Goal: Task Accomplishment & Management: Use online tool/utility

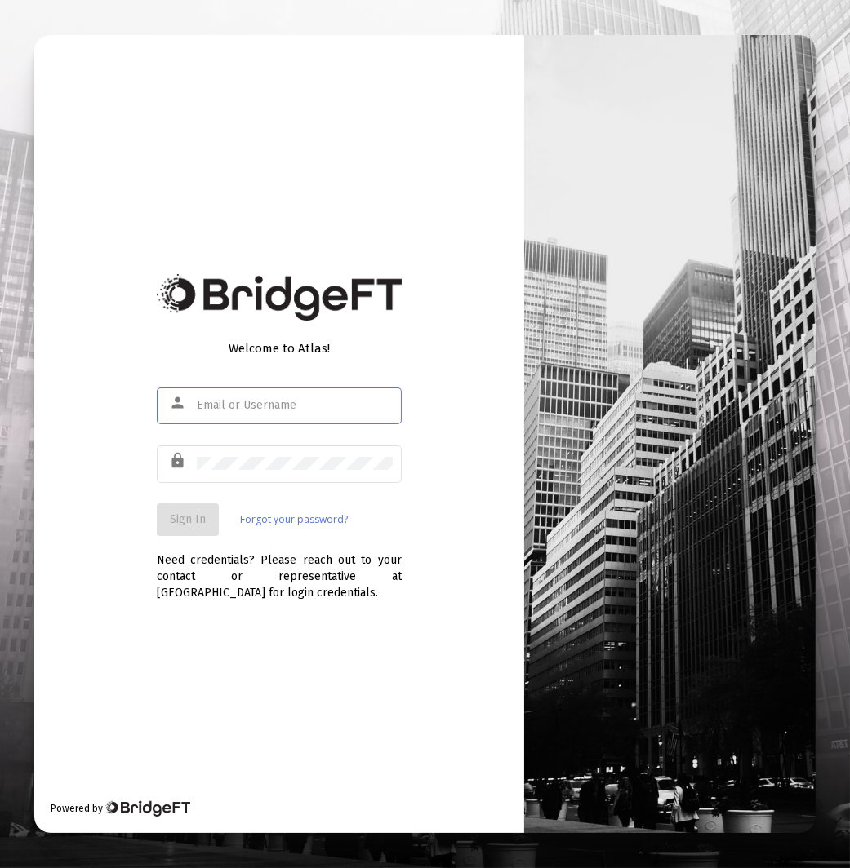
click at [283, 406] on input "text" at bounding box center [295, 405] width 196 height 13
type input "[EMAIL_ADDRESS][DOMAIN_NAME]"
click at [197, 528] on button "Sign In" at bounding box center [188, 520] width 62 height 33
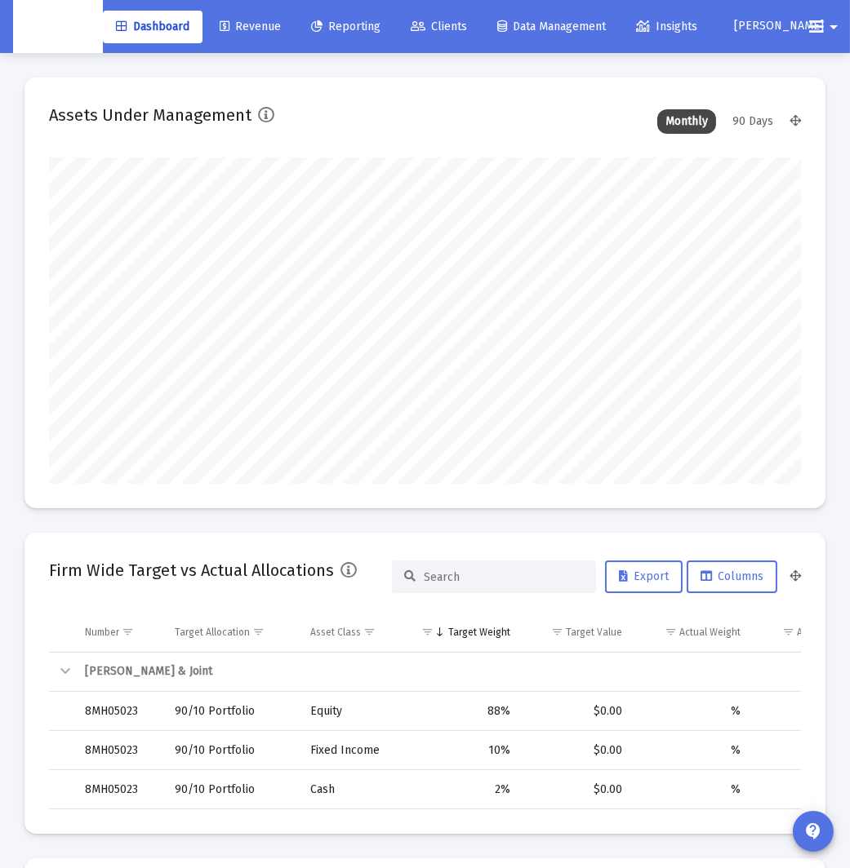
scroll to position [326, 401]
type input "[DATE]"
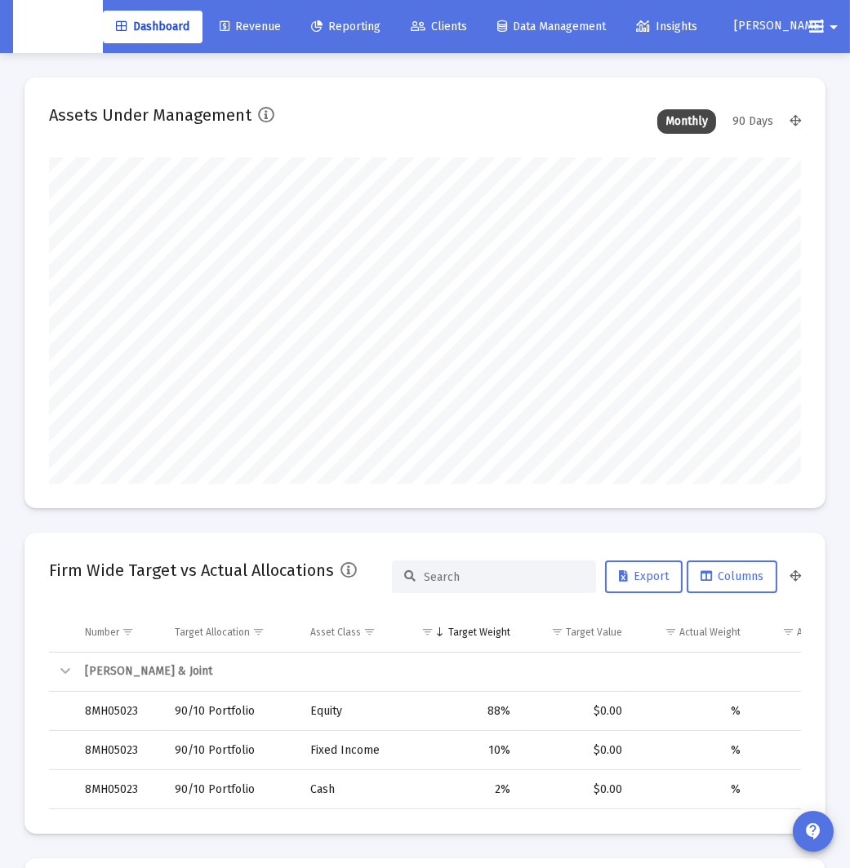
click at [340, 45] on div "Dashboard Revenue Reporting Clients Data Management Insights [PERSON_NAME] arro…" at bounding box center [424, 26] width 823 height 53
click at [286, 29] on link "Revenue" at bounding box center [249, 27] width 87 height 33
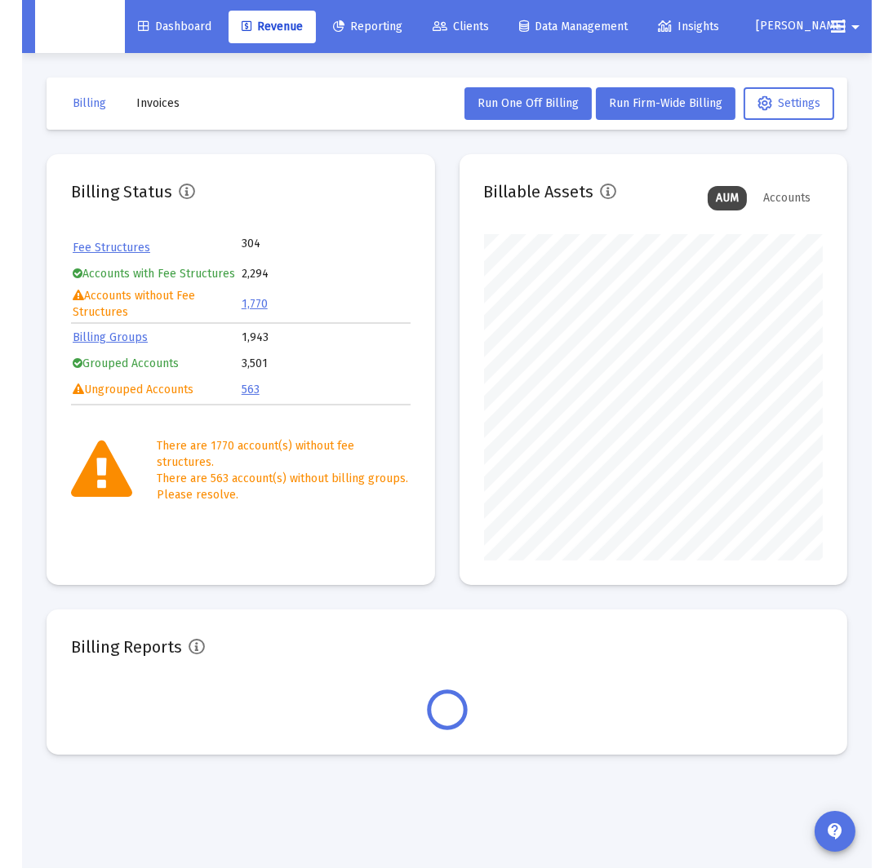
scroll to position [326, 339]
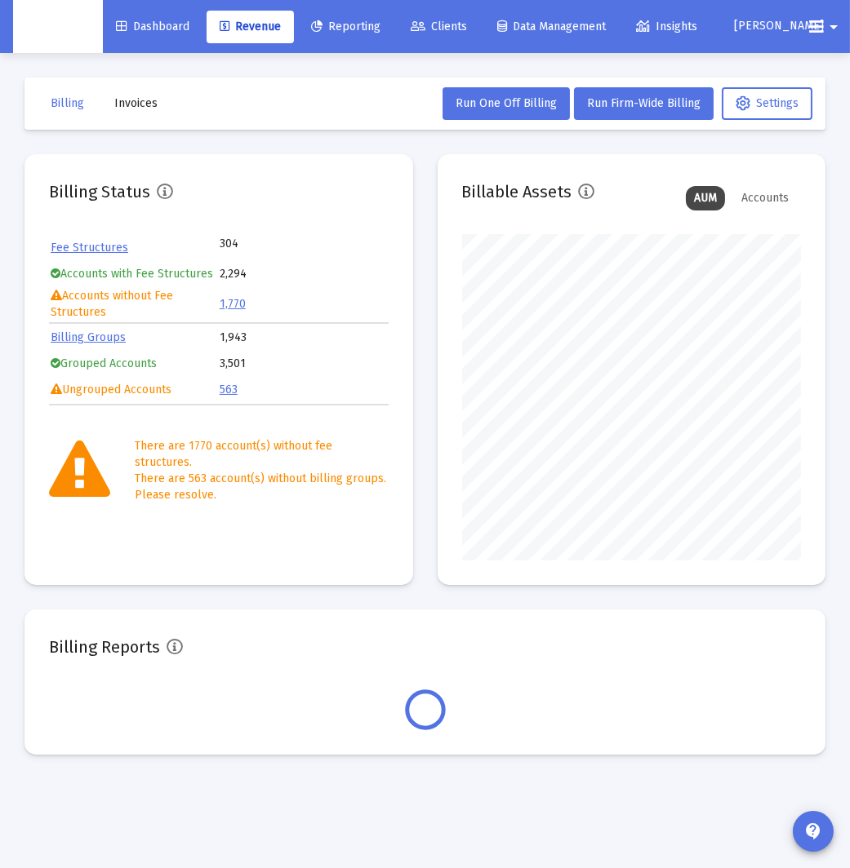
click at [165, 109] on button "Invoices" at bounding box center [135, 103] width 69 height 33
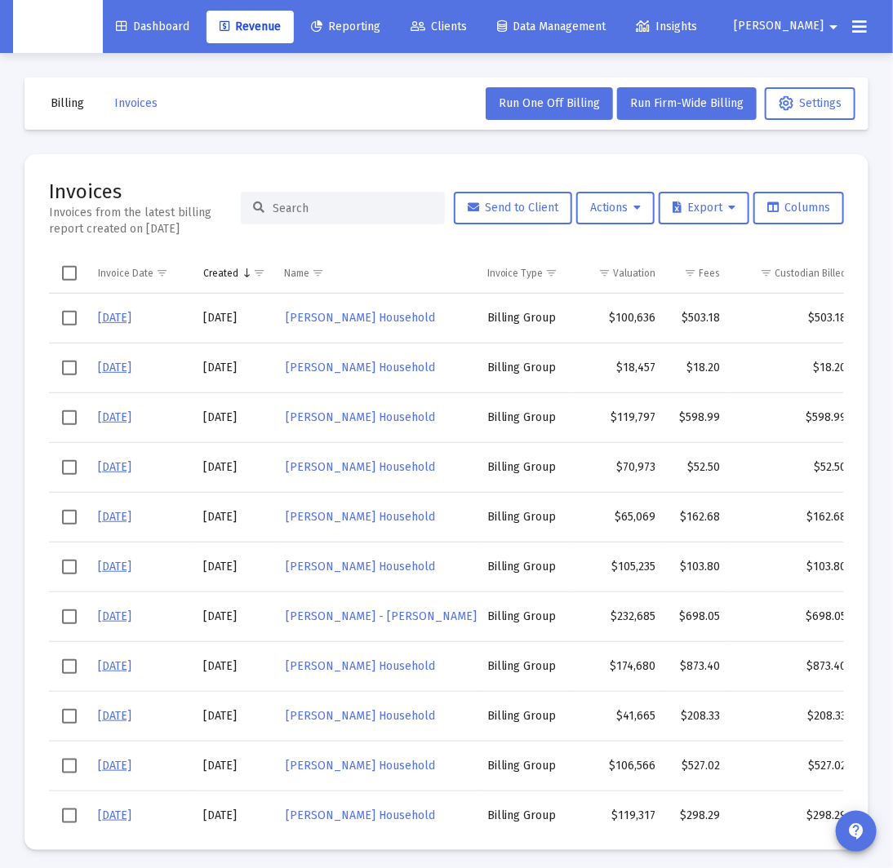
click at [348, 205] on input at bounding box center [353, 209] width 160 height 14
paste input "[PERSON_NAME] Household"
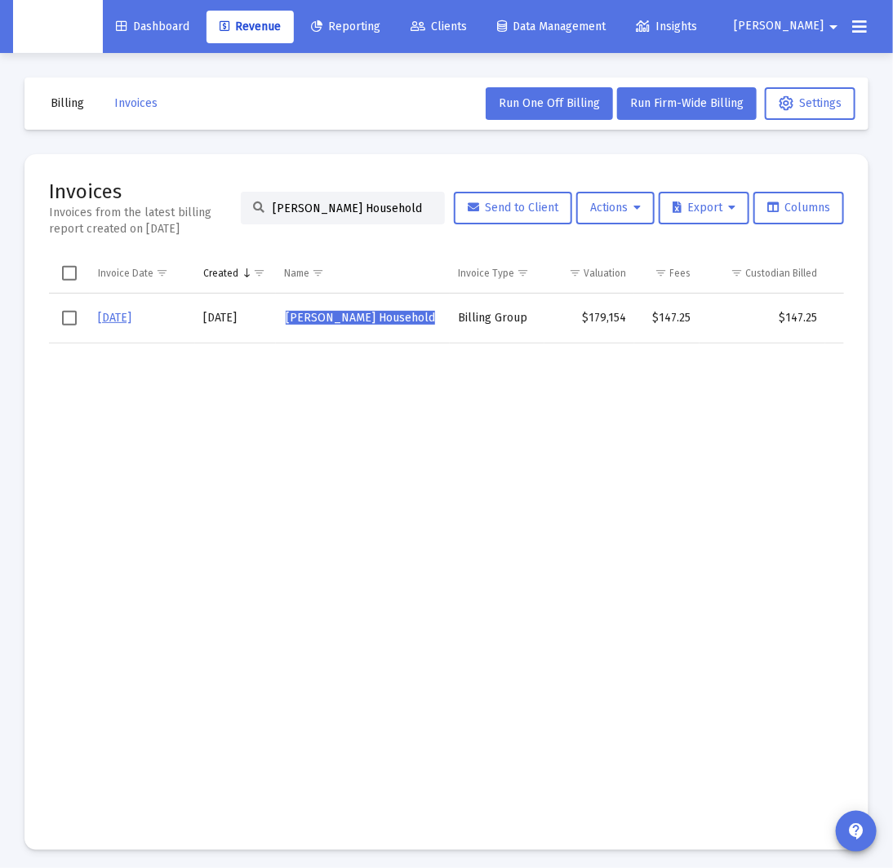
type input "[PERSON_NAME] Household"
click at [633, 215] on button "Actions" at bounding box center [615, 208] width 78 height 33
click at [638, 289] on button "Load Historical Invoices" at bounding box center [658, 288] width 174 height 39
click at [371, 202] on input "[PERSON_NAME] Household" at bounding box center [353, 209] width 160 height 14
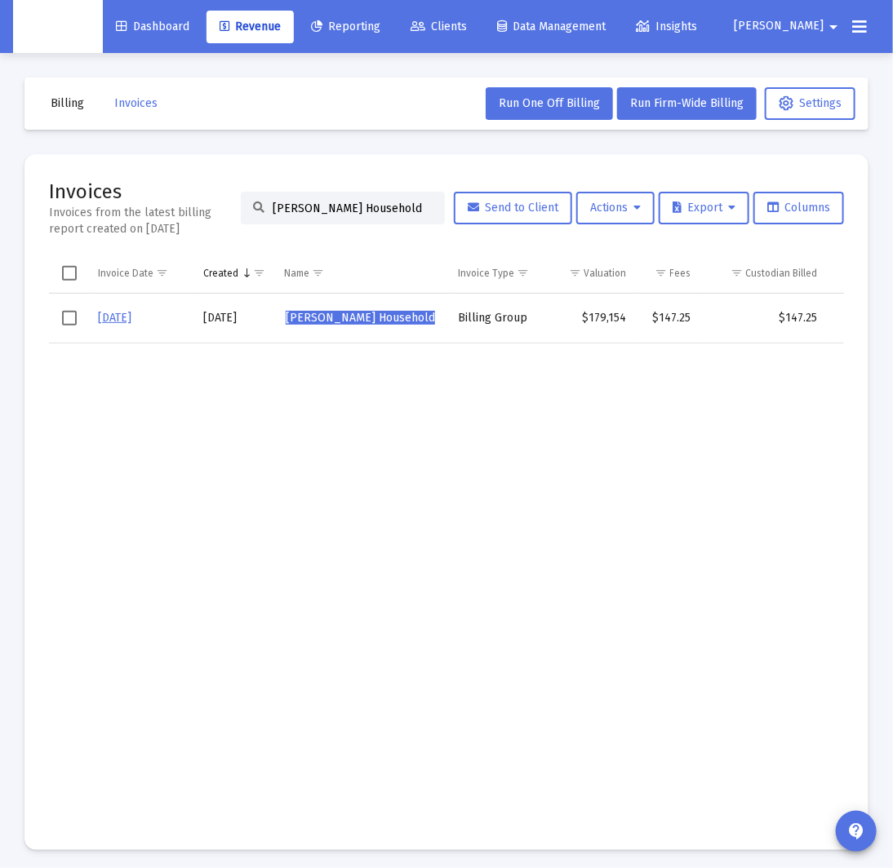
click at [371, 202] on input "[PERSON_NAME] Household" at bounding box center [353, 209] width 160 height 14
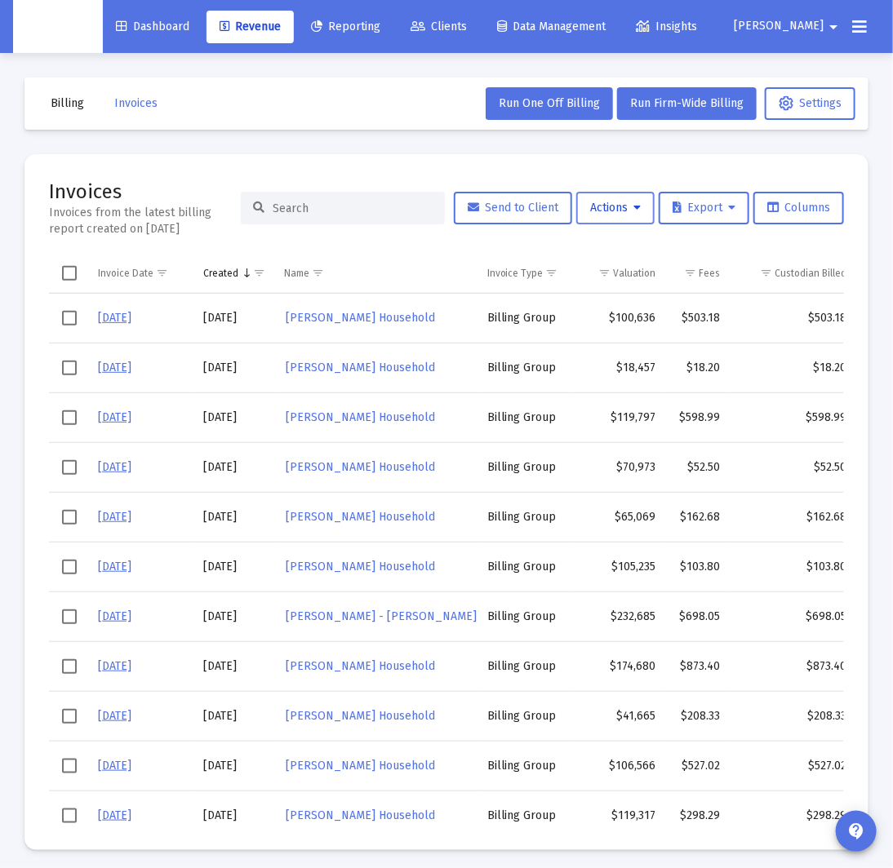
click at [635, 211] on icon at bounding box center [636, 207] width 7 height 11
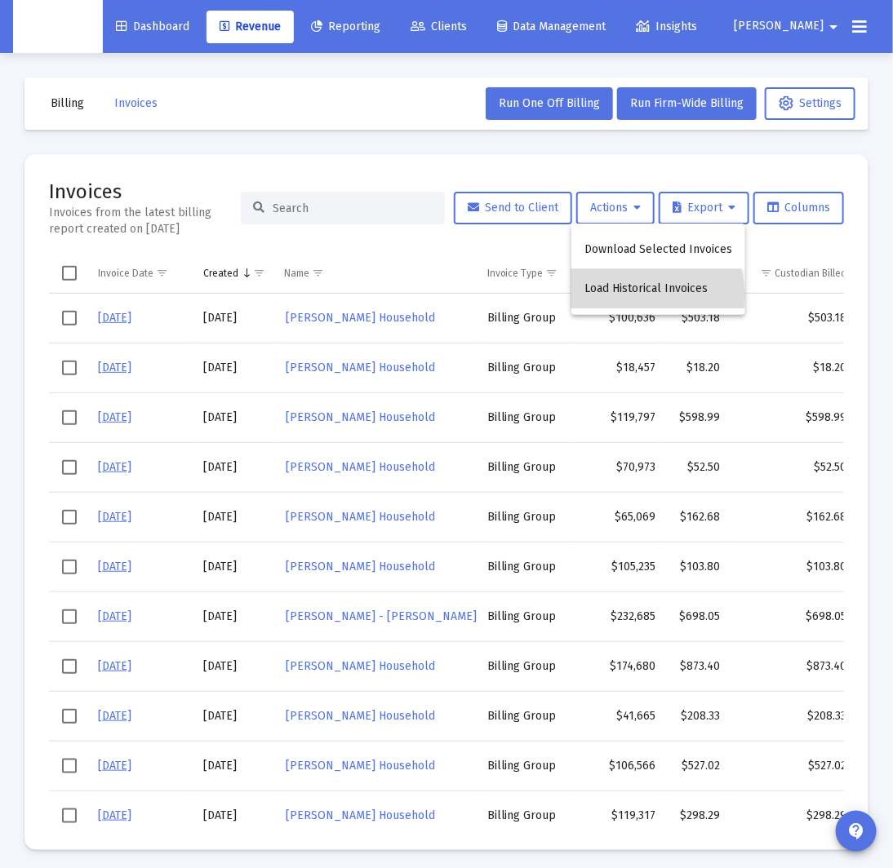
click at [640, 295] on button "Load Historical Invoices" at bounding box center [658, 288] width 174 height 39
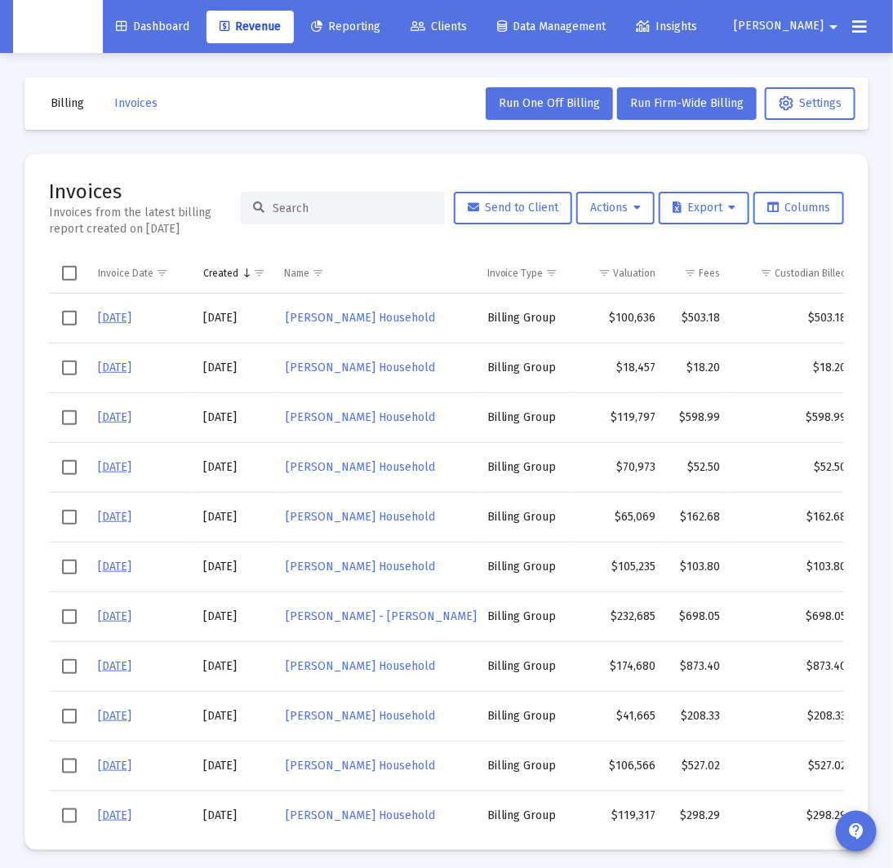
click at [533, 175] on mat-card "Invoices Invoices from the latest billing report created on [DATE] Send to Clie…" at bounding box center [446, 502] width 844 height 696
click at [628, 201] on span "Actions" at bounding box center [615, 208] width 51 height 14
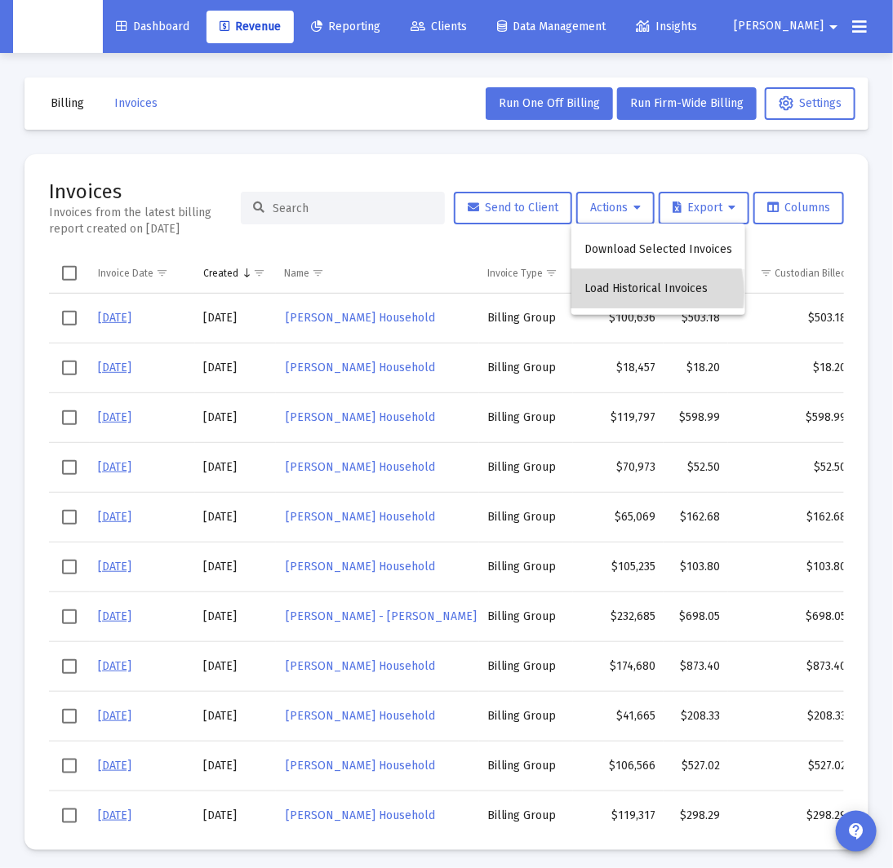
click at [629, 293] on button "Load Historical Invoices" at bounding box center [658, 288] width 174 height 39
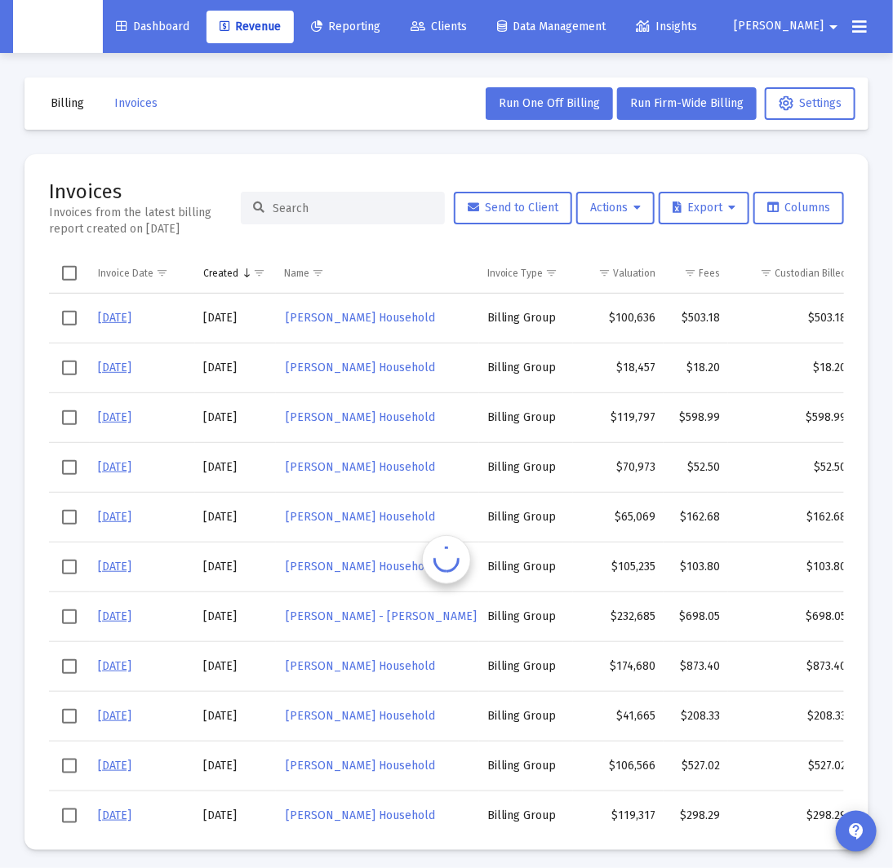
click at [359, 211] on input at bounding box center [353, 209] width 160 height 14
click at [339, 215] on input at bounding box center [353, 209] width 160 height 14
paste input "[PERSON_NAME] Household"
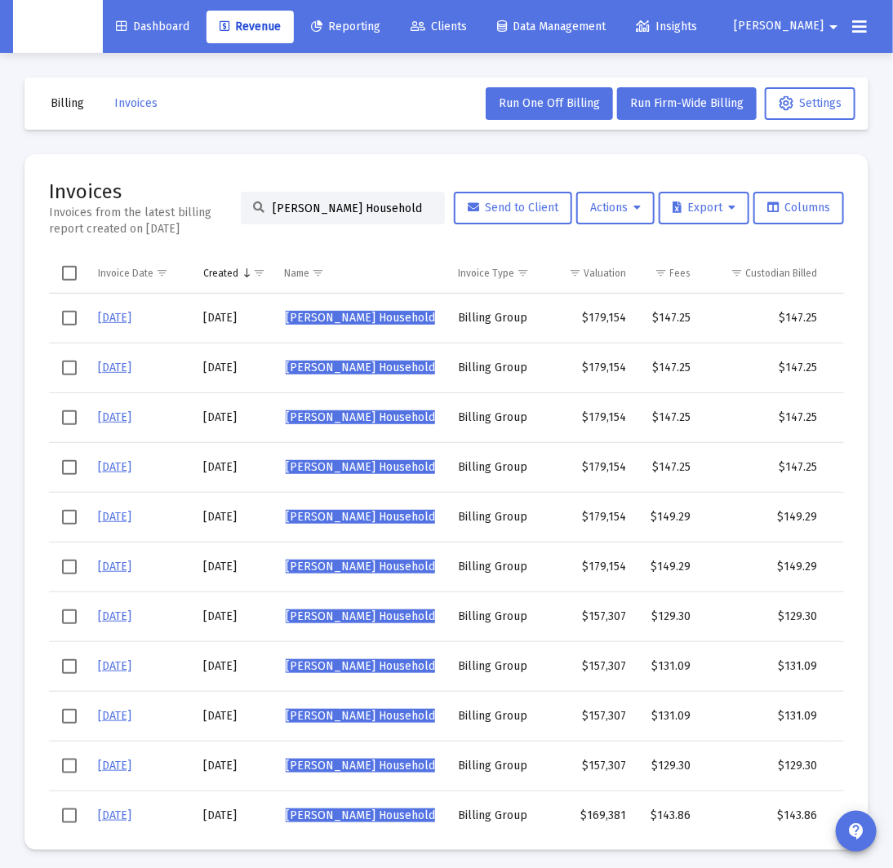
type input "[PERSON_NAME] Household"
click at [736, 522] on div "$149.29" at bounding box center [763, 517] width 110 height 16
click at [66, 520] on span "Select row" at bounding box center [69, 517] width 15 height 15
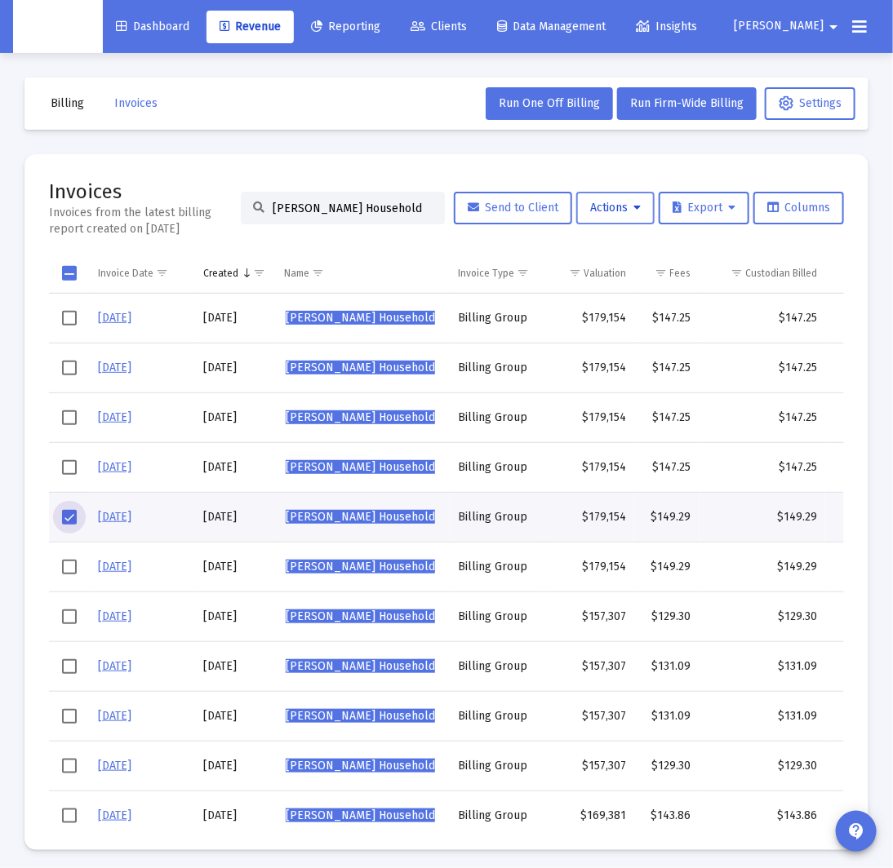
click at [635, 211] on icon at bounding box center [636, 207] width 7 height 11
click at [734, 209] on div at bounding box center [446, 434] width 893 height 868
click at [732, 211] on icon at bounding box center [731, 207] width 7 height 11
click at [712, 278] on button "Export Selected" at bounding box center [711, 288] width 111 height 39
click at [773, 209] on icon at bounding box center [772, 207] width 11 height 11
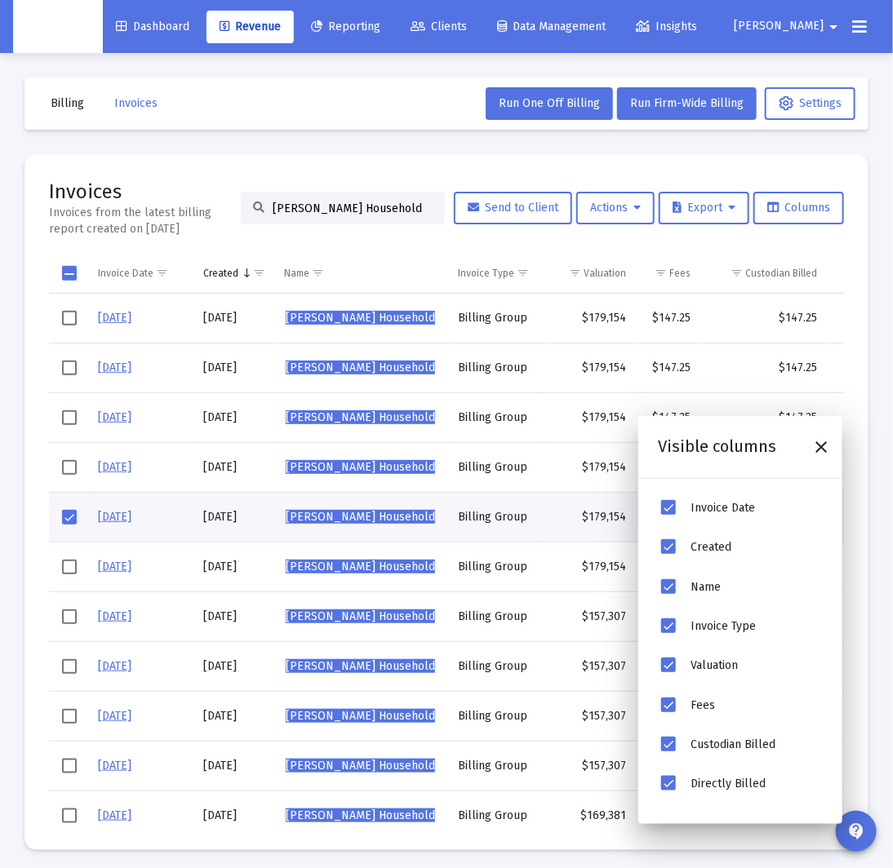
click at [789, 169] on mat-card "Invoices Invoices from the latest billing report created on [DATE] [PERSON_NAME…" at bounding box center [446, 502] width 844 height 696
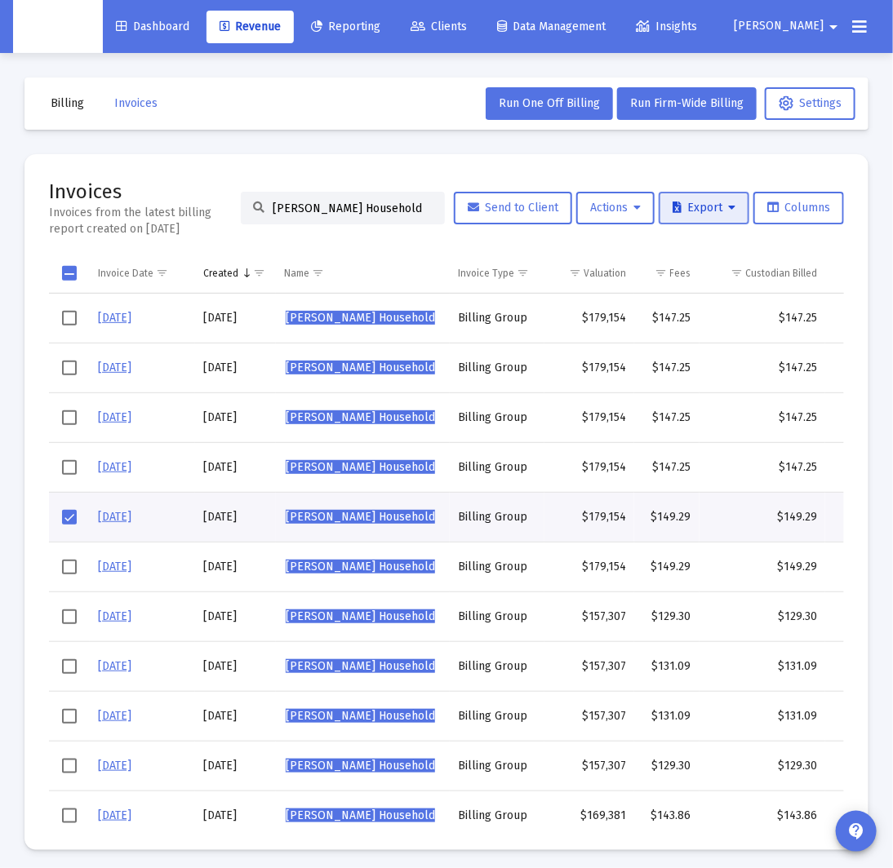
click at [724, 211] on span "Export" at bounding box center [704, 208] width 63 height 14
click at [638, 214] on div at bounding box center [446, 434] width 893 height 868
click at [641, 209] on button "Actions" at bounding box center [615, 208] width 78 height 33
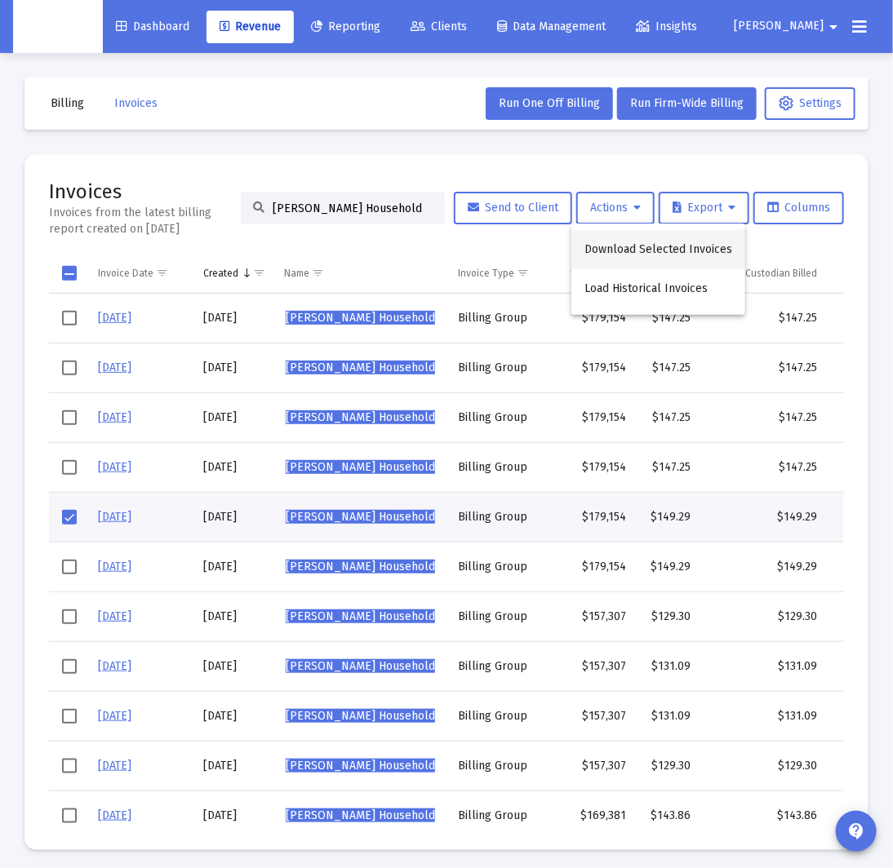
click at [657, 255] on button "Download Selected Invoices" at bounding box center [658, 249] width 174 height 39
click at [63, 274] on span "Select all" at bounding box center [69, 273] width 15 height 15
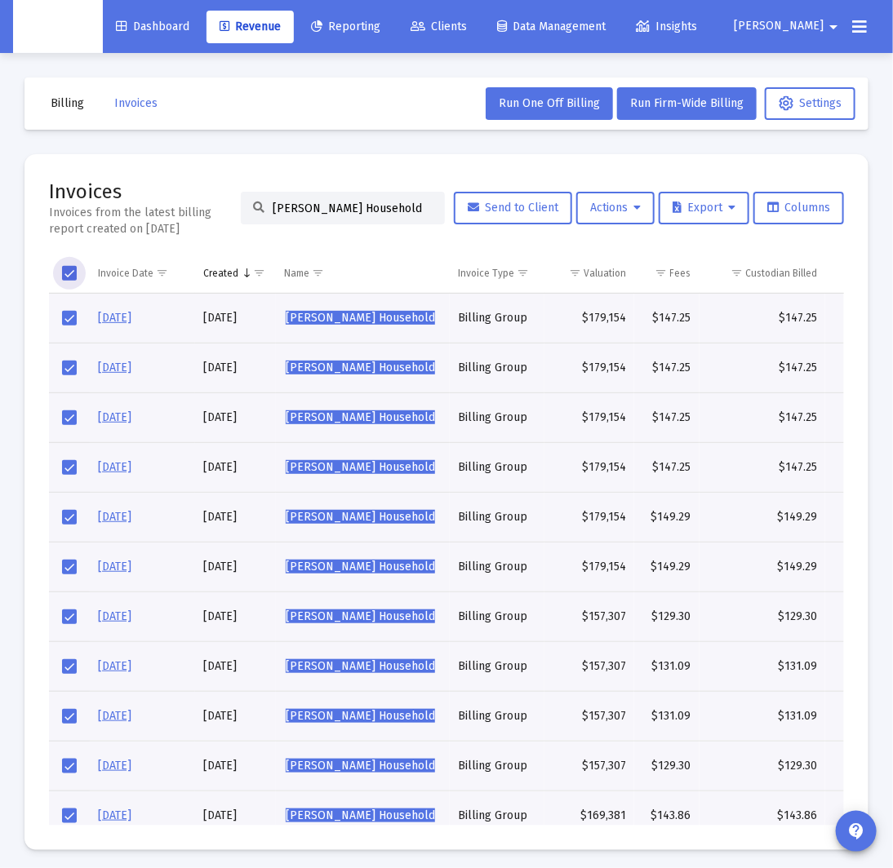
click at [63, 274] on span "Select all" at bounding box center [69, 273] width 15 height 15
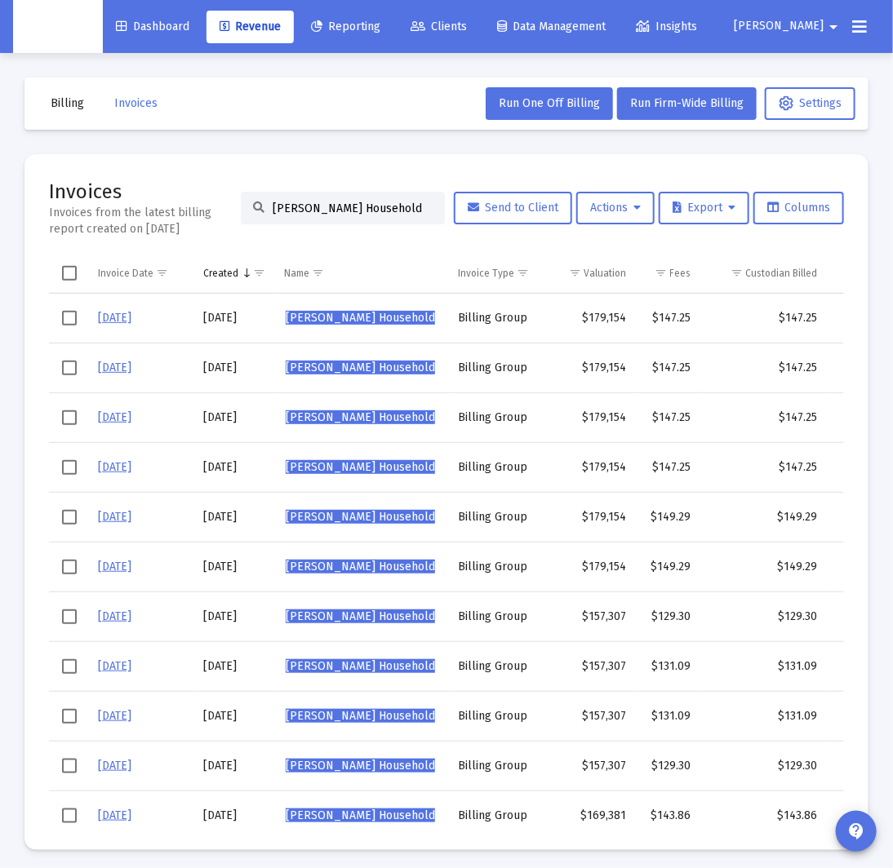
click at [336, 251] on mat-card "Invoices Invoices from the latest billing report created on [DATE] [PERSON_NAME…" at bounding box center [446, 502] width 844 height 696
click at [637, 206] on icon at bounding box center [636, 207] width 7 height 11
click at [611, 516] on div at bounding box center [446, 434] width 893 height 868
click at [68, 522] on span "Select row" at bounding box center [69, 517] width 15 height 15
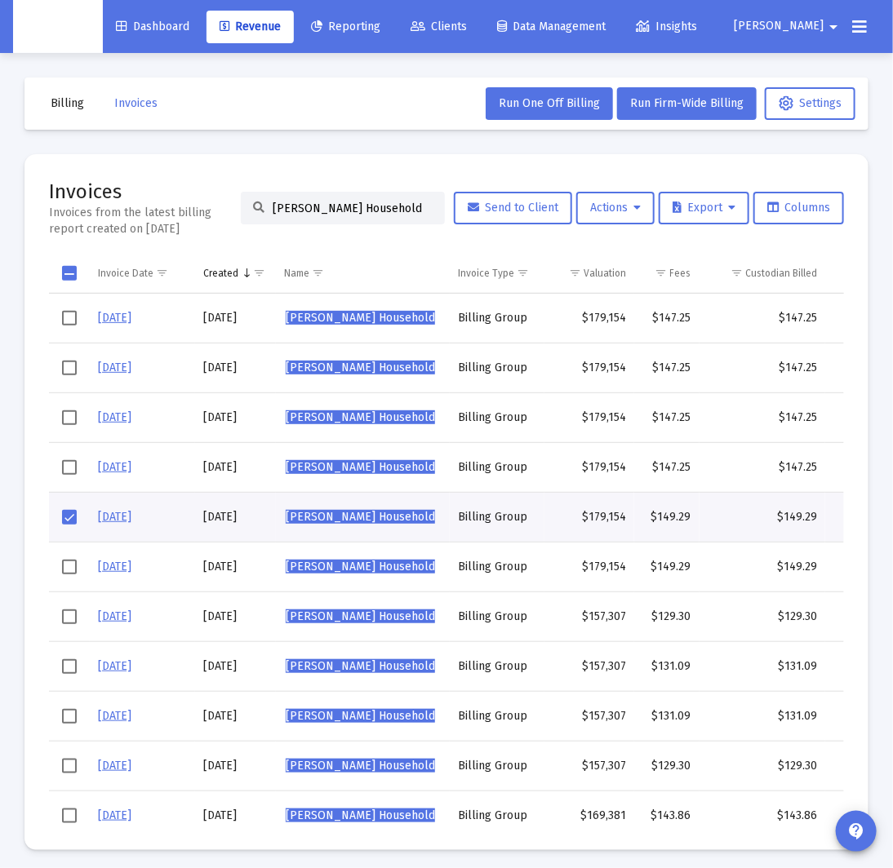
click at [113, 517] on link "[DATE]" at bounding box center [114, 517] width 33 height 14
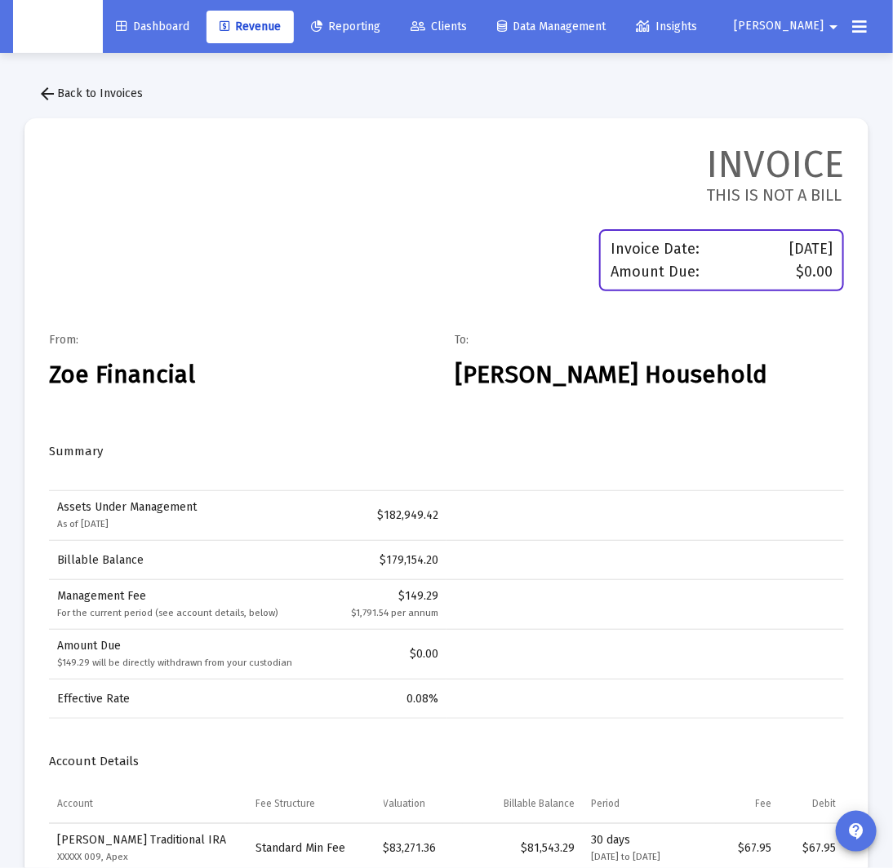
scroll to position [352, 0]
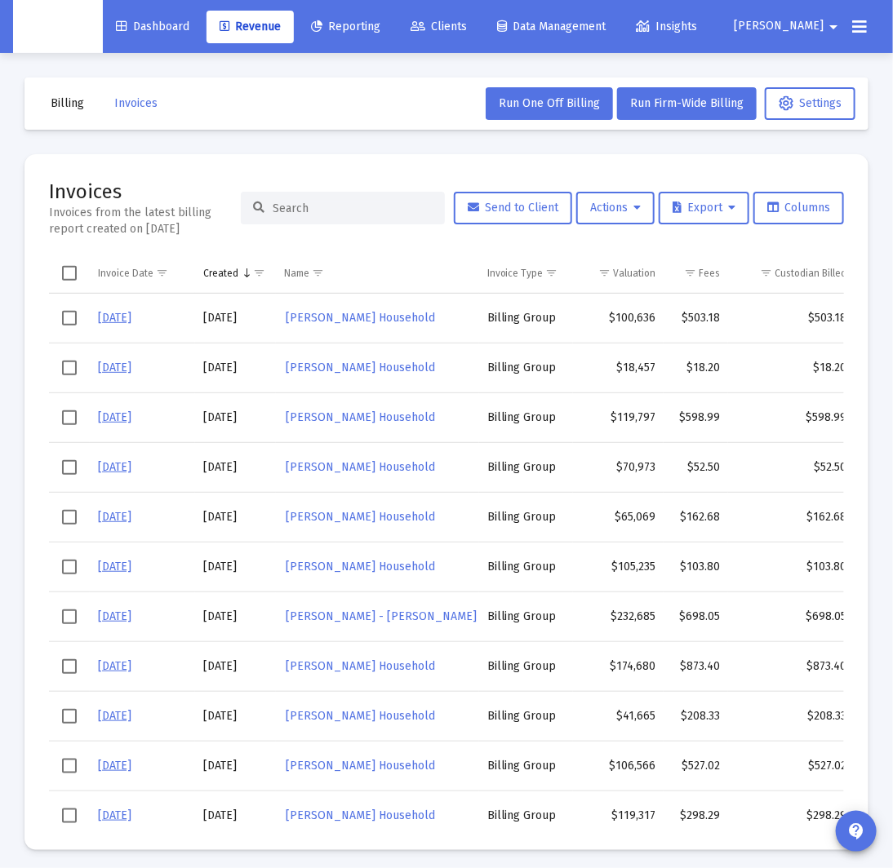
click at [352, 216] on div at bounding box center [343, 208] width 204 height 33
click at [348, 209] on input at bounding box center [353, 209] width 160 height 14
paste input "[PERSON_NAME] Household"
type input "[PERSON_NAME] Household"
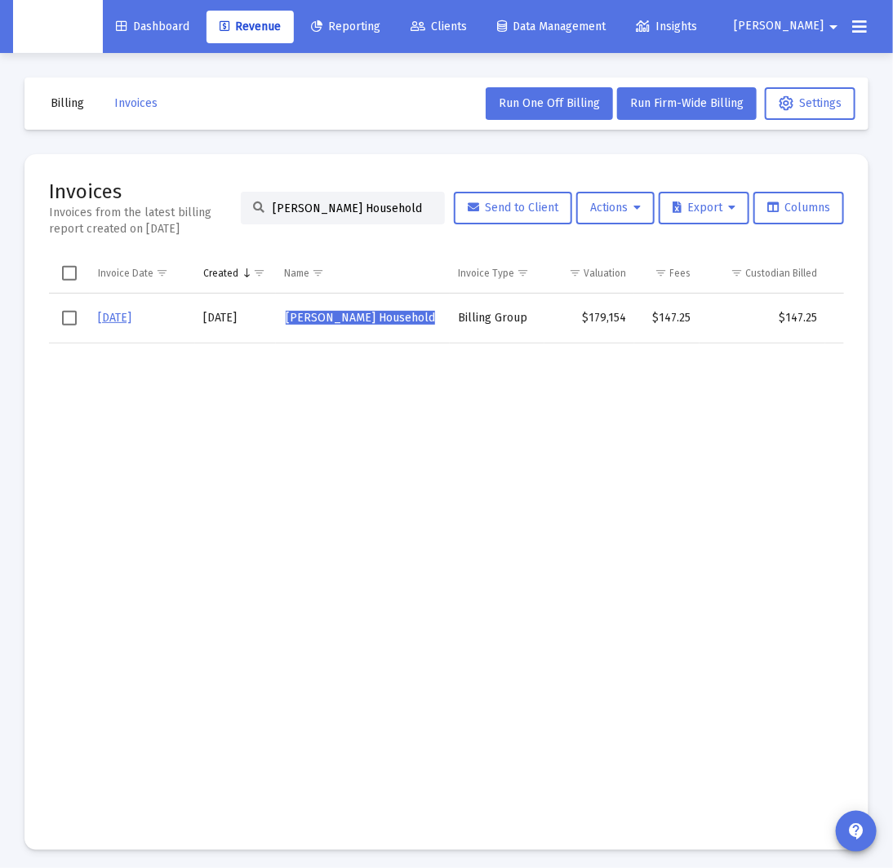
click at [383, 208] on input "[PERSON_NAME] Household" at bounding box center [353, 209] width 160 height 14
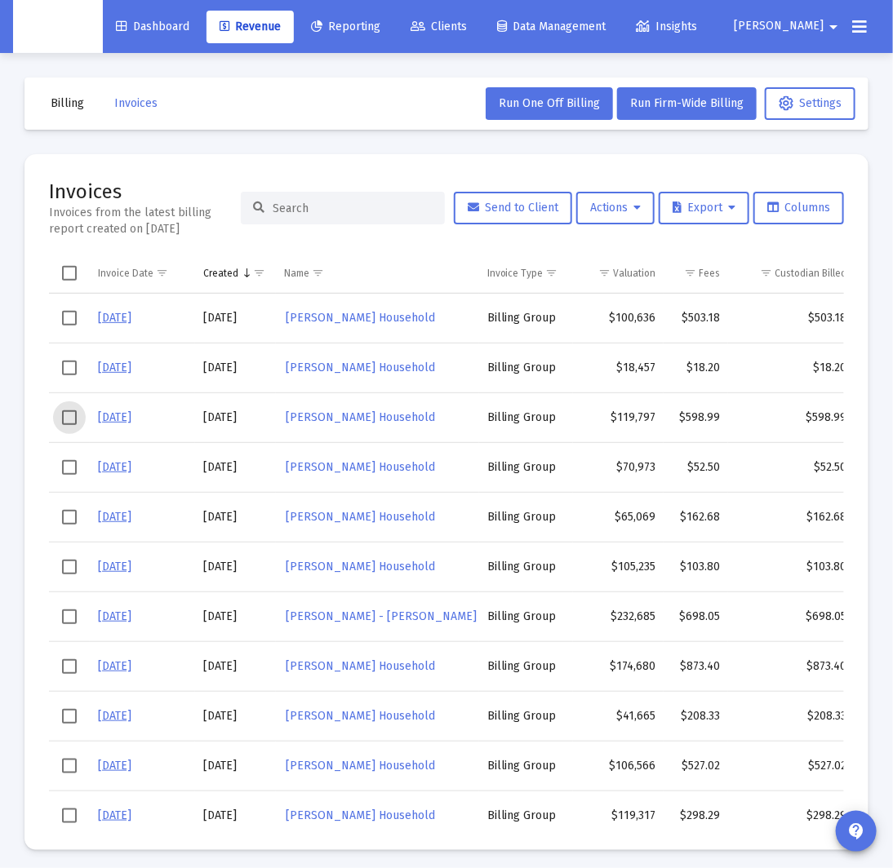
click at [70, 420] on span "Select row" at bounding box center [69, 418] width 15 height 15
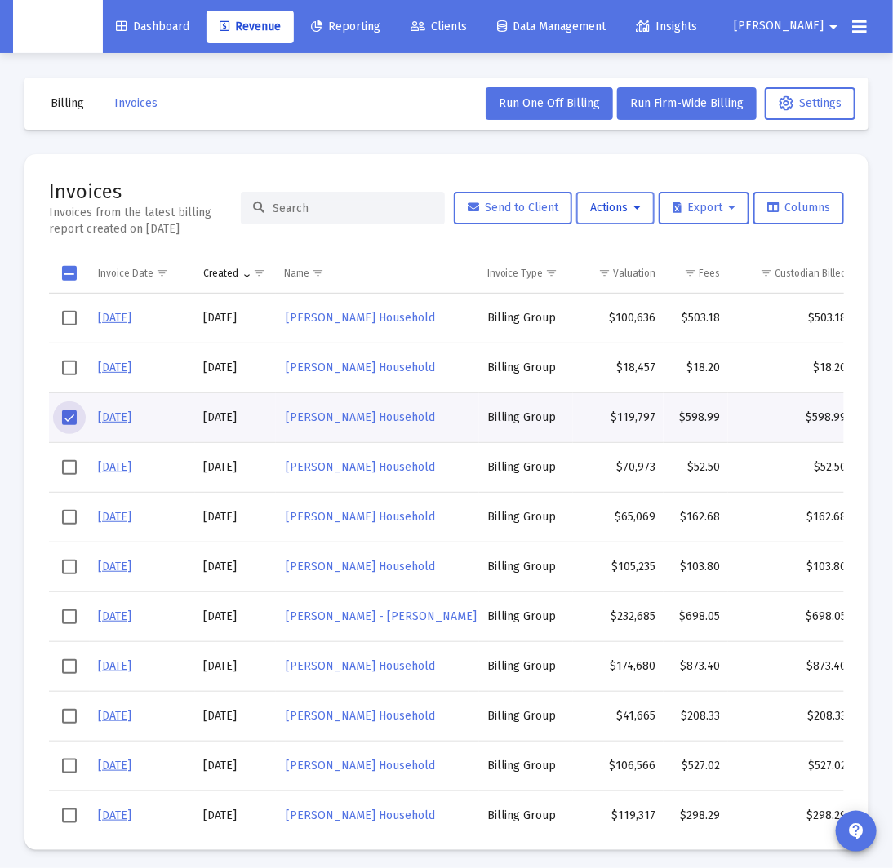
click at [609, 213] on span "Actions" at bounding box center [615, 208] width 51 height 14
click at [388, 187] on div at bounding box center [446, 434] width 893 height 868
drag, startPoint x: 375, startPoint y: 406, endPoint x: 380, endPoint y: 414, distance: 9.5
click at [375, 406] on link "[PERSON_NAME] Household" at bounding box center [360, 418] width 153 height 24
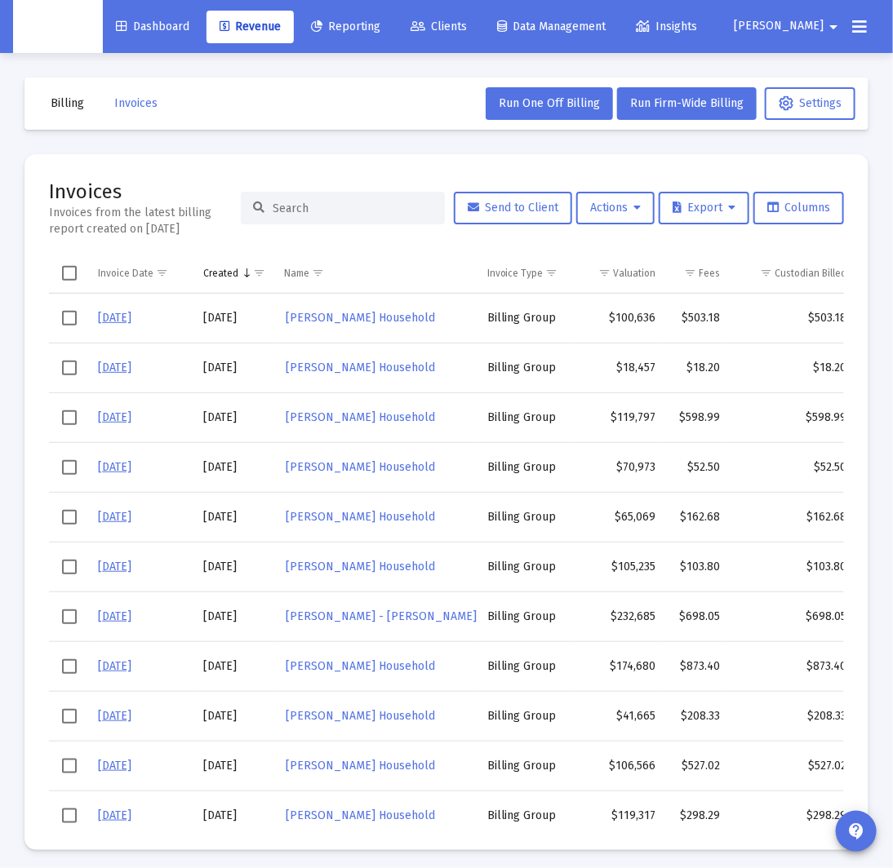
click at [351, 202] on input at bounding box center [353, 209] width 160 height 14
paste input "[PERSON_NAME] Household"
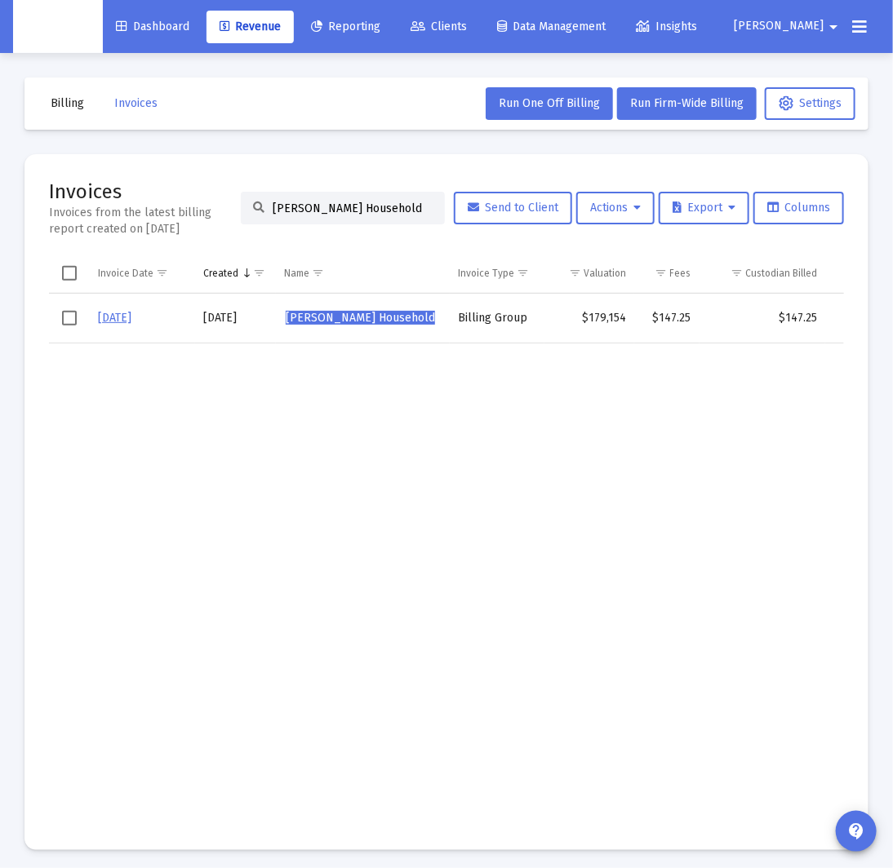
type input "[PERSON_NAME] Household"
click at [115, 317] on link "[DATE]" at bounding box center [114, 318] width 33 height 14
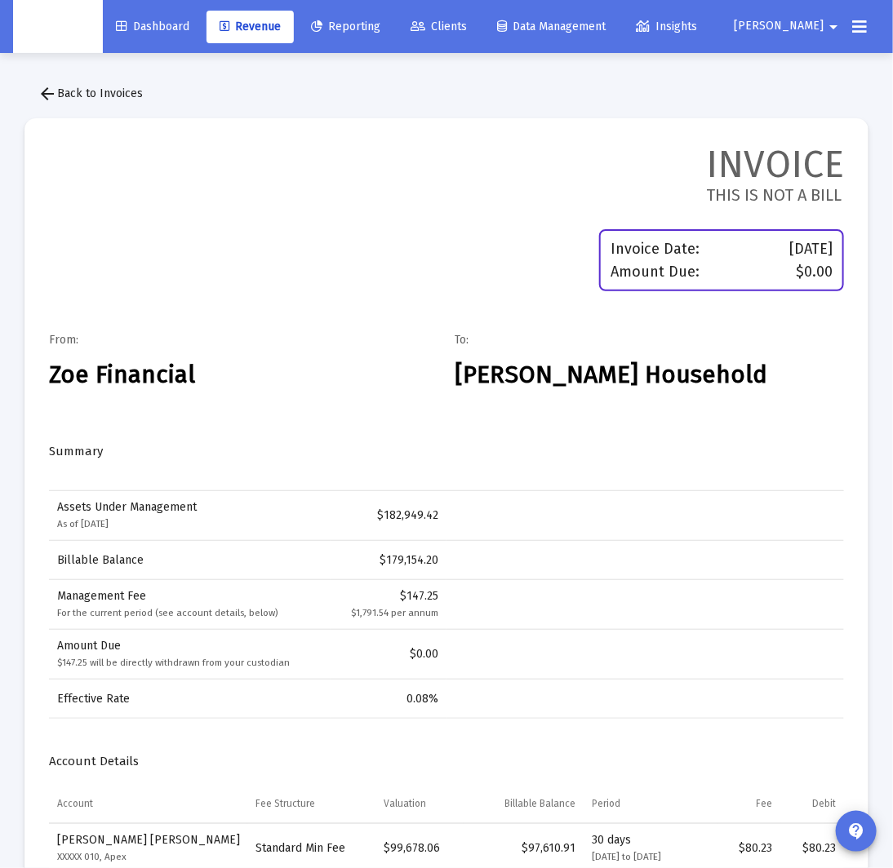
scroll to position [158, 0]
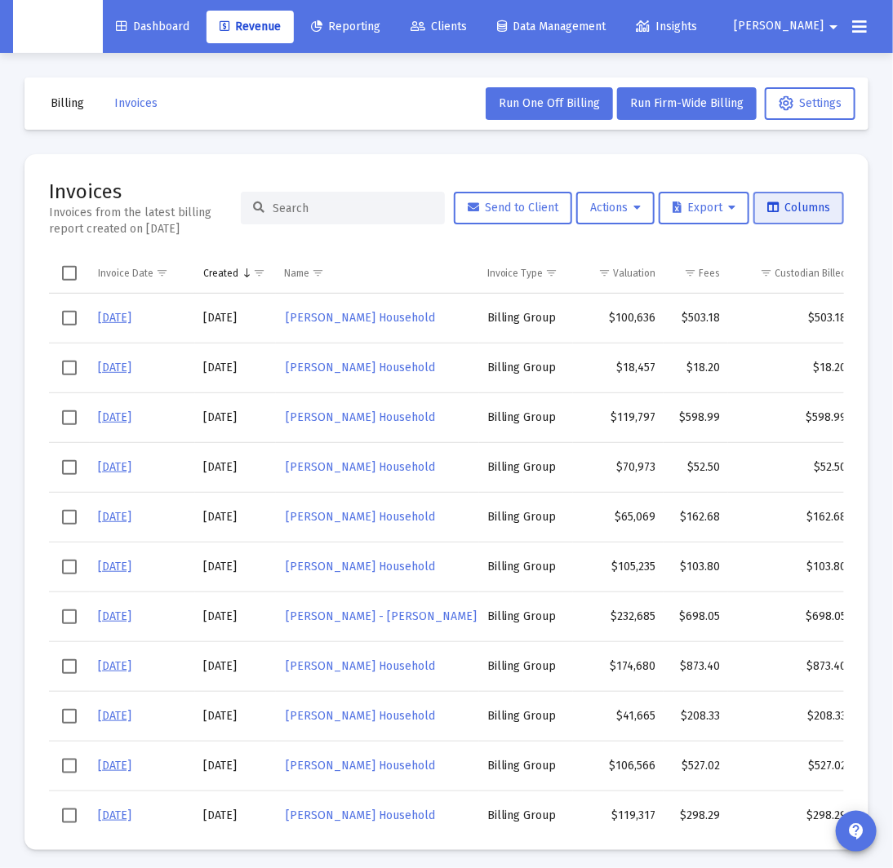
click at [819, 209] on span "Columns" at bounding box center [798, 208] width 63 height 14
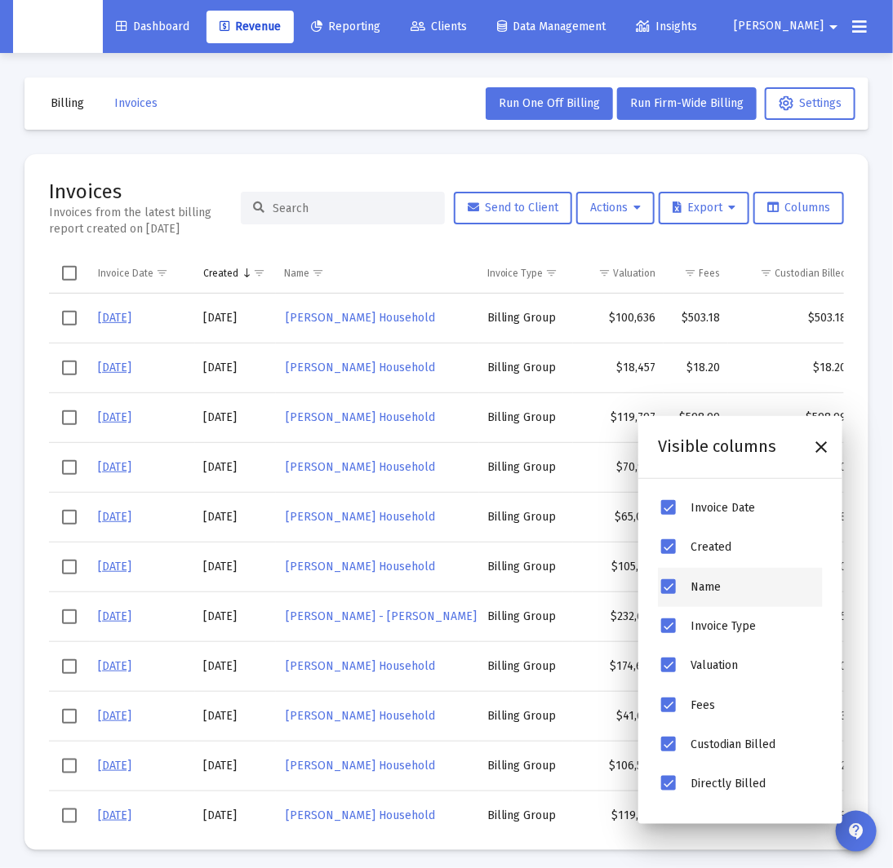
scroll to position [34, 0]
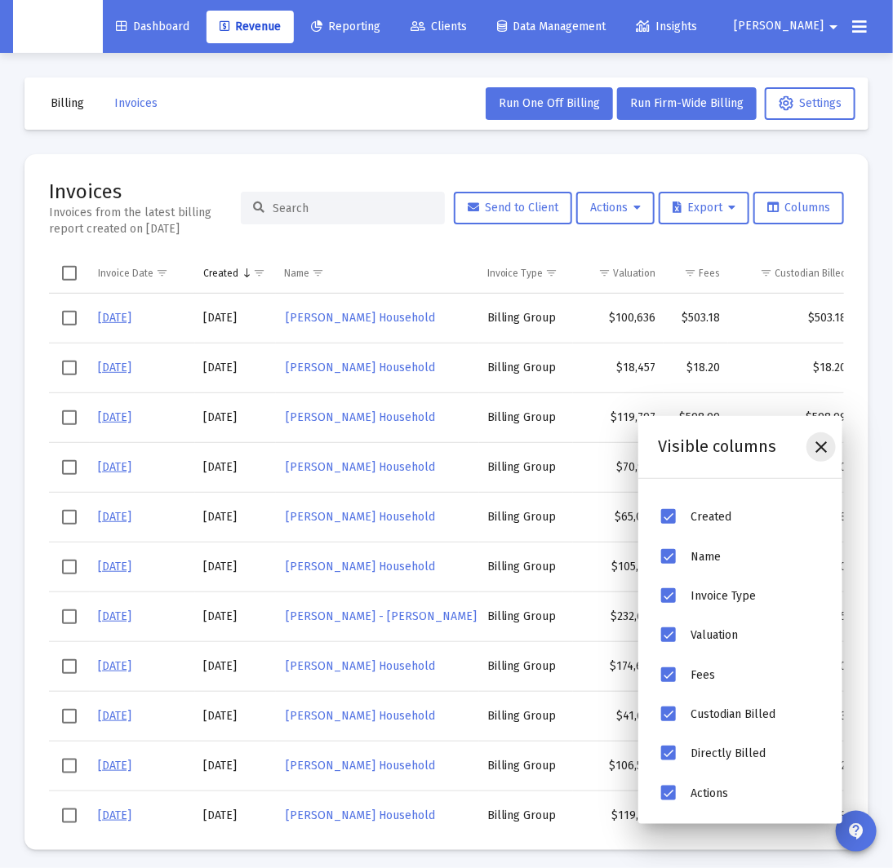
click at [821, 447] on icon "Close" at bounding box center [821, 447] width 20 height 20
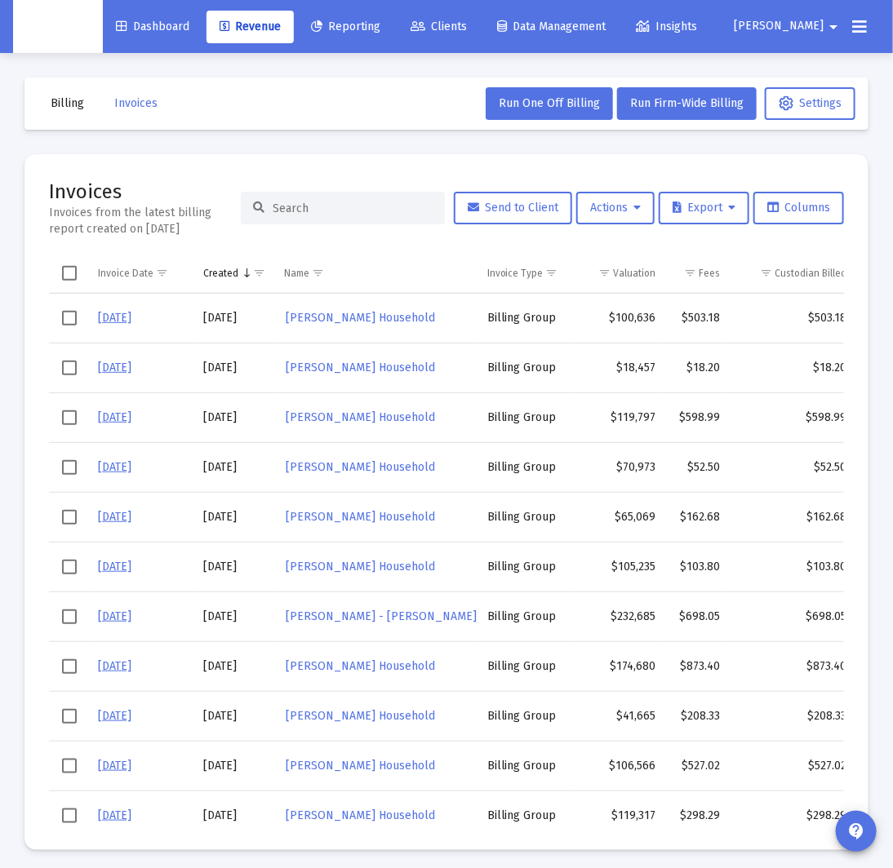
click at [246, 188] on div "Invoices Invoices from the latest billing report created on [DATE] Send to Clie…" at bounding box center [446, 208] width 795 height 59
click at [611, 206] on span "Actions" at bounding box center [615, 208] width 51 height 14
click at [643, 288] on button "Load Historical Invoices" at bounding box center [658, 288] width 174 height 39
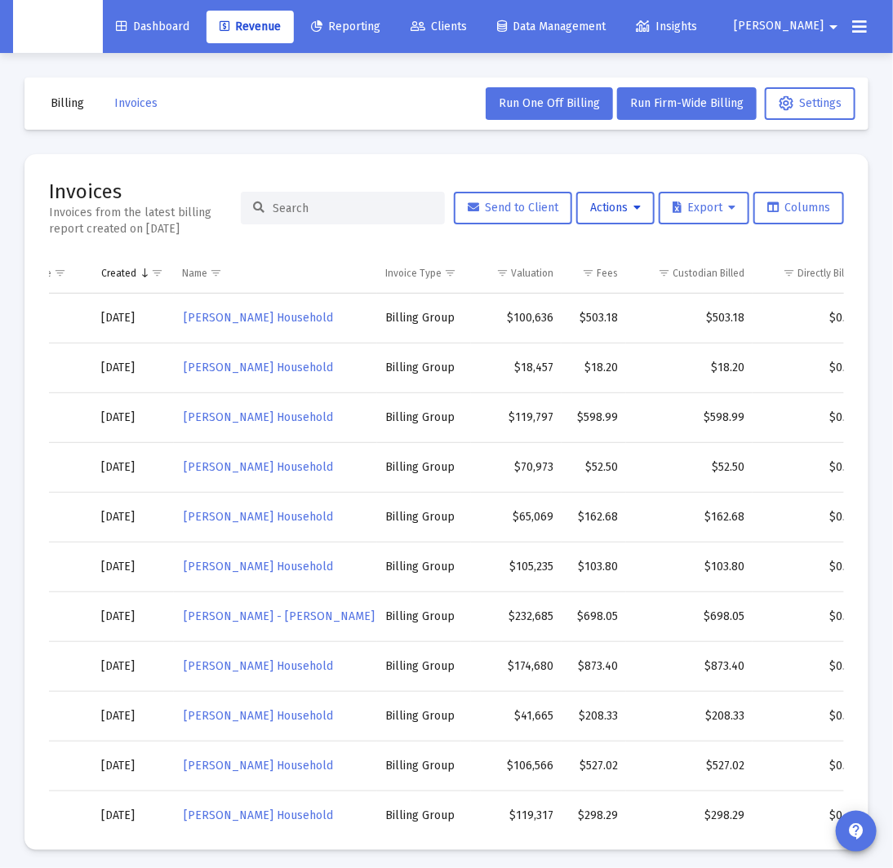
scroll to position [0, 0]
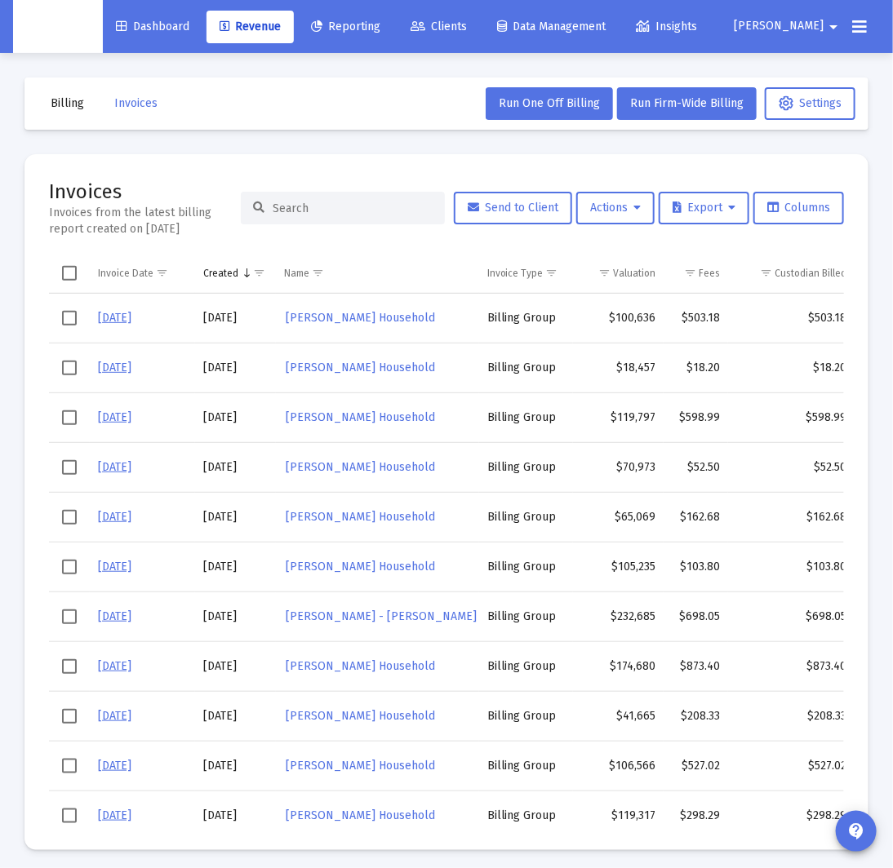
click at [334, 210] on input at bounding box center [353, 209] width 160 height 14
paste input "[PERSON_NAME] Household"
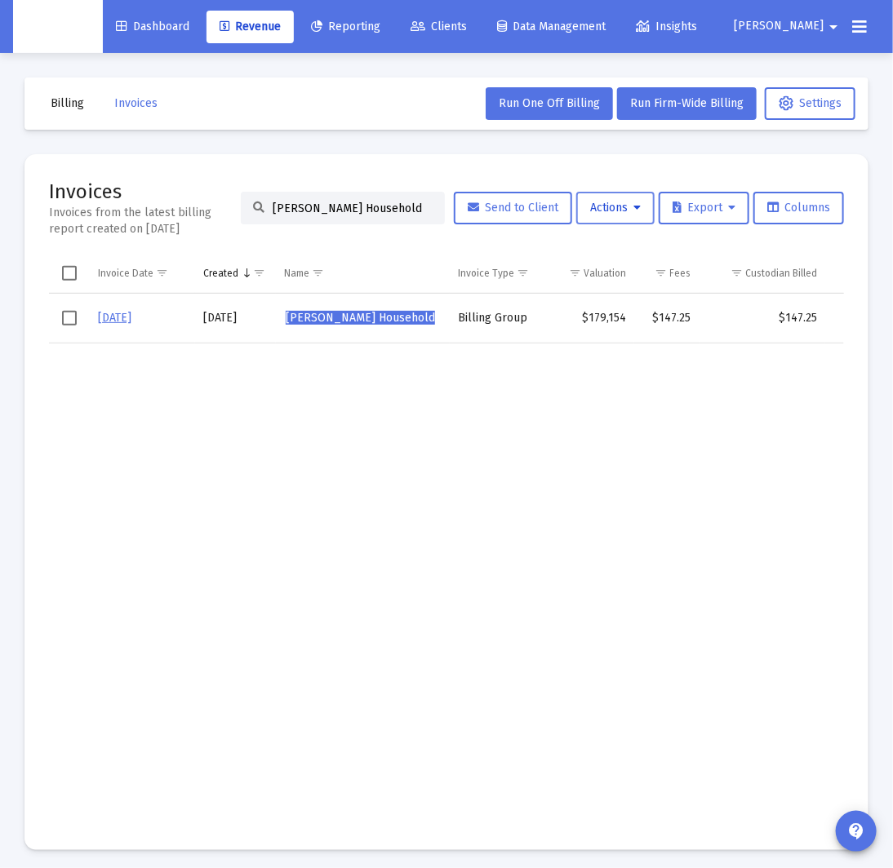
click at [619, 213] on span "Actions" at bounding box center [615, 208] width 51 height 14
click at [654, 287] on button "Load Historical Invoices" at bounding box center [658, 288] width 174 height 39
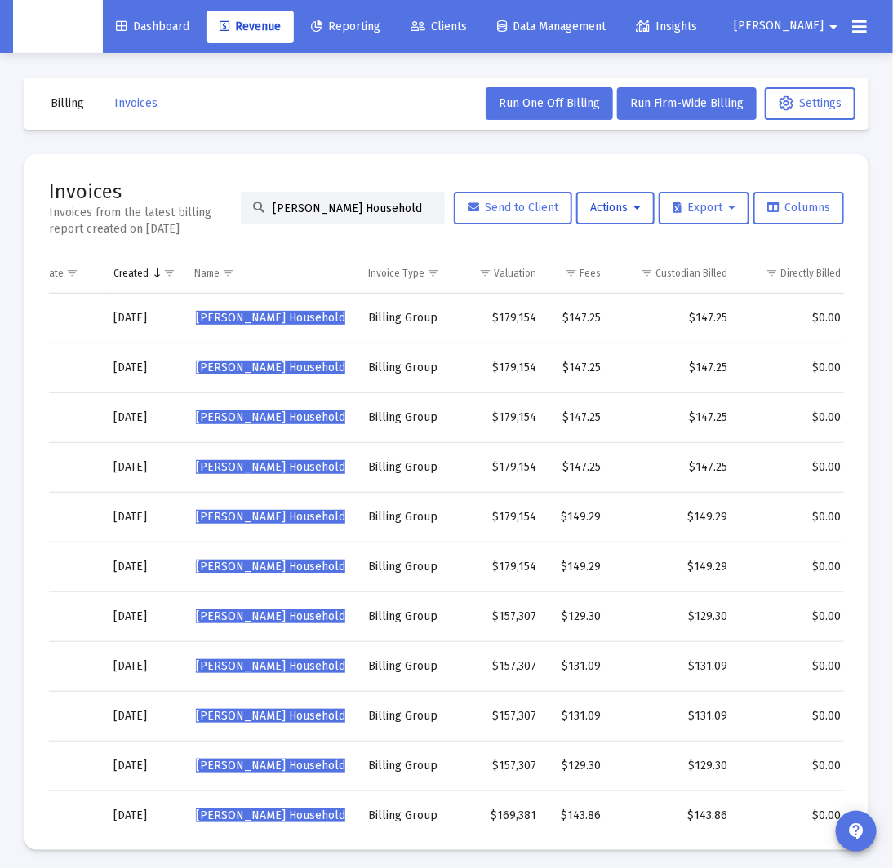
scroll to position [0, 149]
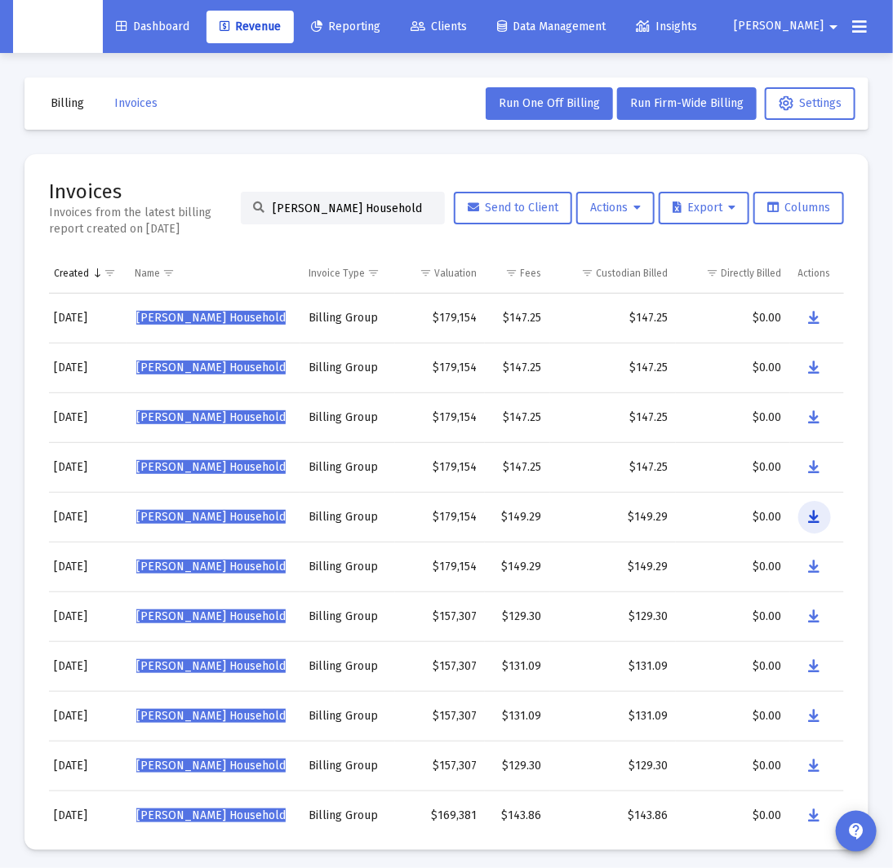
click at [814, 519] on icon "Data grid" at bounding box center [814, 518] width 11 height 20
click at [370, 212] on input "[PERSON_NAME] Household" at bounding box center [353, 209] width 160 height 14
paste input "[PERSON_NAME]"
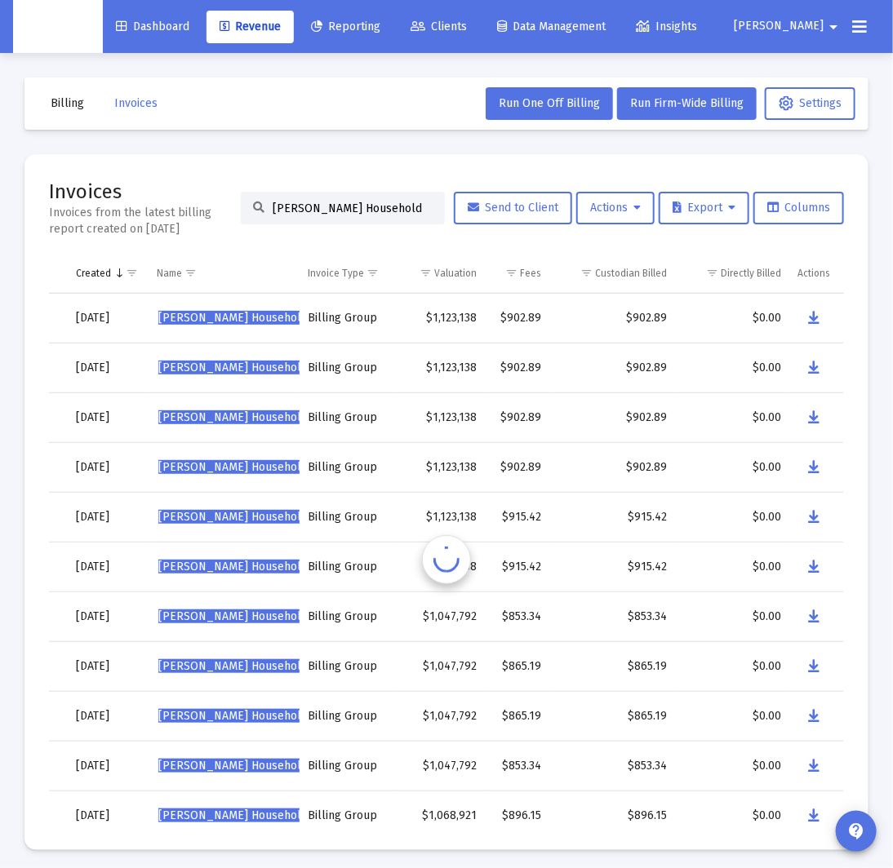
scroll to position [0, 127]
click at [814, 520] on icon "Data grid" at bounding box center [814, 518] width 11 height 20
click at [377, 211] on input "[PERSON_NAME] Household" at bounding box center [353, 209] width 160 height 14
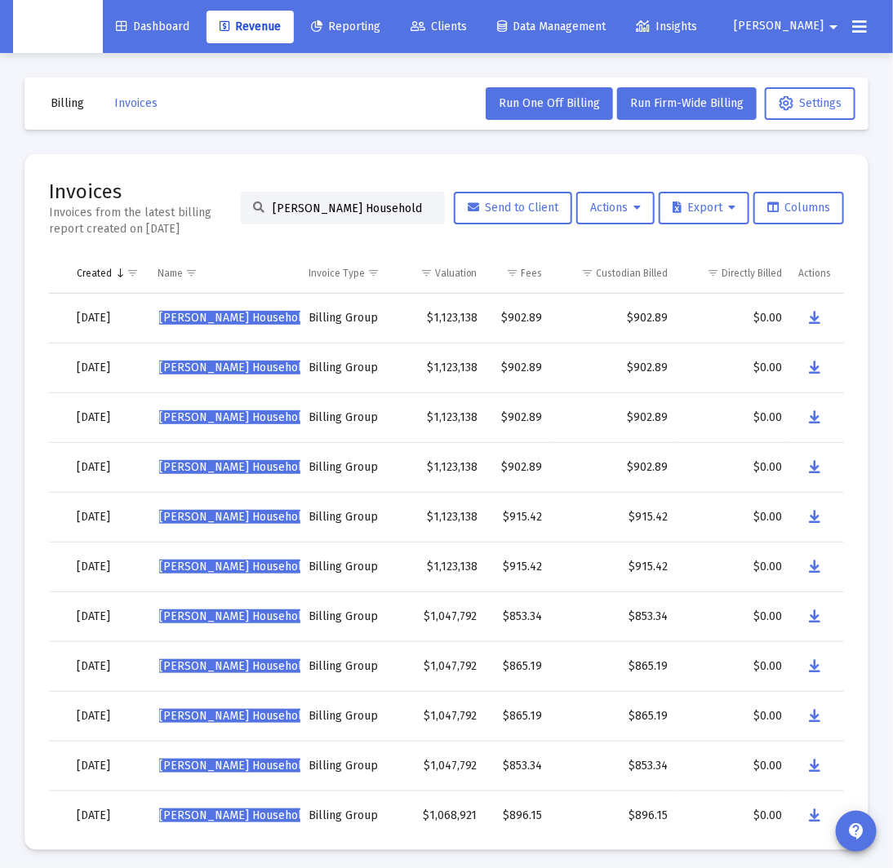
click at [377, 211] on input "[PERSON_NAME] Household" at bounding box center [353, 209] width 160 height 14
paste input "[PERSON_NAME]"
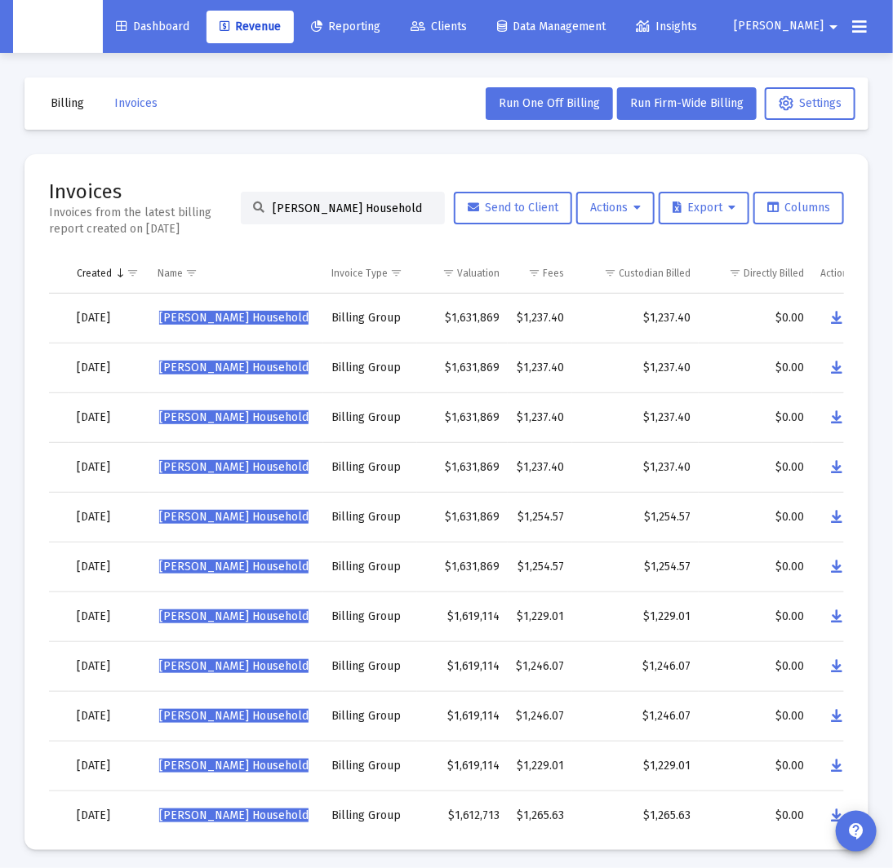
scroll to position [0, 149]
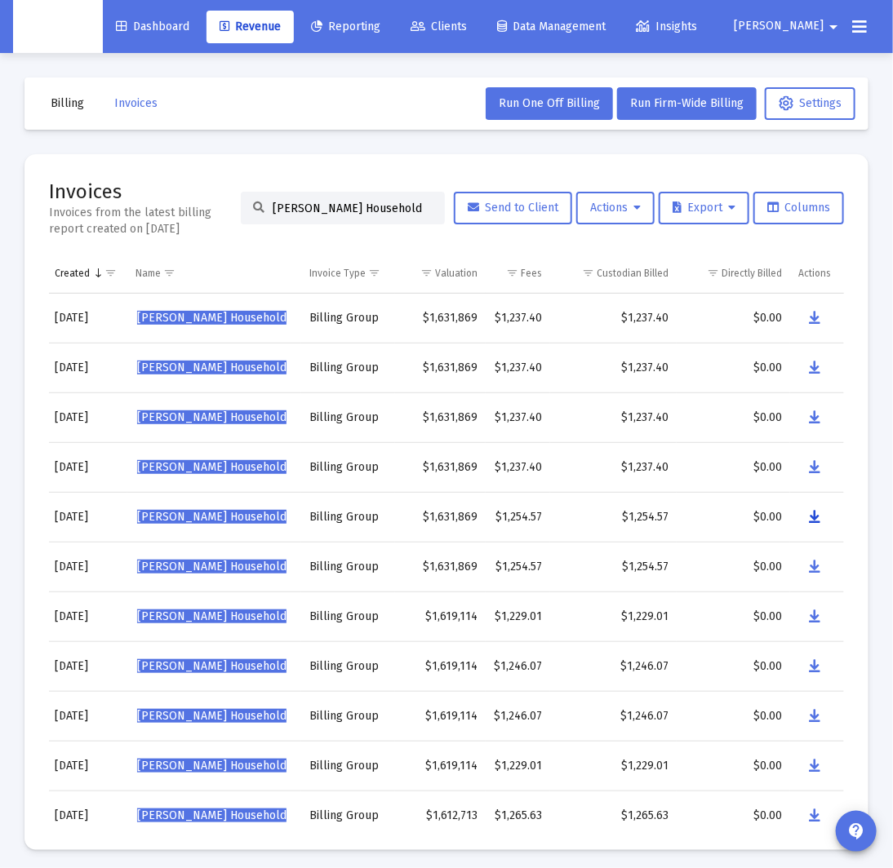
click at [821, 522] on button "Data grid" at bounding box center [814, 517] width 33 height 33
click at [327, 205] on input "[PERSON_NAME] Household" at bounding box center [353, 209] width 160 height 14
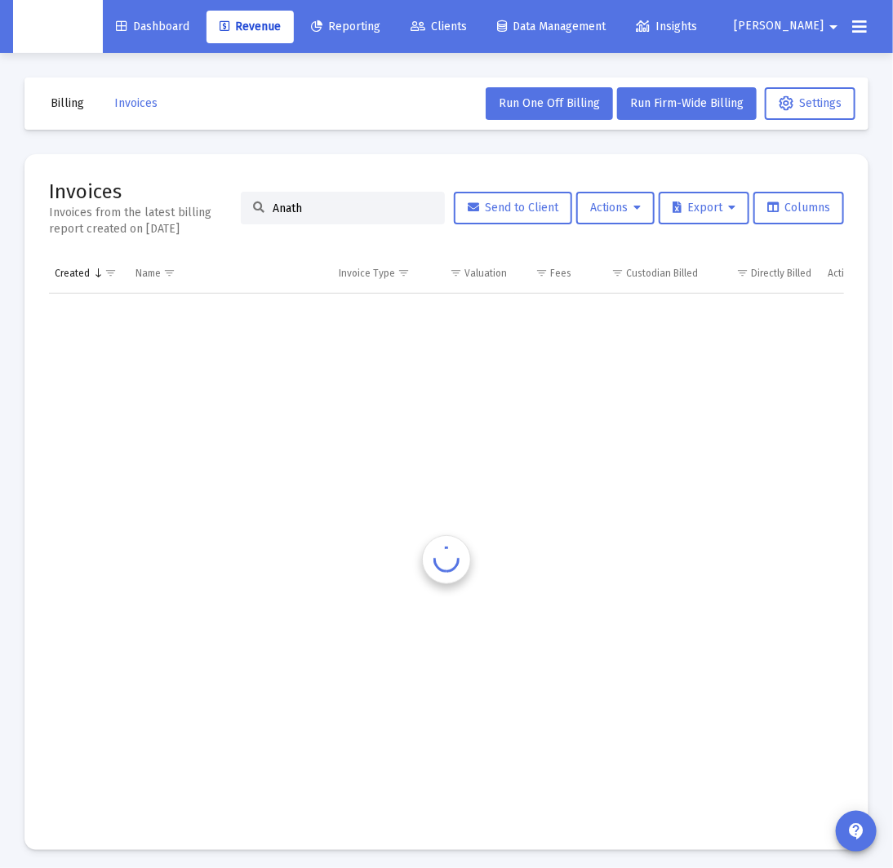
scroll to position [0, 36]
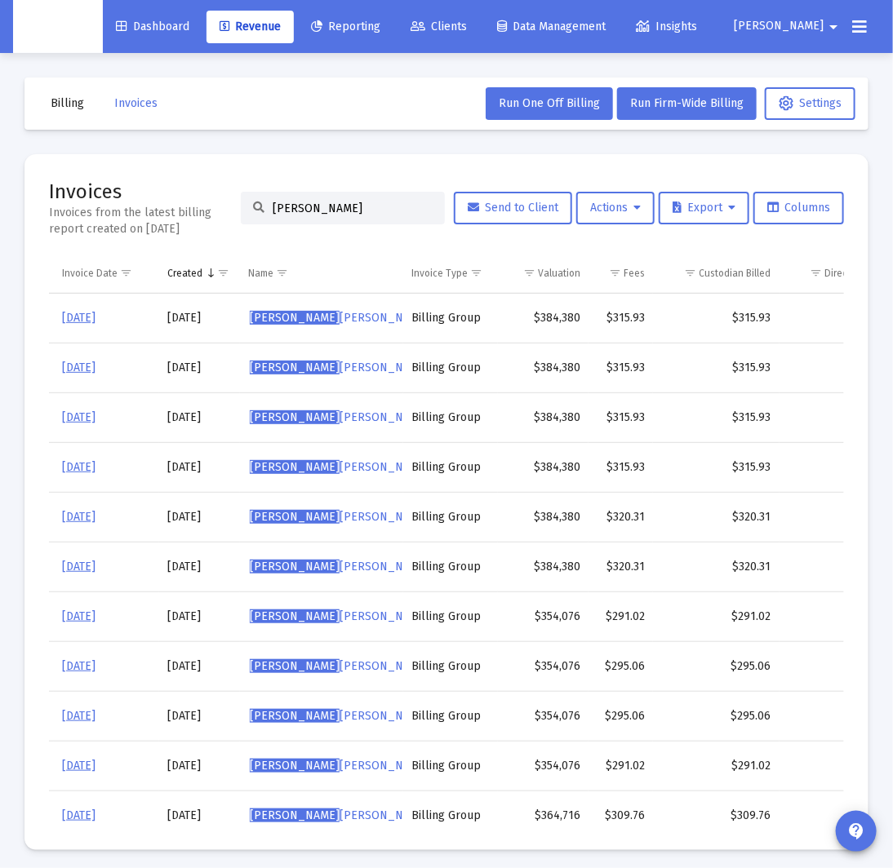
click at [324, 206] on input "[PERSON_NAME]" at bounding box center [353, 209] width 160 height 14
paste input "[PERSON_NAME] Household"
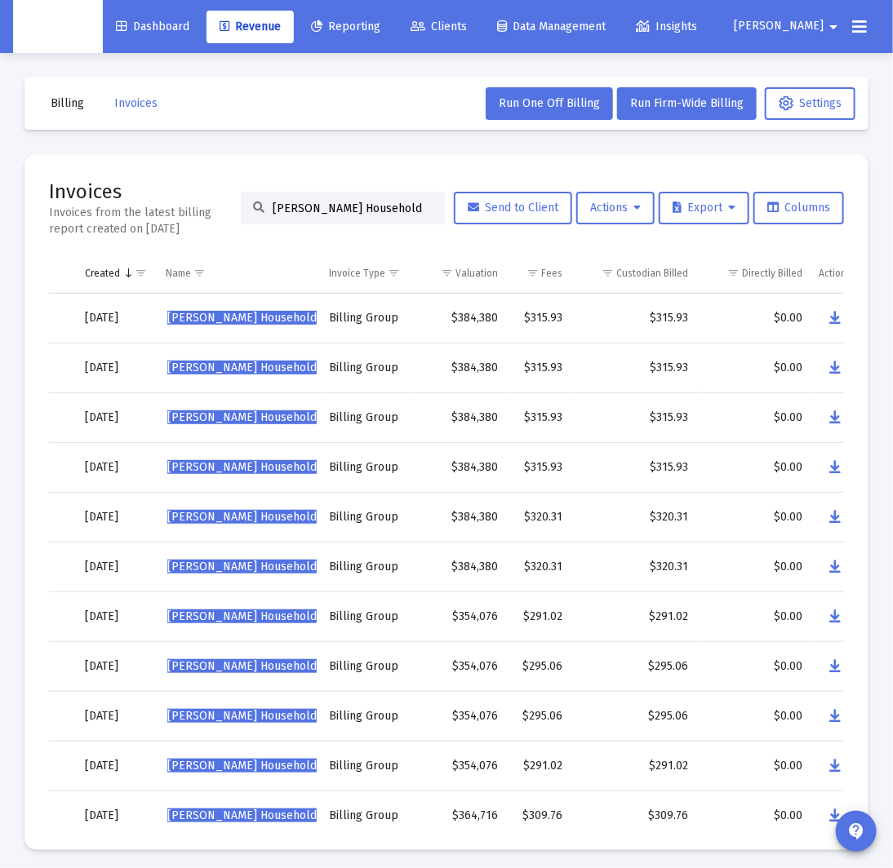
scroll to position [0, 139]
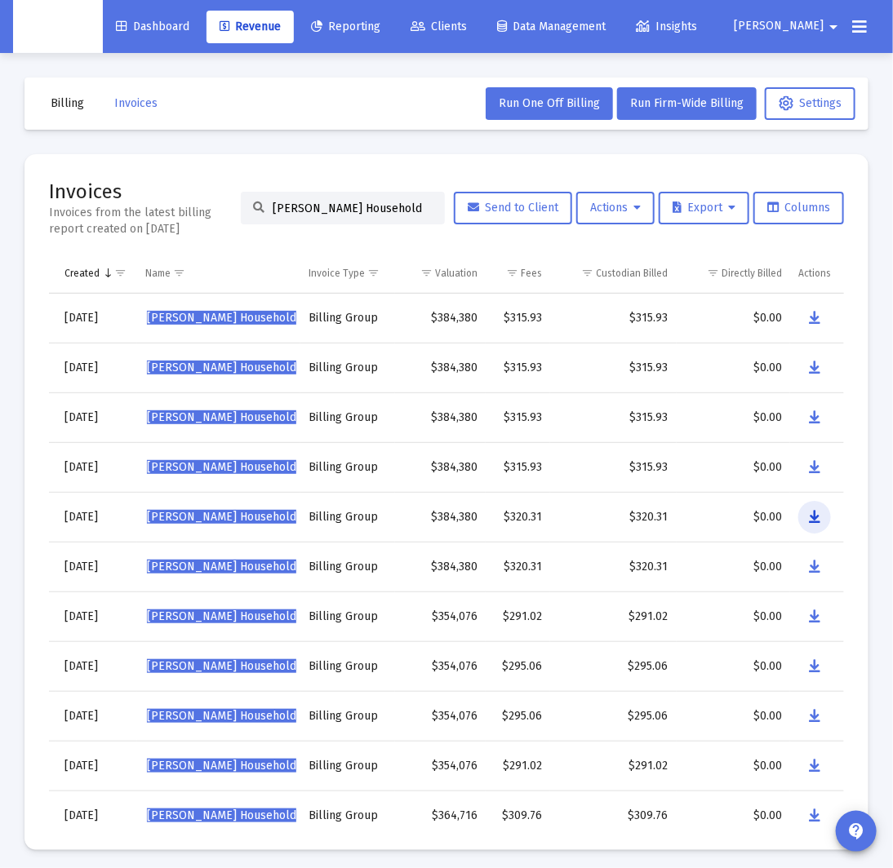
click at [822, 517] on button "Data grid" at bounding box center [814, 517] width 33 height 33
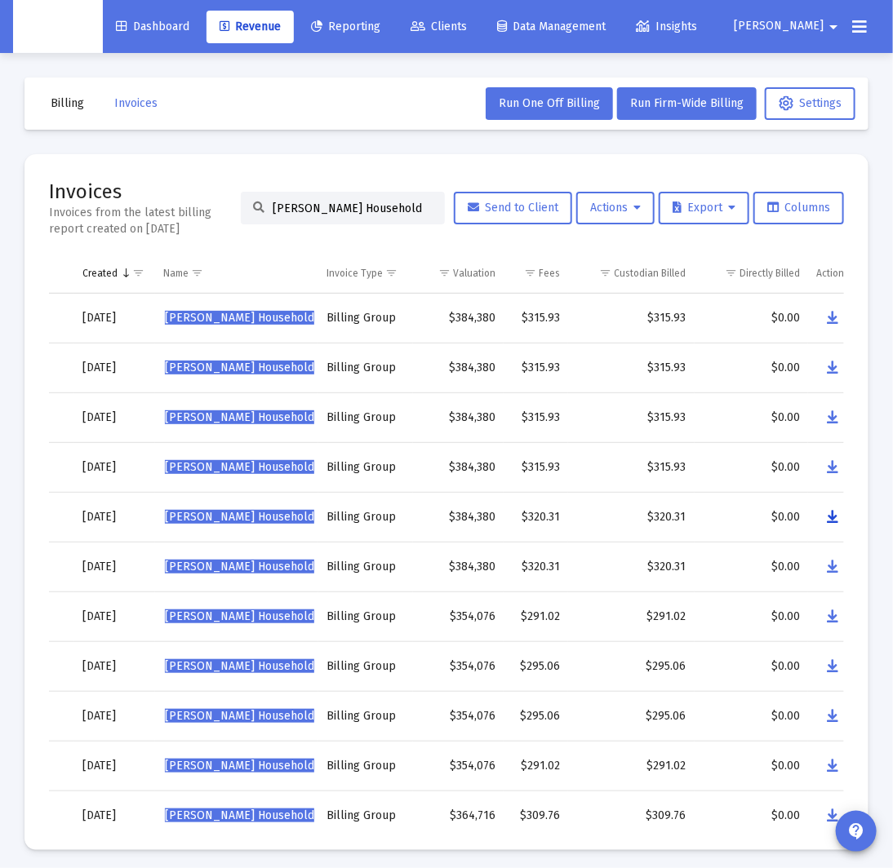
scroll to position [0, 118]
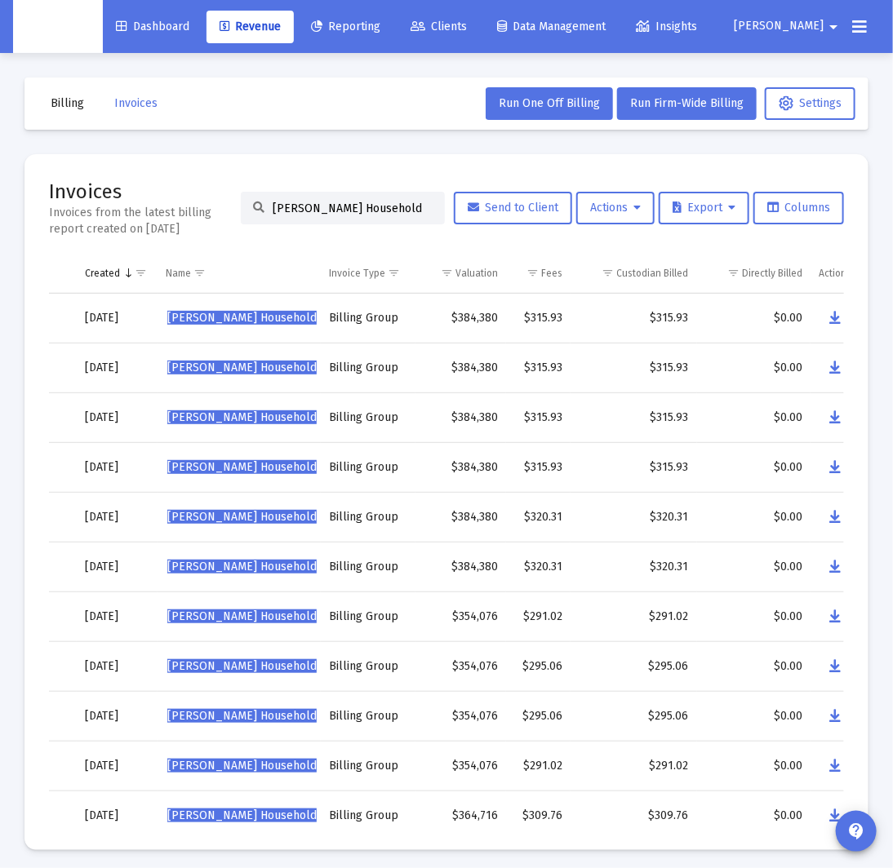
click at [349, 206] on input "[PERSON_NAME] Household" at bounding box center [353, 209] width 160 height 14
paste input "[PERSON_NAME]"
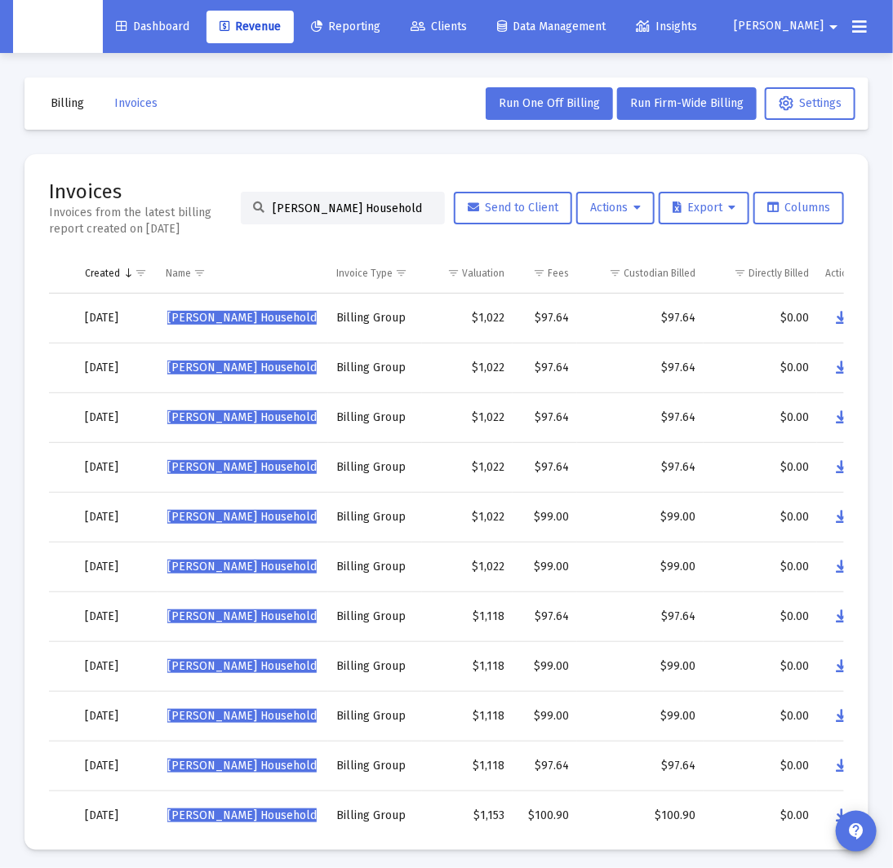
scroll to position [0, 145]
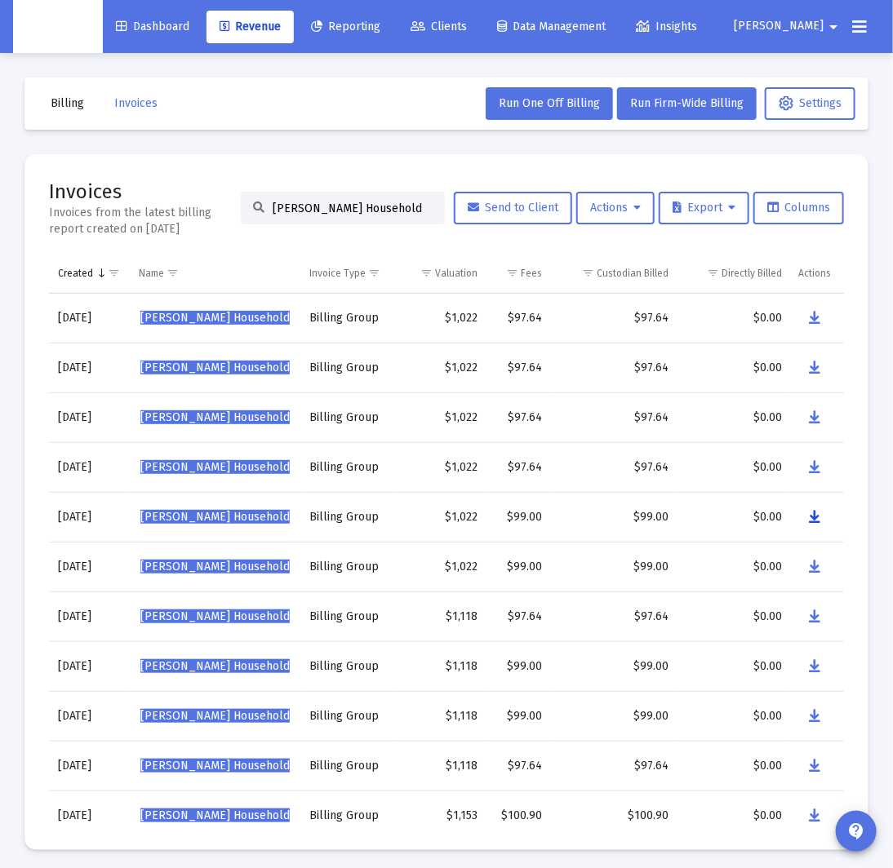
click at [815, 522] on icon "Data grid" at bounding box center [814, 518] width 11 height 20
click at [300, 204] on input "[PERSON_NAME] Household" at bounding box center [353, 209] width 160 height 14
paste input "[PERSON_NAME]"
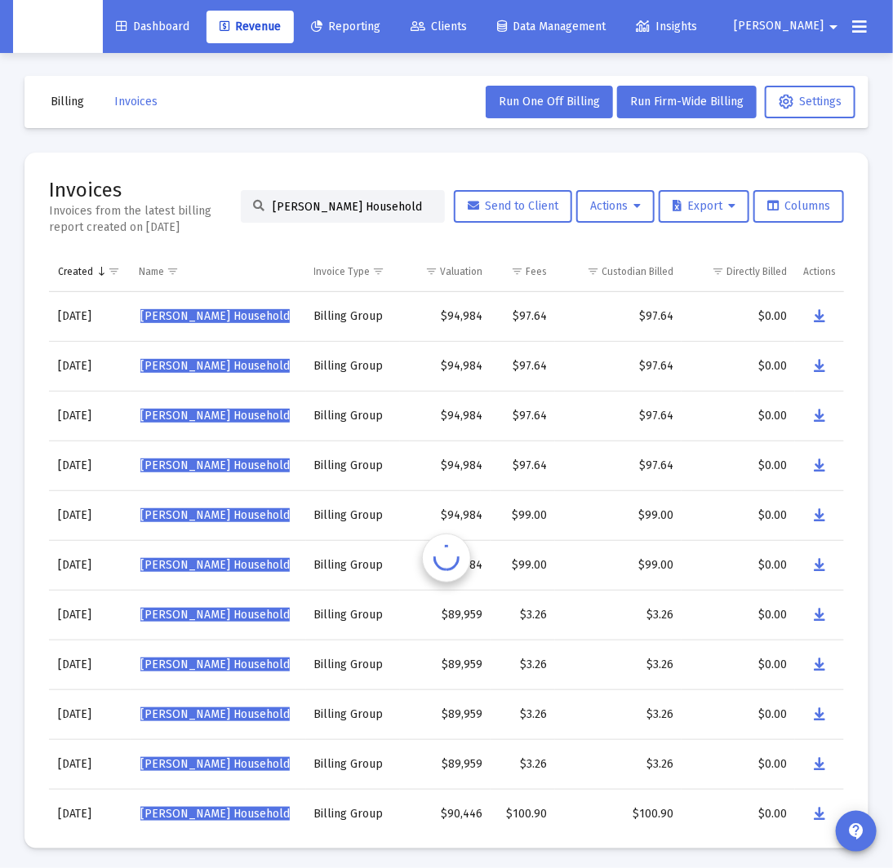
scroll to position [2, 0]
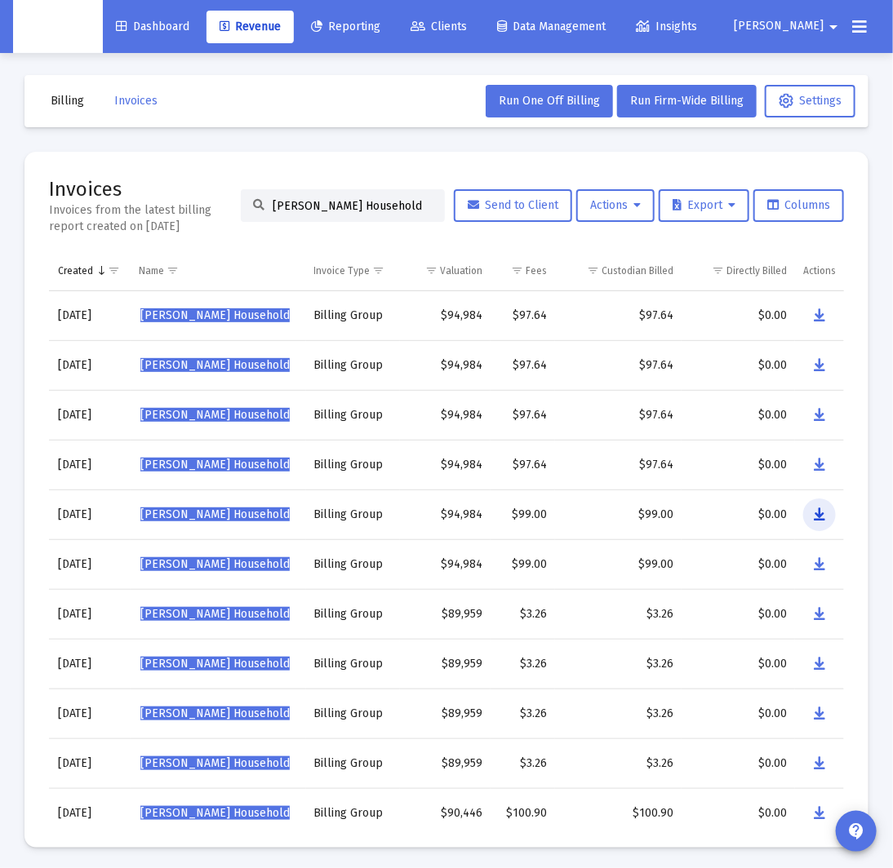
click at [822, 516] on icon "Data grid" at bounding box center [819, 515] width 11 height 20
click at [322, 212] on div "[PERSON_NAME] Household" at bounding box center [343, 205] width 204 height 33
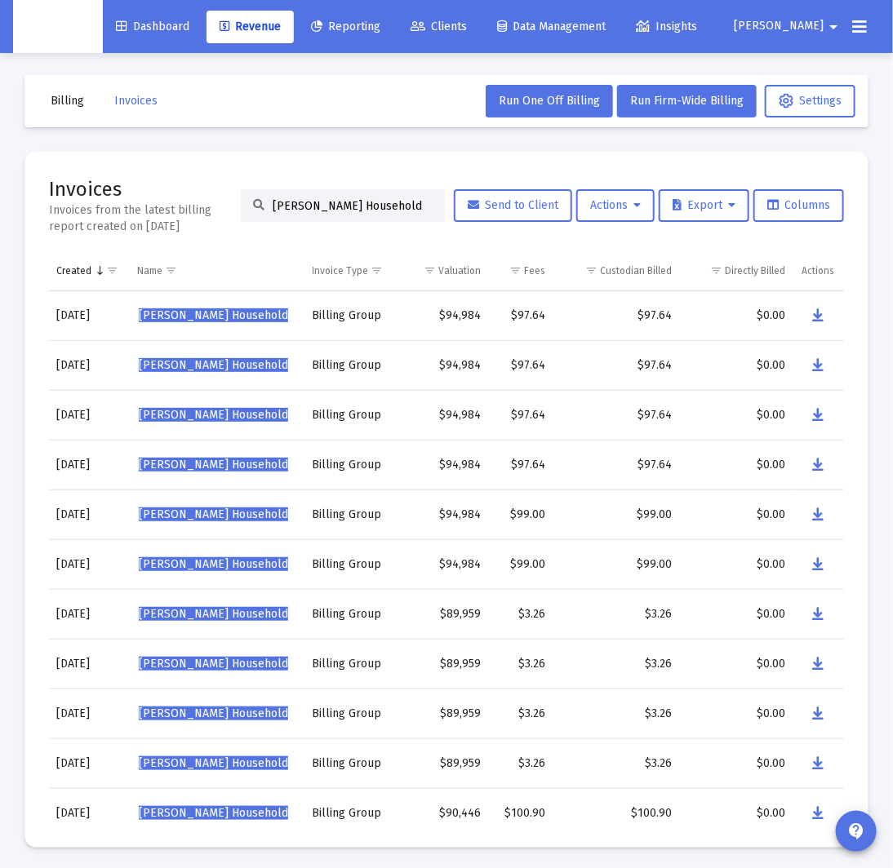
click at [334, 207] on input "[PERSON_NAME] Household" at bounding box center [353, 206] width 160 height 14
paste input "Blow"
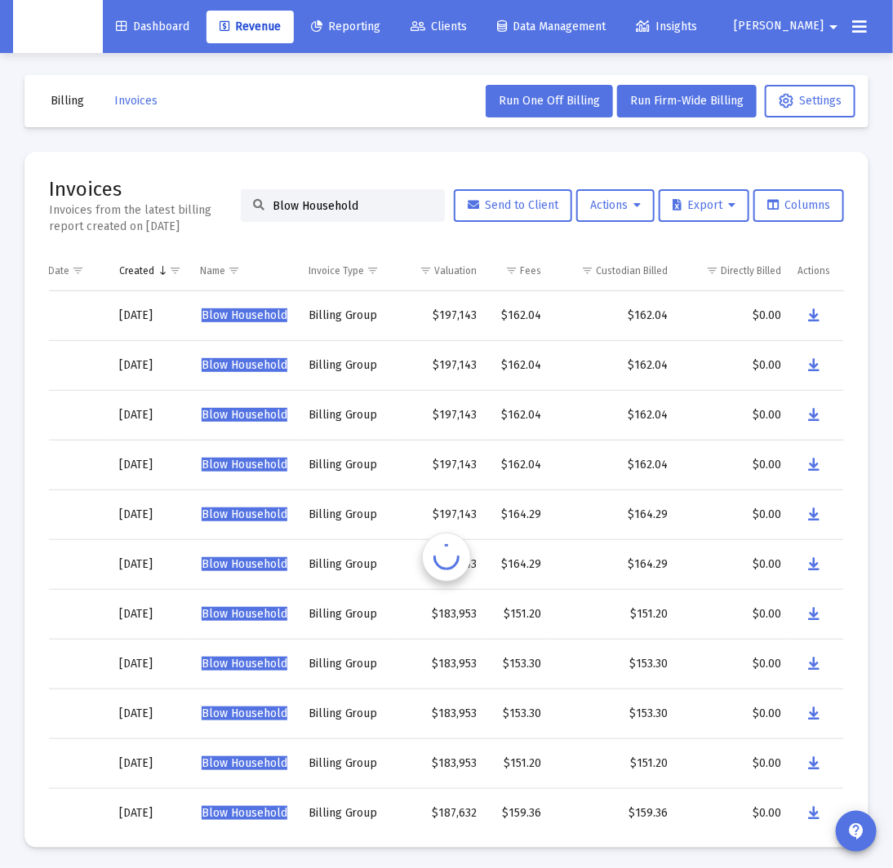
scroll to position [0, 83]
click at [820, 516] on button "Data grid" at bounding box center [814, 515] width 33 height 33
click at [291, 206] on input "Blow Household" at bounding box center [353, 206] width 160 height 14
paste input "[PERSON_NAME] Household"
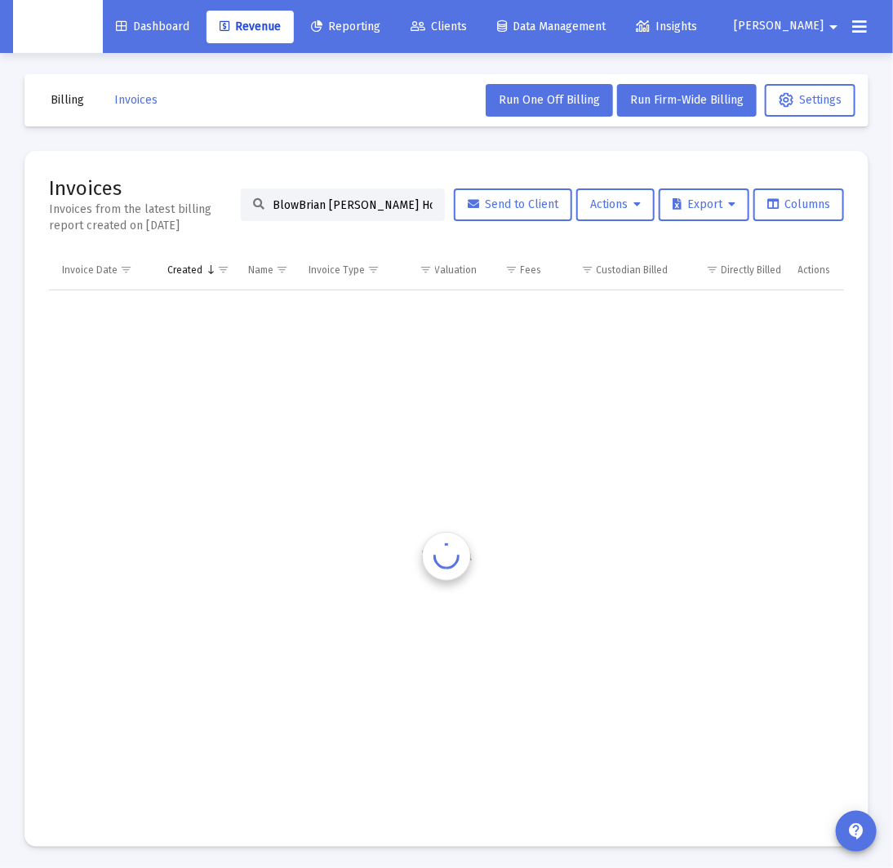
scroll to position [0, 36]
click at [291, 206] on input "BlowBrian [PERSON_NAME] HouseholdHousehold" at bounding box center [353, 205] width 160 height 14
paste input "[PERSON_NAME]"
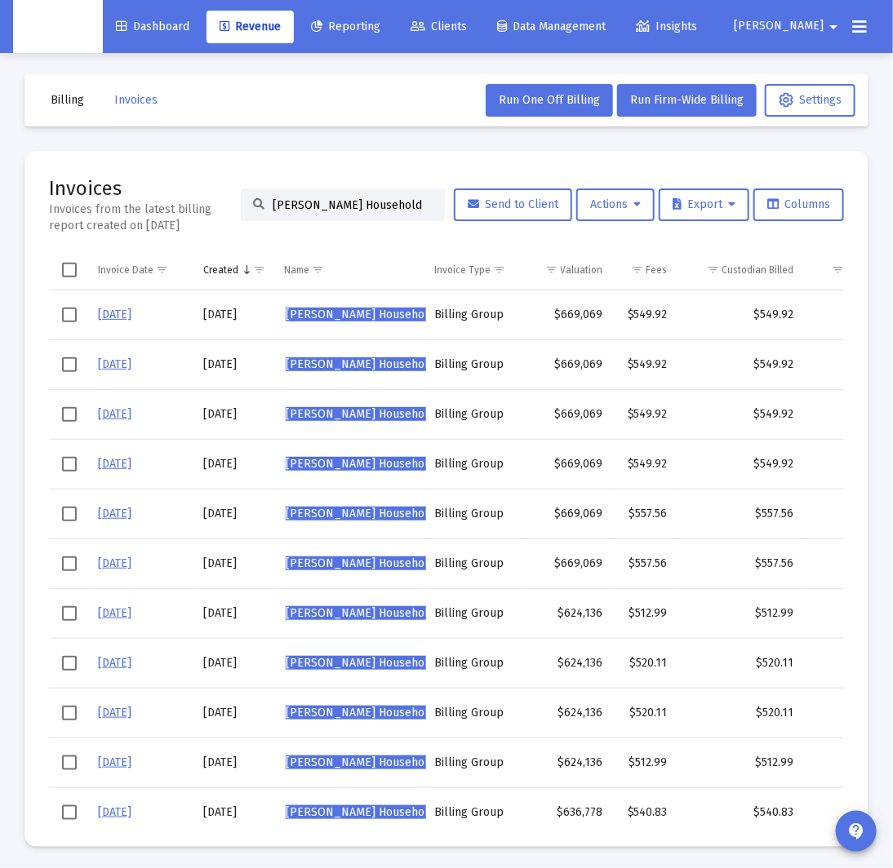
scroll to position [0, 126]
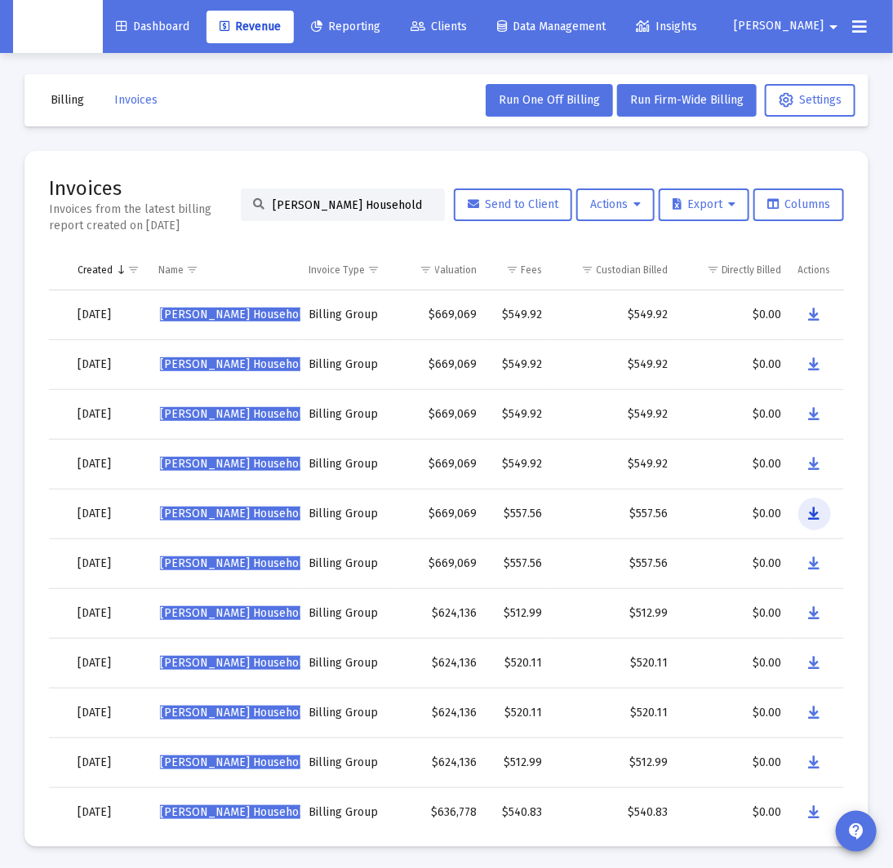
click at [813, 514] on icon "Data grid" at bounding box center [814, 514] width 11 height 20
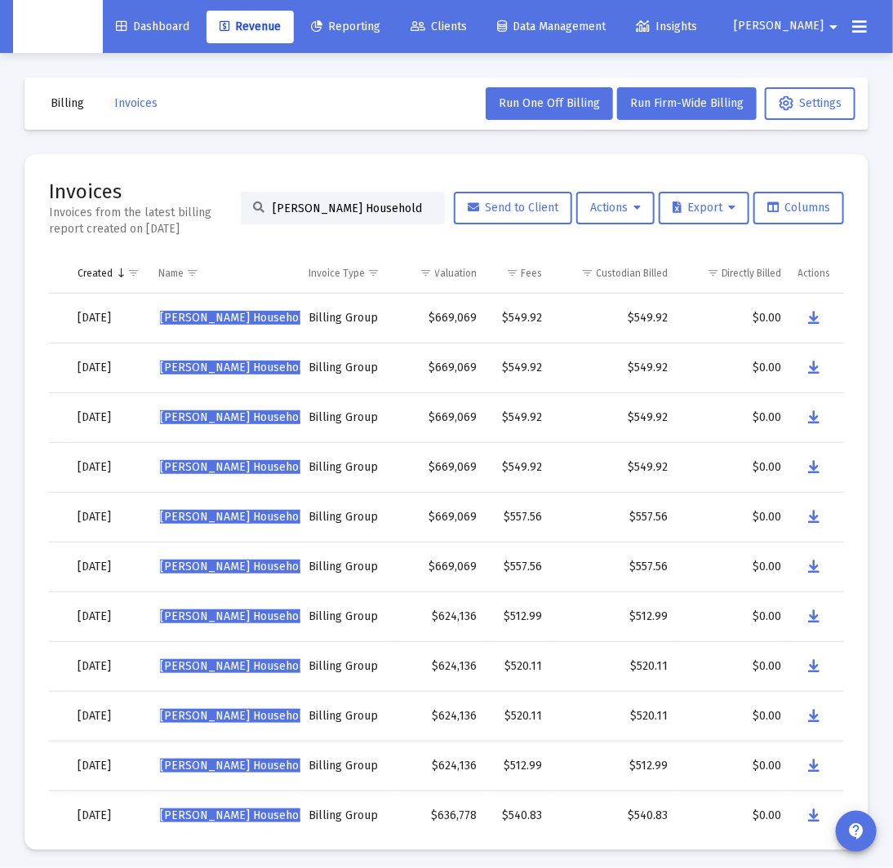
click at [316, 206] on input "[PERSON_NAME] Household" at bounding box center [353, 209] width 160 height 14
paste input "[PERSON_NAME]"
click at [815, 519] on icon "Data grid" at bounding box center [814, 518] width 11 height 20
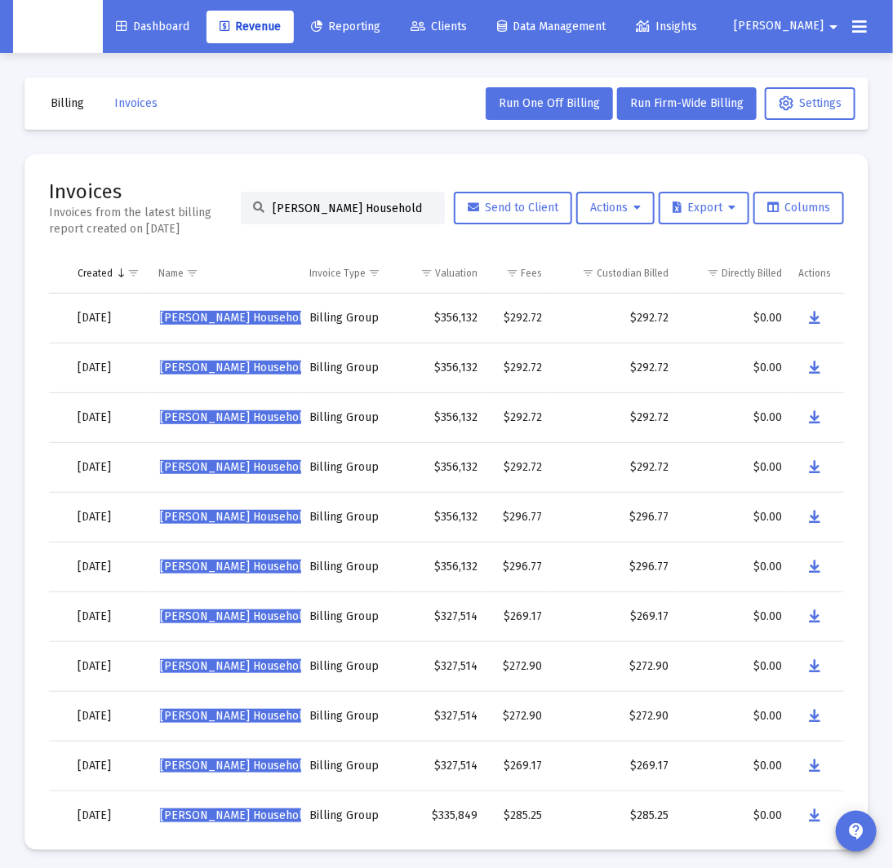
click at [318, 211] on input "[PERSON_NAME] Household" at bounding box center [353, 209] width 160 height 14
paste input "[PERSON_NAME]"
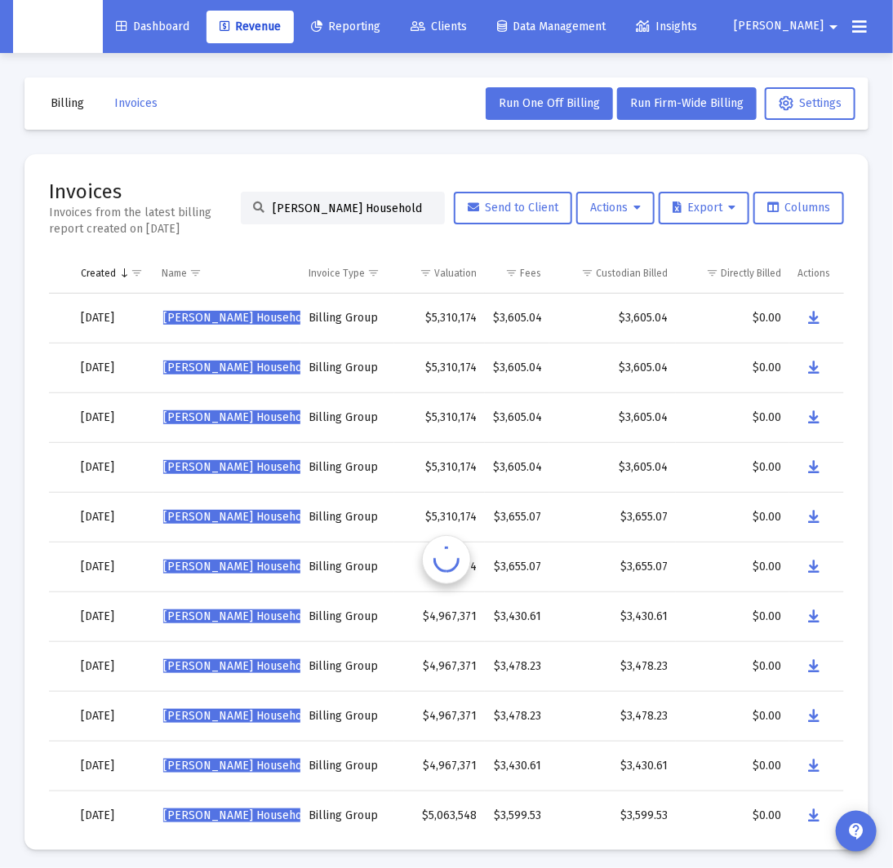
scroll to position [0, 122]
click at [820, 520] on button "Data grid" at bounding box center [813, 517] width 33 height 33
click at [296, 204] on input "[PERSON_NAME] Household" at bounding box center [353, 209] width 160 height 14
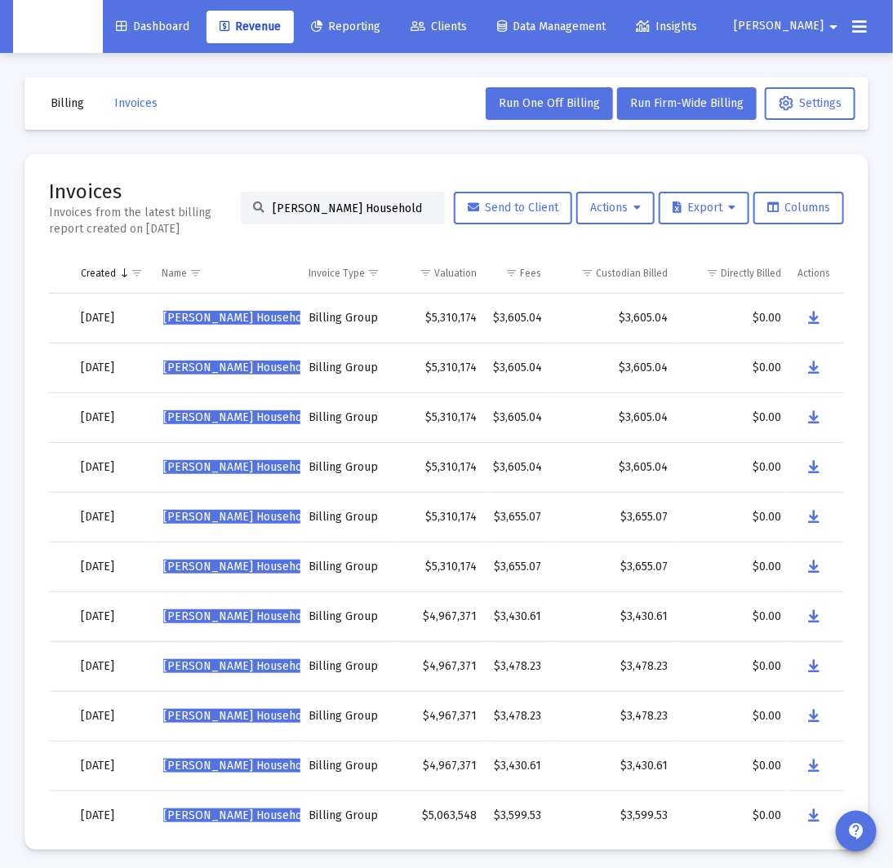
paste input "[PERSON_NAME]"
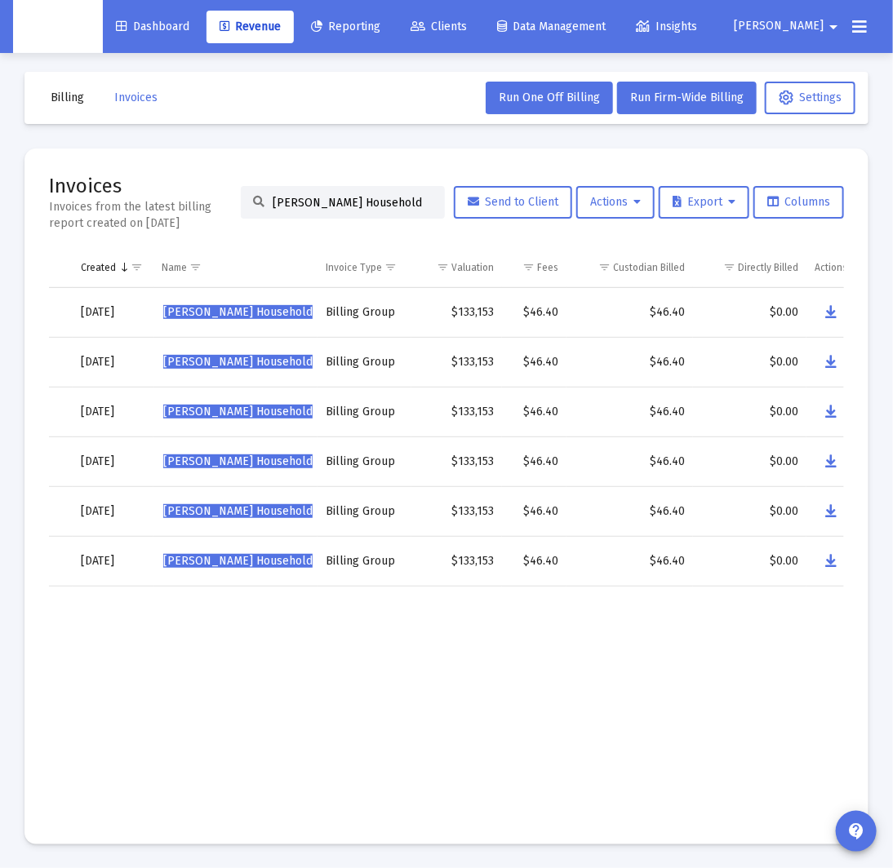
scroll to position [0, 0]
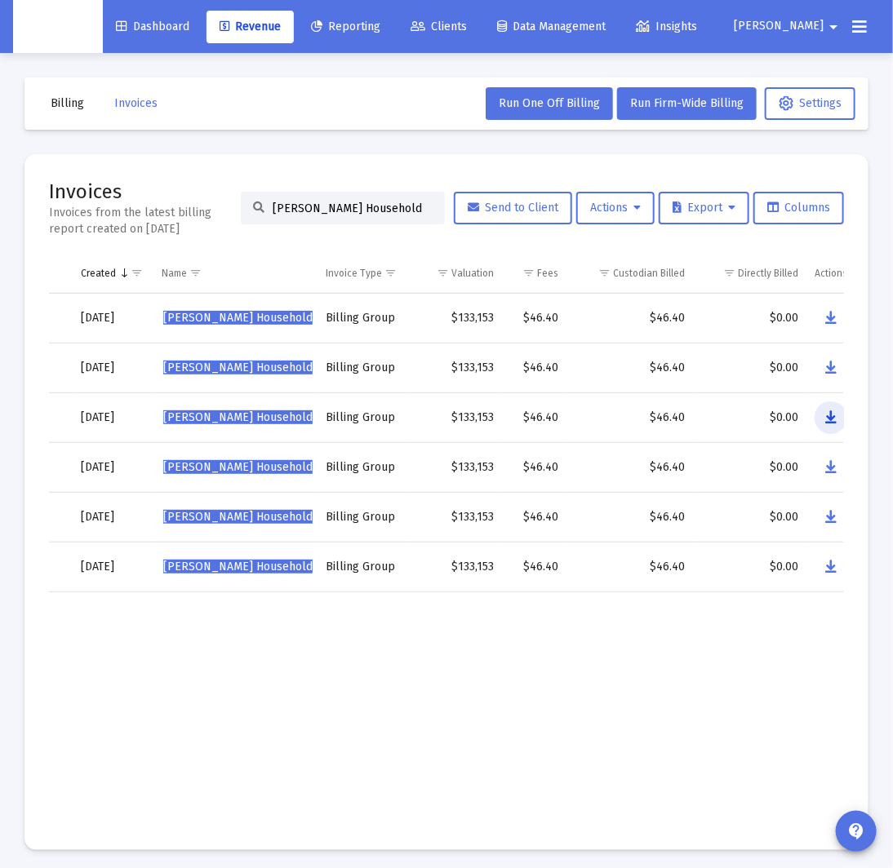
click at [829, 424] on icon "Data grid" at bounding box center [830, 418] width 11 height 20
click at [322, 210] on input "[PERSON_NAME] Household" at bounding box center [353, 209] width 160 height 14
paste input "[PERSON_NAME]"
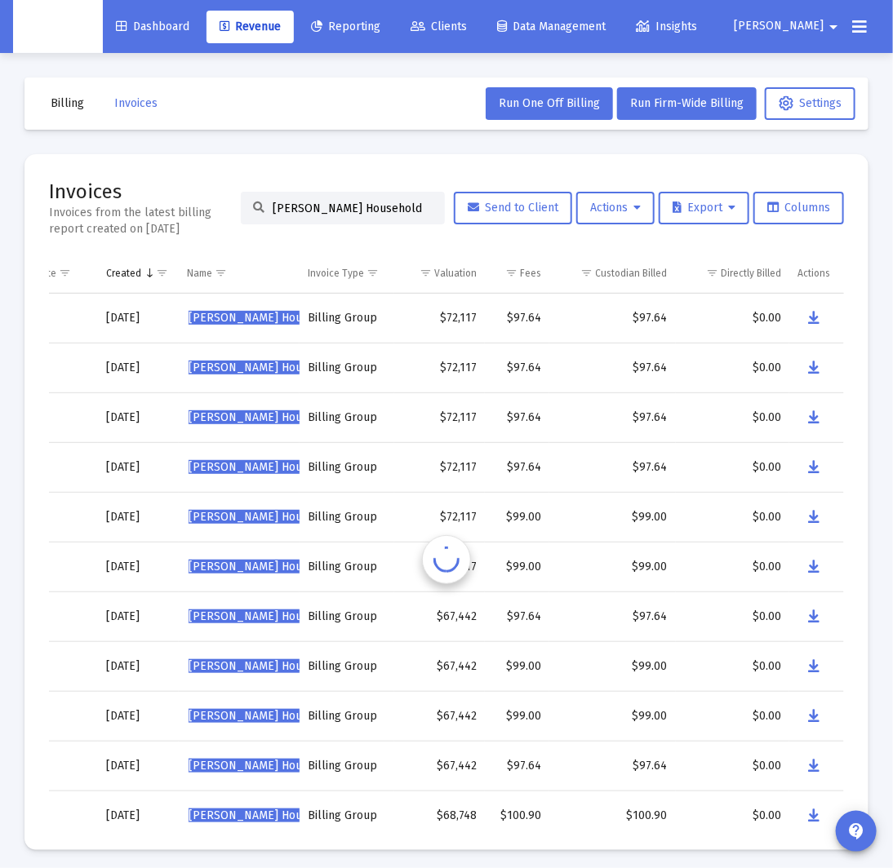
scroll to position [0, 95]
click at [817, 520] on icon "Data grid" at bounding box center [815, 518] width 11 height 20
click at [300, 211] on input "[PERSON_NAME] Household" at bounding box center [353, 209] width 160 height 14
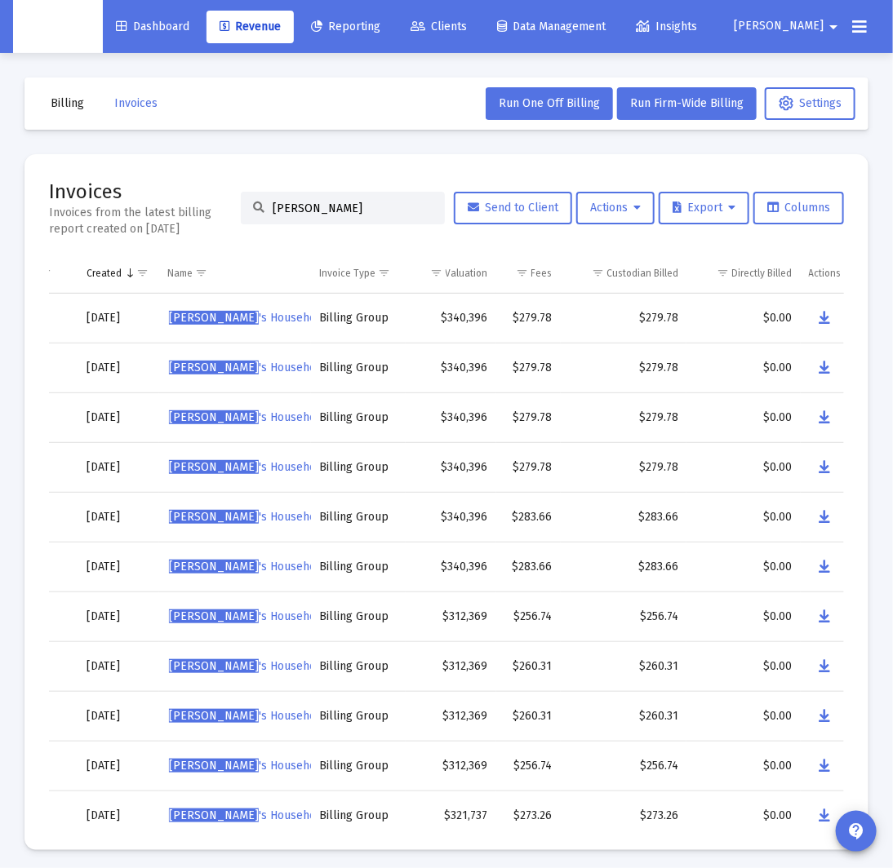
scroll to position [0, 127]
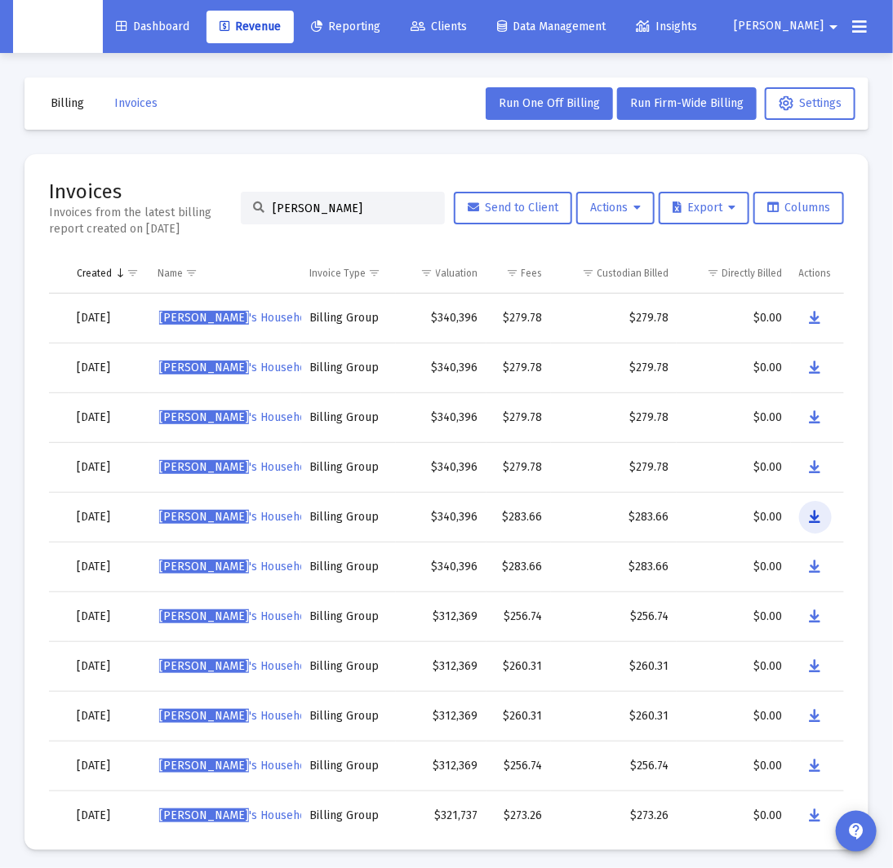
click at [804, 516] on button "Data grid" at bounding box center [815, 517] width 33 height 33
click at [326, 211] on input "[PERSON_NAME]" at bounding box center [353, 209] width 160 height 14
click at [327, 210] on input "[PERSON_NAME]" at bounding box center [353, 209] width 160 height 14
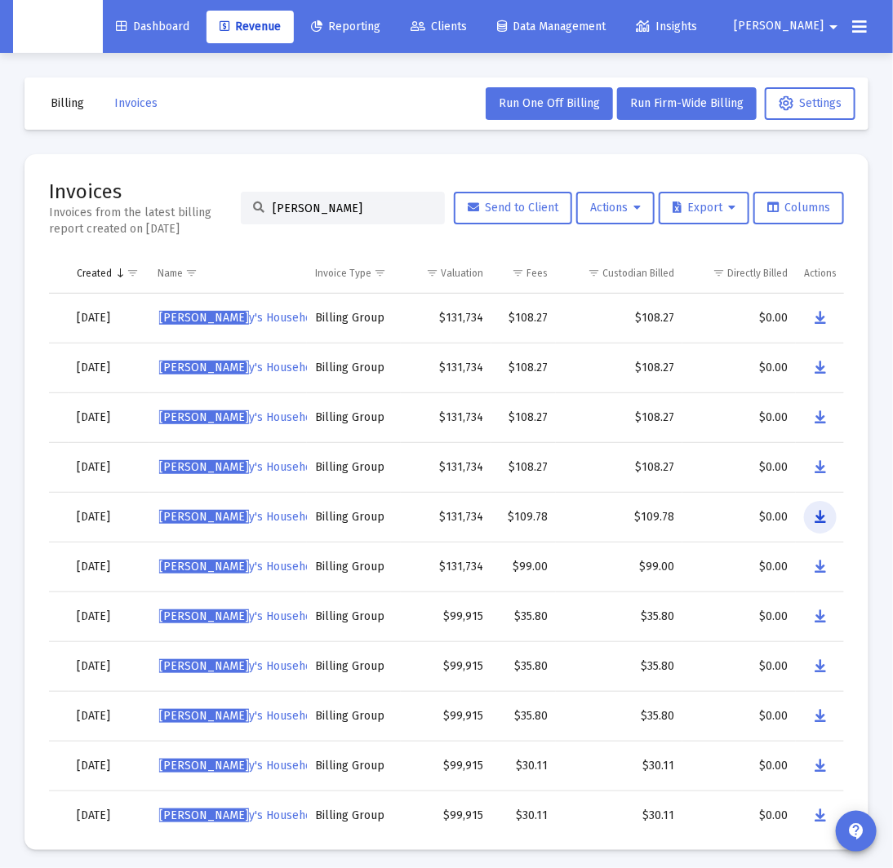
click at [823, 515] on icon "Data grid" at bounding box center [820, 518] width 11 height 20
click at [319, 211] on input "[PERSON_NAME]" at bounding box center [353, 209] width 160 height 14
paste input "[PERSON_NAME] Household"
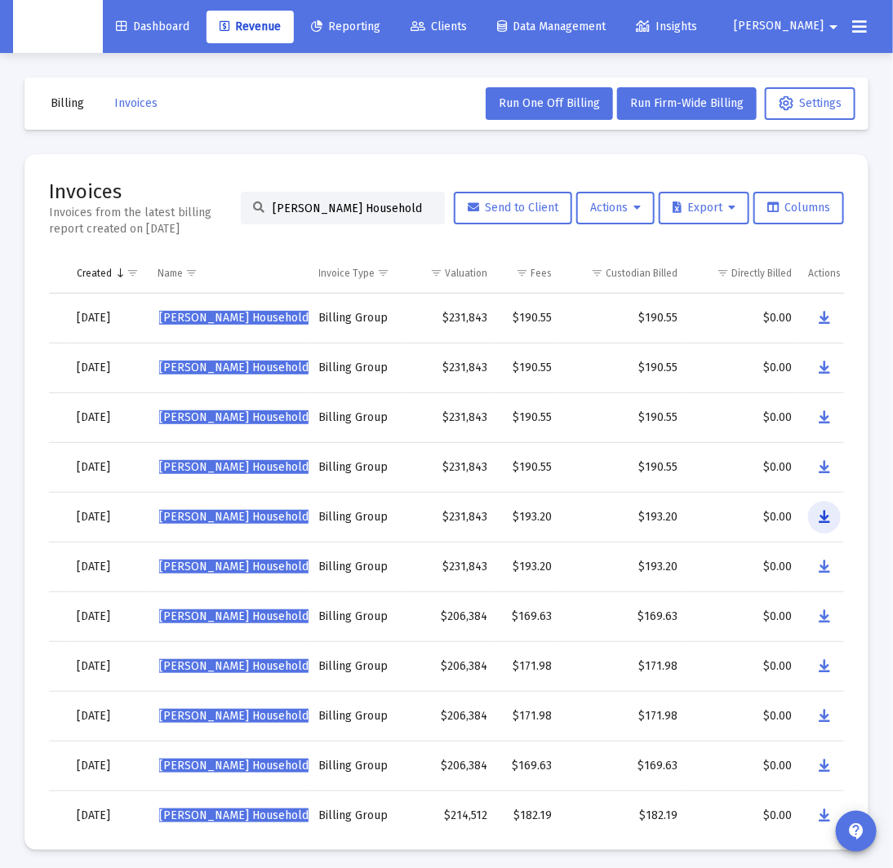
click at [827, 519] on icon "Data grid" at bounding box center [824, 518] width 11 height 20
click at [388, 211] on input "[PERSON_NAME] Household" at bounding box center [353, 209] width 160 height 14
paste input "[PERSON_NAME]"
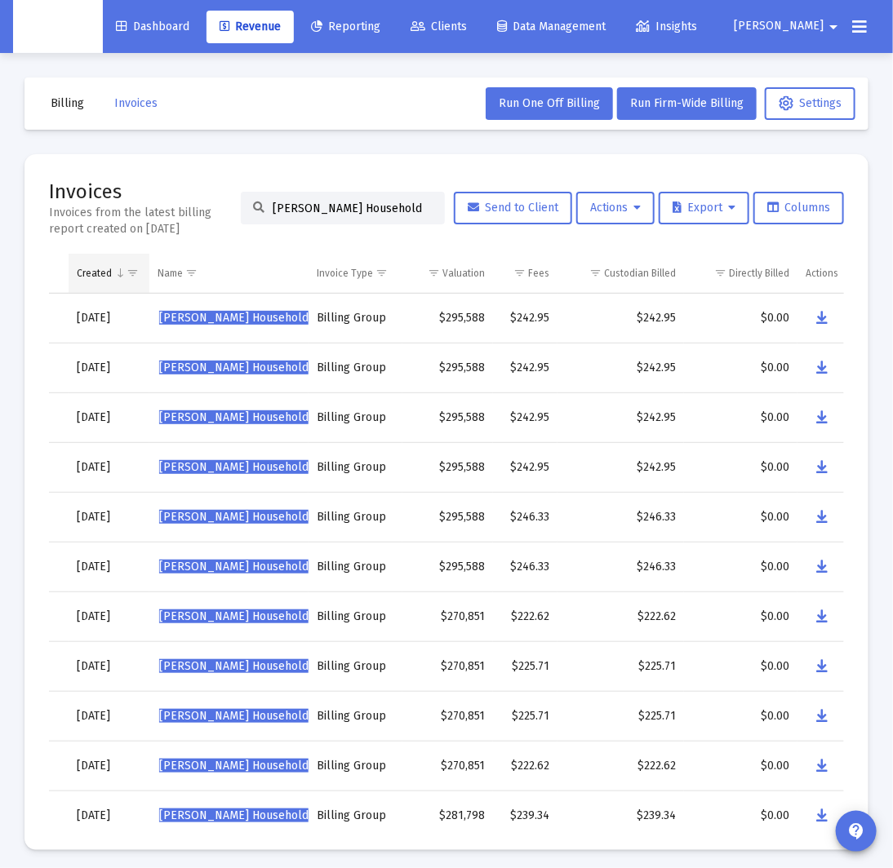
scroll to position [0, 109]
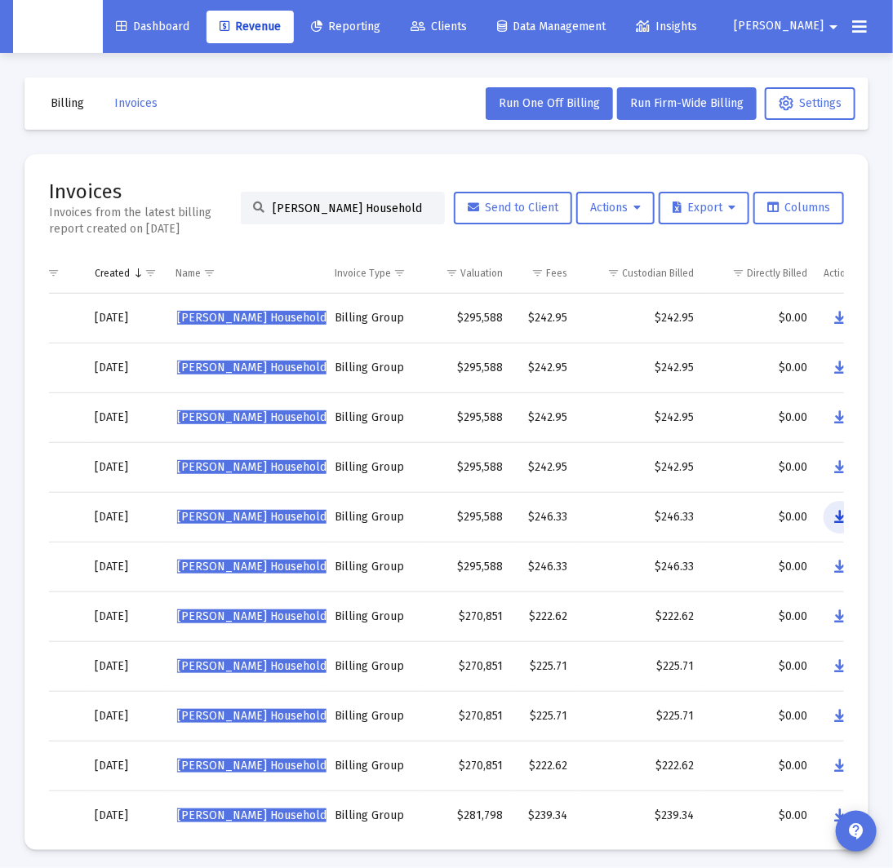
click at [841, 519] on icon "Data grid" at bounding box center [839, 518] width 11 height 20
click at [326, 206] on input "[PERSON_NAME] Household" at bounding box center [353, 209] width 160 height 14
paste input "urtney [PERSON_NAME]"
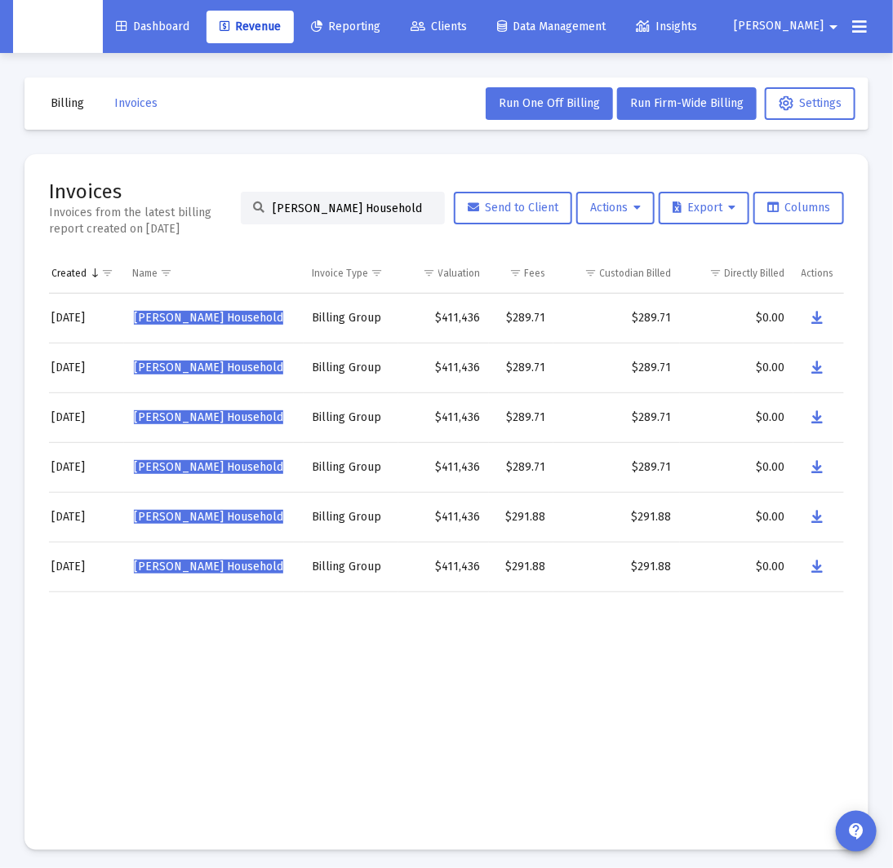
scroll to position [0, 150]
click at [816, 517] on icon "Data grid" at bounding box center [819, 518] width 11 height 20
click at [291, 206] on input "[PERSON_NAME] Household" at bounding box center [353, 209] width 160 height 14
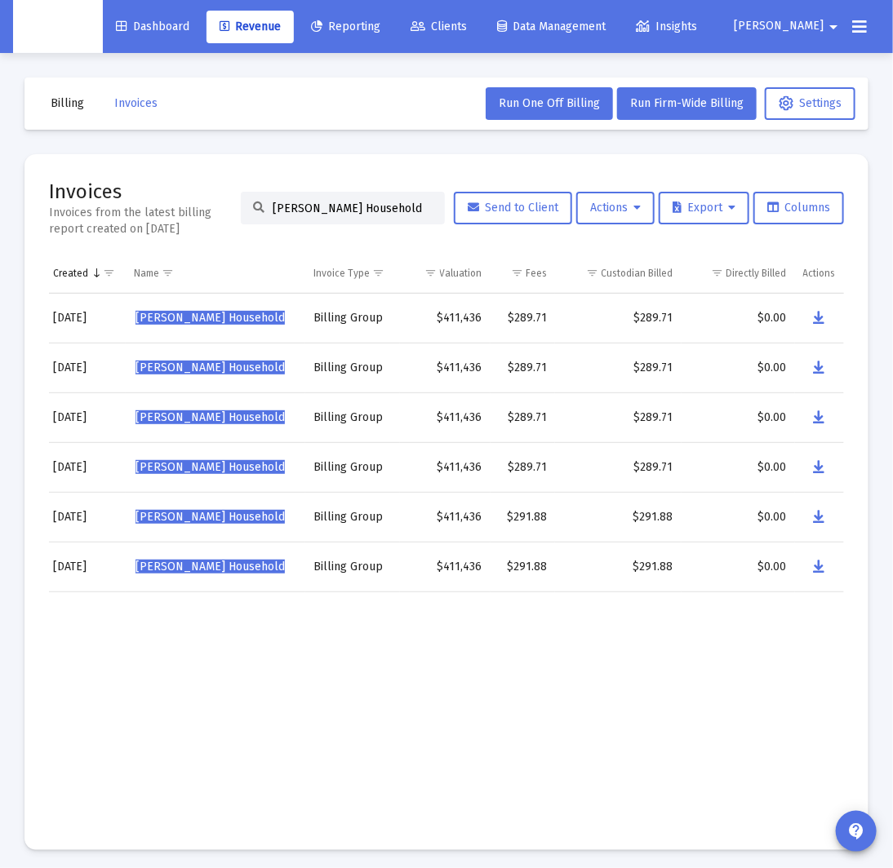
paste input "[PERSON_NAME]"
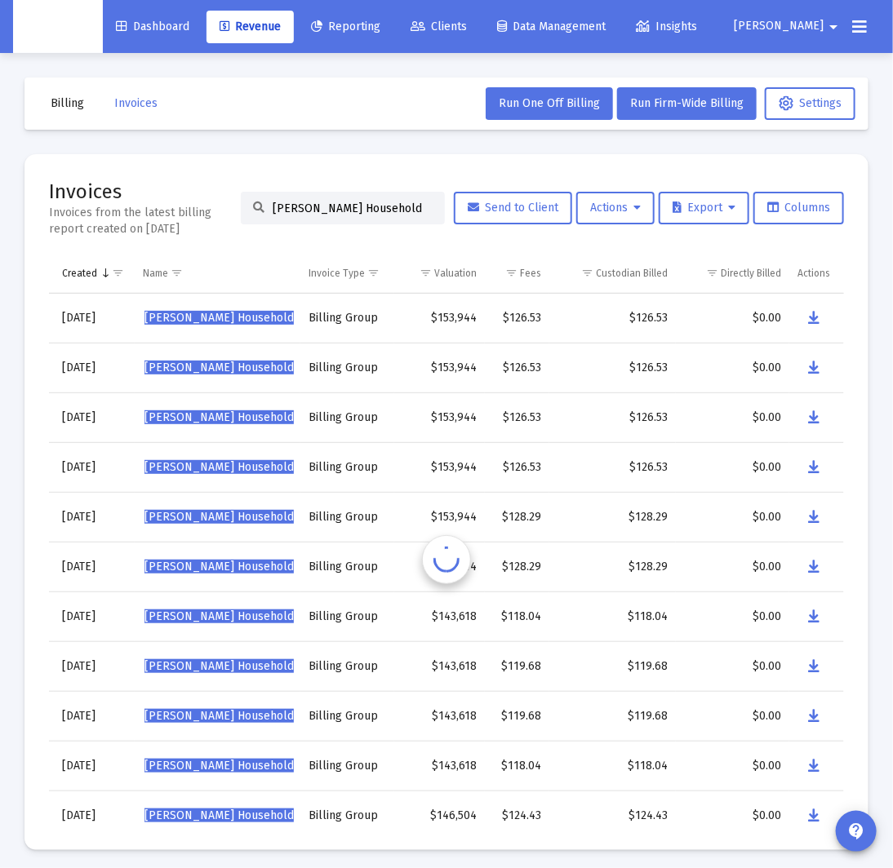
scroll to position [0, 140]
click at [815, 516] on icon "Data grid" at bounding box center [814, 518] width 11 height 20
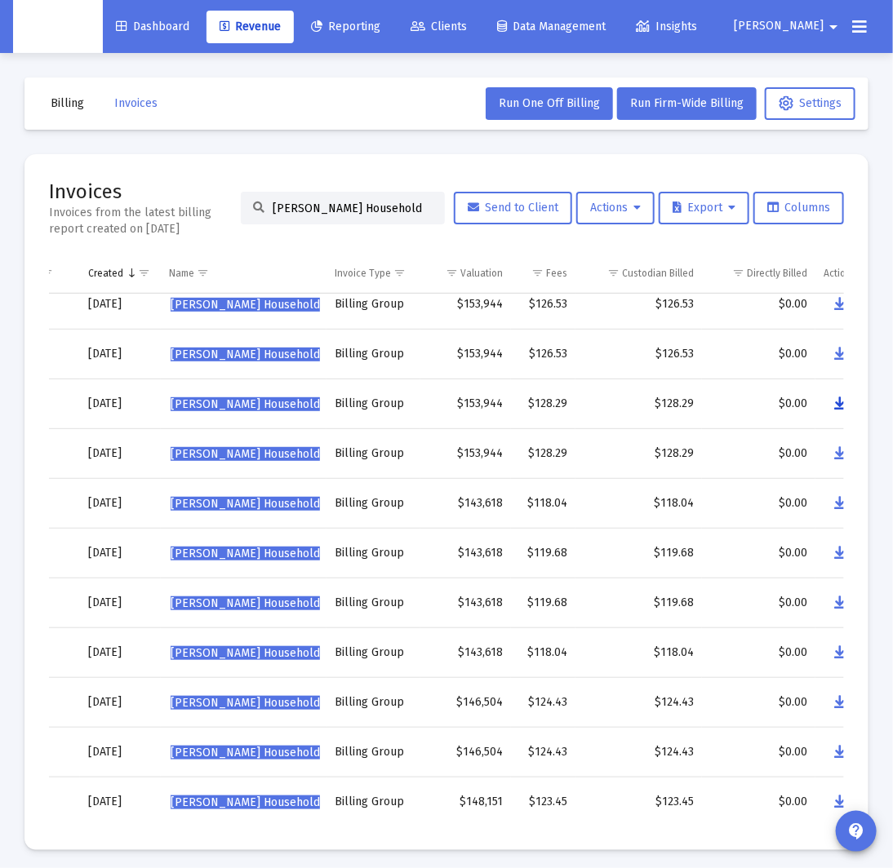
scroll to position [134, 115]
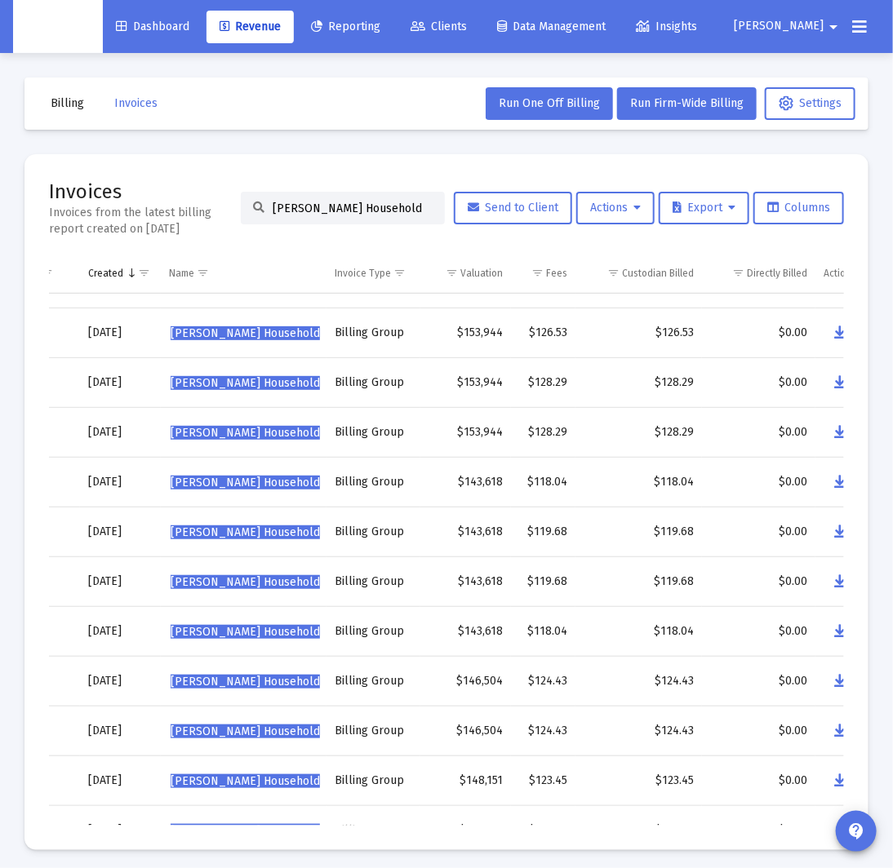
click at [350, 210] on input "[PERSON_NAME] Household" at bounding box center [353, 209] width 160 height 14
paste input "[PERSON_NAME]"
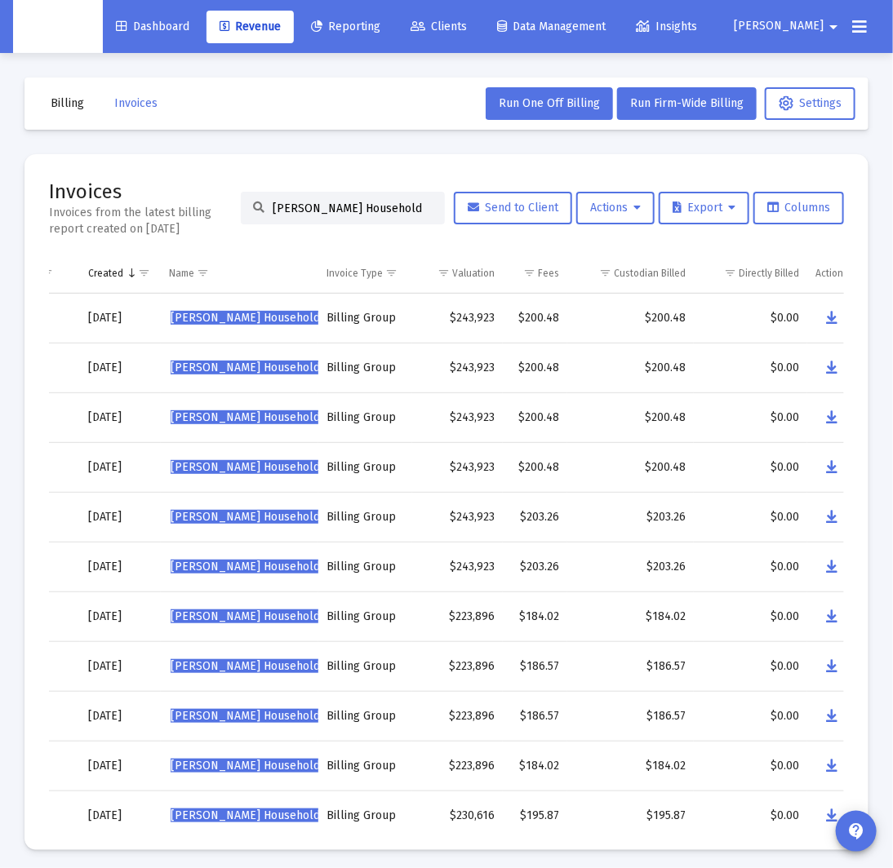
scroll to position [0, 132]
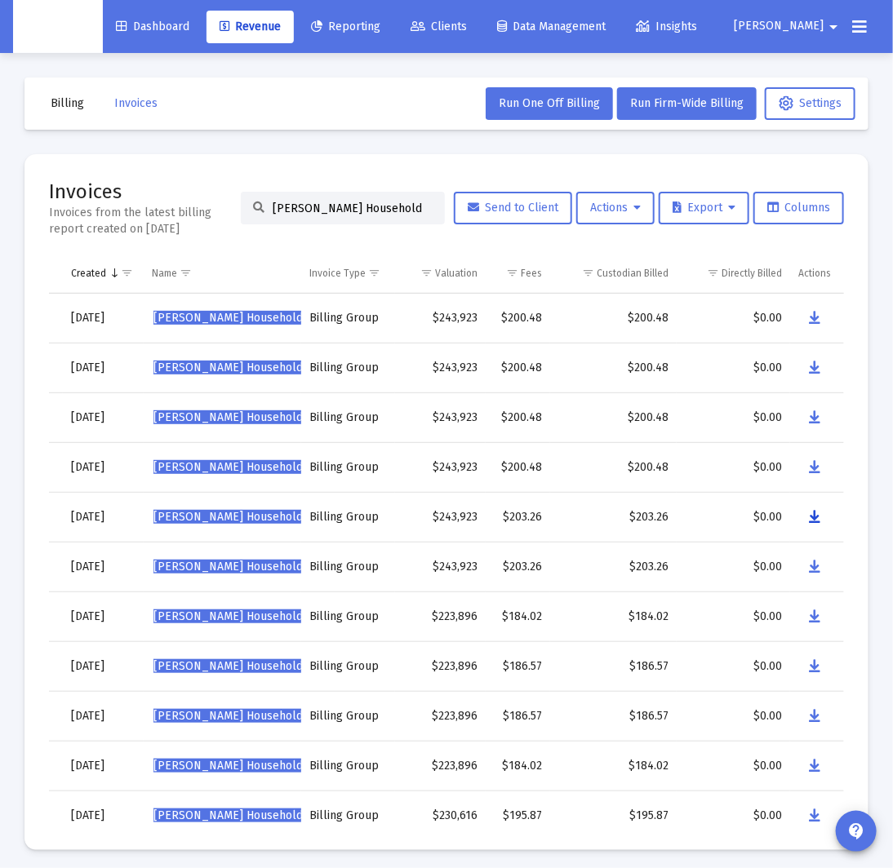
click at [819, 519] on icon "Data grid" at bounding box center [814, 518] width 11 height 20
click at [353, 203] on input "[PERSON_NAME] Household" at bounding box center [353, 209] width 160 height 14
click at [351, 206] on input "[PERSON_NAME] Household" at bounding box center [353, 209] width 160 height 14
click at [329, 213] on input "[PERSON_NAME] Household" at bounding box center [353, 209] width 160 height 14
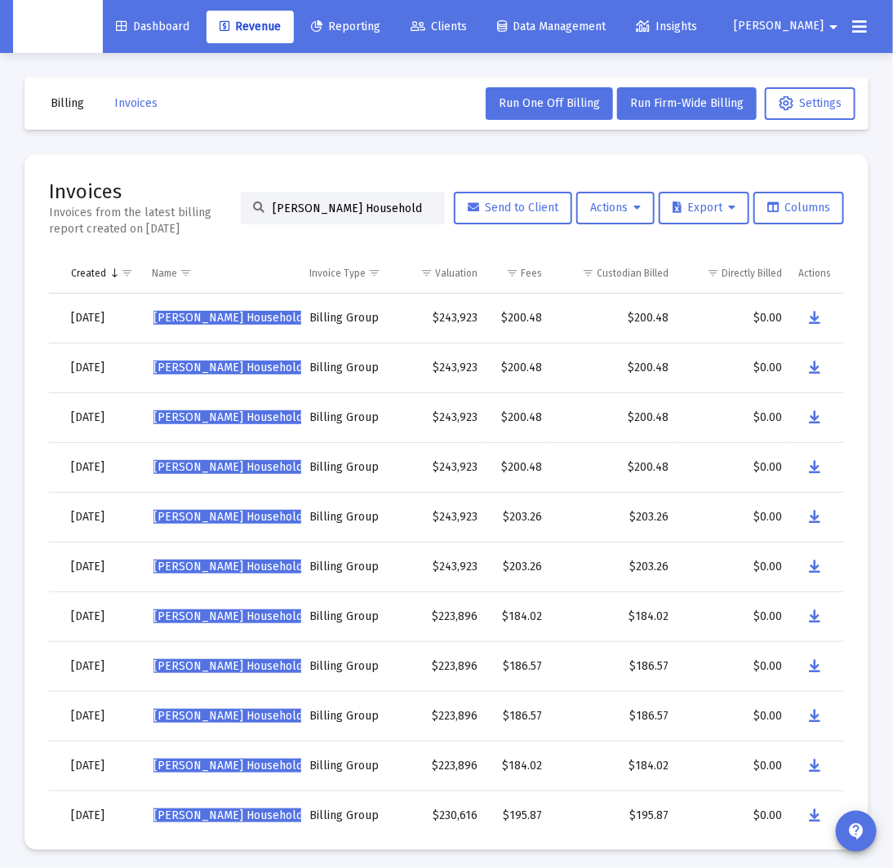
click at [329, 213] on input "[PERSON_NAME] Household" at bounding box center [353, 209] width 160 height 14
paste input "[PERSON_NAME]"
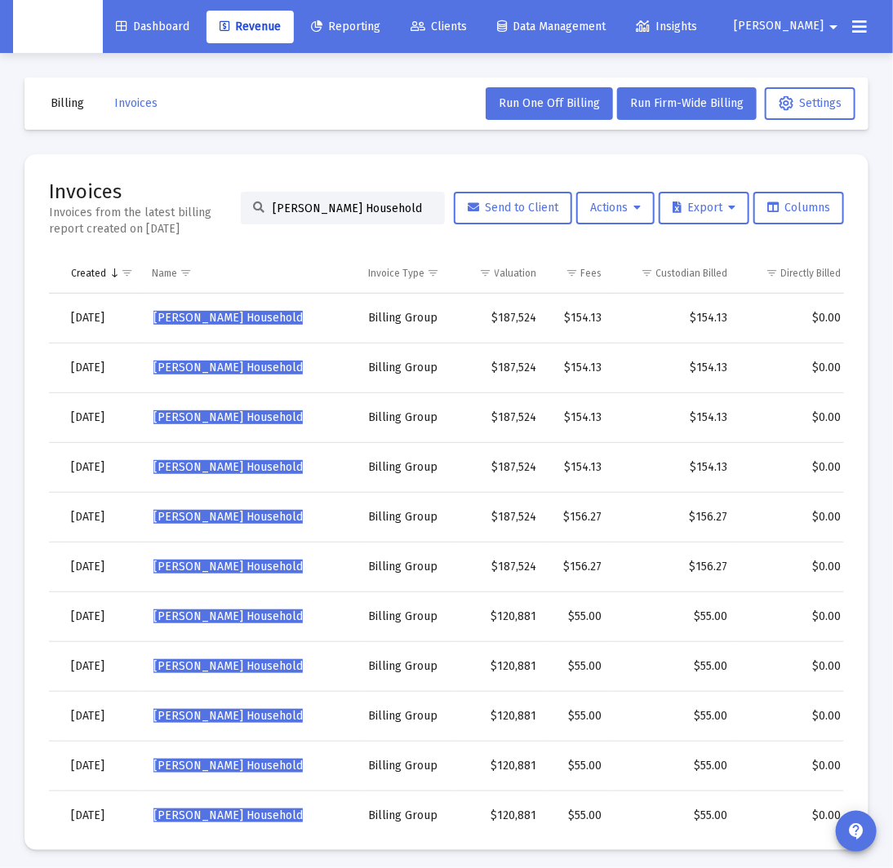
scroll to position [0, 192]
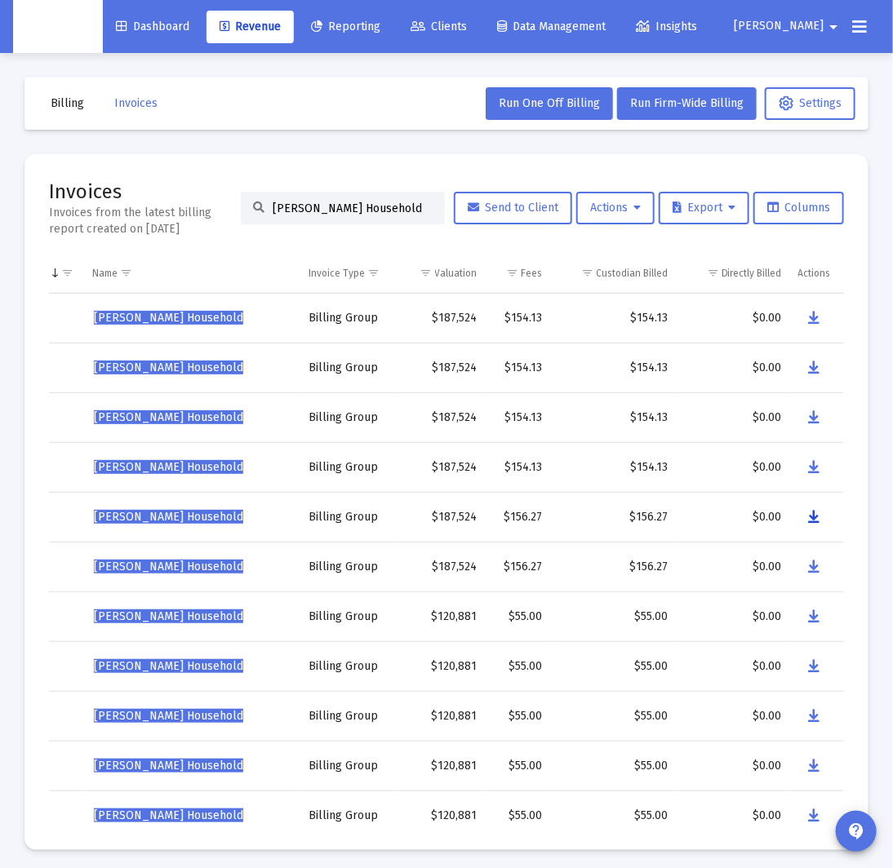
click at [809, 512] on icon "Data grid" at bounding box center [814, 518] width 11 height 20
click at [356, 212] on input "[PERSON_NAME] Household" at bounding box center [353, 209] width 160 height 14
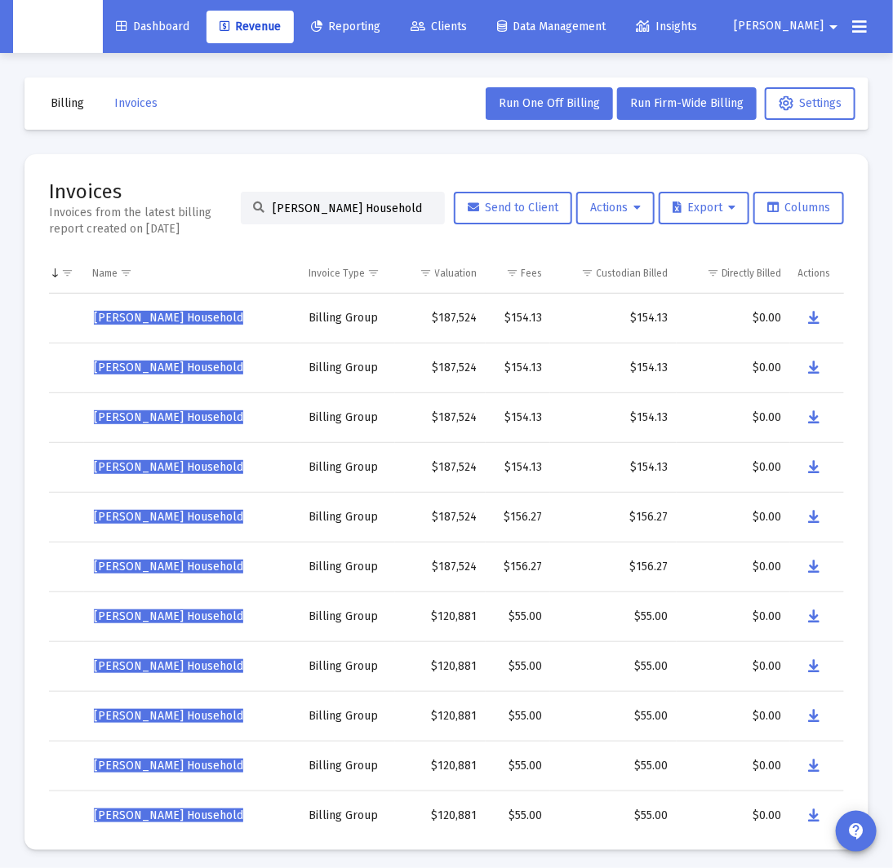
paste input "[PERSON_NAME]"
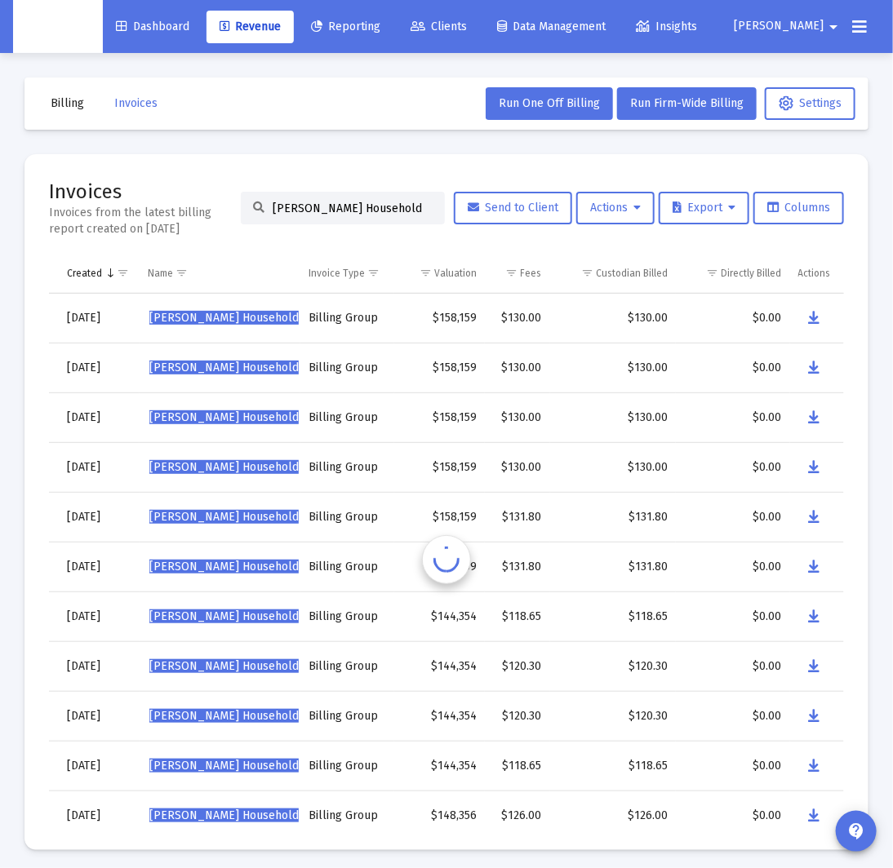
scroll to position [0, 135]
click at [815, 515] on icon "Data grid" at bounding box center [815, 518] width 11 height 20
click at [328, 215] on div "[PERSON_NAME] Household" at bounding box center [343, 208] width 204 height 33
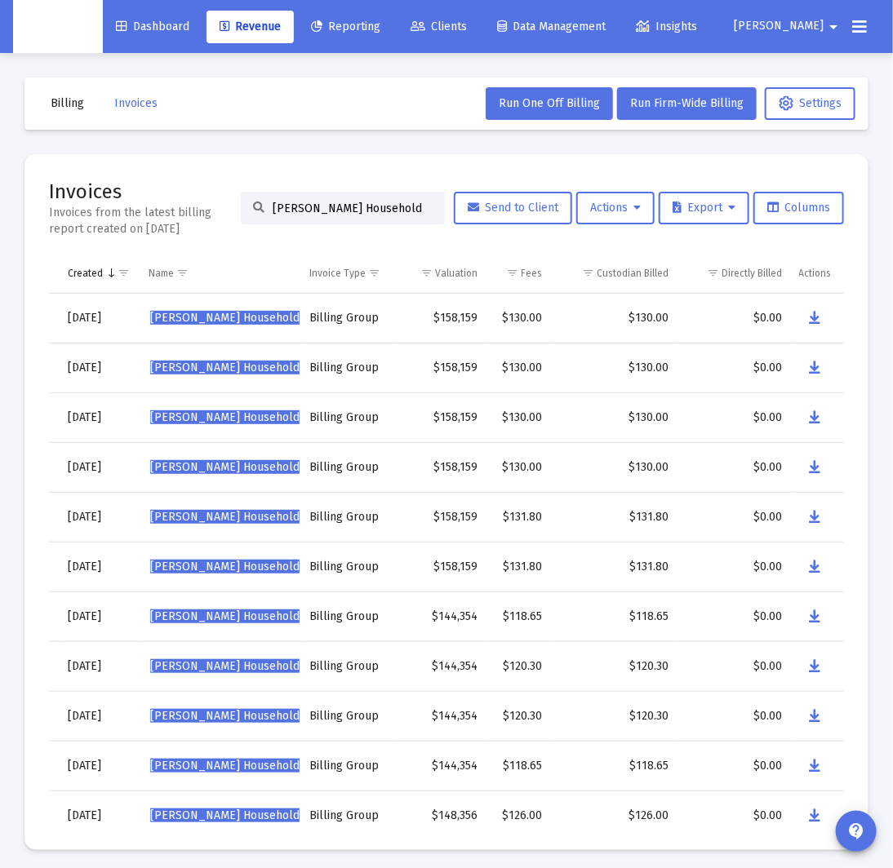
click at [334, 211] on input "[PERSON_NAME] Household" at bounding box center [353, 209] width 160 height 14
paste input "[PERSON_NAME]"
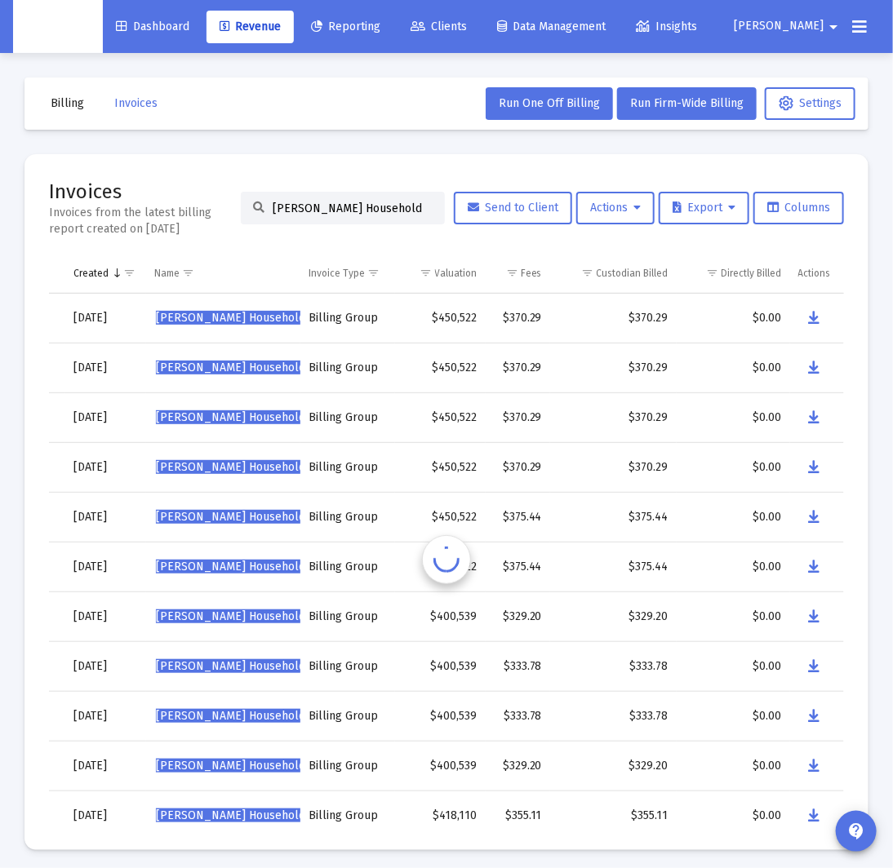
scroll to position [0, 129]
click at [817, 519] on icon "Data grid" at bounding box center [815, 518] width 11 height 20
click at [375, 207] on input "[PERSON_NAME] Household" at bounding box center [353, 209] width 160 height 14
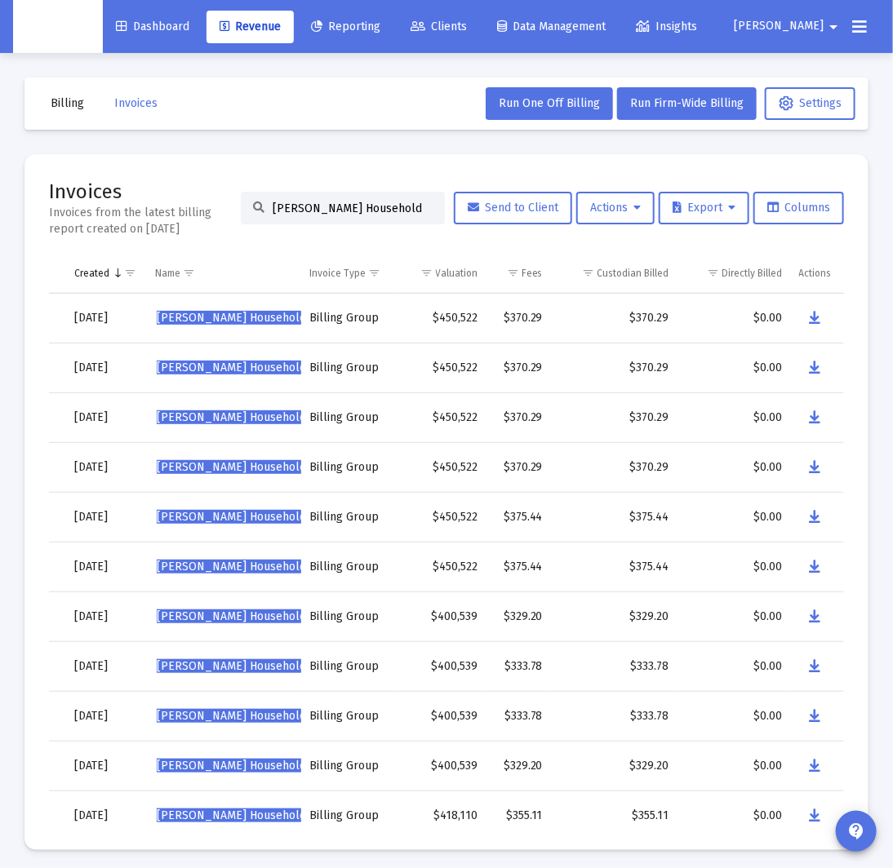
paste input "[PERSON_NAME]"
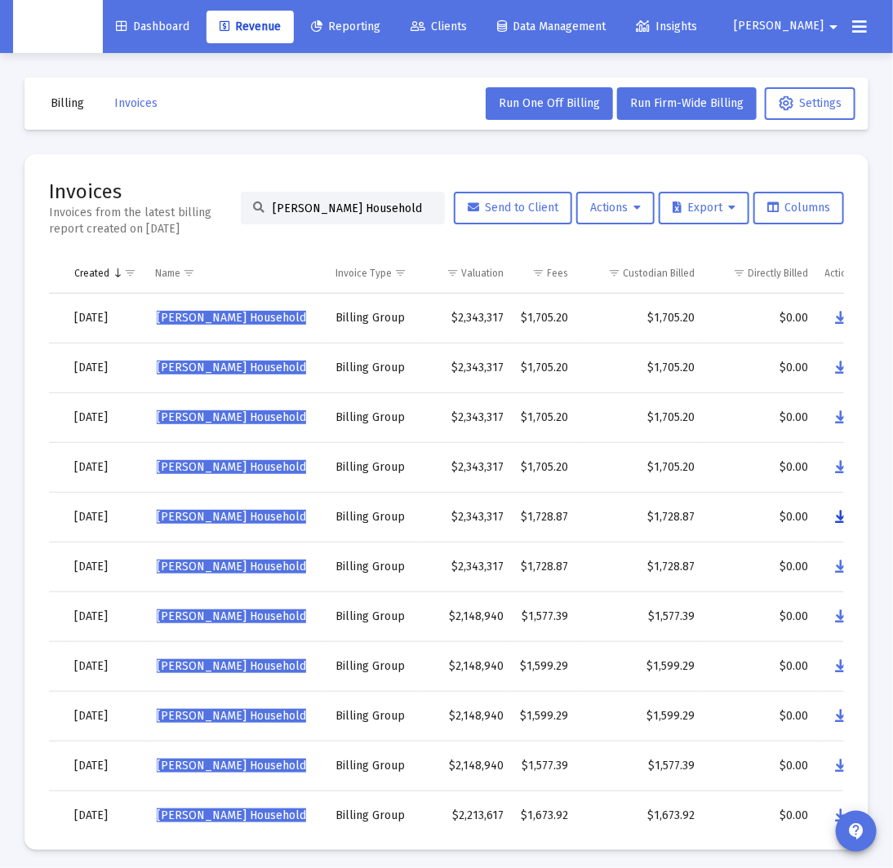
click at [840, 520] on icon "Data grid" at bounding box center [841, 518] width 11 height 20
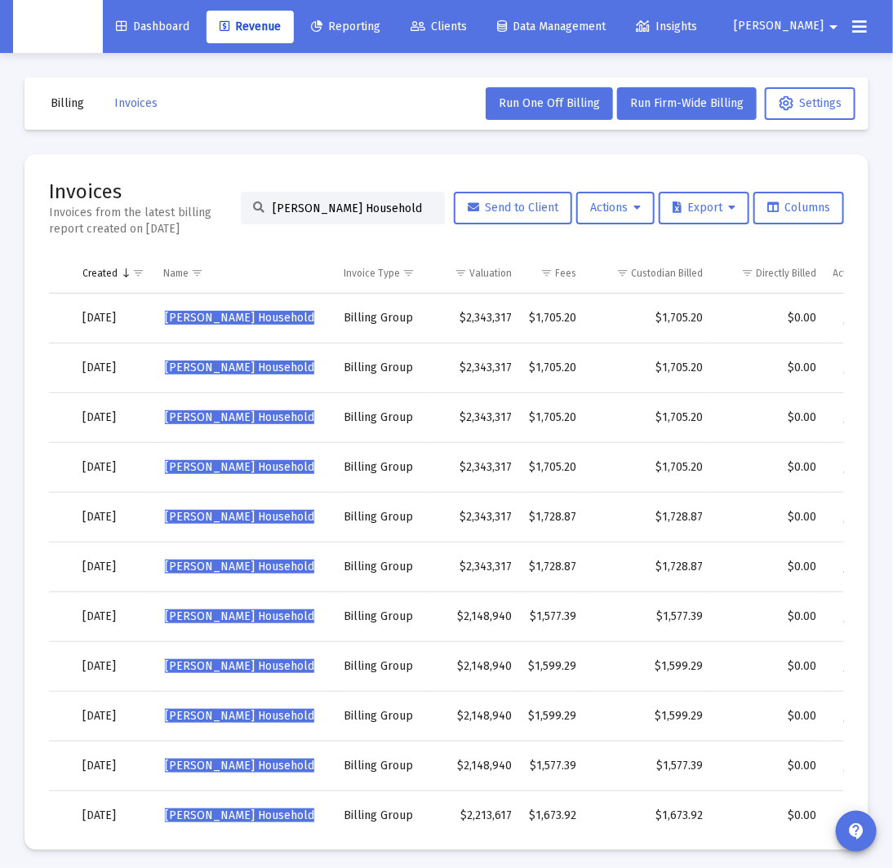
click at [295, 203] on input "[PERSON_NAME] Household" at bounding box center [353, 209] width 160 height 14
click at [295, 204] on input "[PERSON_NAME] Household" at bounding box center [353, 209] width 160 height 14
paste input "[PERSON_NAME]"
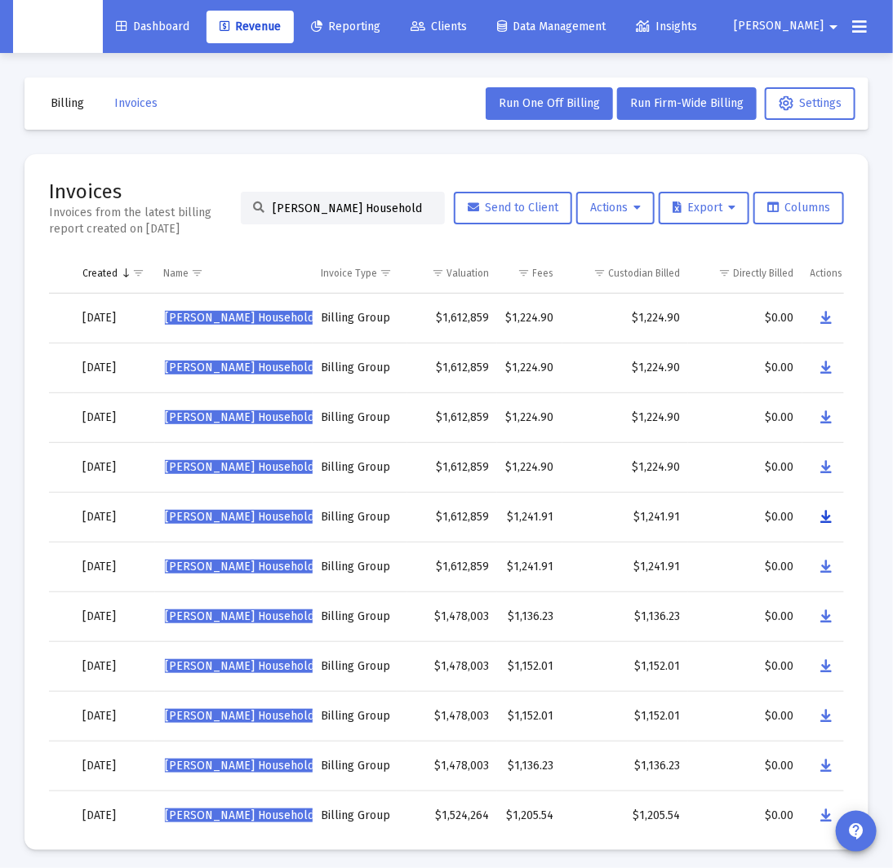
click at [825, 521] on icon "Data grid" at bounding box center [826, 518] width 11 height 20
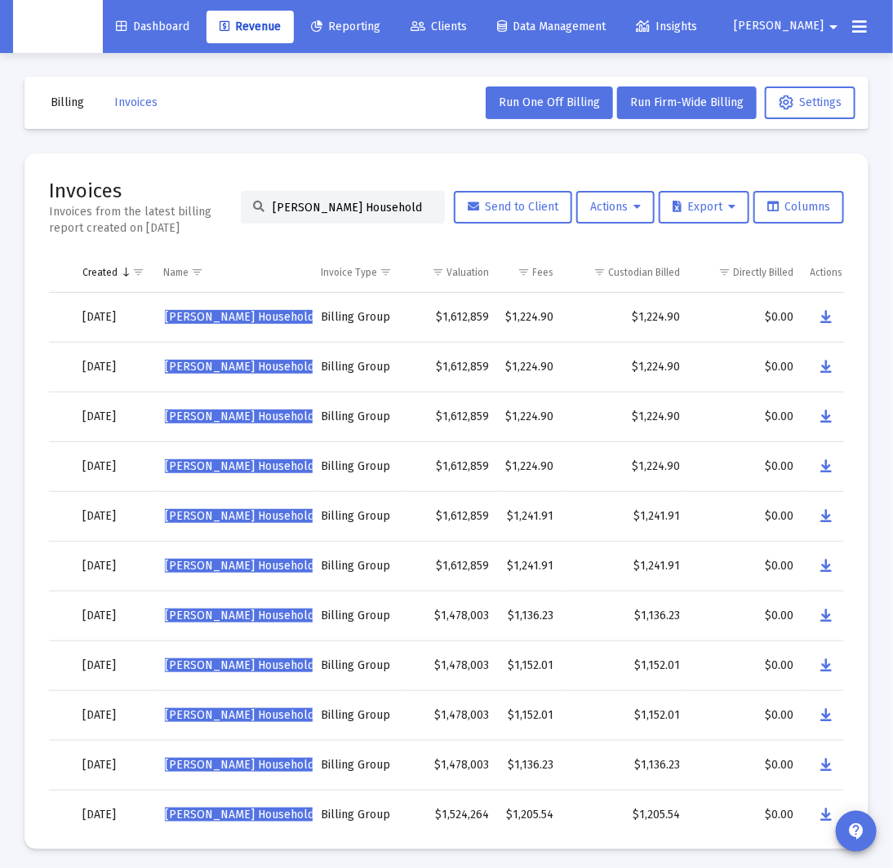
click at [336, 202] on input "[PERSON_NAME] Household" at bounding box center [353, 208] width 160 height 14
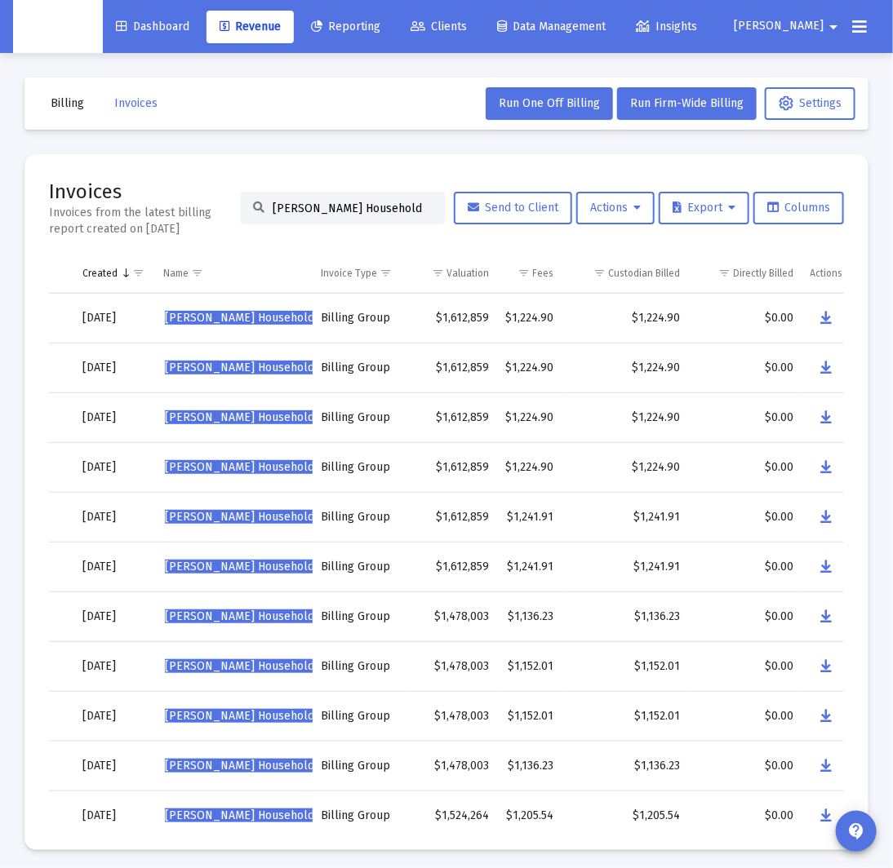
paste input "reg [PERSON_NAME]"
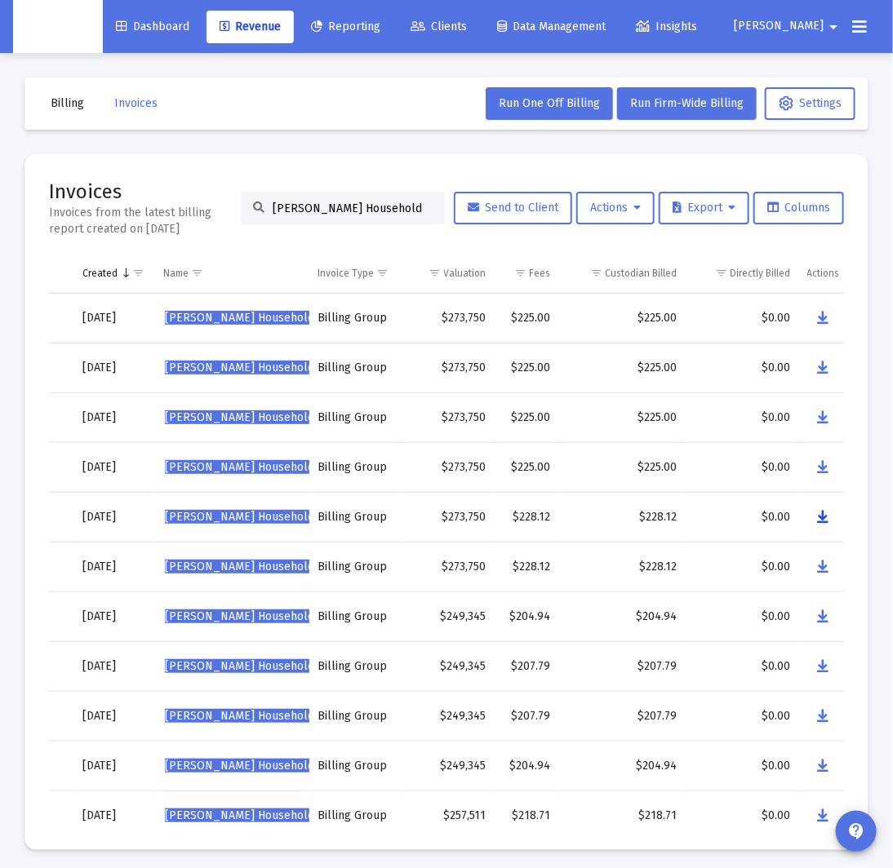
click at [824, 519] on icon "Data grid" at bounding box center [823, 518] width 11 height 20
click at [338, 206] on input "[PERSON_NAME] Household" at bounding box center [353, 209] width 160 height 14
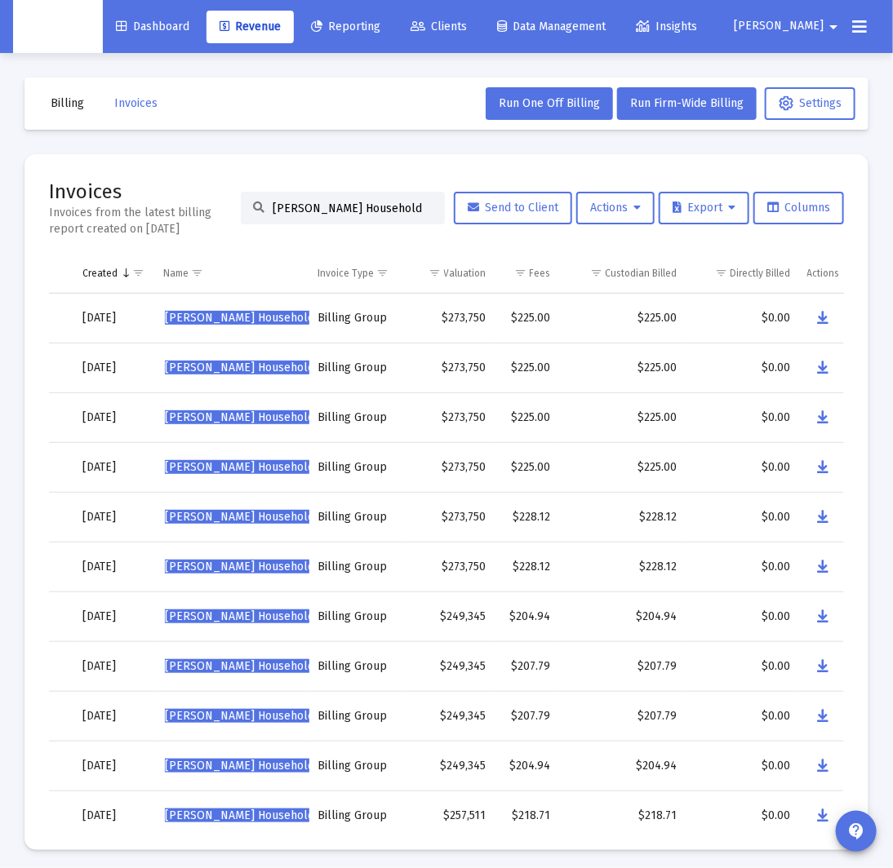
paste input "[PERSON_NAME]"
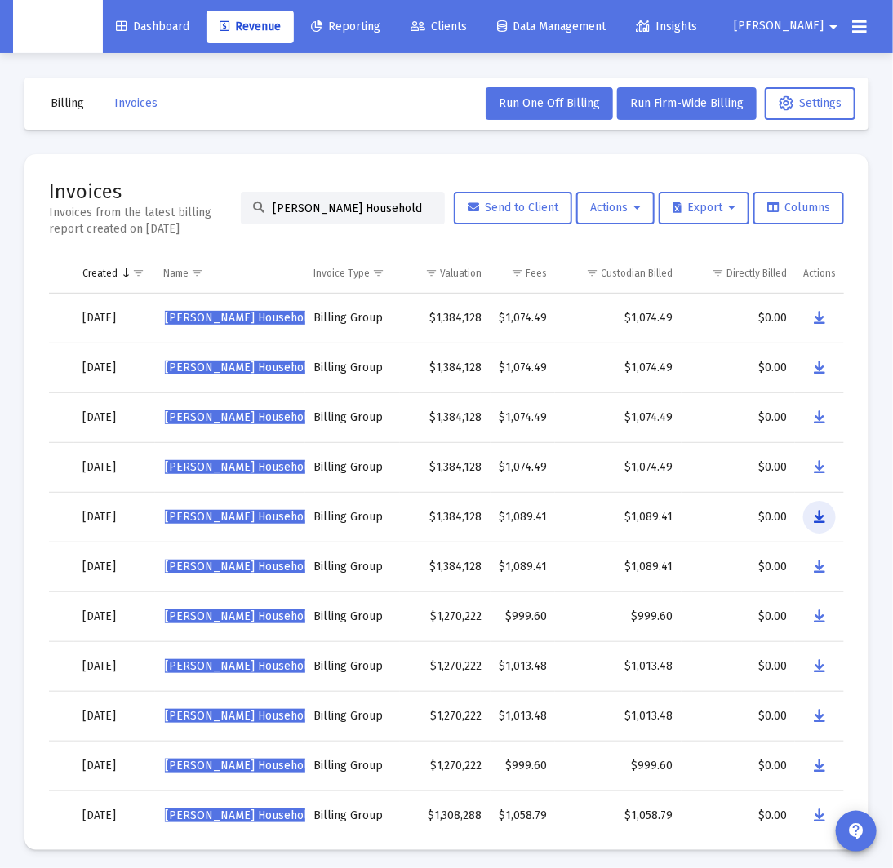
click at [826, 522] on button "Data grid" at bounding box center [819, 517] width 33 height 33
click at [316, 208] on input "[PERSON_NAME] Household" at bounding box center [353, 209] width 160 height 14
paste input "[PERSON_NAME]"
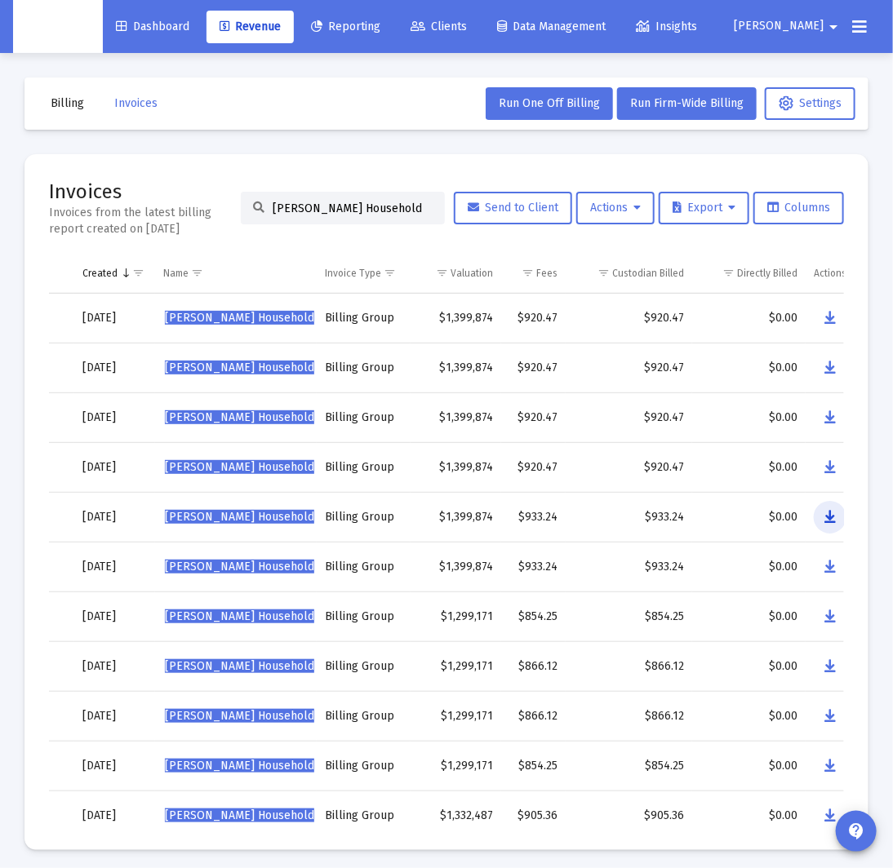
click at [831, 514] on icon "Data grid" at bounding box center [829, 518] width 11 height 20
click at [318, 218] on div "[PERSON_NAME] Household" at bounding box center [343, 208] width 204 height 33
click at [320, 215] on div "[PERSON_NAME] Household" at bounding box center [343, 208] width 204 height 33
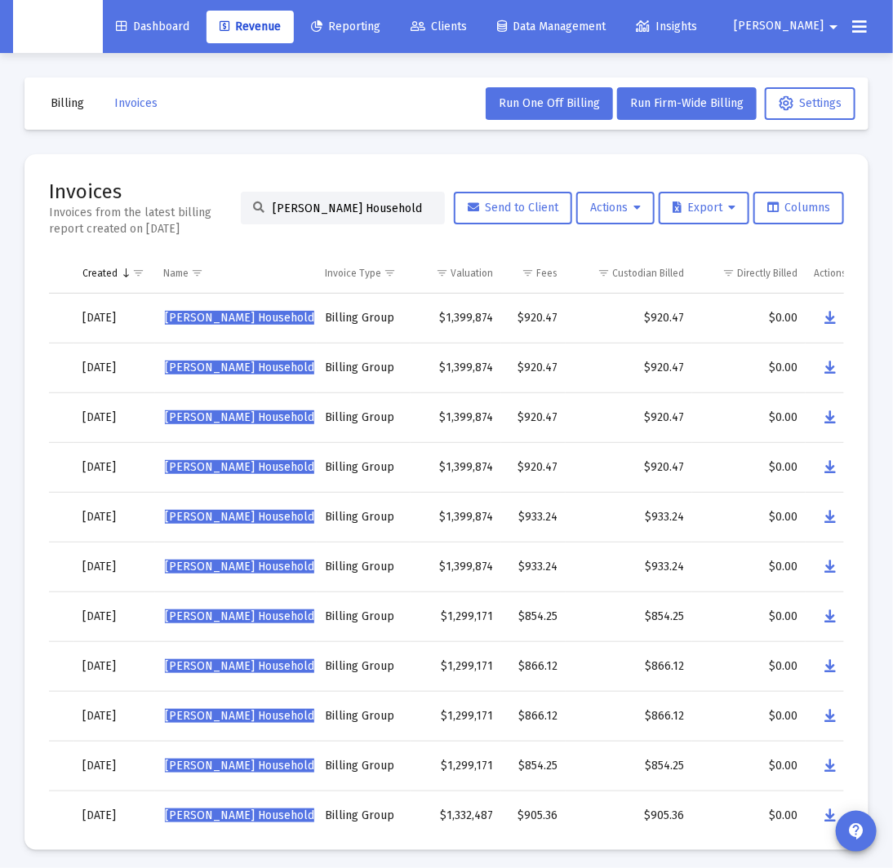
click at [331, 210] on input "[PERSON_NAME] Household" at bounding box center [353, 209] width 160 height 14
paste input "eff Mapl"
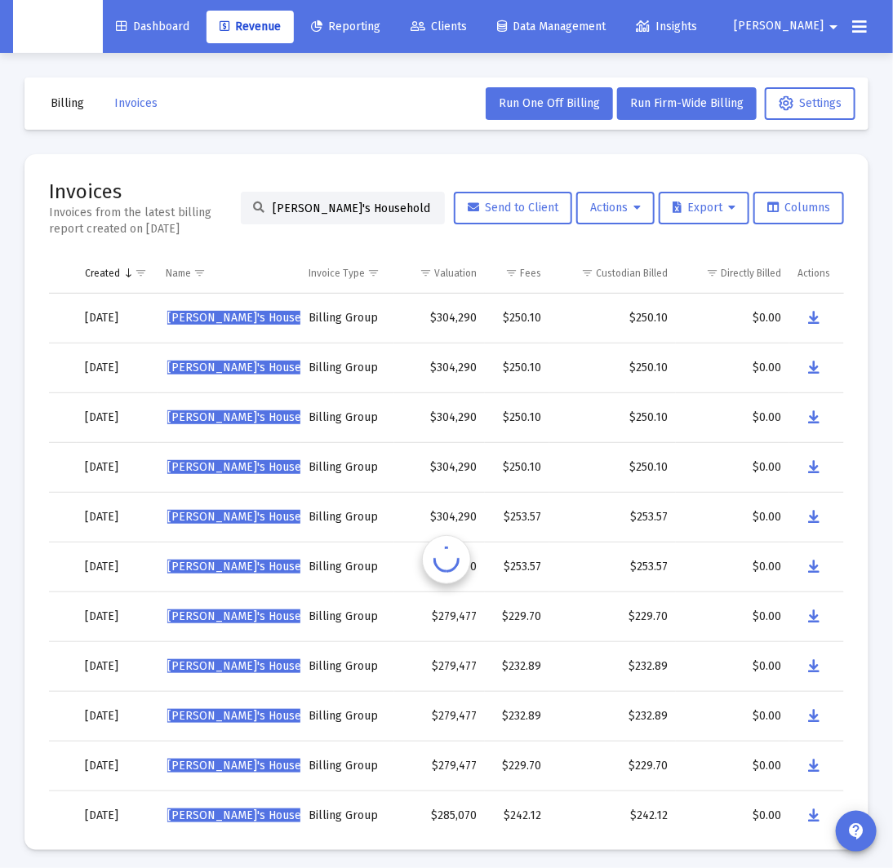
scroll to position [0, 118]
click at [815, 521] on icon "Data grid" at bounding box center [814, 518] width 11 height 20
click at [359, 209] on input "[PERSON_NAME]'s Household" at bounding box center [353, 209] width 160 height 14
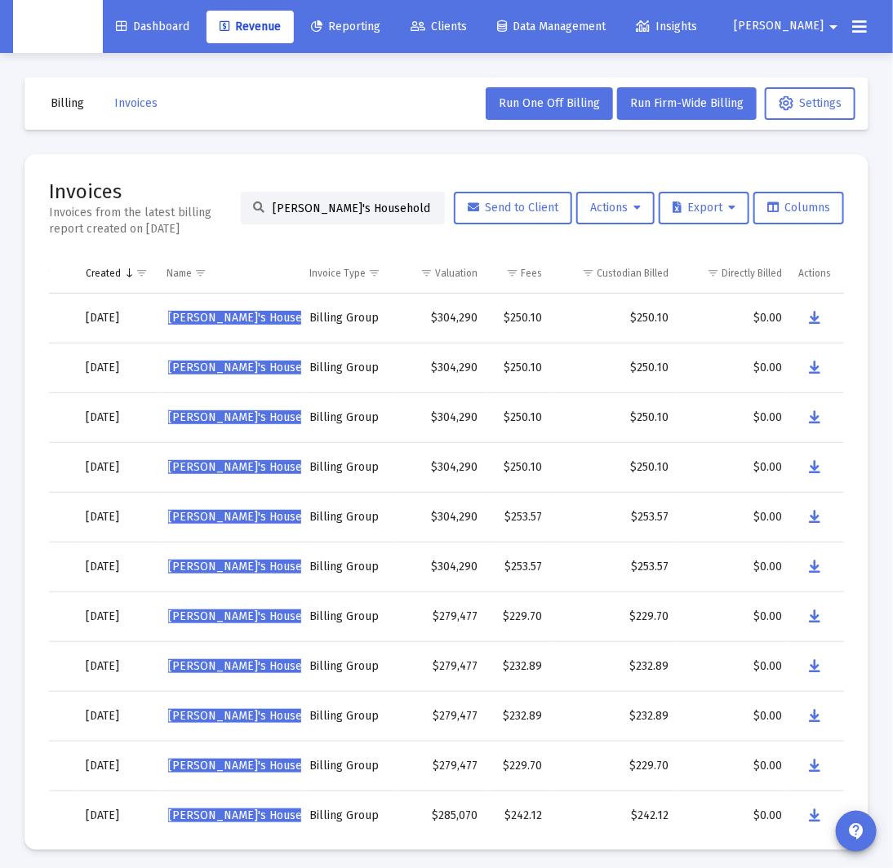
paste input "rey [PERSON_NAME]"
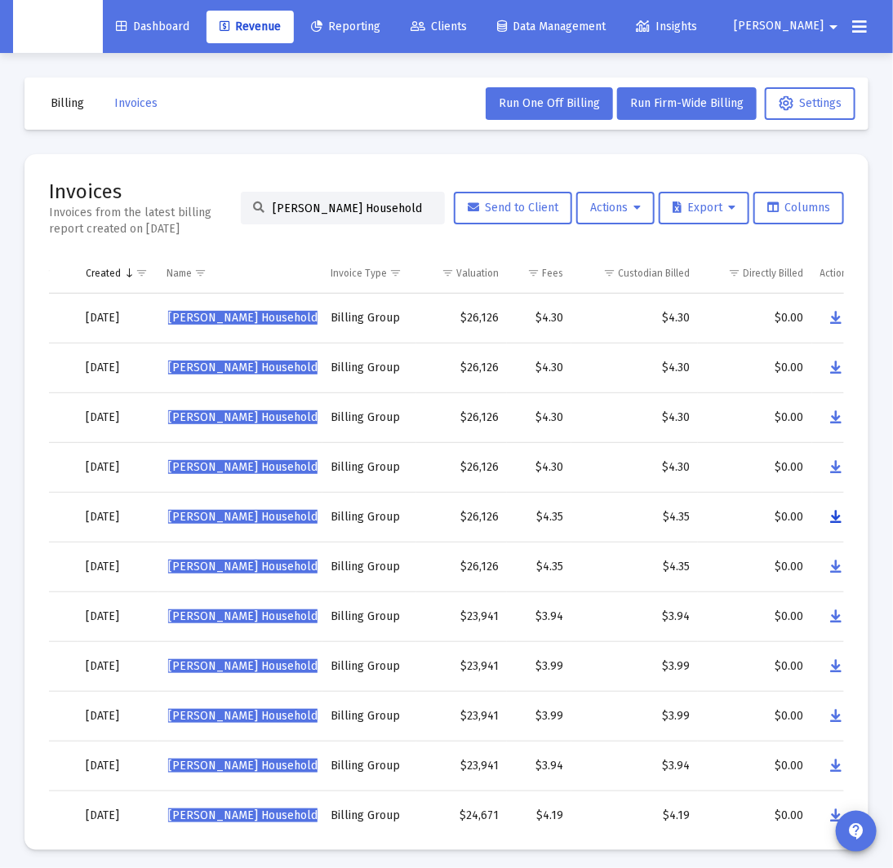
click at [841, 521] on button "Data grid" at bounding box center [836, 517] width 33 height 33
click at [312, 210] on input "[PERSON_NAME] Household" at bounding box center [353, 209] width 160 height 14
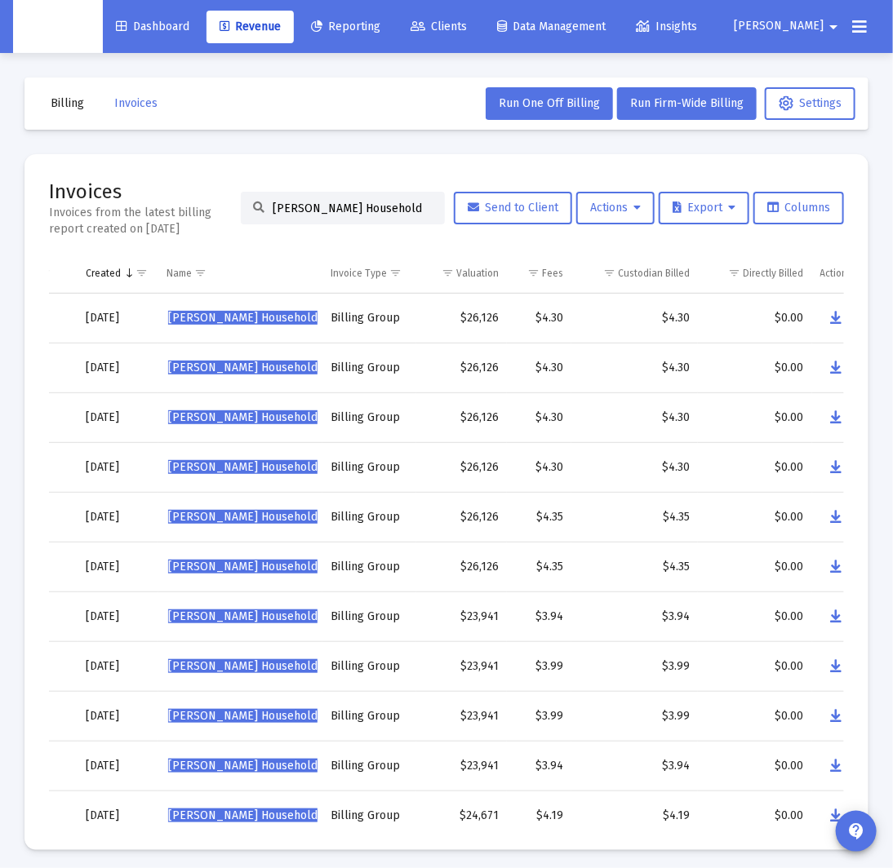
click at [312, 210] on input "[PERSON_NAME] Household" at bounding box center [353, 209] width 160 height 14
paste input "[PERSON_NAME]"
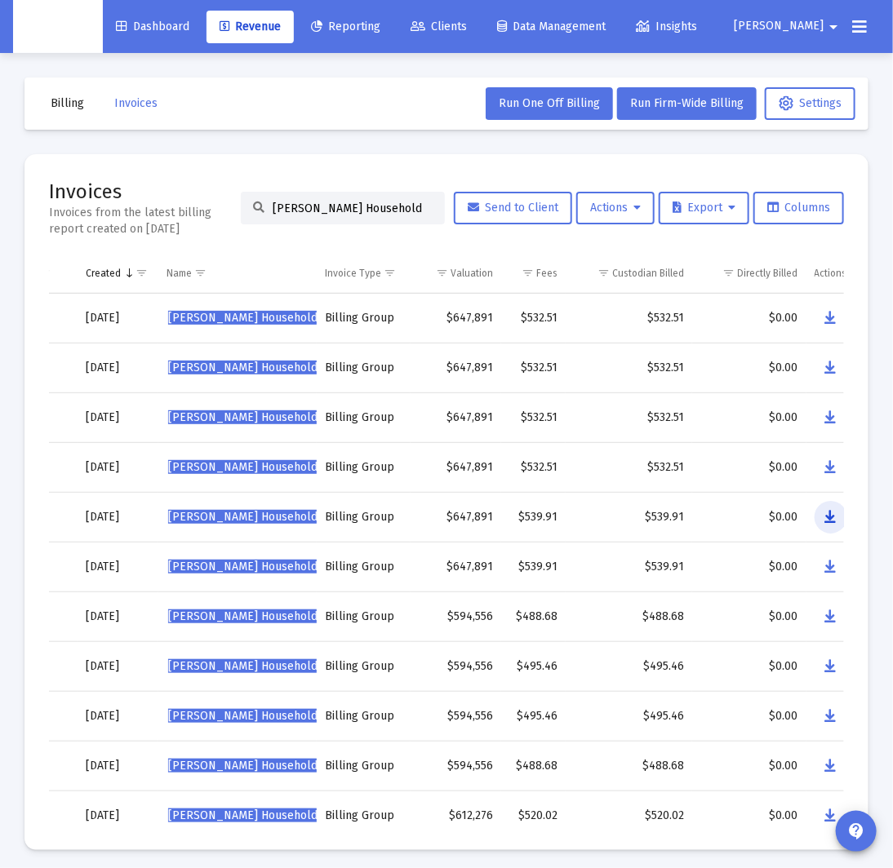
click at [837, 519] on button "Data grid" at bounding box center [831, 517] width 33 height 33
click at [313, 206] on input "[PERSON_NAME] Household" at bounding box center [353, 209] width 160 height 14
paste input "ssica [PERSON_NAME]"
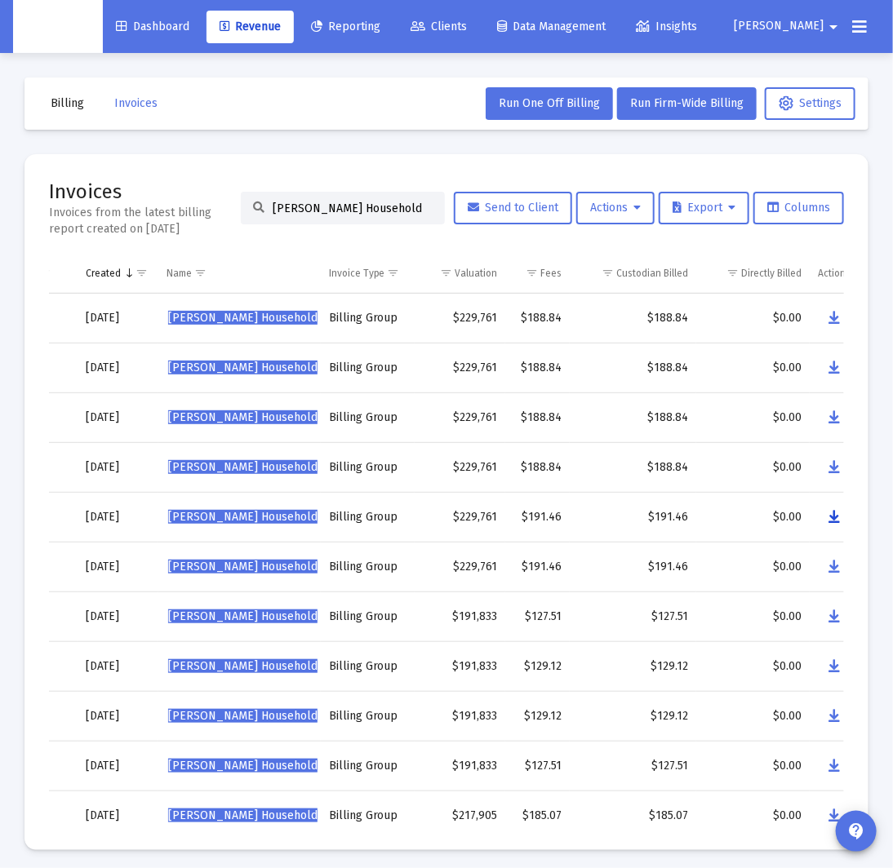
click at [833, 517] on icon "Data grid" at bounding box center [833, 518] width 11 height 20
click at [322, 202] on input "[PERSON_NAME] Household" at bounding box center [353, 209] width 160 height 14
paste input "[PERSON_NAME]"
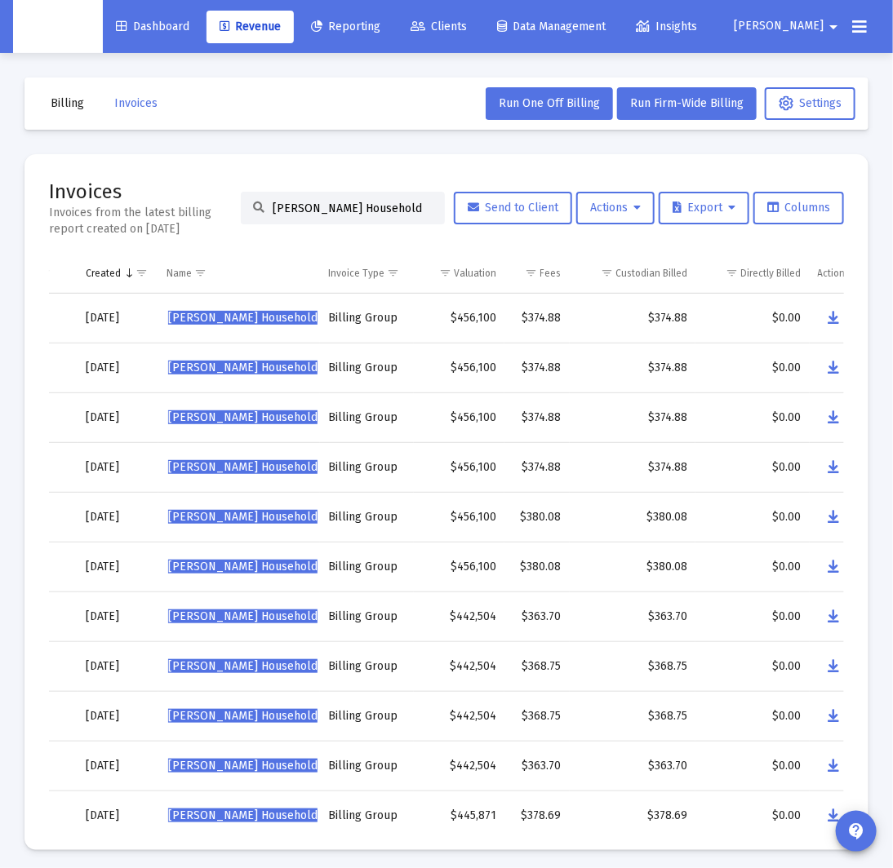
scroll to position [4, 0]
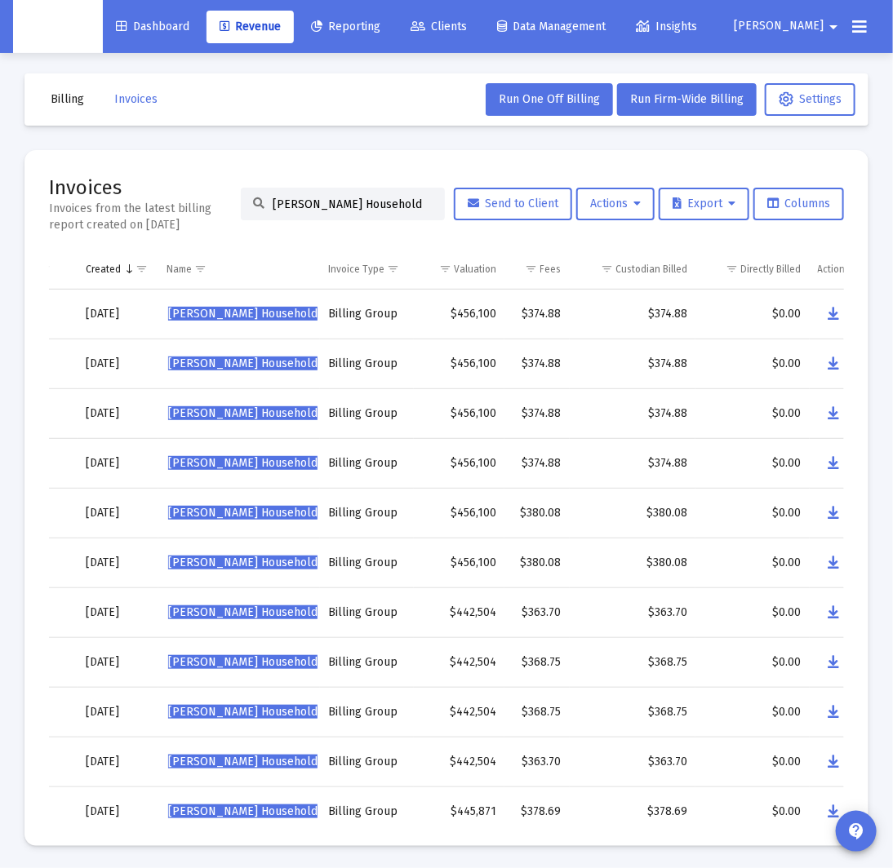
click at [282, 167] on mat-card "Invoices Invoices from the latest billing report created on [DATE] [PERSON_NAME…" at bounding box center [446, 498] width 844 height 696
click at [830, 513] on icon "Data grid" at bounding box center [833, 514] width 11 height 20
click at [371, 208] on input "[PERSON_NAME] Household" at bounding box center [353, 205] width 160 height 14
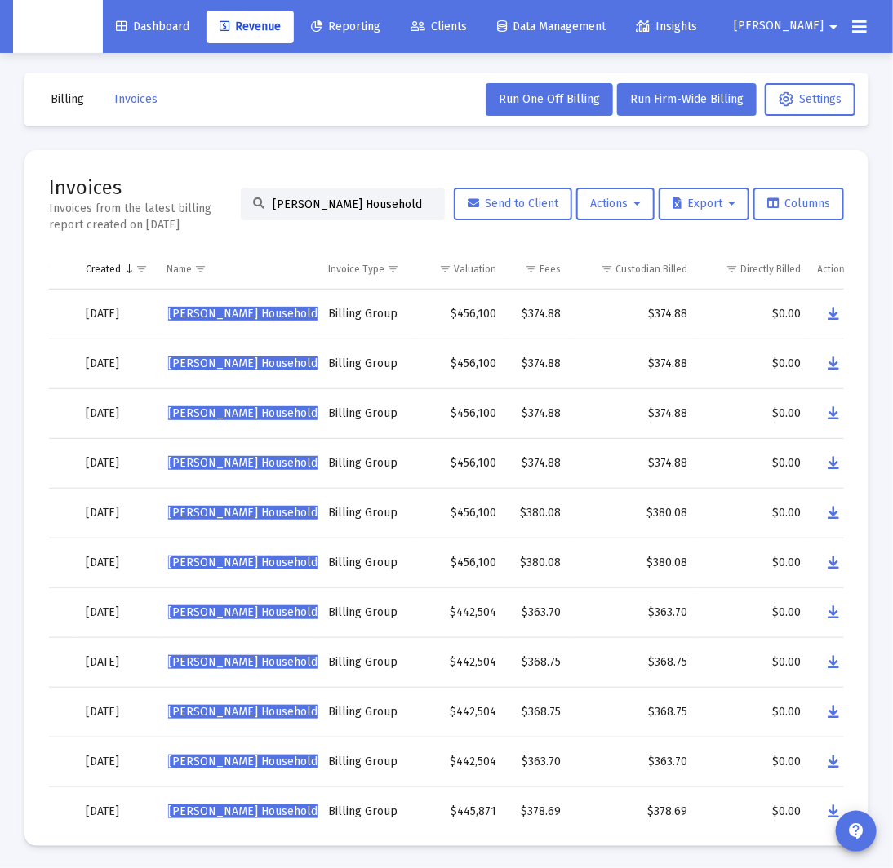
paste input "[PERSON_NAME]"
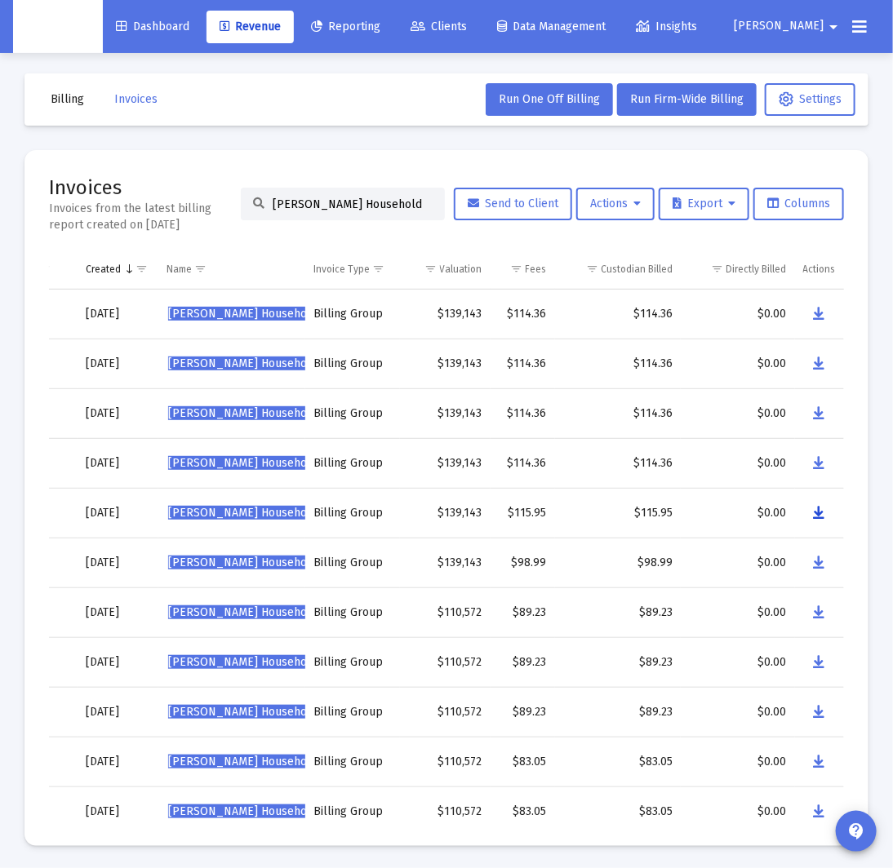
click at [815, 513] on icon "Data grid" at bounding box center [819, 514] width 11 height 20
click at [360, 198] on input "[PERSON_NAME] Household" at bounding box center [353, 205] width 160 height 14
click at [361, 198] on input "[PERSON_NAME] Household" at bounding box center [353, 205] width 160 height 14
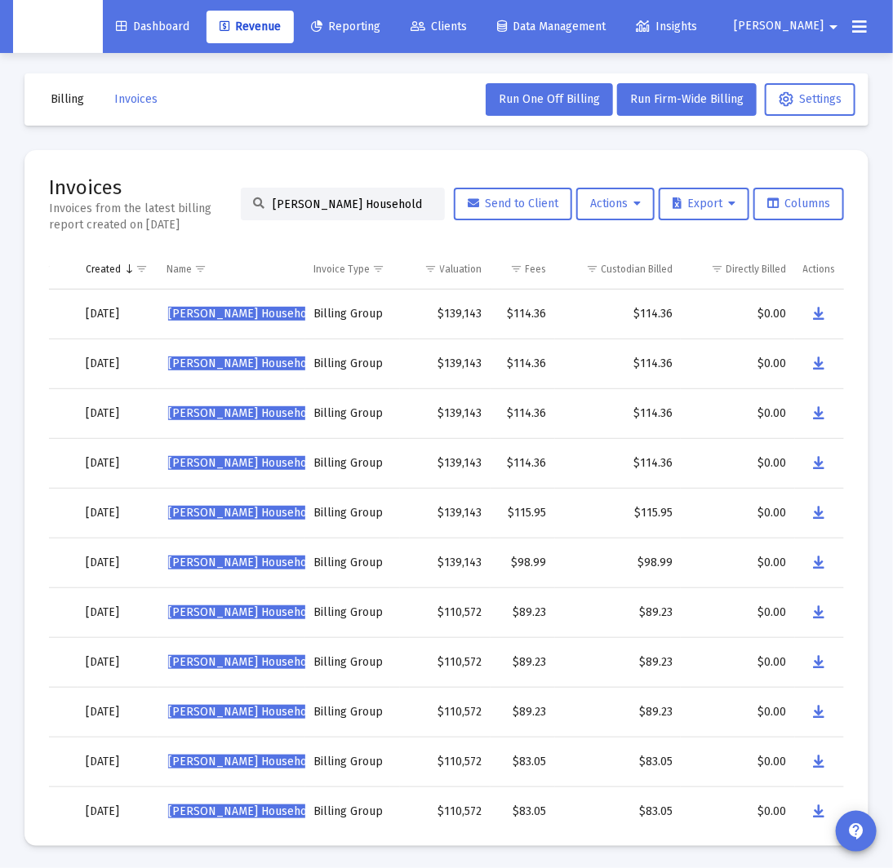
paste input "rrer"
click at [818, 514] on icon "Data grid" at bounding box center [820, 514] width 11 height 20
click at [331, 200] on input "[PERSON_NAME] Household" at bounding box center [353, 205] width 160 height 14
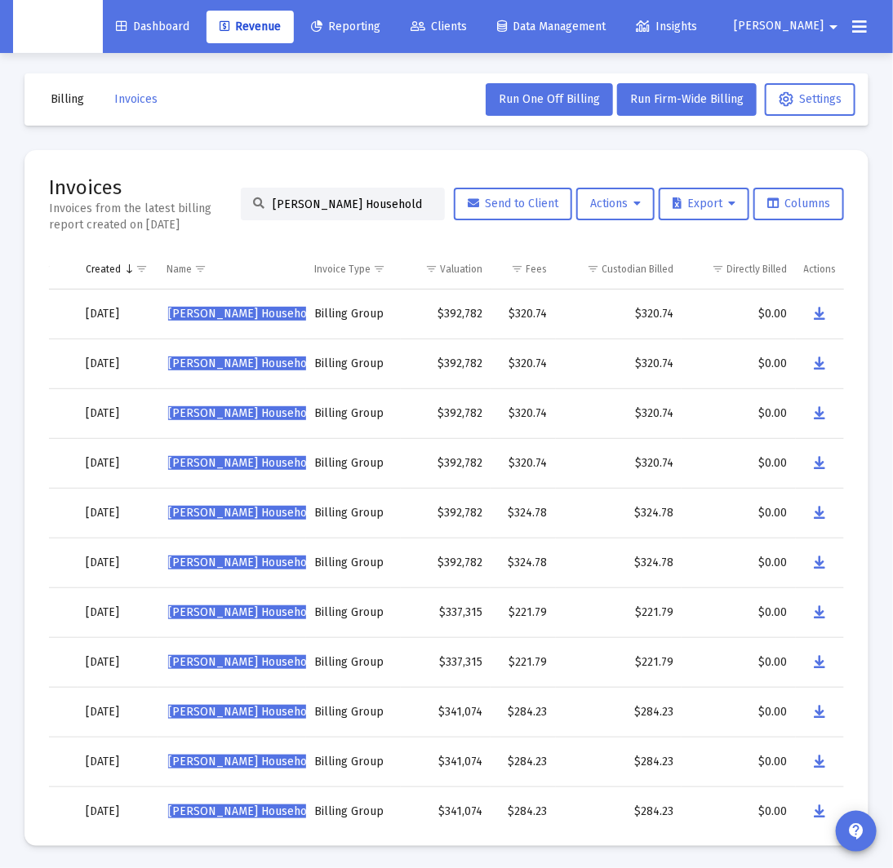
paste input "[PERSON_NAME]"
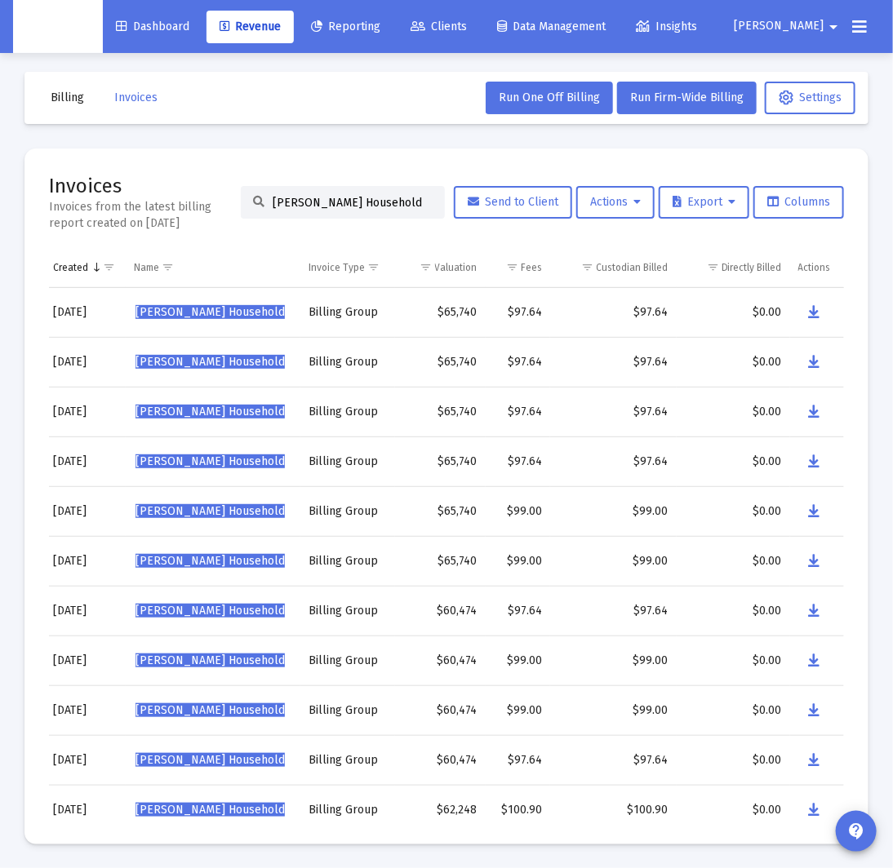
scroll to position [5, 0]
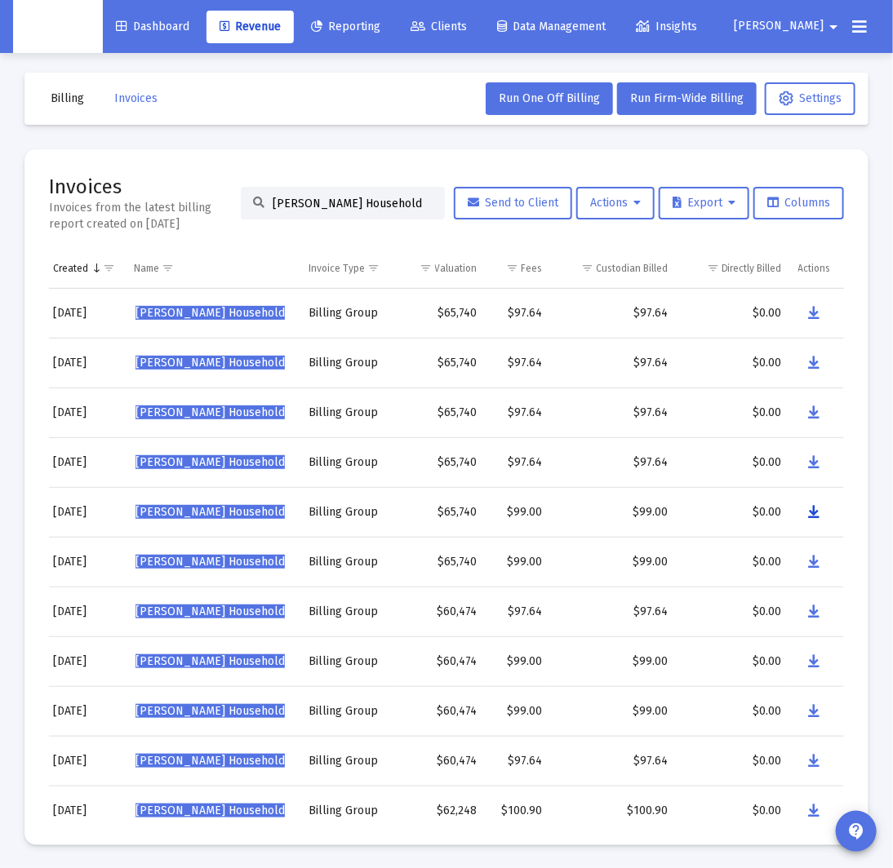
click at [812, 513] on icon "Data grid" at bounding box center [814, 513] width 11 height 20
click at [362, 200] on input "[PERSON_NAME] Household" at bounding box center [353, 204] width 160 height 14
paste input "White"
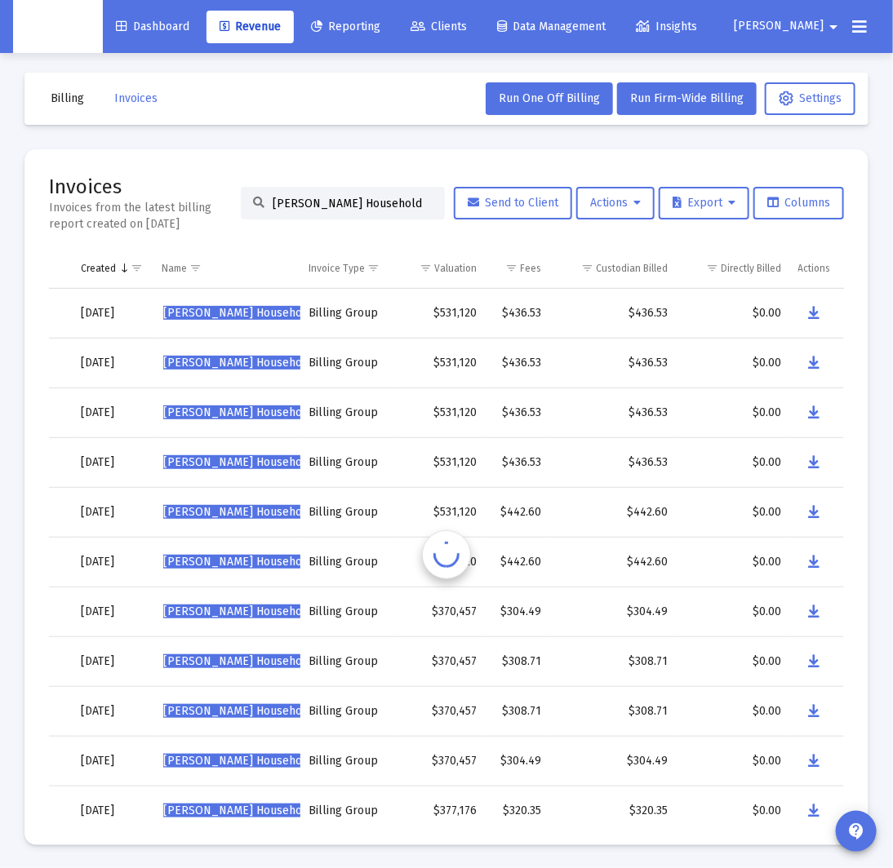
scroll to position [0, 122]
click at [815, 514] on icon "Data grid" at bounding box center [814, 513] width 11 height 20
click at [360, 199] on input "[PERSON_NAME] Household" at bounding box center [353, 204] width 160 height 14
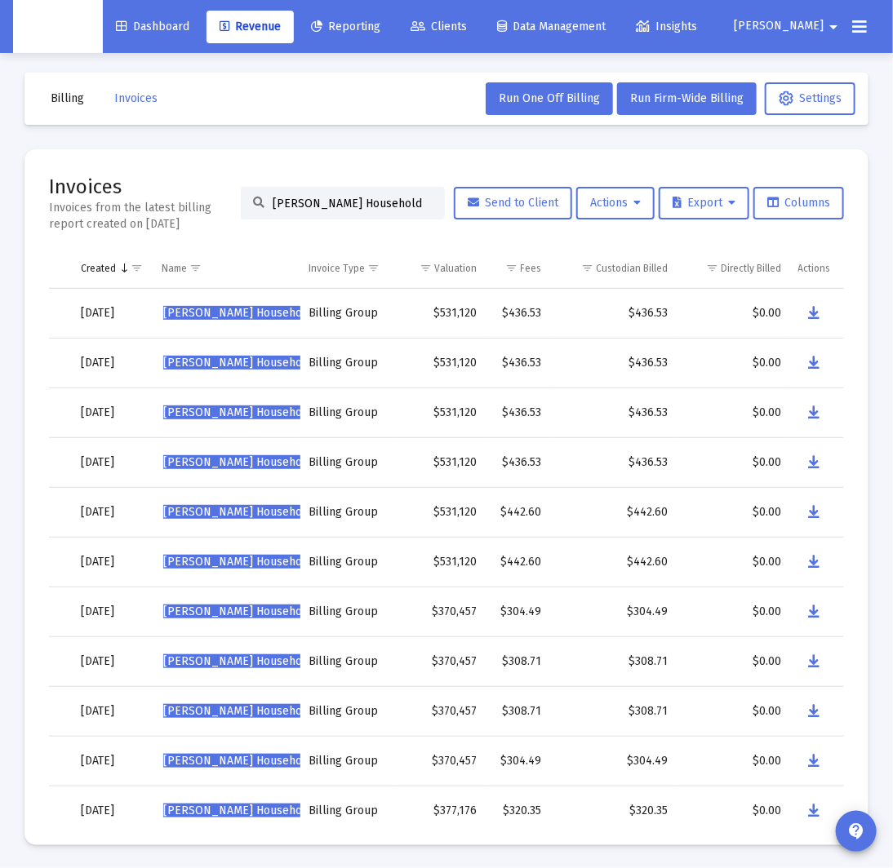
click at [360, 199] on input "[PERSON_NAME] Household" at bounding box center [353, 204] width 160 height 14
paste input "[PERSON_NAME]"
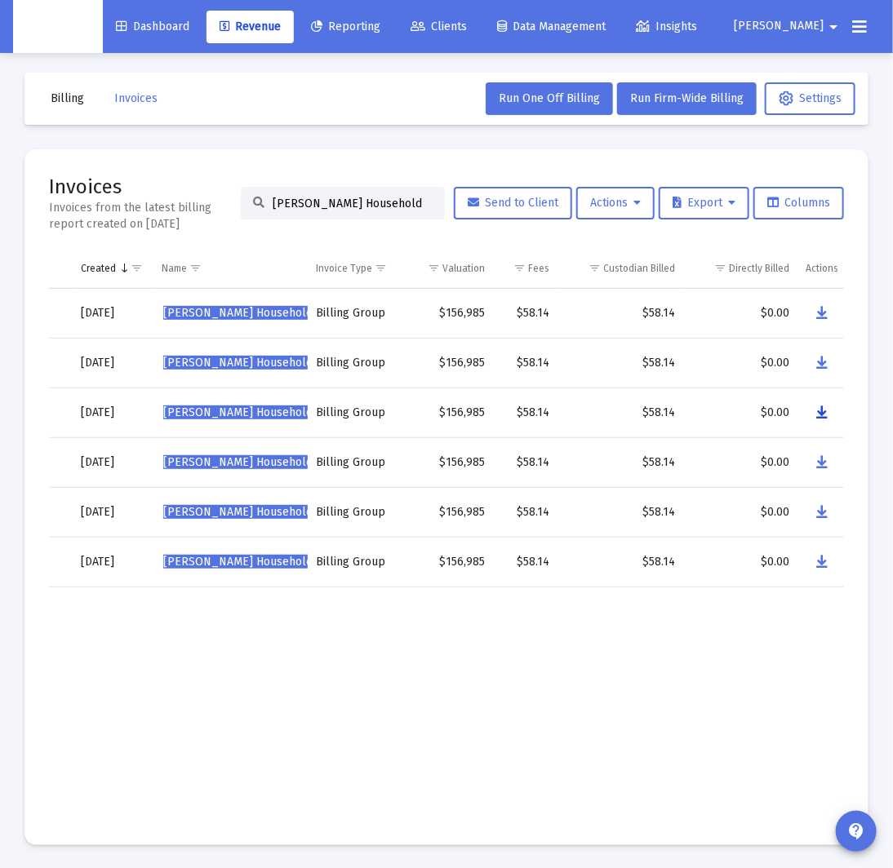
click at [826, 411] on icon "Data grid" at bounding box center [821, 413] width 11 height 20
click at [331, 203] on input "[PERSON_NAME] Household" at bounding box center [353, 204] width 160 height 14
paste input "[PERSON_NAME] [PERSON_NAME]"
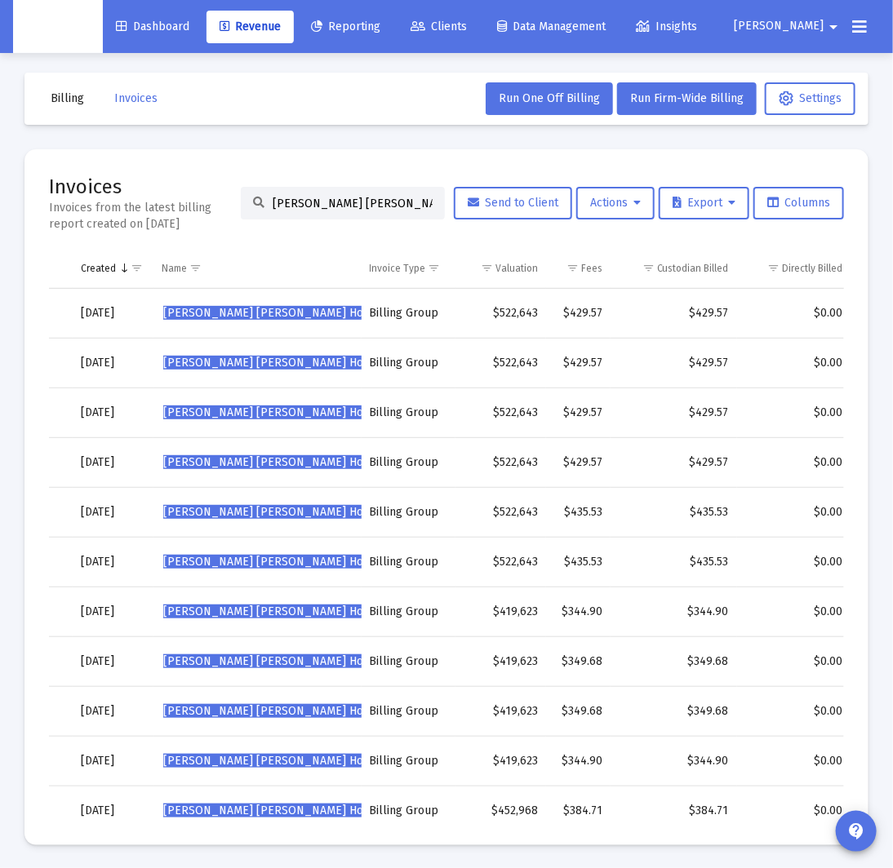
scroll to position [0, 183]
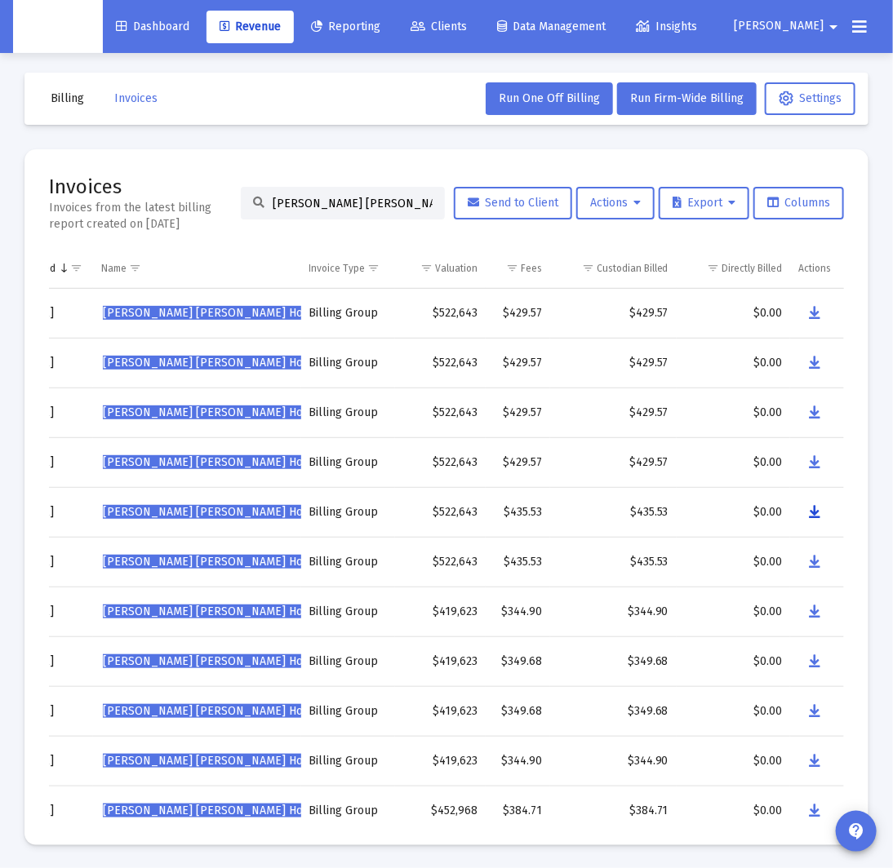
click at [810, 511] on icon "Data grid" at bounding box center [814, 513] width 11 height 20
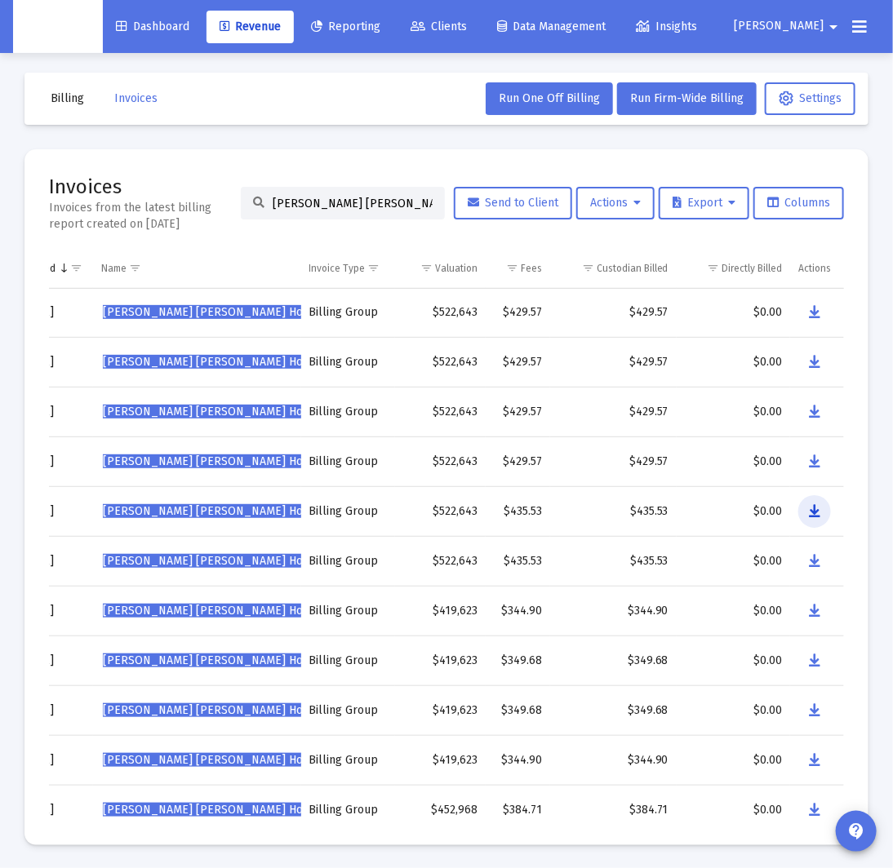
scroll to position [0, 180]
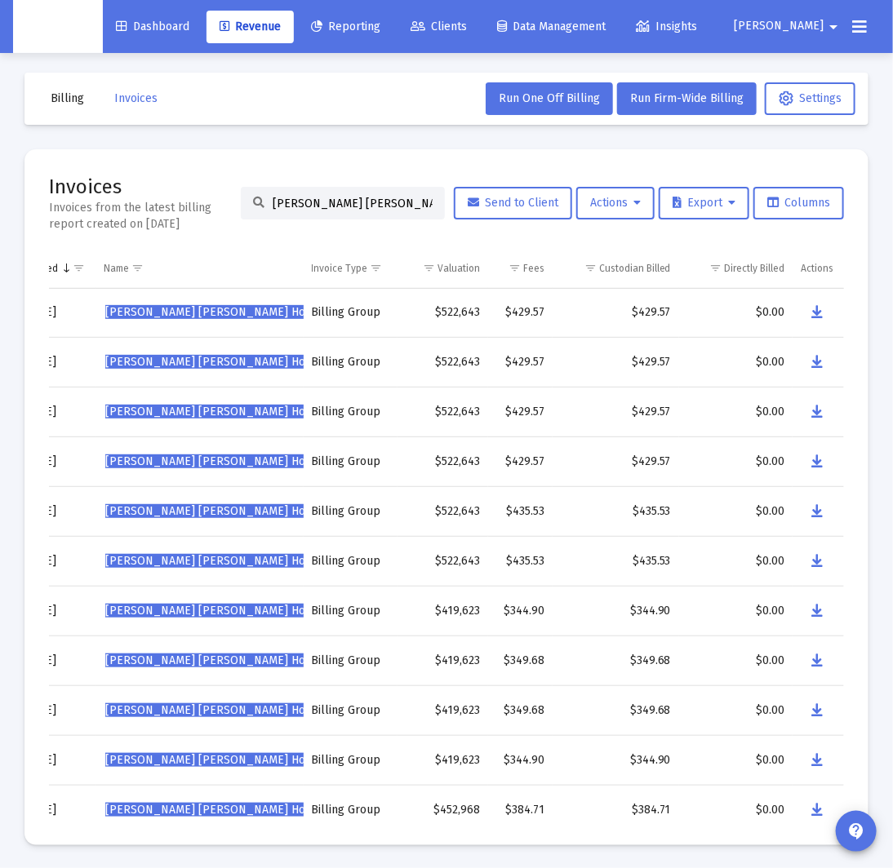
click at [367, 200] on input "[PERSON_NAME] [PERSON_NAME] Household" at bounding box center [353, 204] width 160 height 14
paste input "[PERSON_NAME]"
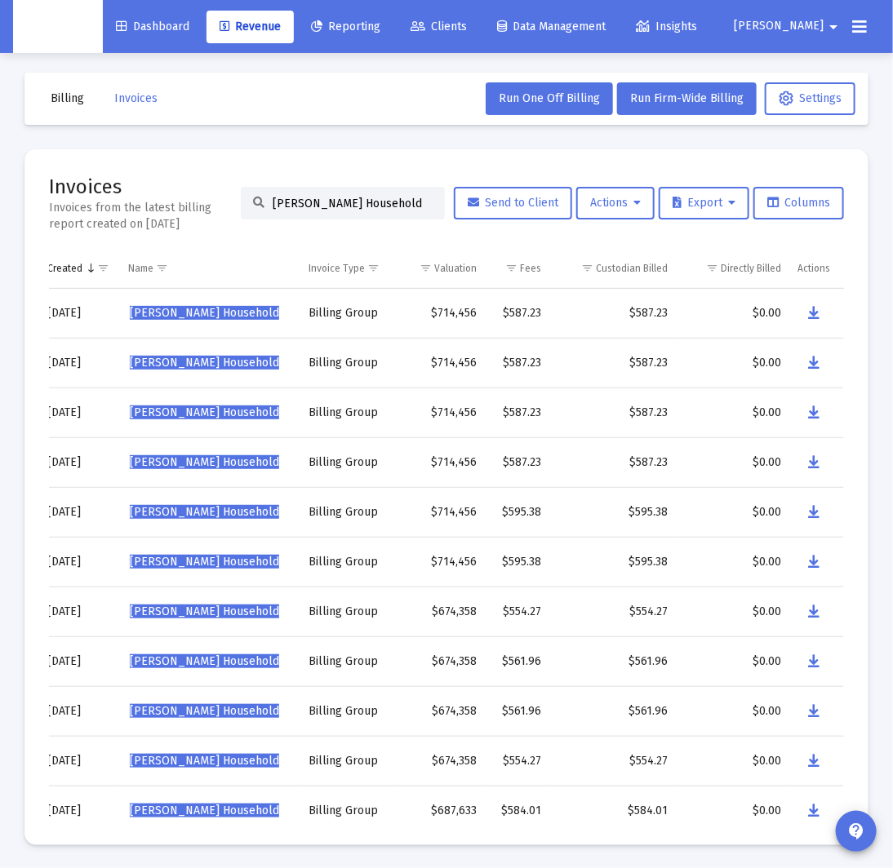
scroll to position [1, 0]
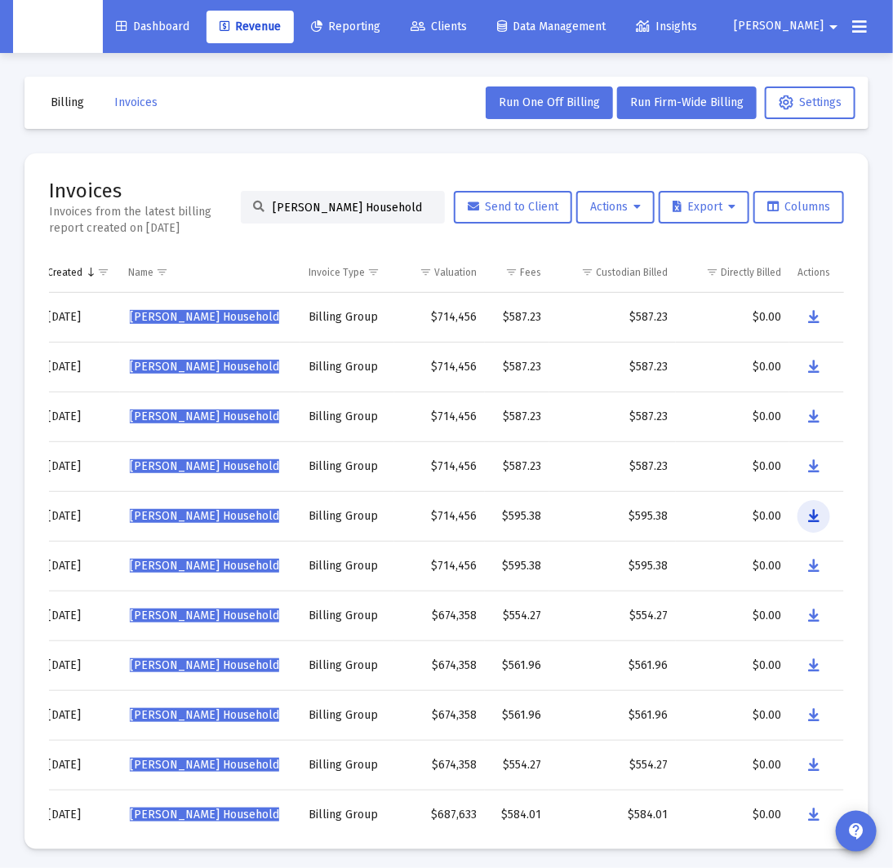
click at [821, 518] on button "Data grid" at bounding box center [813, 516] width 33 height 33
click at [322, 204] on input "[PERSON_NAME] Household" at bounding box center [353, 208] width 160 height 14
paste input "[PERSON_NAME]"
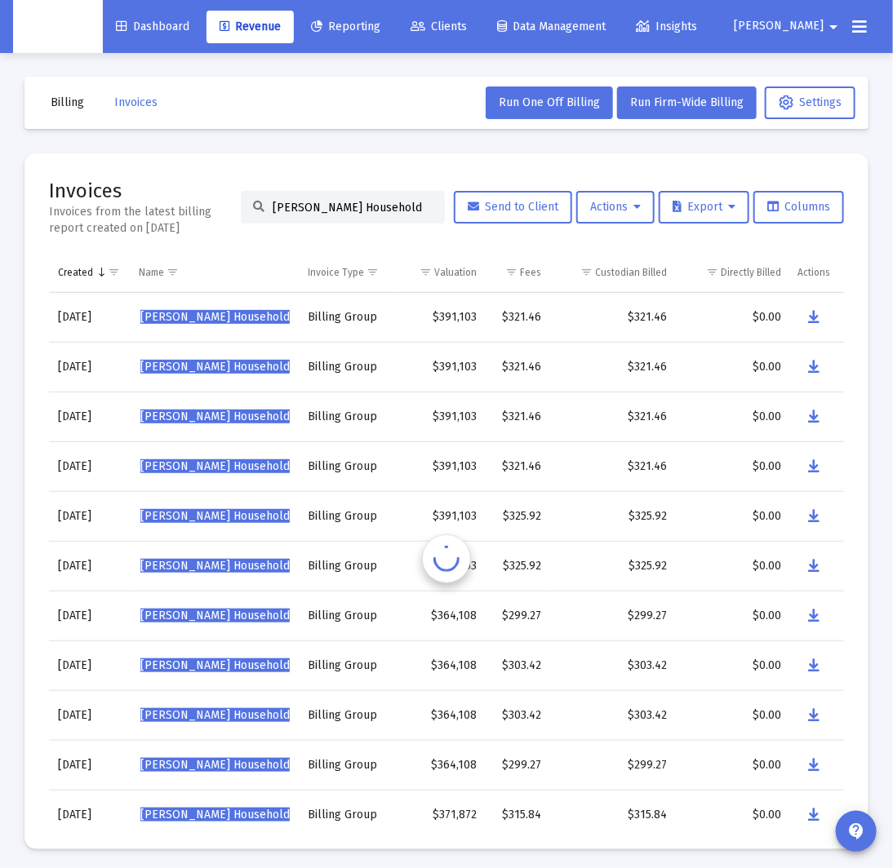
scroll to position [0, 144]
click at [814, 517] on icon "Data grid" at bounding box center [814, 517] width 11 height 20
click at [309, 212] on input "[PERSON_NAME] Household" at bounding box center [353, 208] width 160 height 14
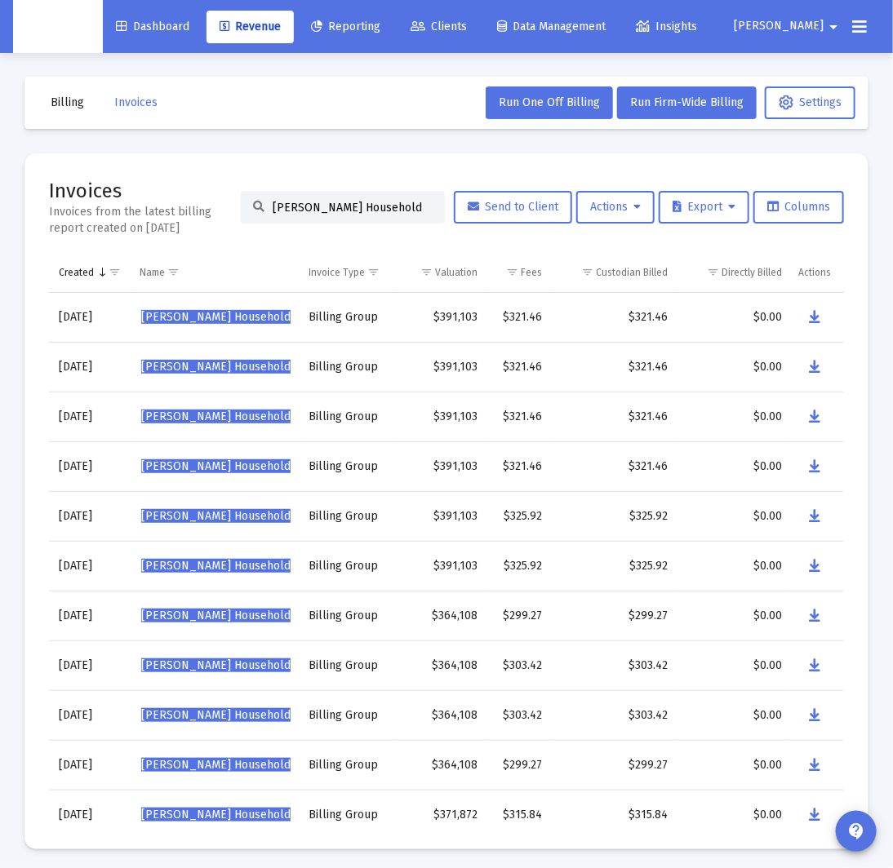
paste input "[PERSON_NAME]"
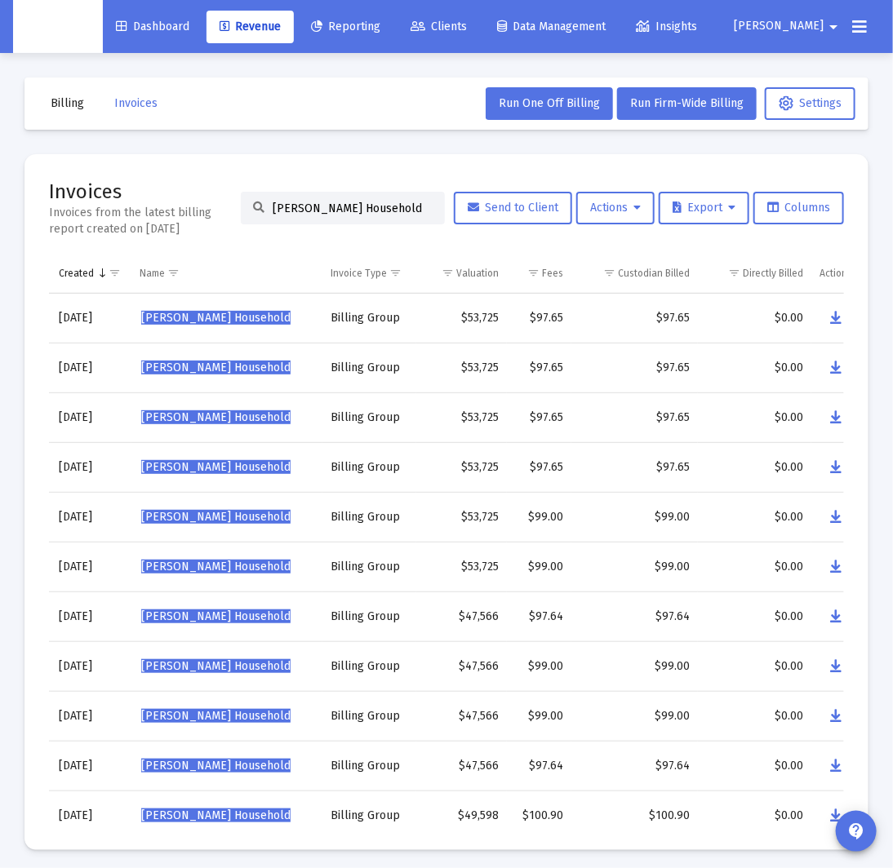
scroll to position [0, 0]
click at [847, 517] on mat-card "Invoices Invoices from the latest billing report created on [DATE] [PERSON_NAME…" at bounding box center [446, 502] width 844 height 696
click at [838, 517] on icon "Data grid" at bounding box center [835, 518] width 11 height 20
click at [301, 214] on input "[PERSON_NAME] Household" at bounding box center [353, 209] width 160 height 14
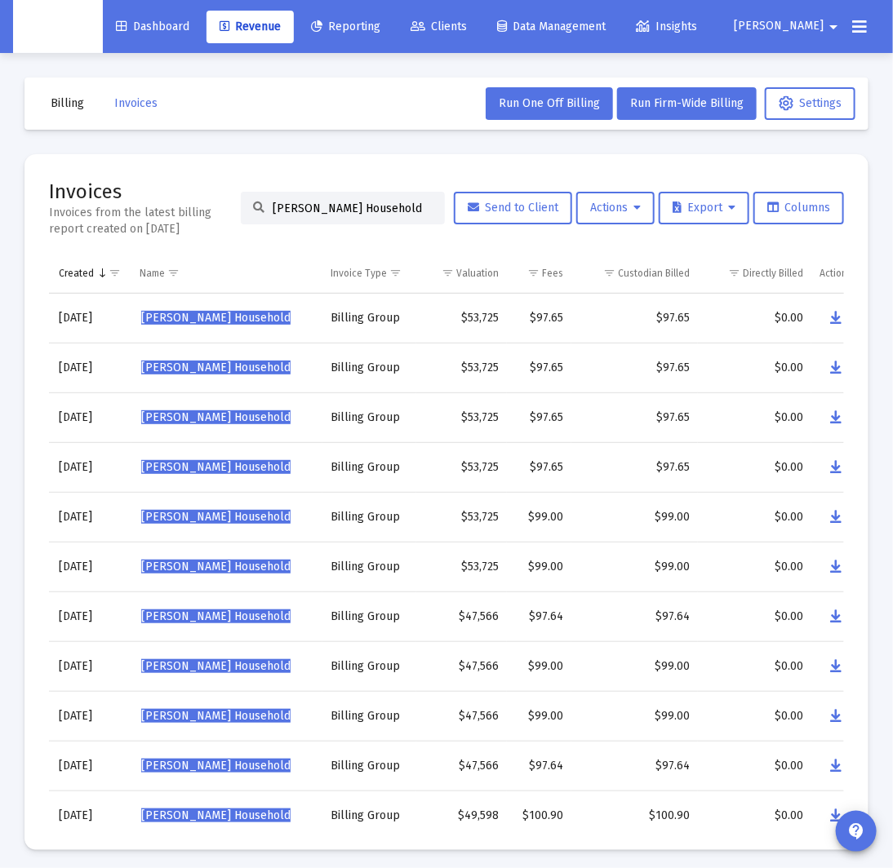
click at [301, 214] on input "[PERSON_NAME] Household" at bounding box center [353, 209] width 160 height 14
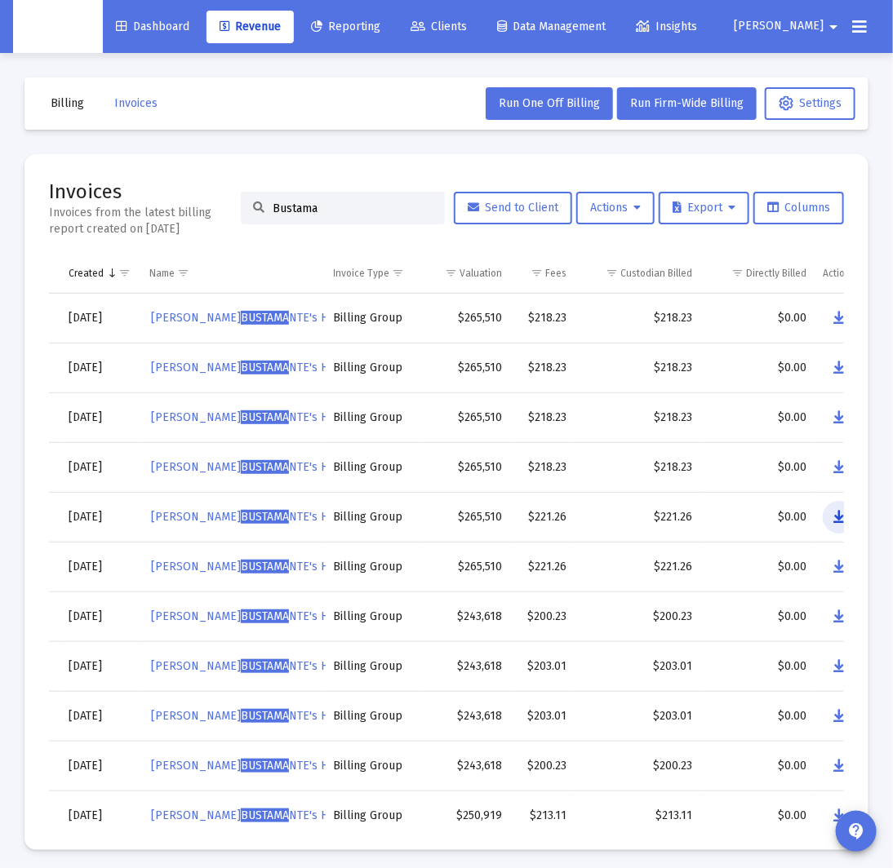
click at [841, 519] on icon "Data grid" at bounding box center [838, 518] width 11 height 20
click at [322, 206] on input "Bustama" at bounding box center [353, 209] width 160 height 14
paste input "[PERSON_NAME] Household"
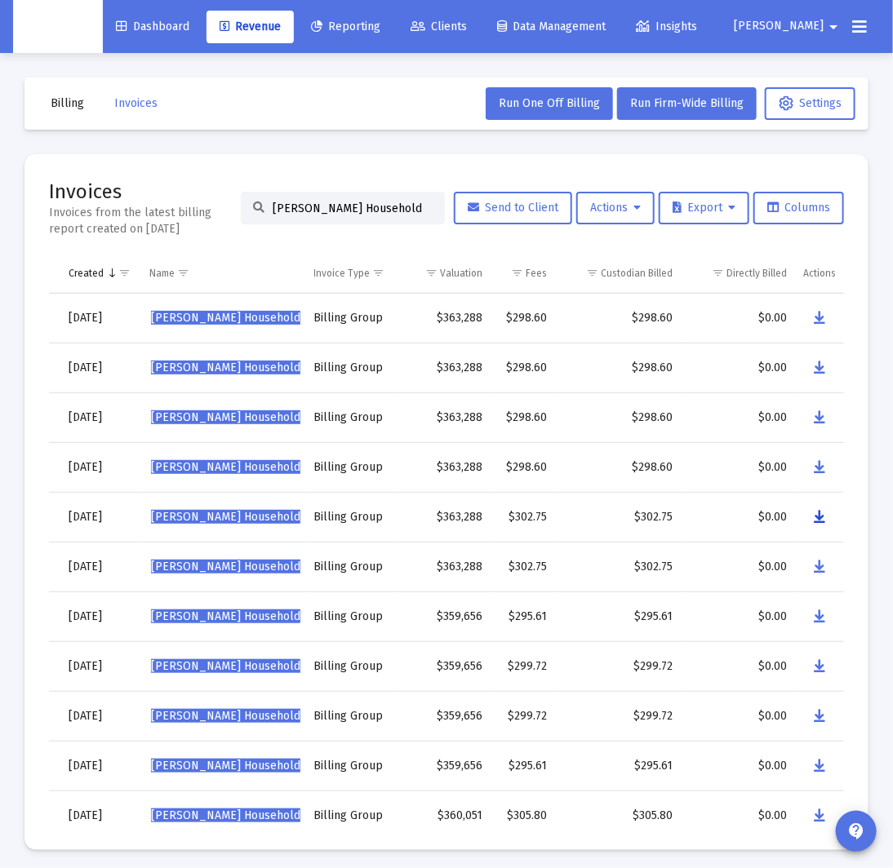
click at [823, 518] on icon "Data grid" at bounding box center [819, 518] width 11 height 20
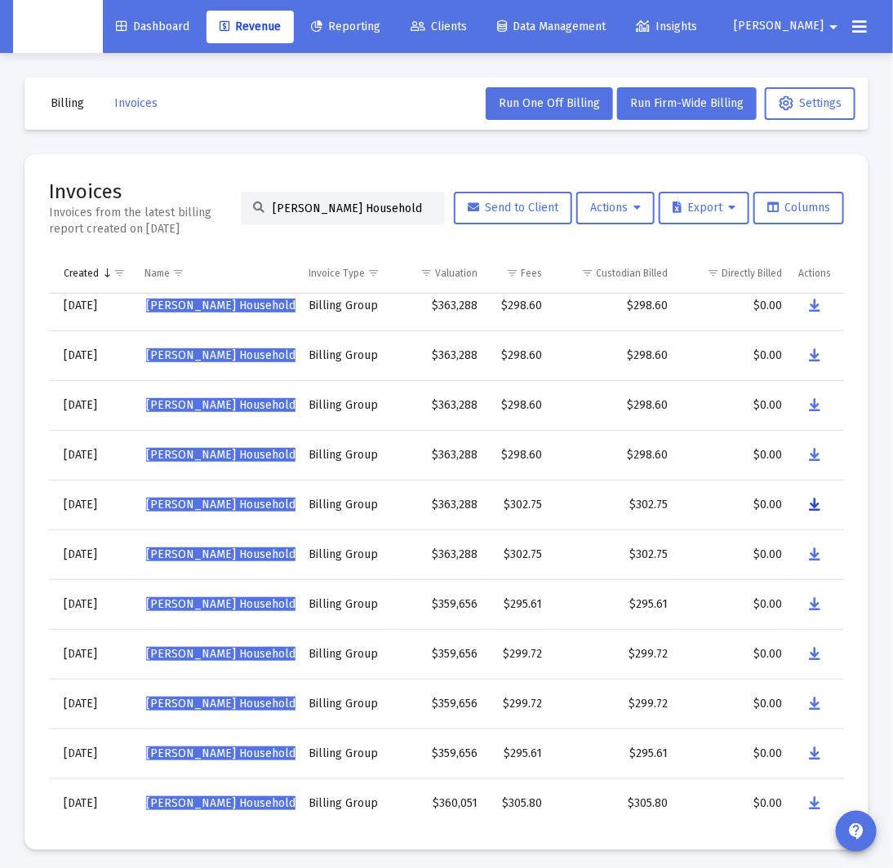
scroll to position [17, 140]
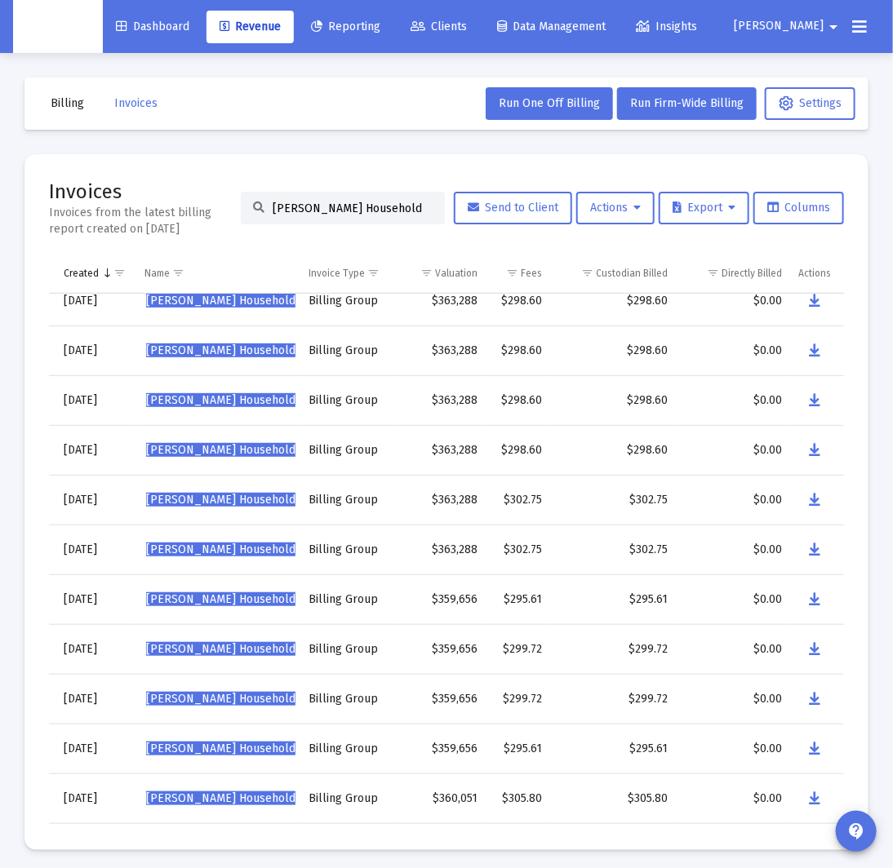
click at [393, 205] on input "[PERSON_NAME] Household" at bounding box center [353, 209] width 160 height 14
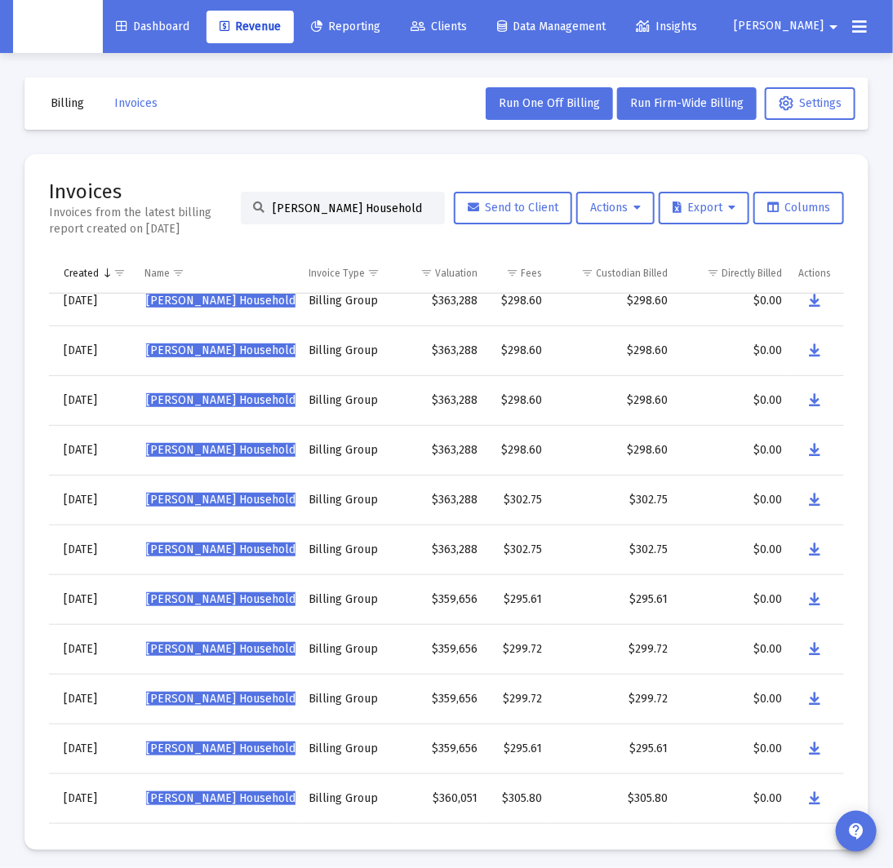
paste input "[PERSON_NAME]"
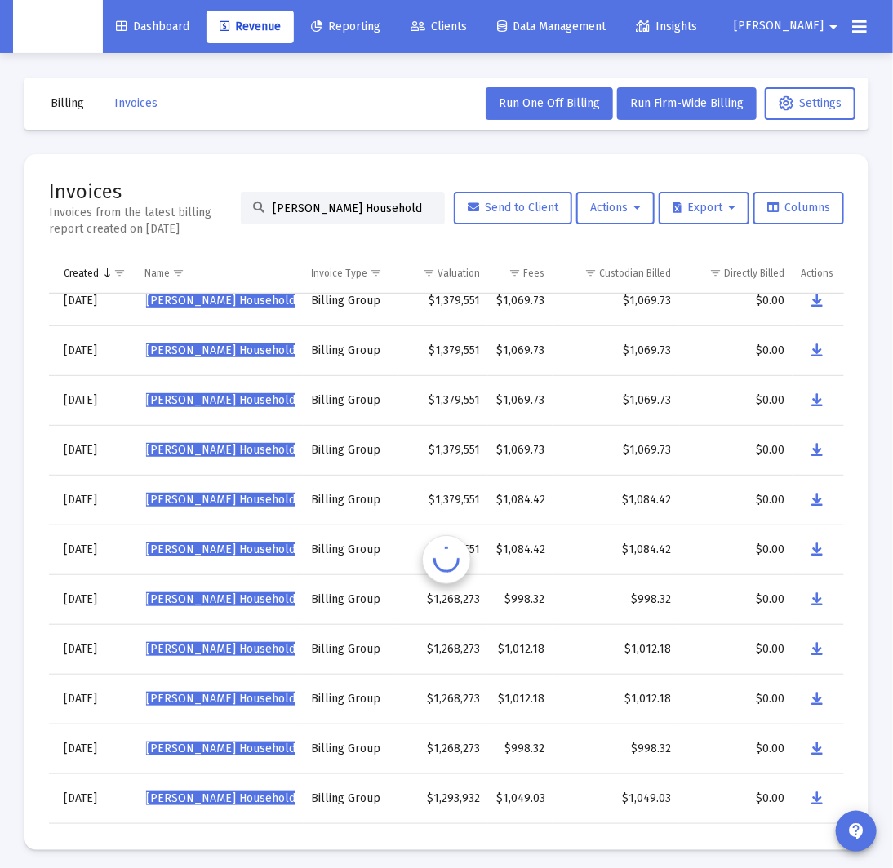
scroll to position [0, 140]
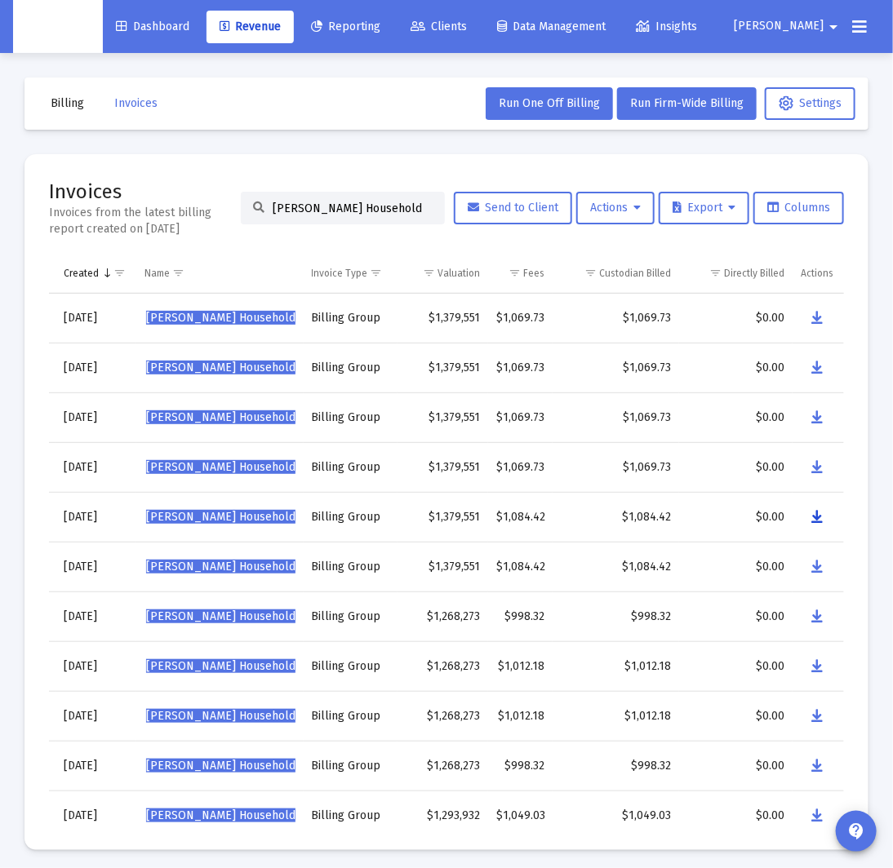
click at [822, 518] on icon "Data grid" at bounding box center [816, 518] width 11 height 20
click at [291, 208] on input "[PERSON_NAME] Household" at bounding box center [353, 209] width 160 height 14
paste input "qual [PERSON_NAME]"
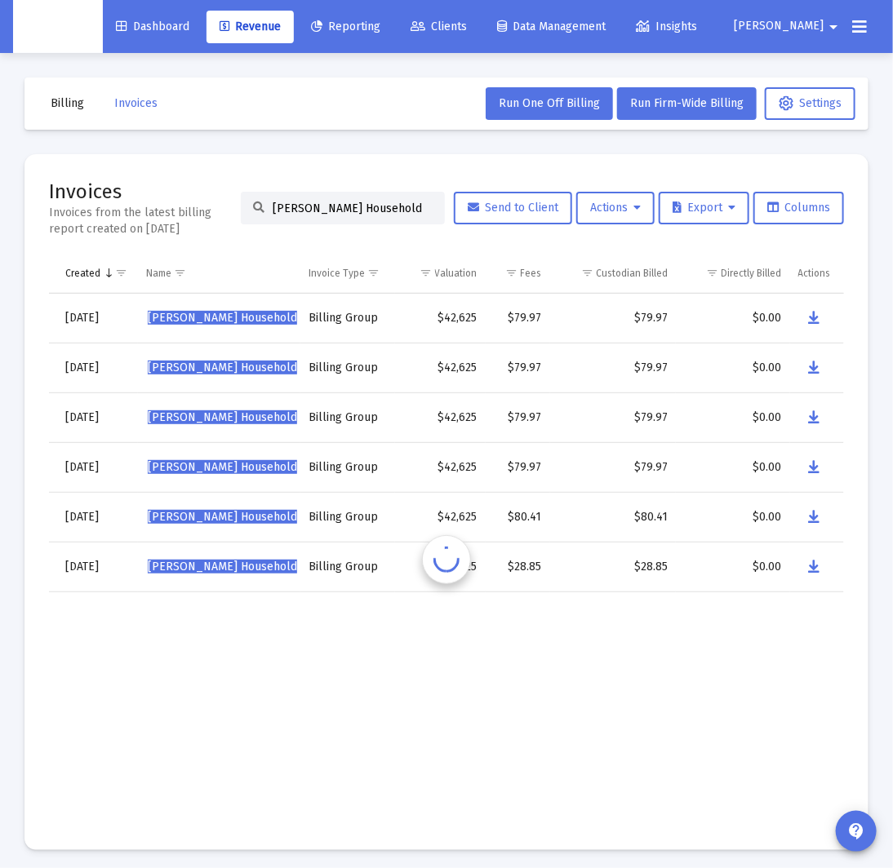
scroll to position [0, 137]
click at [815, 517] on icon "Data grid" at bounding box center [815, 518] width 11 height 20
click at [357, 212] on input "[PERSON_NAME] Household" at bounding box center [353, 209] width 160 height 14
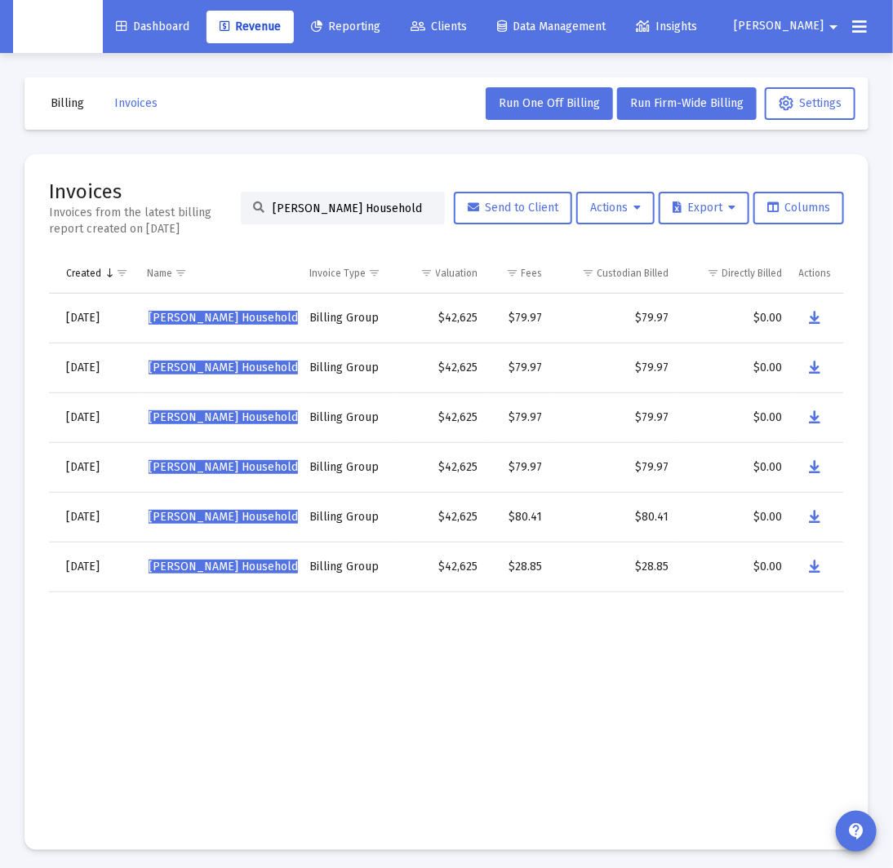
paste input "[PERSON_NAME]"
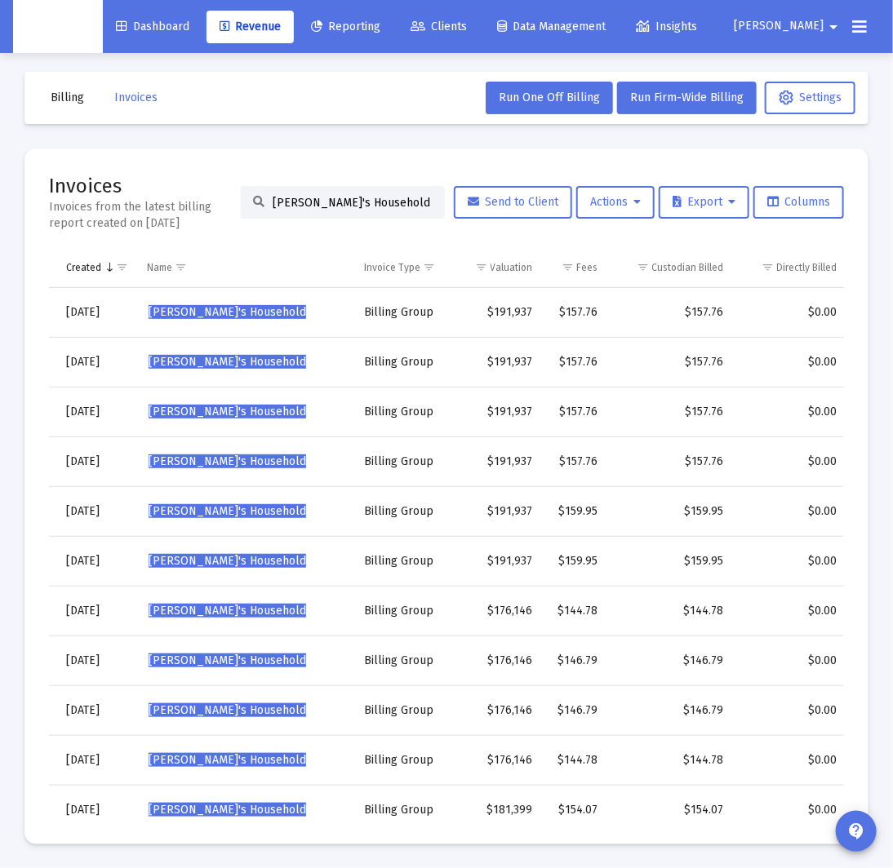
scroll to position [0, 192]
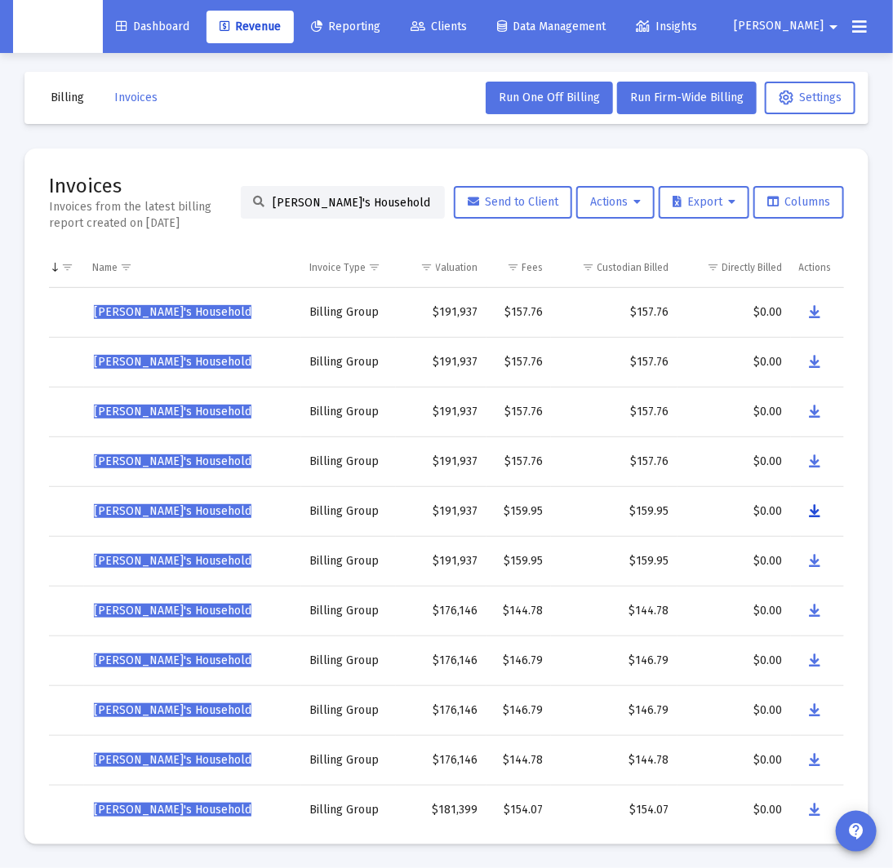
click at [810, 509] on icon "Data grid" at bounding box center [815, 512] width 11 height 20
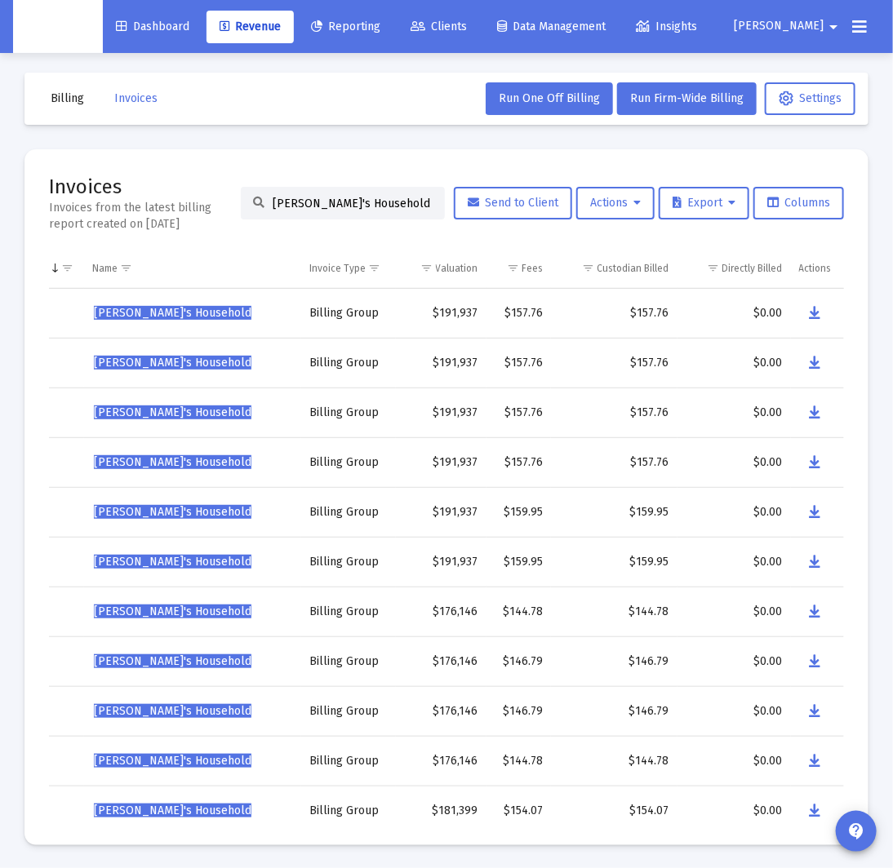
click at [324, 211] on div "[PERSON_NAME]'s Household" at bounding box center [343, 203] width 204 height 33
click at [326, 208] on input "[PERSON_NAME]'s Household" at bounding box center [353, 204] width 160 height 14
paste input "[PERSON_NAME]"
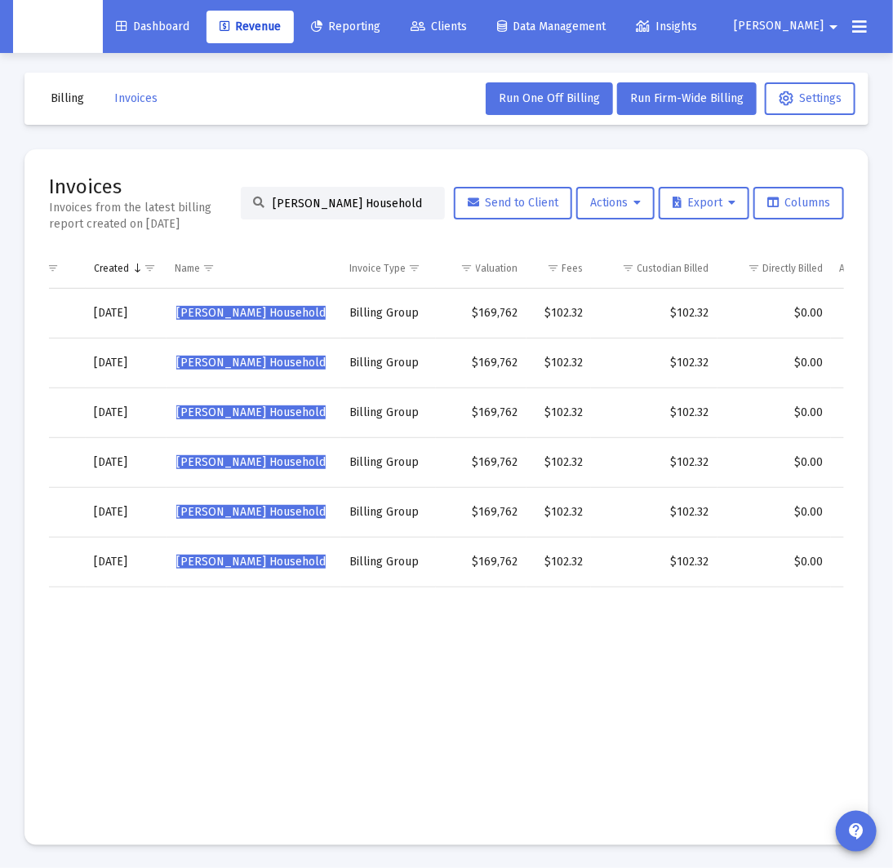
scroll to position [0, 150]
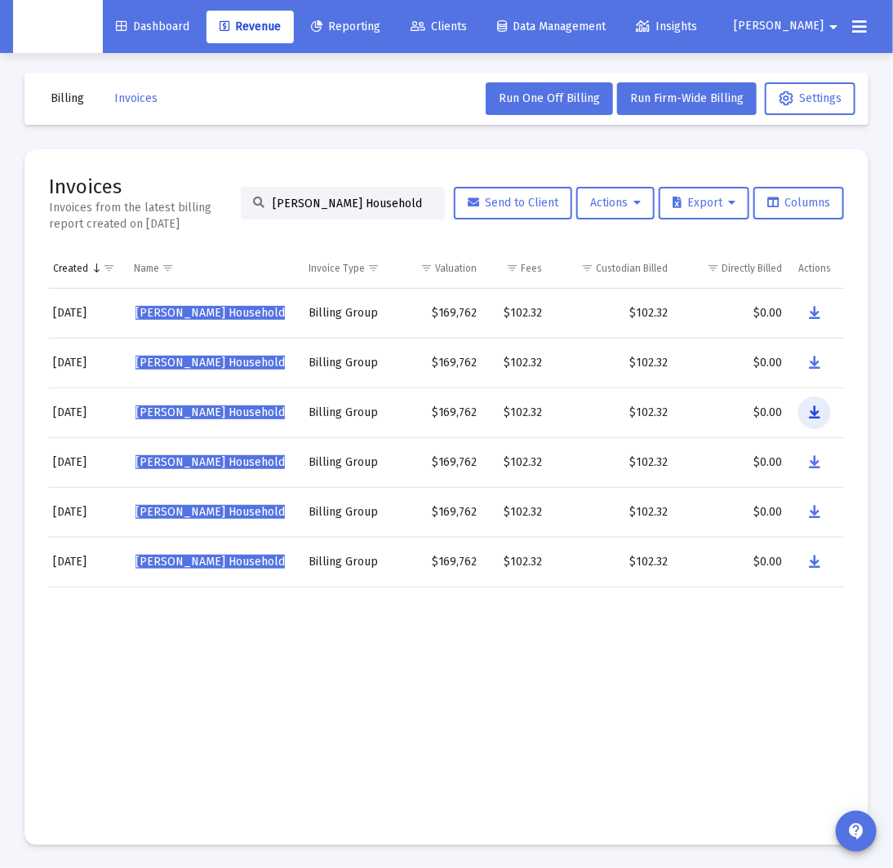
click at [819, 415] on button "Data grid" at bounding box center [814, 413] width 33 height 33
click at [301, 202] on input "[PERSON_NAME] Household" at bounding box center [353, 204] width 160 height 14
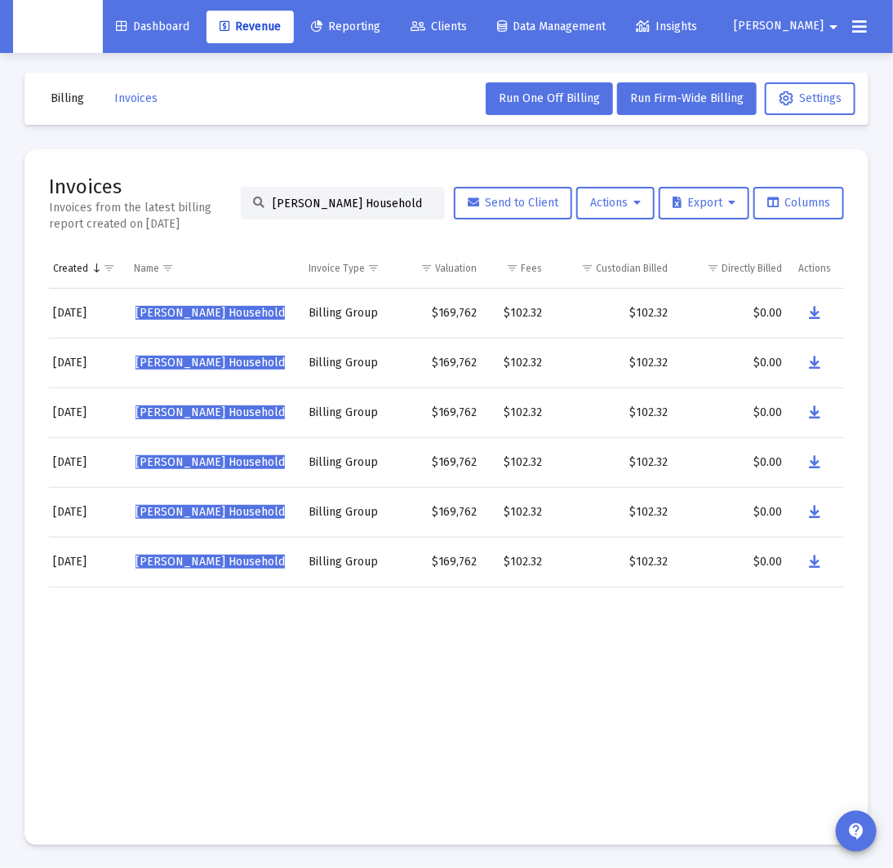
paste input "[PERSON_NAME]"
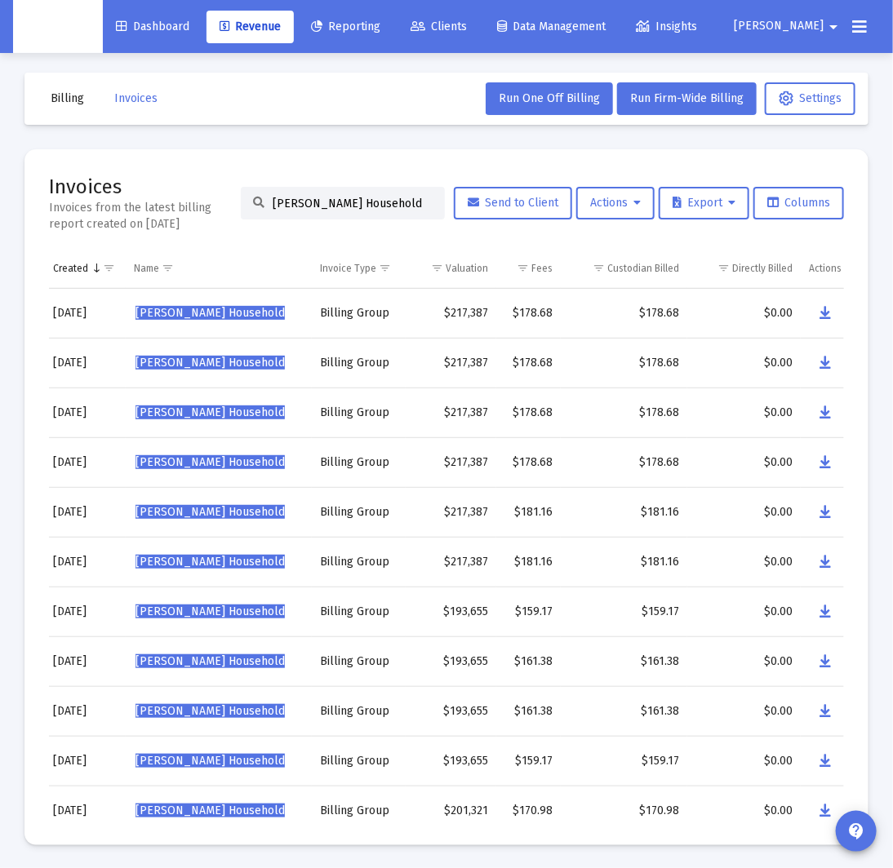
scroll to position [0, 0]
click at [824, 513] on icon "Data grid" at bounding box center [824, 513] width 11 height 20
click at [341, 205] on input "[PERSON_NAME] Household" at bounding box center [353, 204] width 160 height 14
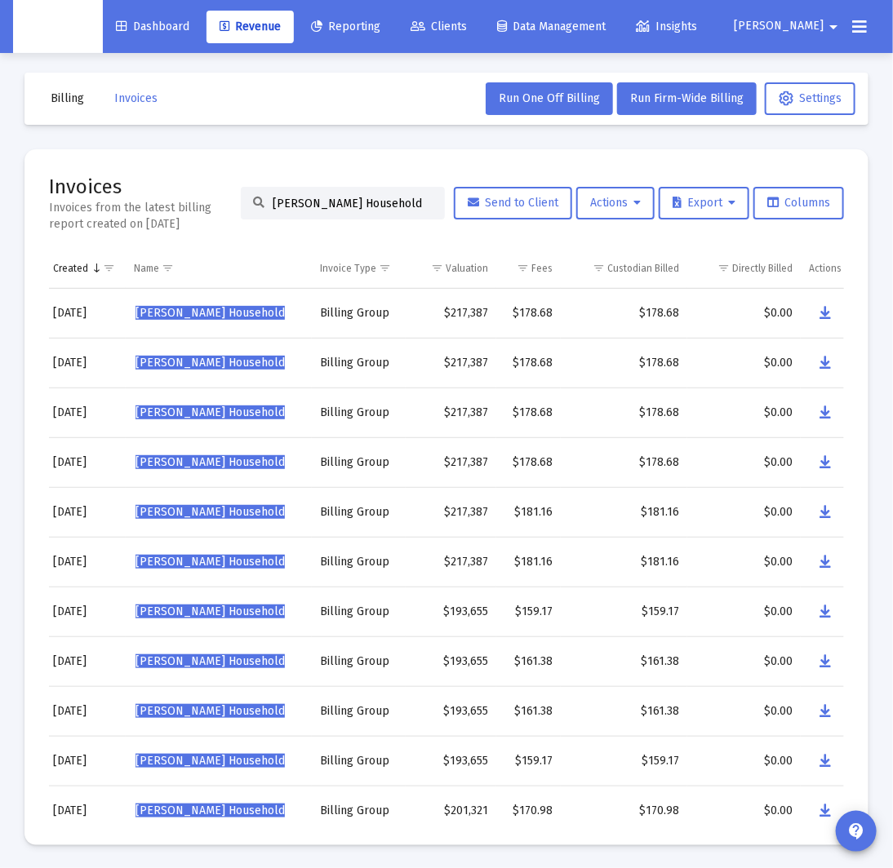
click at [341, 205] on input "[PERSON_NAME] Household" at bounding box center [353, 204] width 160 height 14
paste input "[PERSON_NAME]"
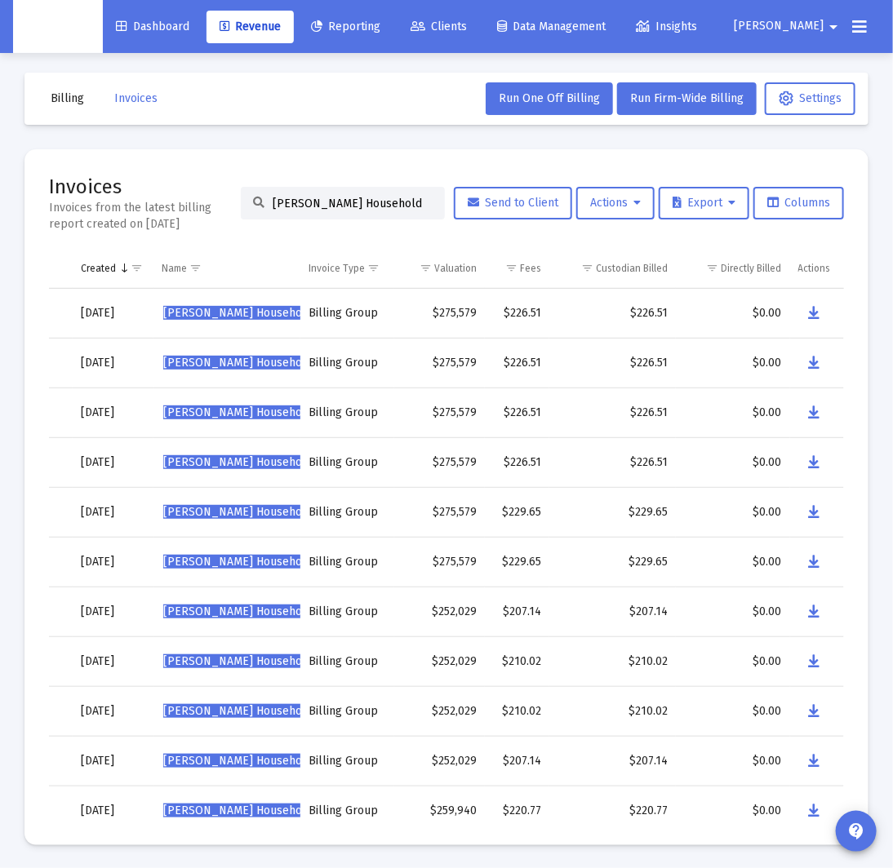
scroll to position [0, 121]
click at [816, 512] on icon "Data grid" at bounding box center [815, 513] width 11 height 20
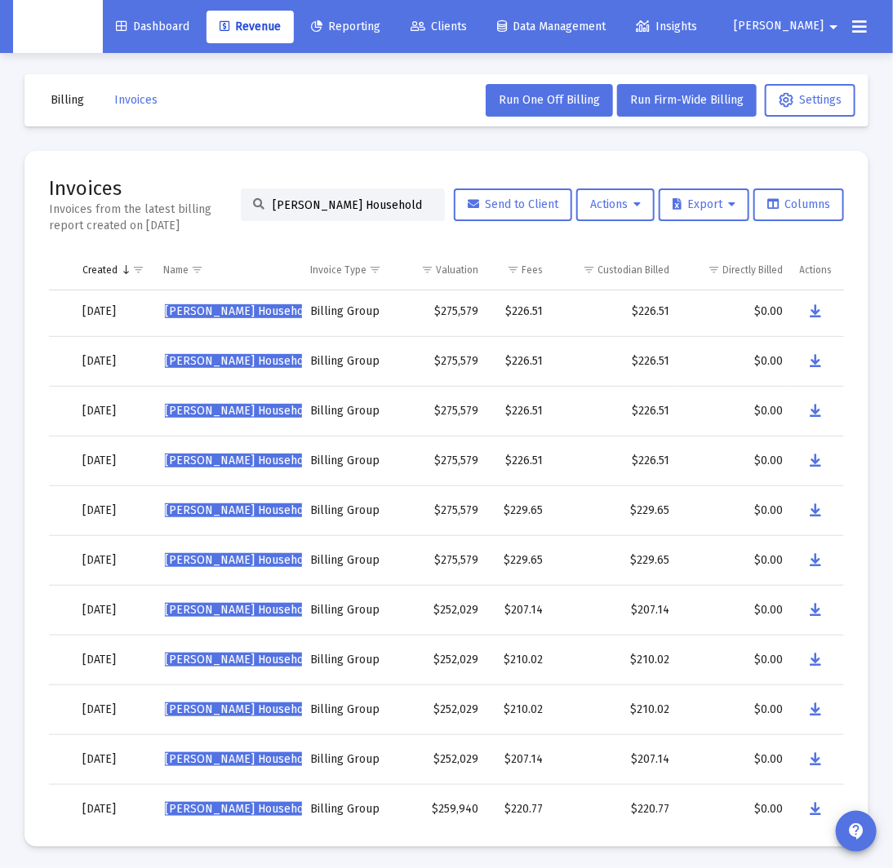
scroll to position [4, 0]
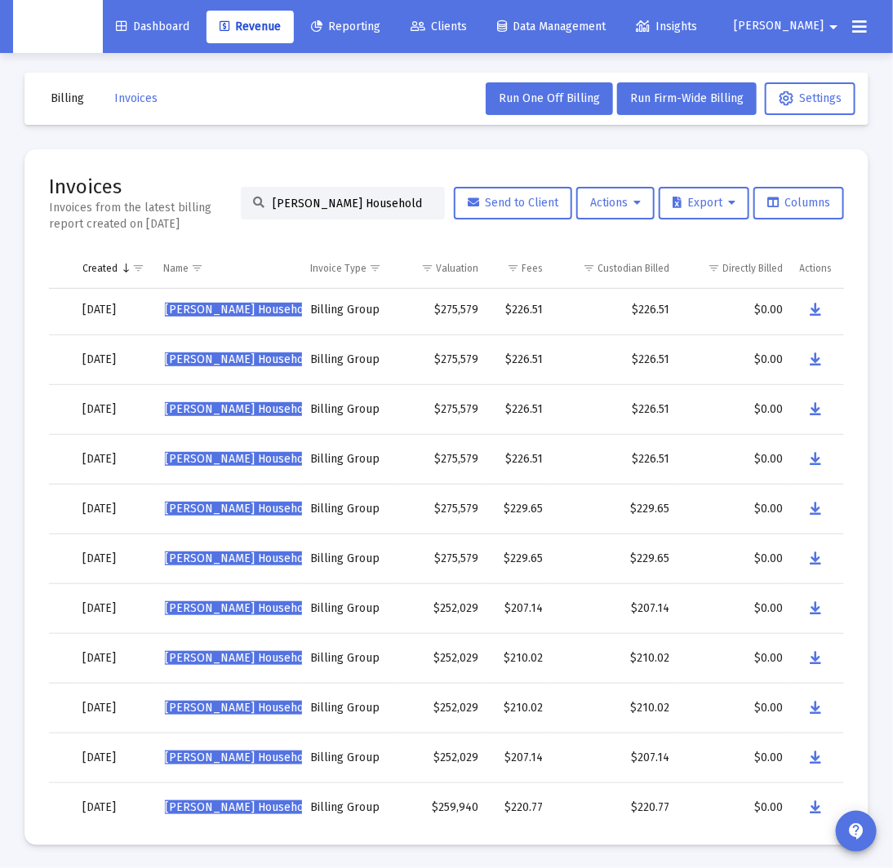
click at [379, 201] on input "[PERSON_NAME] Household" at bounding box center [353, 204] width 160 height 14
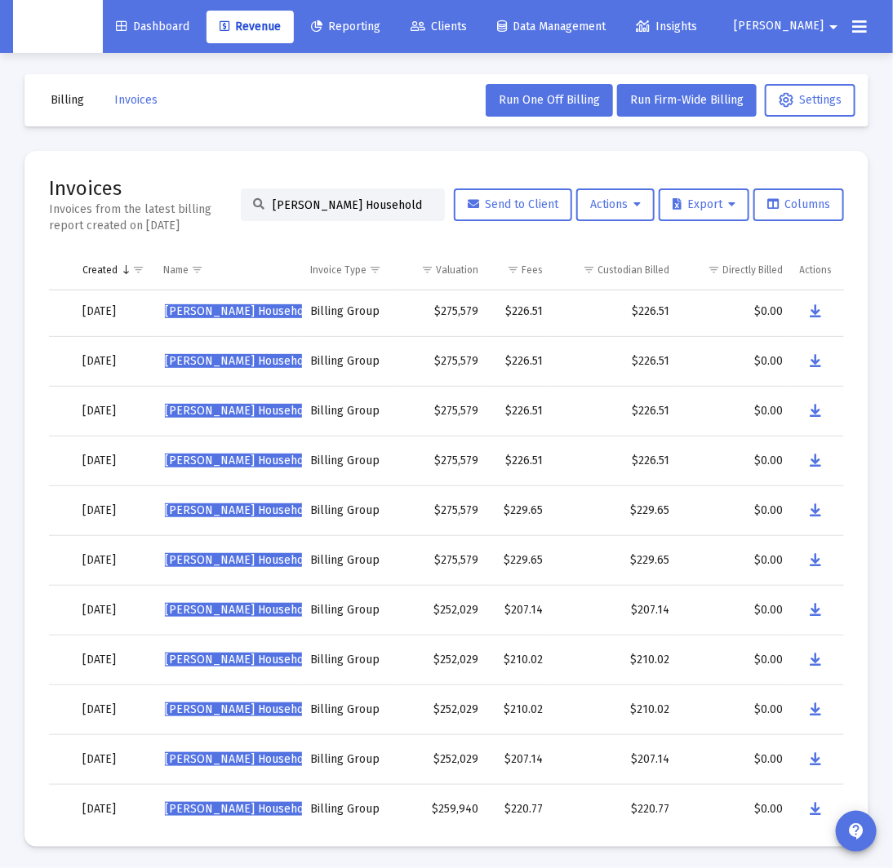
click at [379, 201] on input "[PERSON_NAME] Household" at bounding box center [353, 205] width 160 height 14
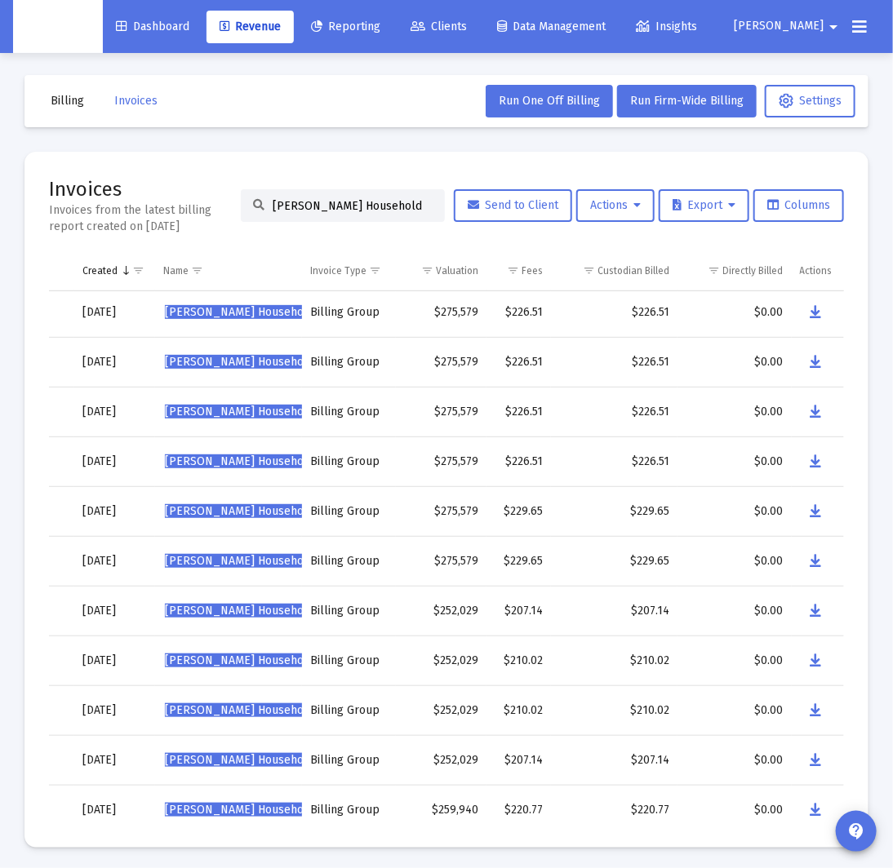
click at [379, 201] on input "[PERSON_NAME] Household" at bounding box center [353, 206] width 160 height 14
paste input "[PERSON_NAME]"
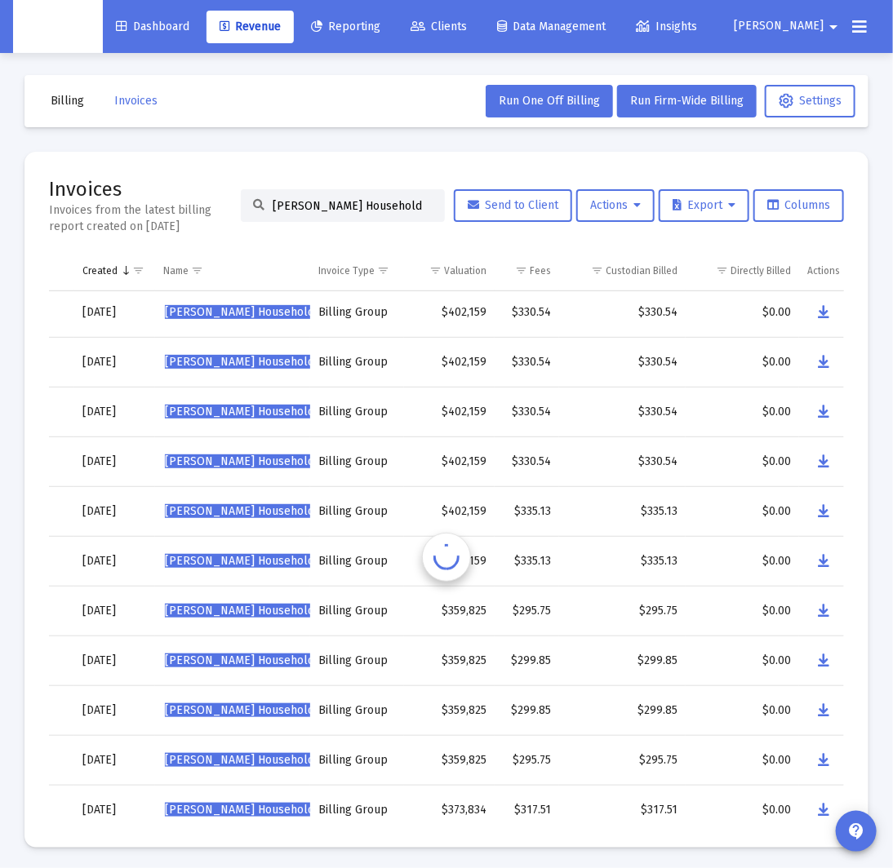
scroll to position [0, 121]
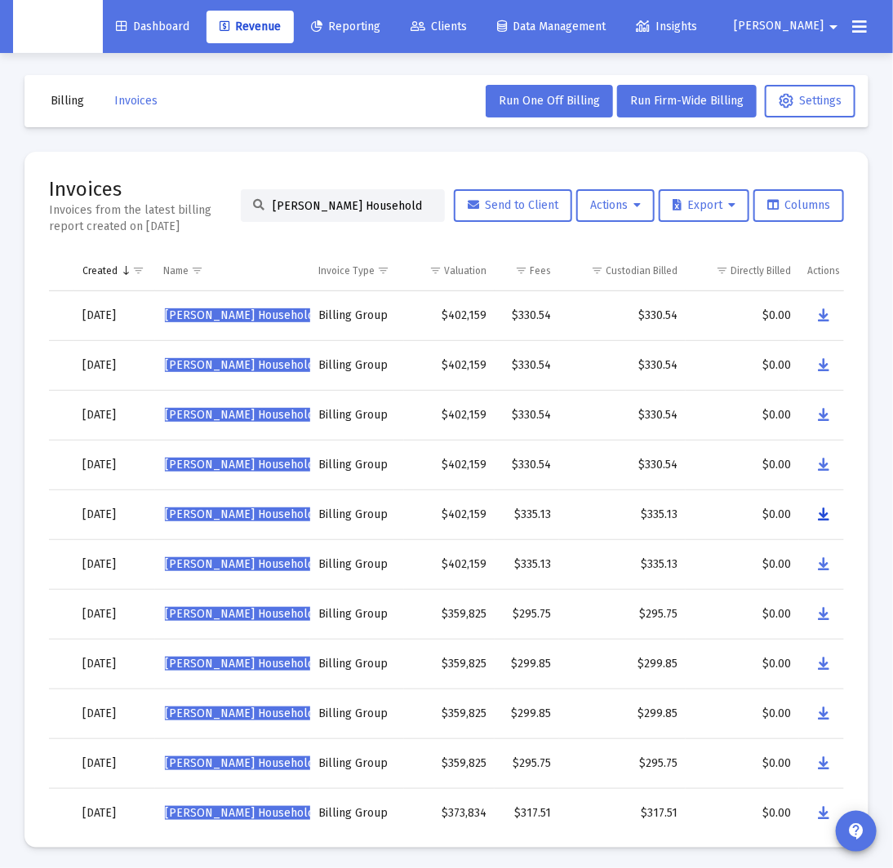
click at [821, 516] on icon "Data grid" at bounding box center [823, 515] width 11 height 20
click at [291, 204] on input "[PERSON_NAME] Household" at bounding box center [353, 206] width 160 height 14
paste input "[PERSON_NAME]"
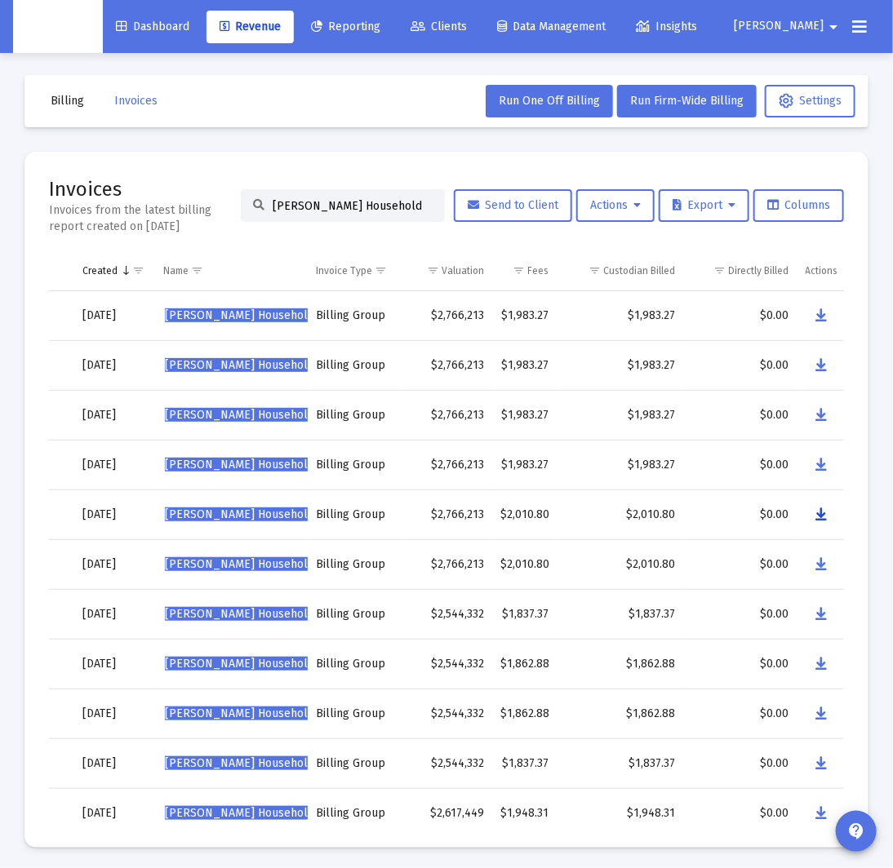
click at [820, 516] on icon "Data grid" at bounding box center [821, 515] width 11 height 20
click at [309, 206] on input "[PERSON_NAME] Household" at bounding box center [353, 206] width 160 height 14
paste input "man [PERSON_NAME]"
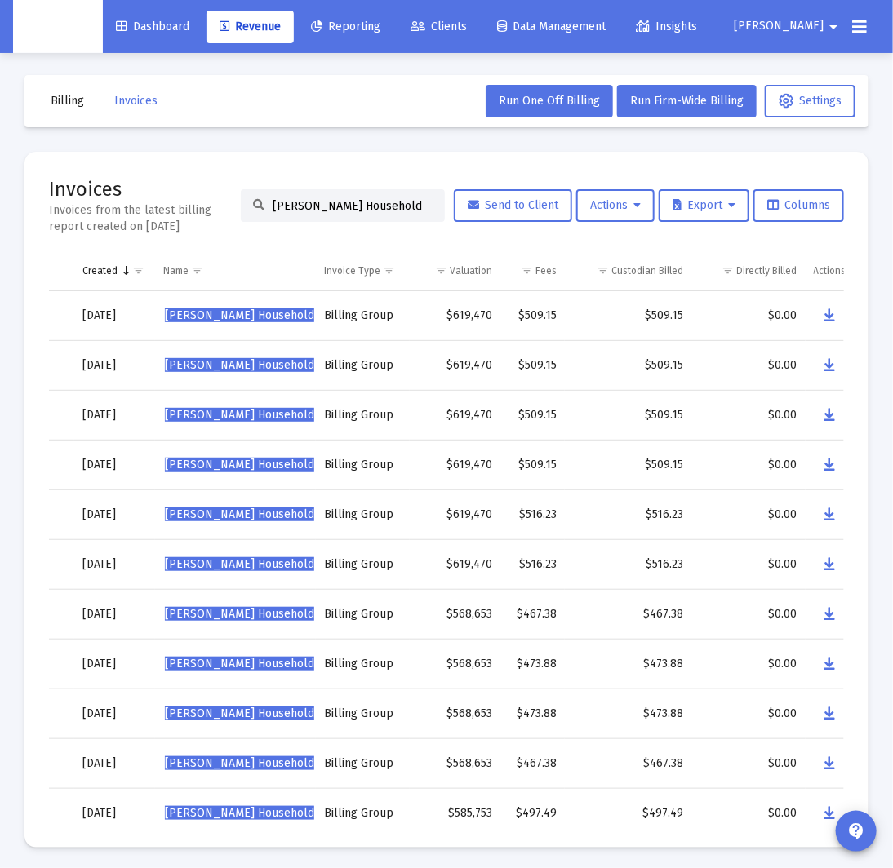
click at [385, 212] on div "[PERSON_NAME] Household" at bounding box center [343, 205] width 204 height 33
click at [397, 207] on input "[PERSON_NAME] Household" at bounding box center [353, 206] width 160 height 14
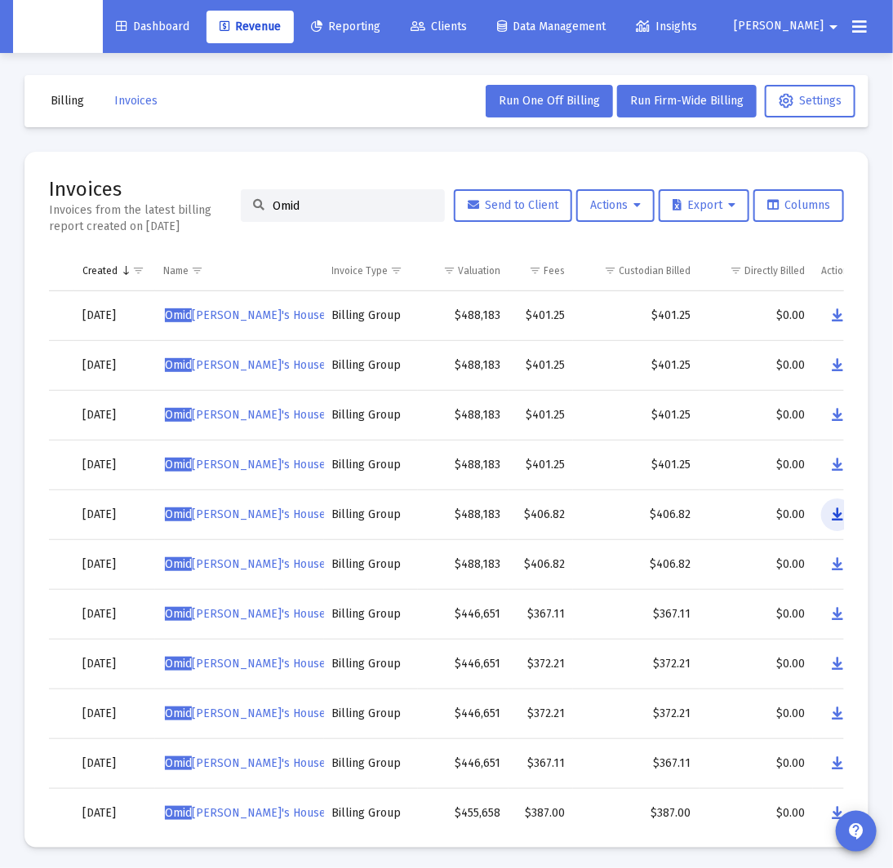
drag, startPoint x: 822, startPoint y: 507, endPoint x: 832, endPoint y: 511, distance: 11.4
click at [823, 507] on button "Data grid" at bounding box center [837, 515] width 33 height 33
click at [304, 211] on input "Omid" at bounding box center [353, 206] width 160 height 14
paste input "[PERSON_NAME] Househol"
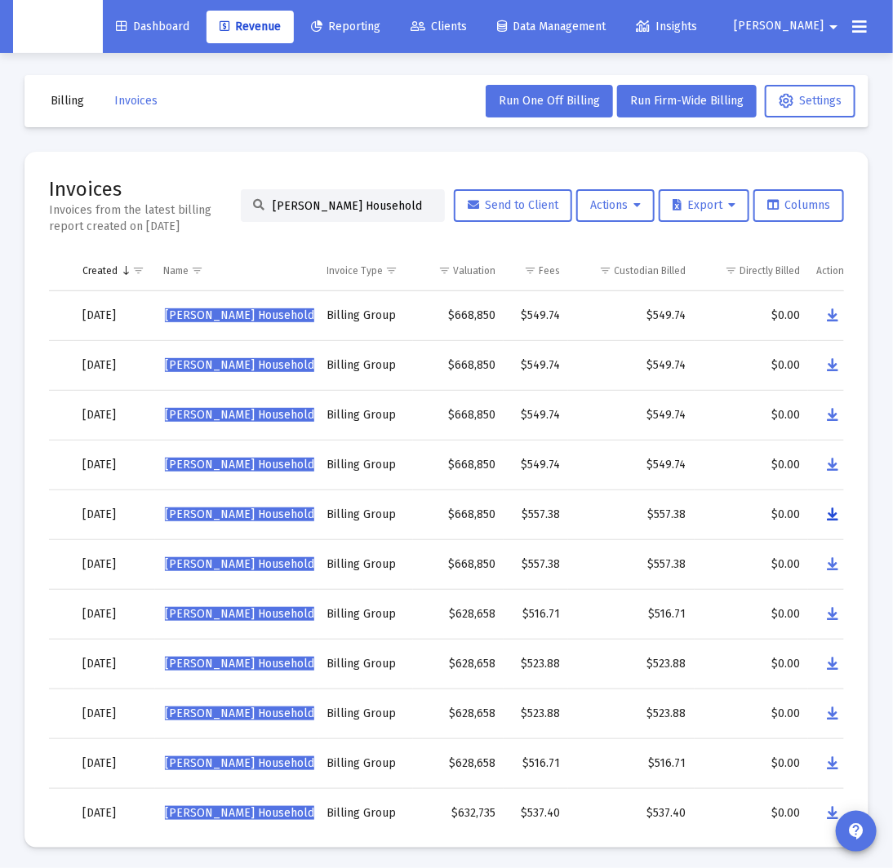
click at [830, 514] on icon "Data grid" at bounding box center [832, 515] width 11 height 20
click at [341, 206] on input "[PERSON_NAME] Household" at bounding box center [353, 206] width 160 height 14
paste input "[PERSON_NAME]"
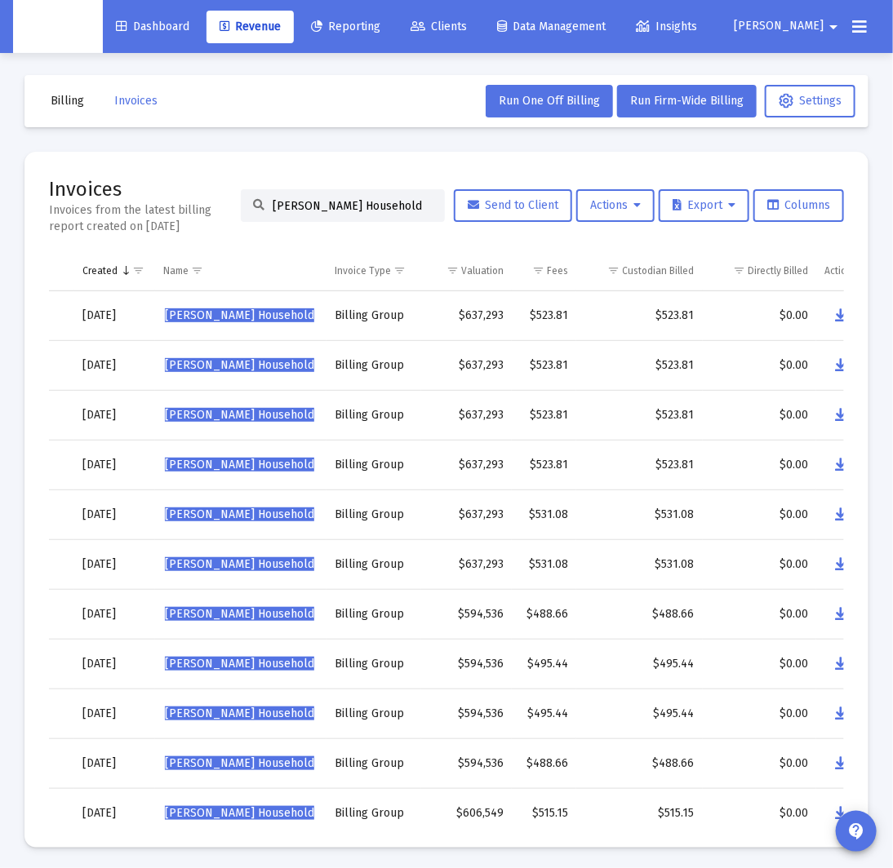
click at [845, 517] on mat-card "Invoices Invoices from the latest billing report created on [DATE] [PERSON_NAME…" at bounding box center [446, 500] width 844 height 696
click at [841, 517] on icon "Data grid" at bounding box center [840, 515] width 11 height 20
click at [349, 205] on input "[PERSON_NAME] Household" at bounding box center [353, 206] width 160 height 14
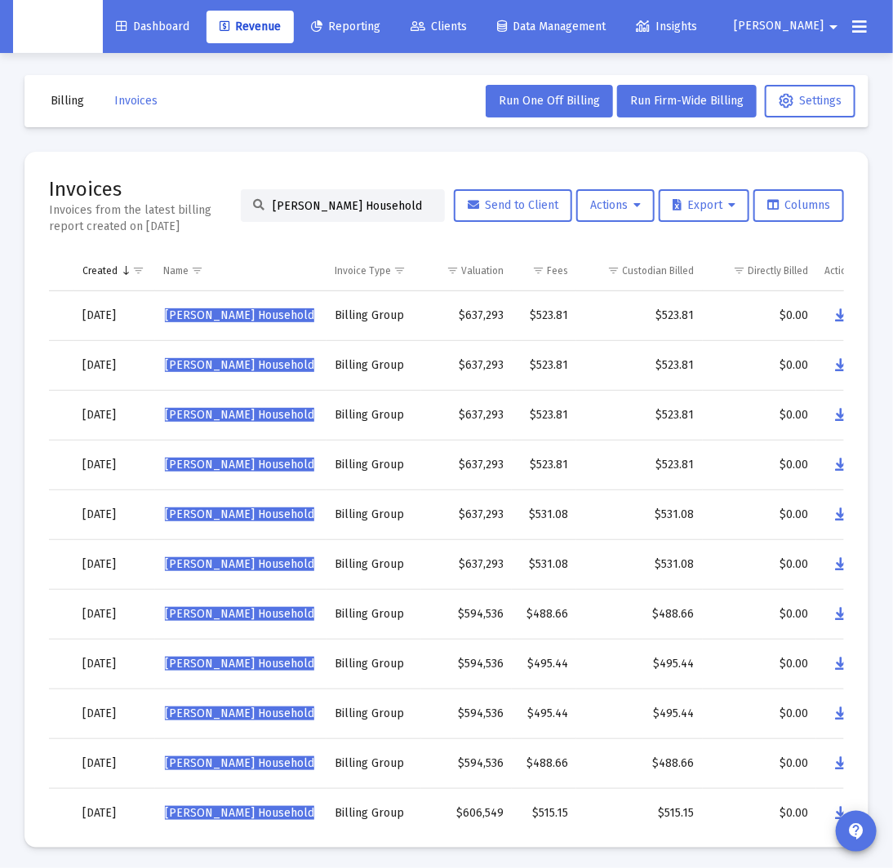
click at [349, 205] on input "[PERSON_NAME] Household" at bounding box center [353, 206] width 160 height 14
paste input "[PERSON_NAME]"
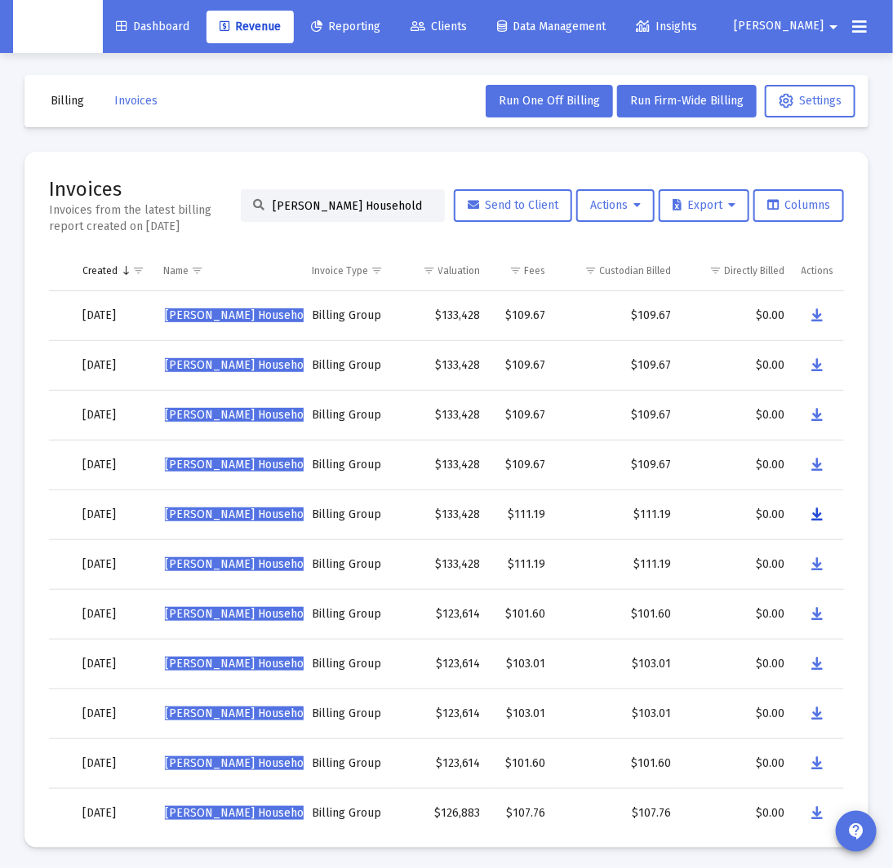
click at [814, 513] on icon "Data grid" at bounding box center [817, 515] width 11 height 20
click at [317, 209] on input "[PERSON_NAME] Household" at bounding box center [353, 206] width 160 height 14
paste input "y [PERSON_NAME]"
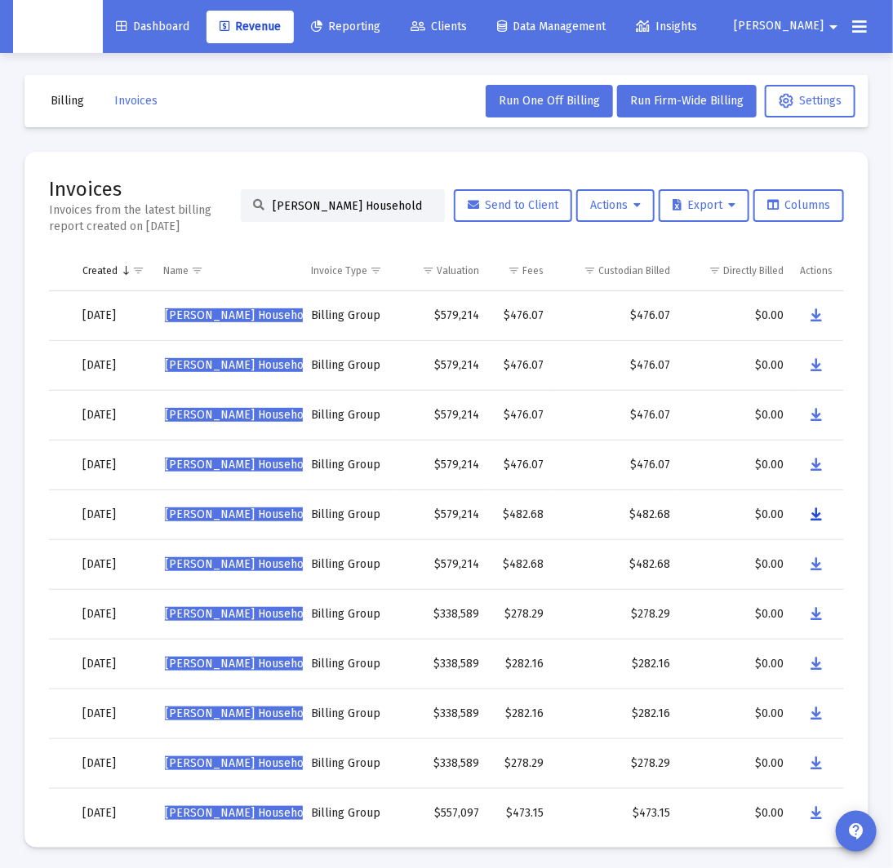
click at [812, 515] on icon "Data grid" at bounding box center [815, 515] width 11 height 20
click at [322, 205] on input "[PERSON_NAME] Household" at bounding box center [353, 206] width 160 height 14
paste input "[PERSON_NAME] [PERSON_NAME]"
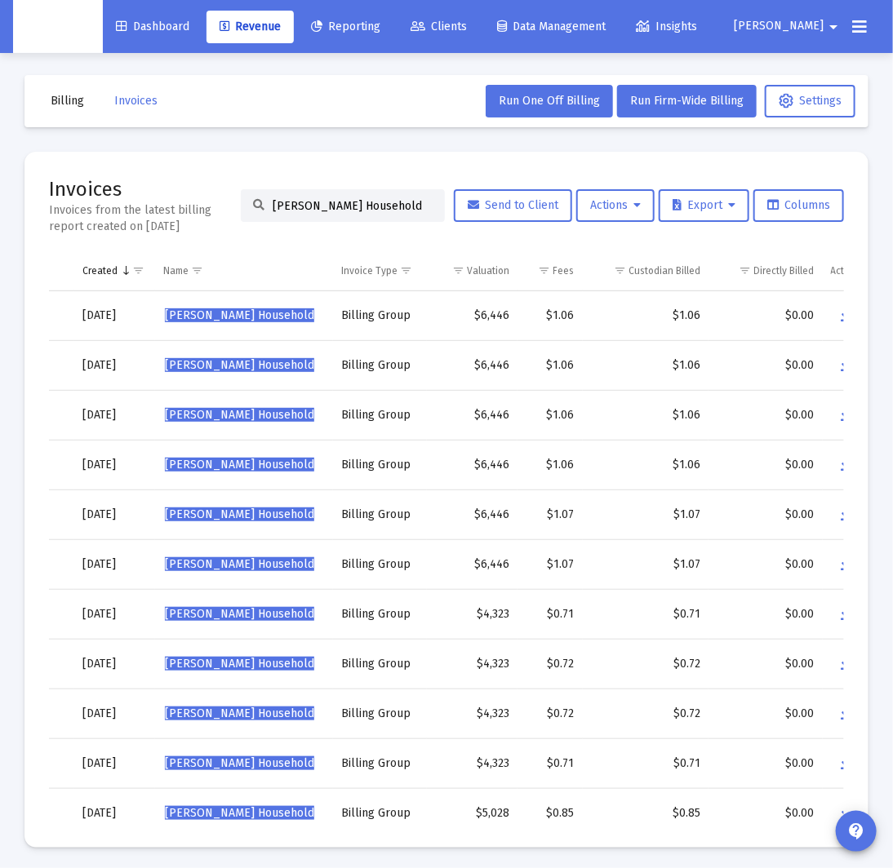
scroll to position [0, 153]
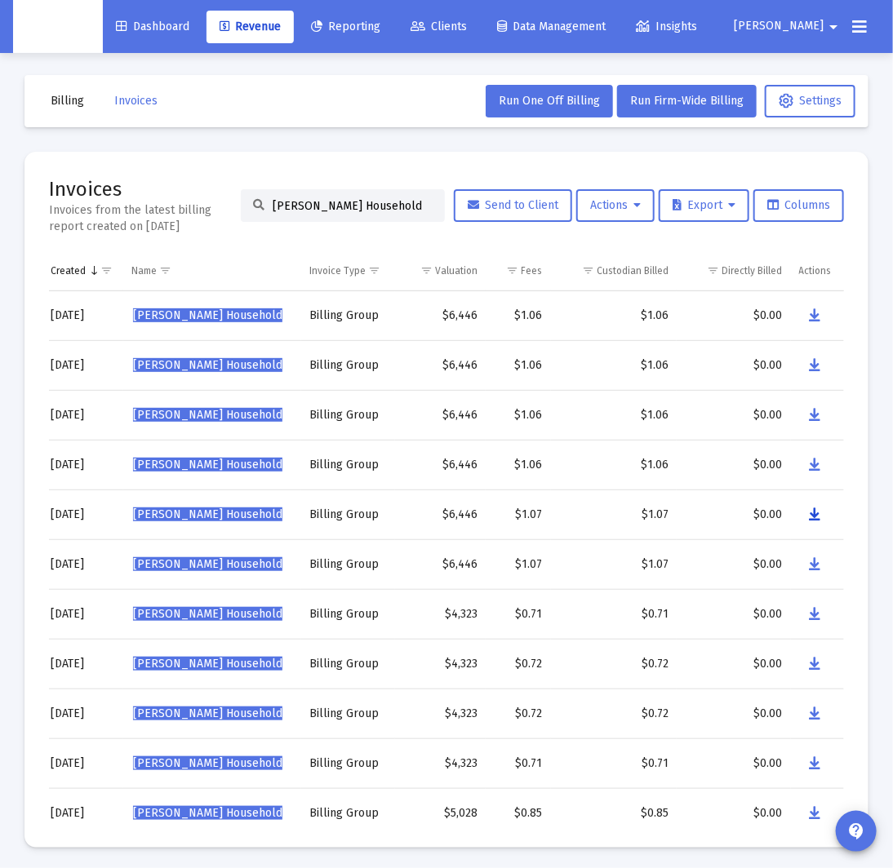
click at [815, 514] on icon "Data grid" at bounding box center [815, 515] width 11 height 20
click at [348, 200] on input "[PERSON_NAME] Household" at bounding box center [353, 206] width 160 height 14
paste input "[PERSON_NAME]"
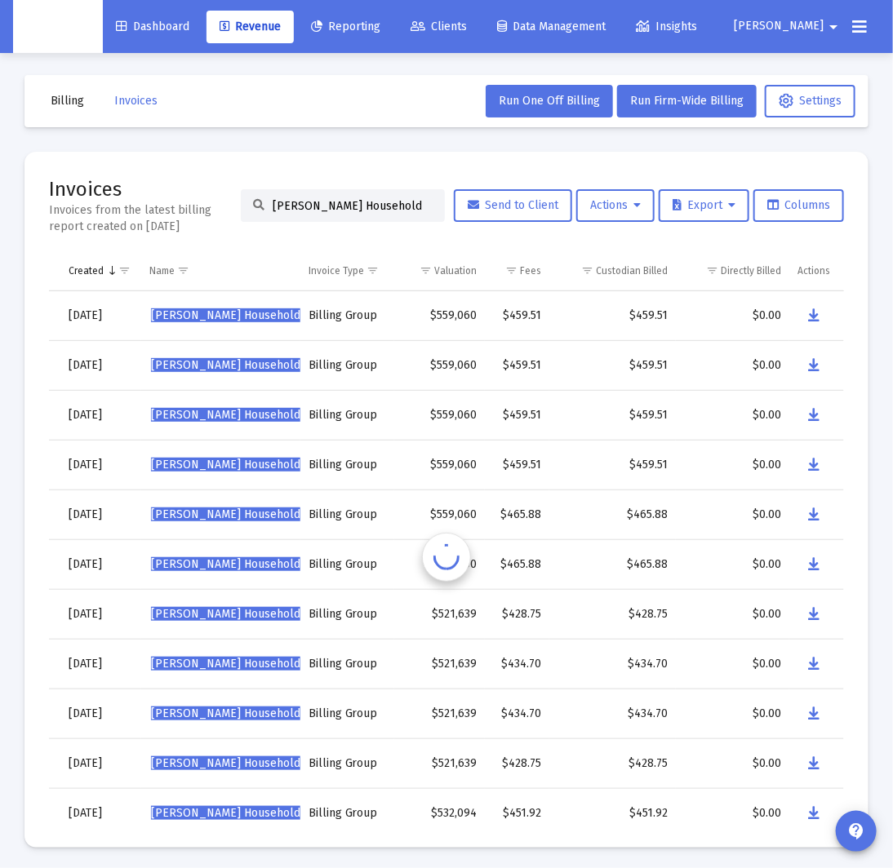
scroll to position [0, 134]
click at [815, 518] on icon "Data grid" at bounding box center [814, 515] width 11 height 20
click at [285, 208] on input "[PERSON_NAME] Household" at bounding box center [353, 206] width 160 height 14
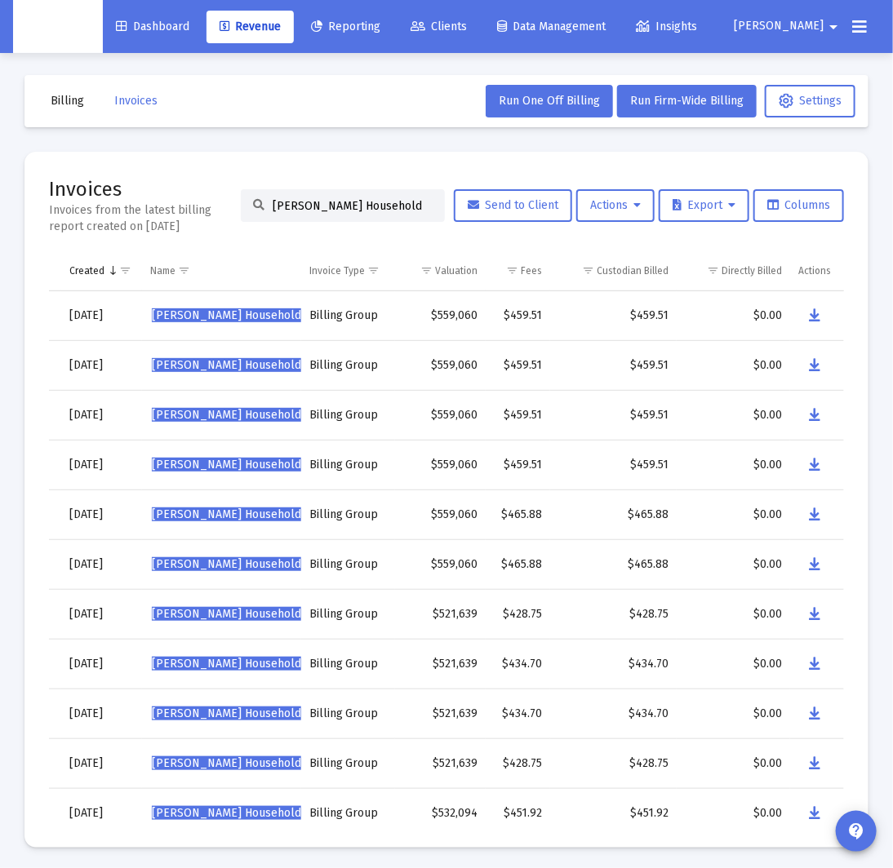
click at [286, 208] on input "[PERSON_NAME] Household" at bounding box center [353, 206] width 160 height 14
paste input "[PERSON_NAME] Household"
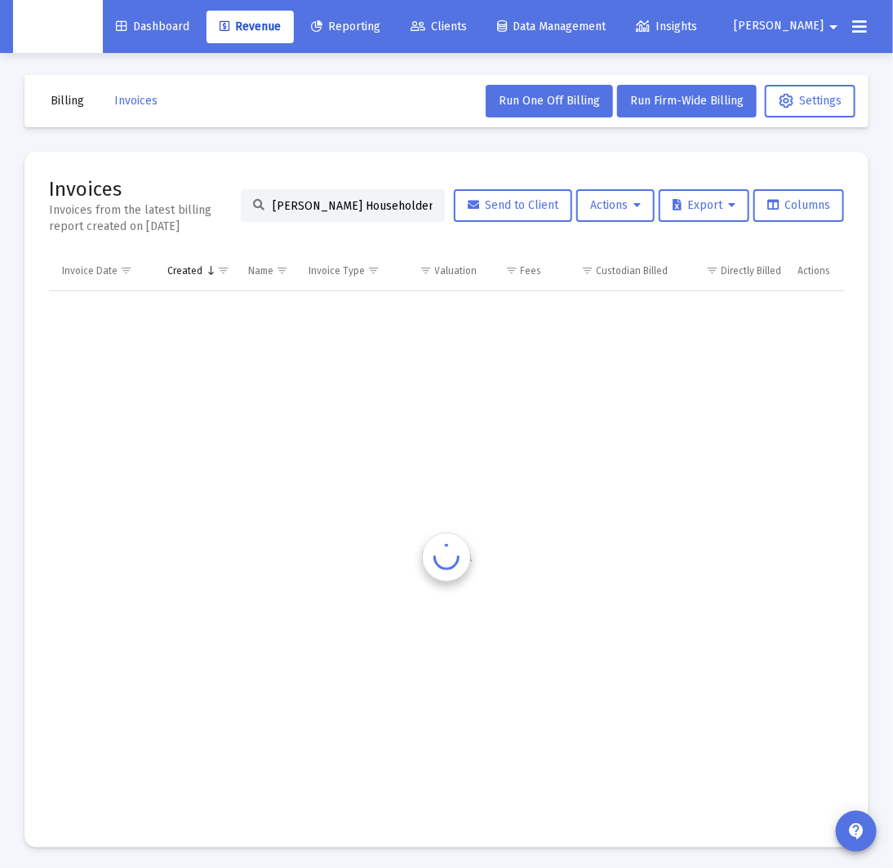
scroll to position [0, 36]
click at [293, 208] on input "[PERSON_NAME] Householdert Hatch's Household" at bounding box center [353, 206] width 160 height 14
paste input "[PERSON_NAME]"
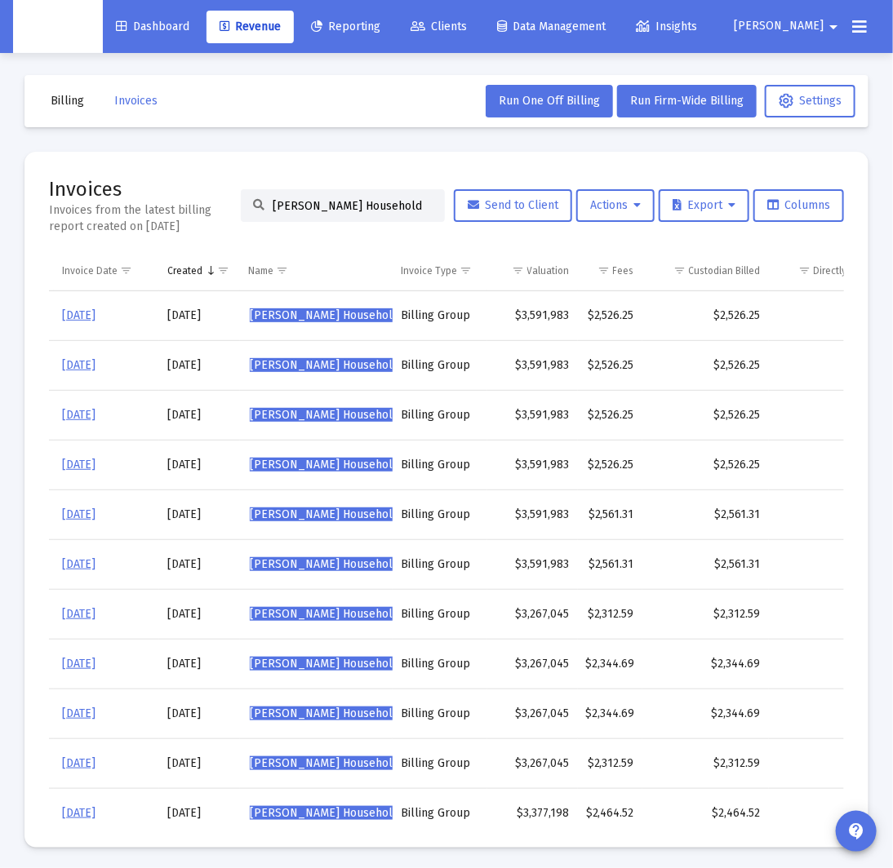
scroll to position [0, 127]
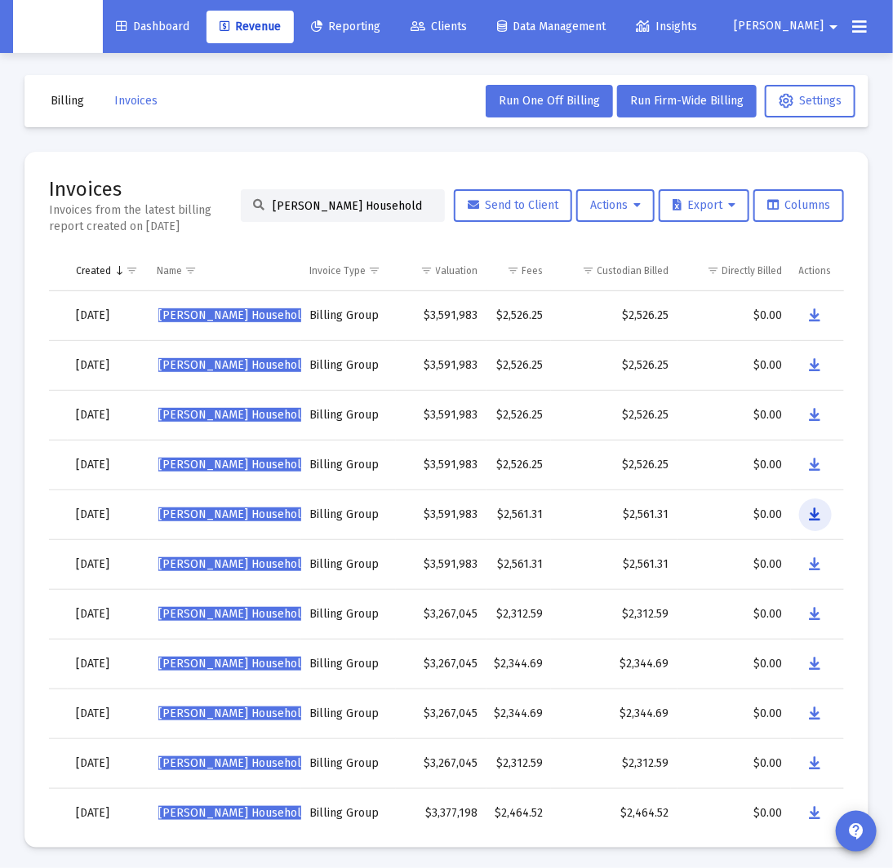
click at [815, 517] on icon "Data grid" at bounding box center [815, 515] width 11 height 20
click at [304, 208] on input "[PERSON_NAME] Household" at bounding box center [353, 206] width 160 height 14
click at [306, 208] on input "[PERSON_NAME] Household" at bounding box center [353, 206] width 160 height 14
paste input "S G's Household"
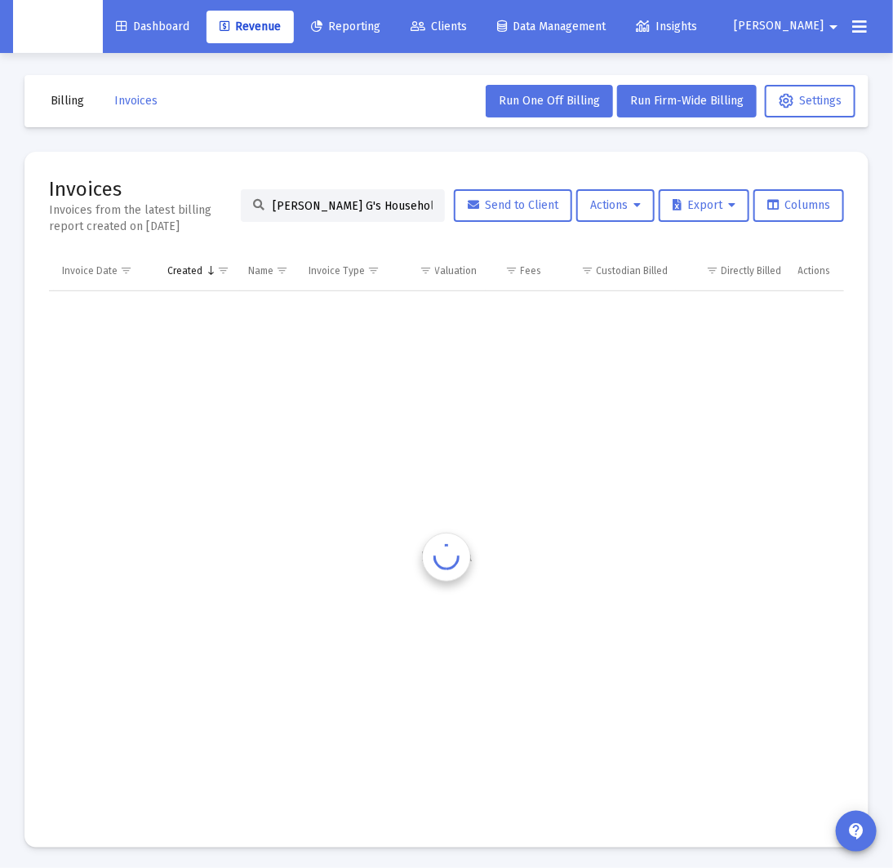
scroll to position [0, 36]
click at [307, 208] on input "[PERSON_NAME] G's Household Household" at bounding box center [353, 206] width 160 height 14
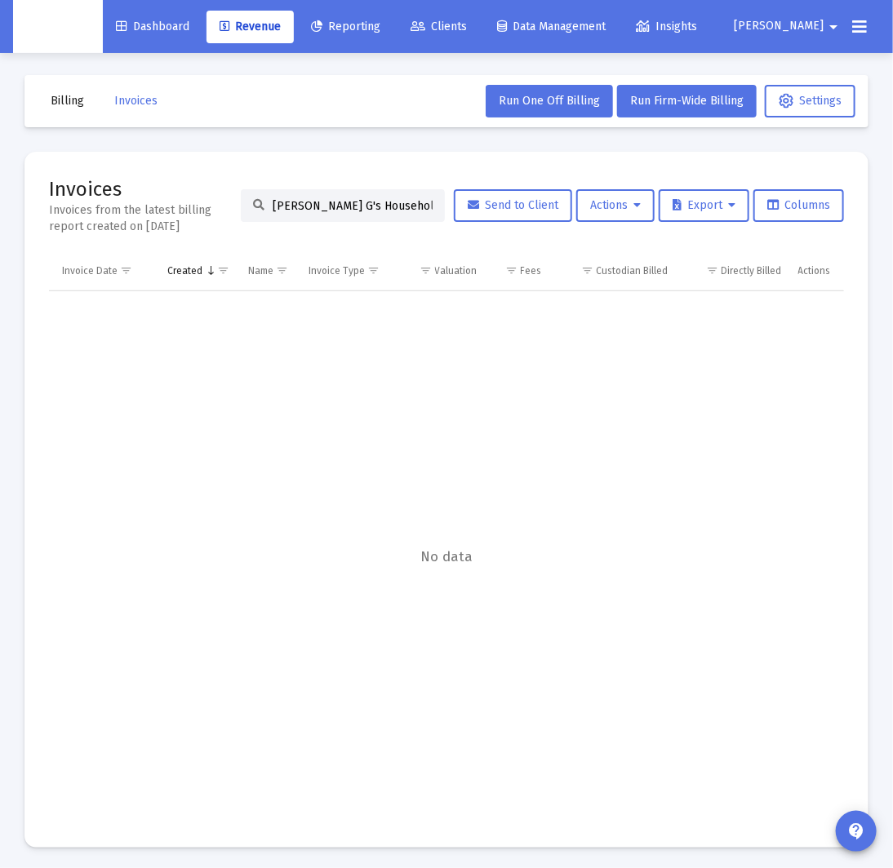
paste input "S G's"
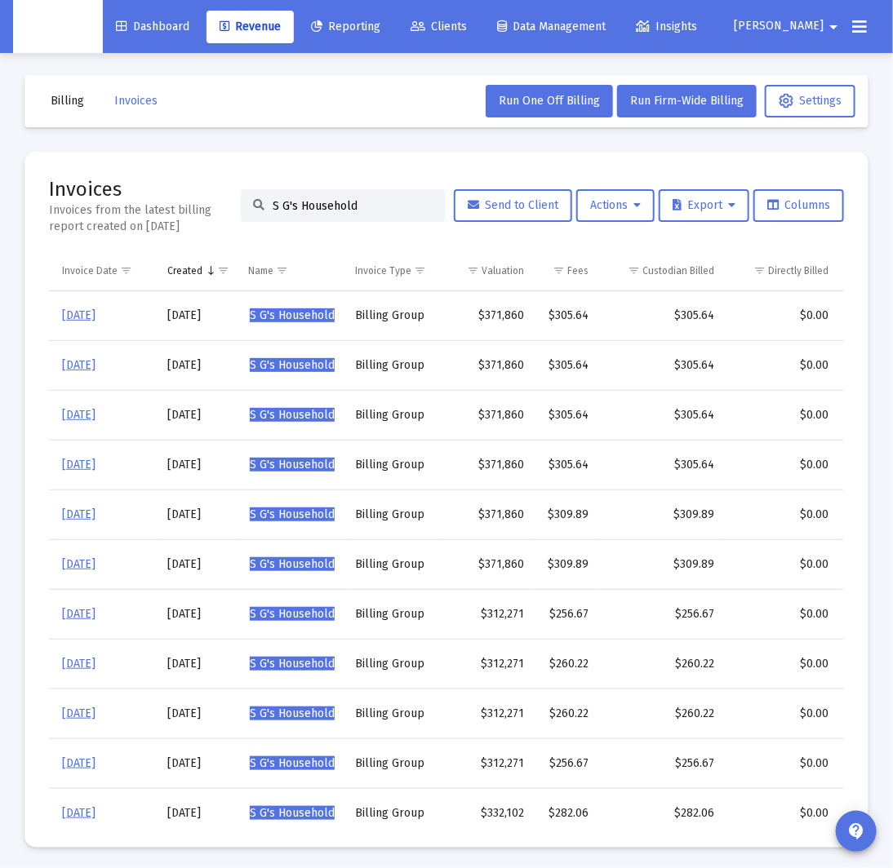
scroll to position [0, 82]
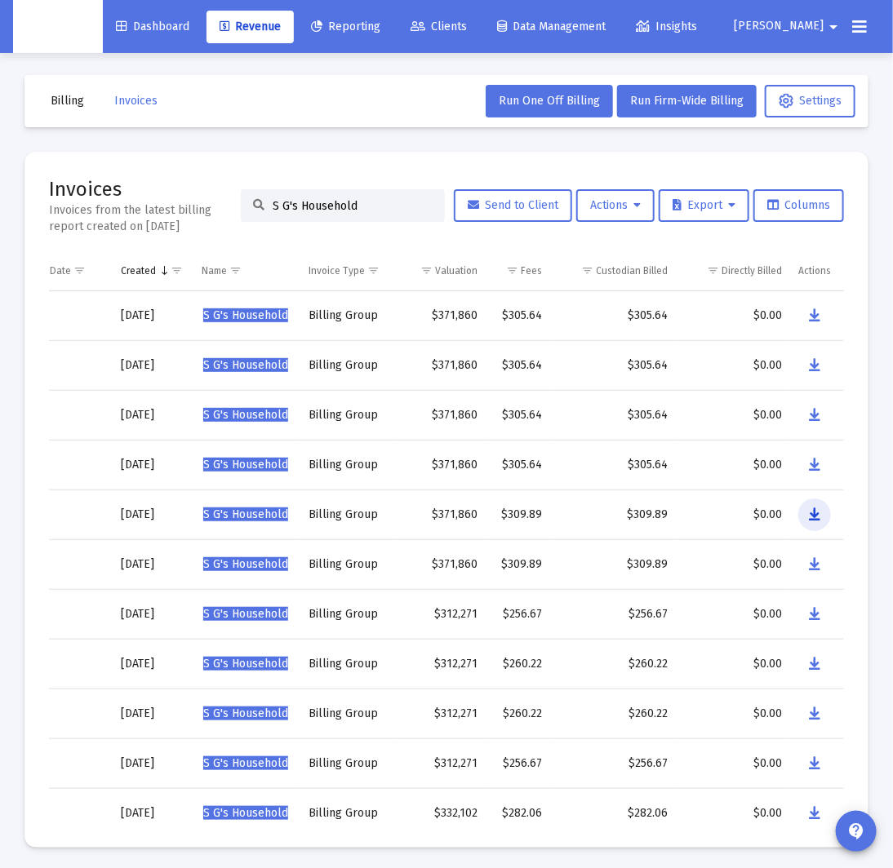
click at [810, 519] on icon "Data grid" at bounding box center [814, 515] width 11 height 20
click at [331, 211] on input "S G's Household" at bounding box center [353, 206] width 160 height 14
click at [332, 210] on input "S G's Household" at bounding box center [353, 206] width 160 height 14
click at [333, 210] on input "S G's Household" at bounding box center [353, 206] width 160 height 14
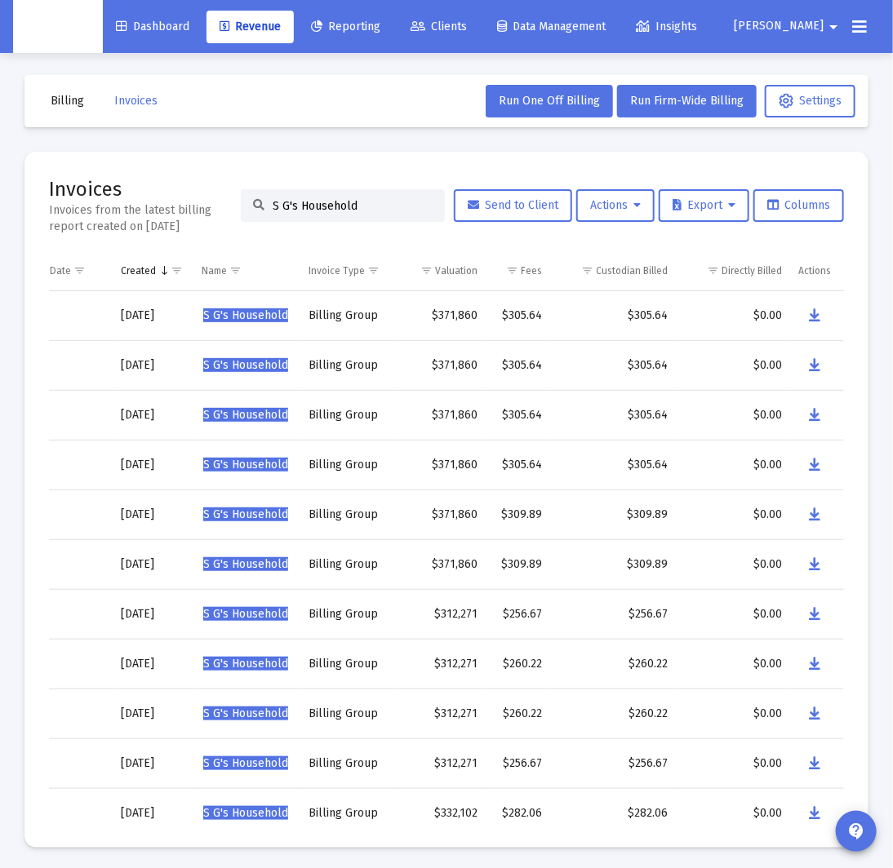
paste input "[PERSON_NAME]"
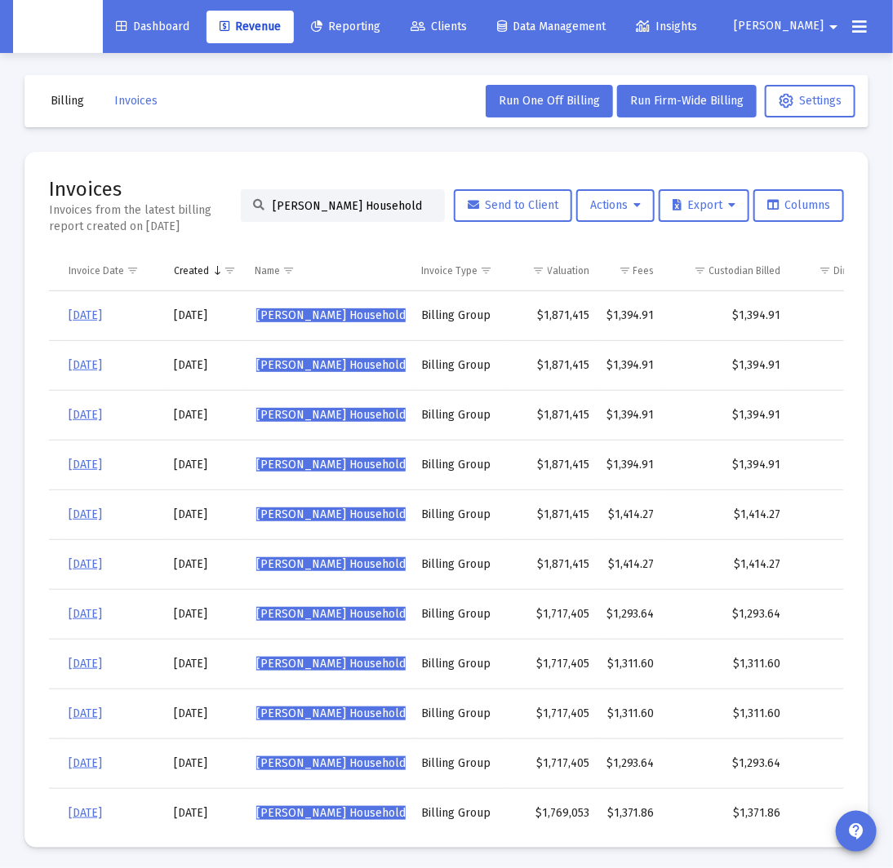
scroll to position [0, 142]
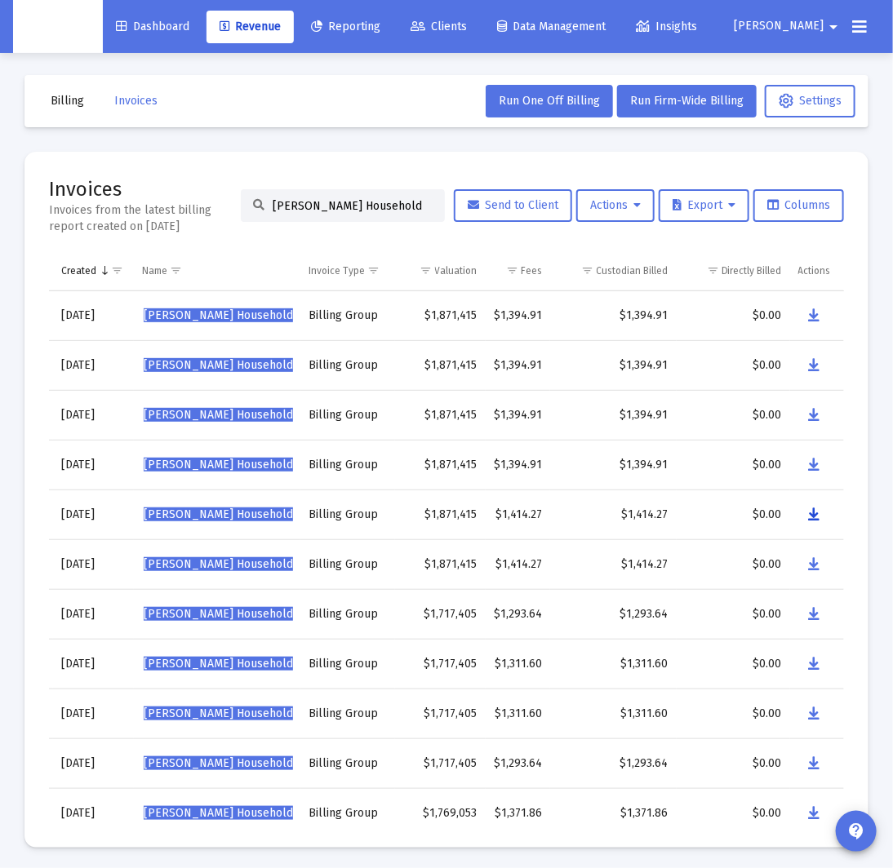
click at [818, 517] on icon "Data grid" at bounding box center [814, 515] width 11 height 20
click at [332, 208] on input "[PERSON_NAME] Household" at bounding box center [353, 206] width 160 height 14
paste input "[PERSON_NAME]"
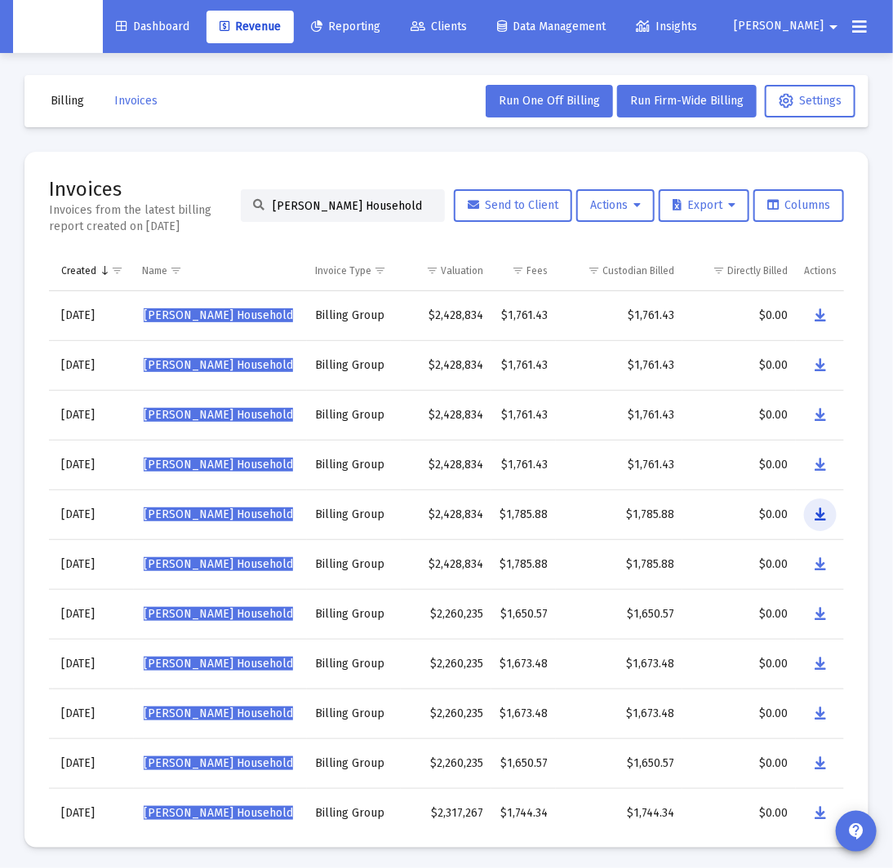
click at [820, 516] on icon "Data grid" at bounding box center [820, 515] width 11 height 20
click at [365, 206] on input "[PERSON_NAME] Household" at bounding box center [353, 206] width 160 height 14
click at [366, 206] on input "[PERSON_NAME] Household" at bounding box center [353, 206] width 160 height 14
paste input "[PERSON_NAME]"
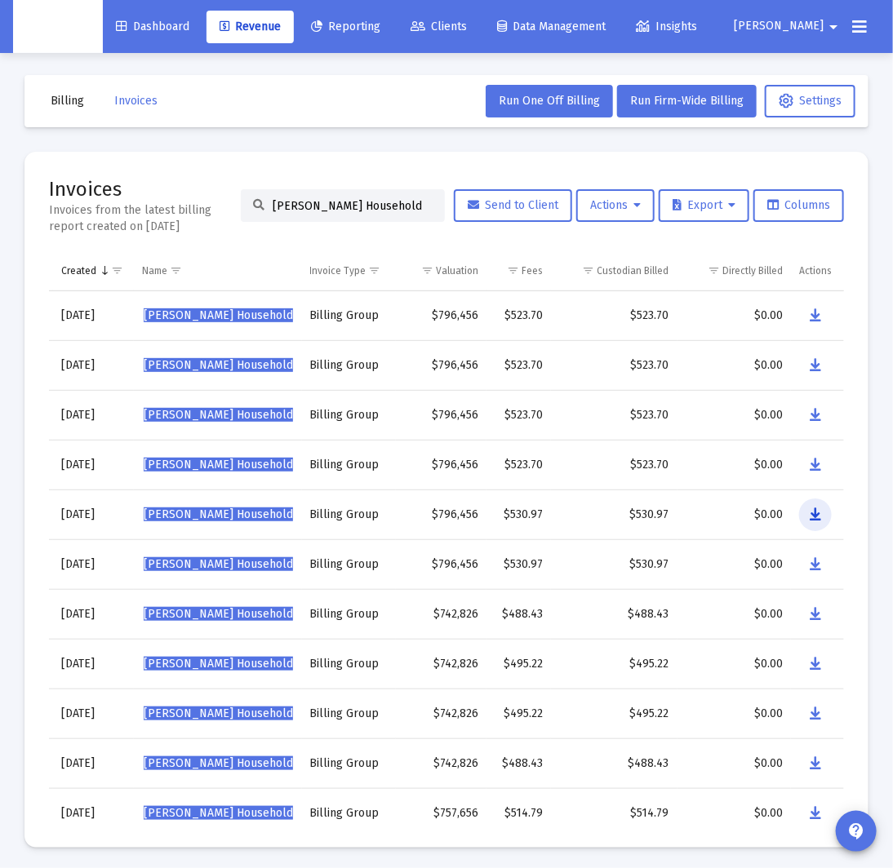
click at [812, 517] on icon "Data grid" at bounding box center [815, 515] width 11 height 20
click at [295, 206] on input "[PERSON_NAME] Household" at bounding box center [353, 206] width 160 height 14
paste input "[PERSON_NAME]"
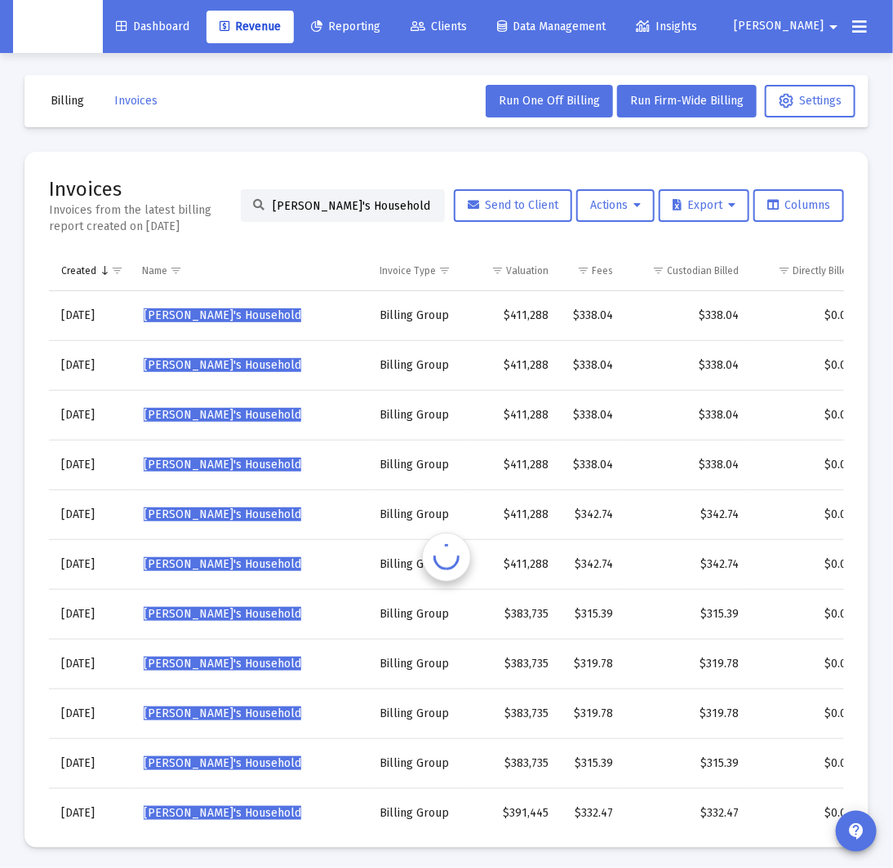
scroll to position [0, 53]
type input "[PERSON_NAME]'s Household"
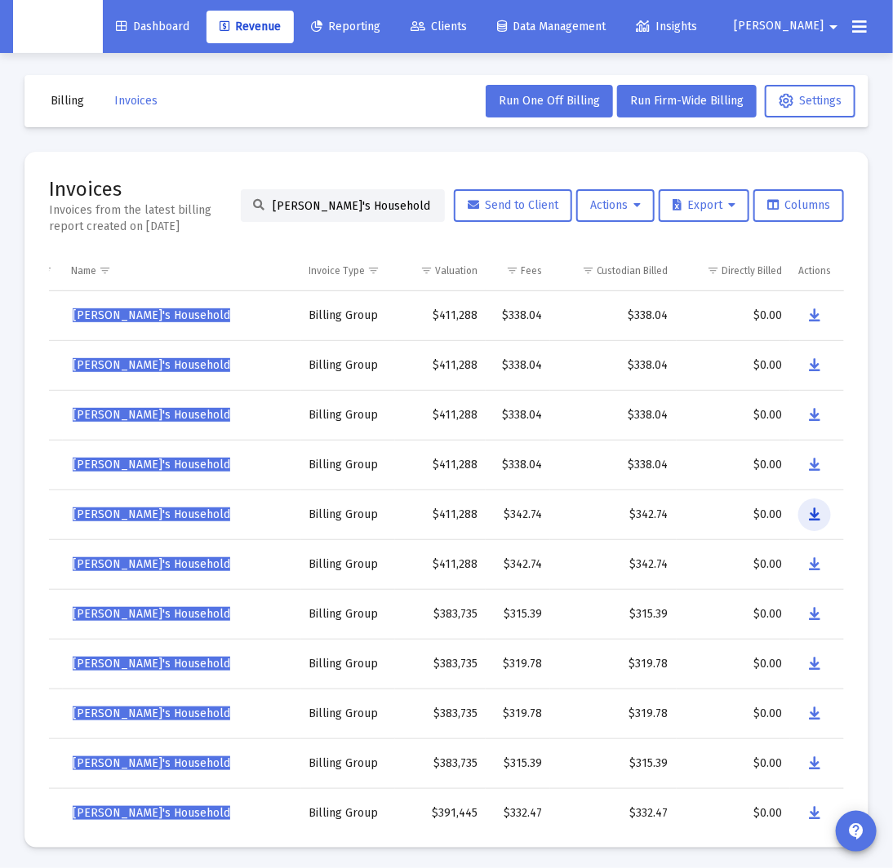
click at [811, 514] on icon "Data grid" at bounding box center [814, 515] width 11 height 20
click at [325, 206] on input "[PERSON_NAME]'s Household" at bounding box center [353, 206] width 160 height 14
paste input "[PERSON_NAME]"
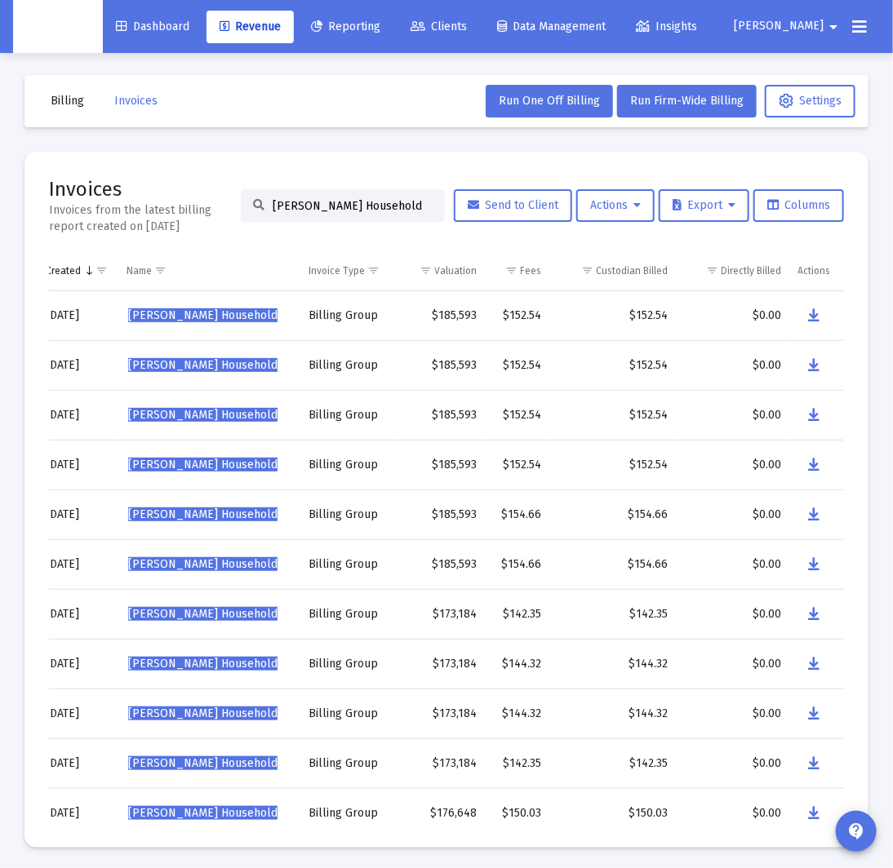
scroll to position [0, 0]
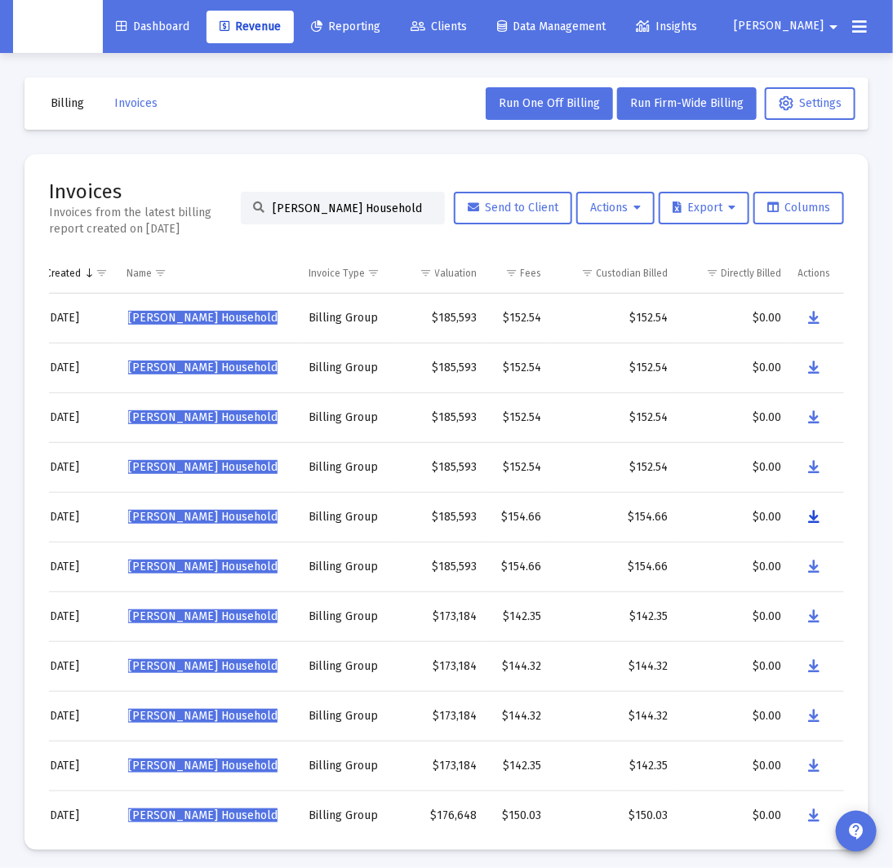
click at [812, 517] on icon "Data grid" at bounding box center [814, 518] width 11 height 20
click at [341, 207] on input "[PERSON_NAME] Household" at bounding box center [353, 209] width 160 height 14
click at [342, 207] on input "[PERSON_NAME] Household" at bounding box center [353, 209] width 160 height 14
paste input "[PERSON_NAME] Household"
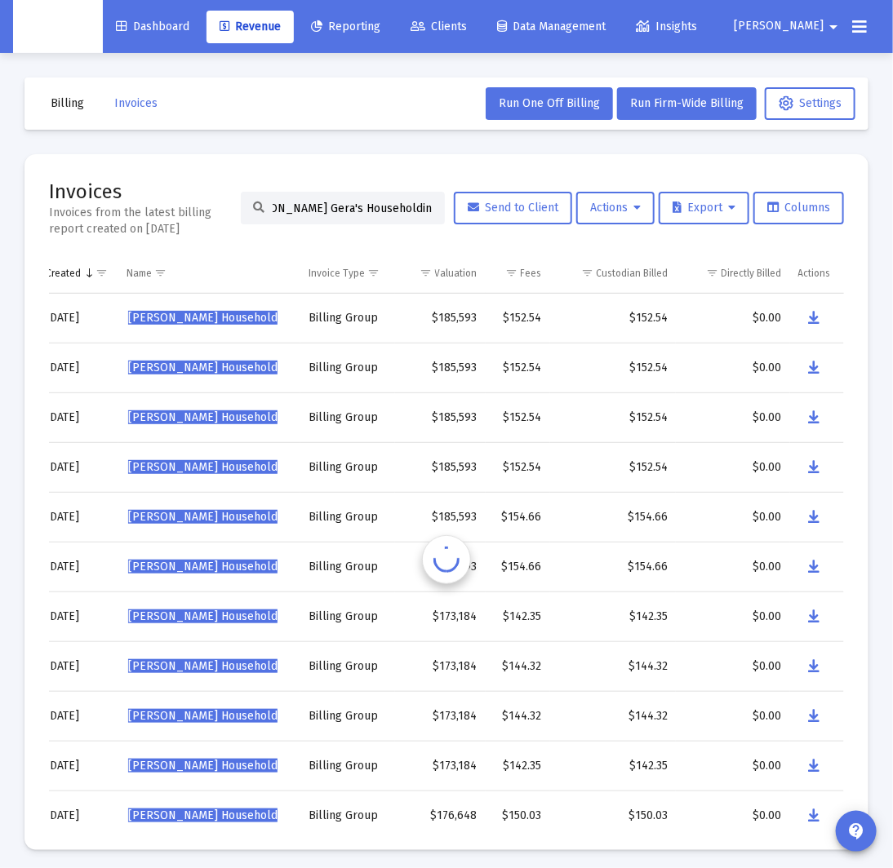
scroll to position [0, 36]
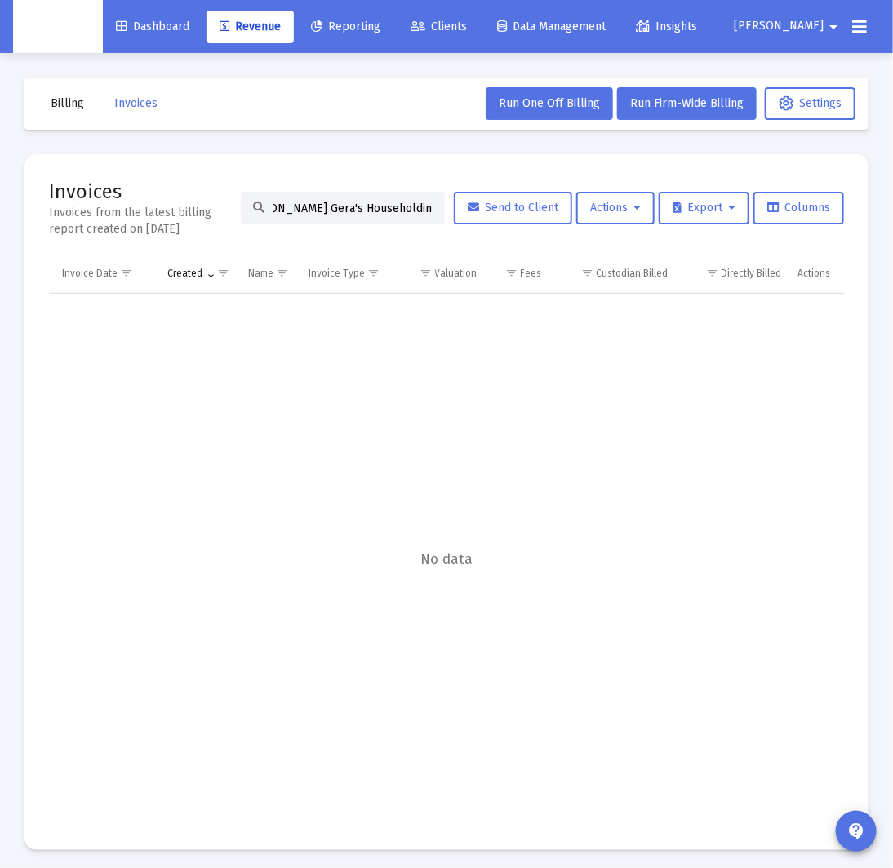
click at [345, 206] on input "[PERSON_NAME] Gera's Householdinn's Household" at bounding box center [353, 209] width 160 height 14
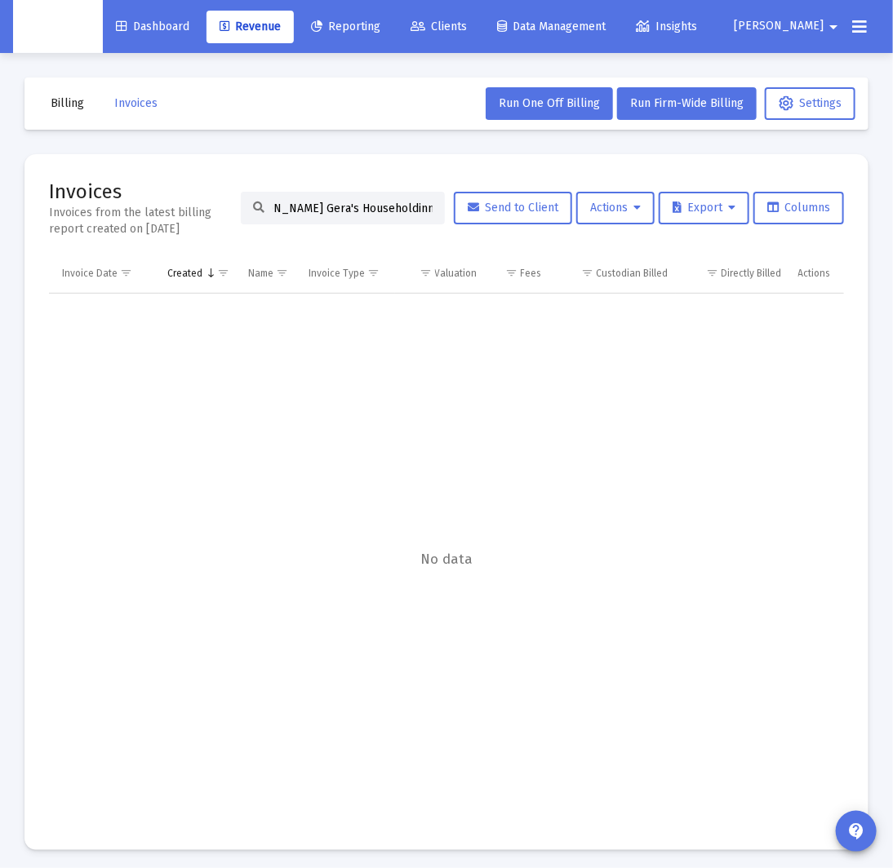
paste input "unil [PERSON_NAME]"
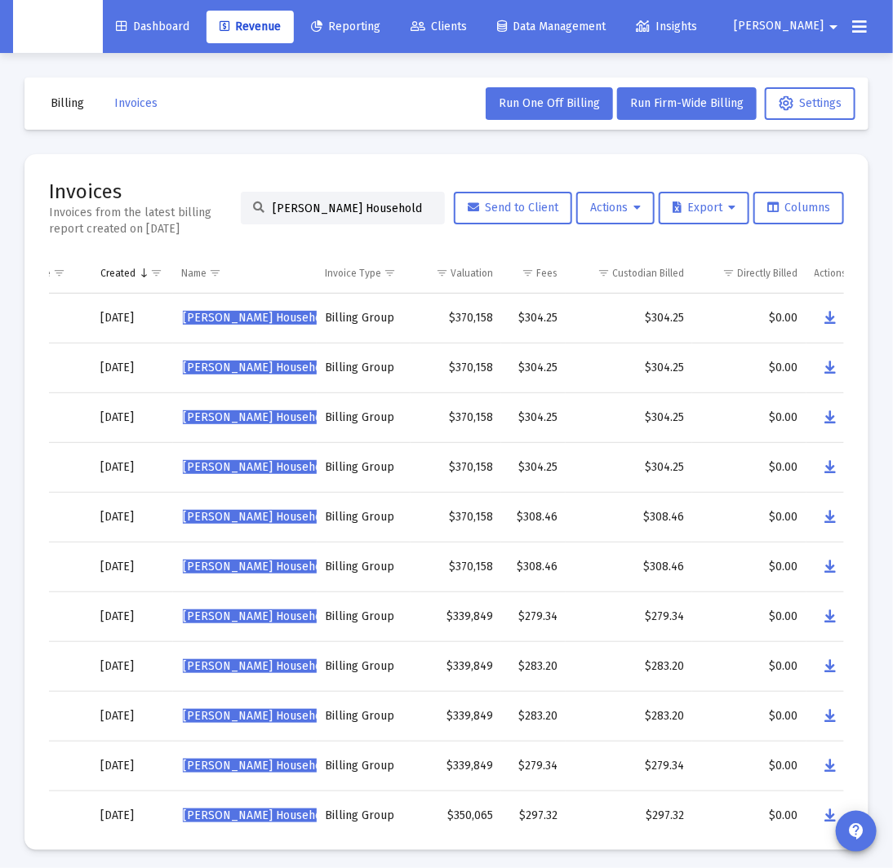
scroll to position [0, 118]
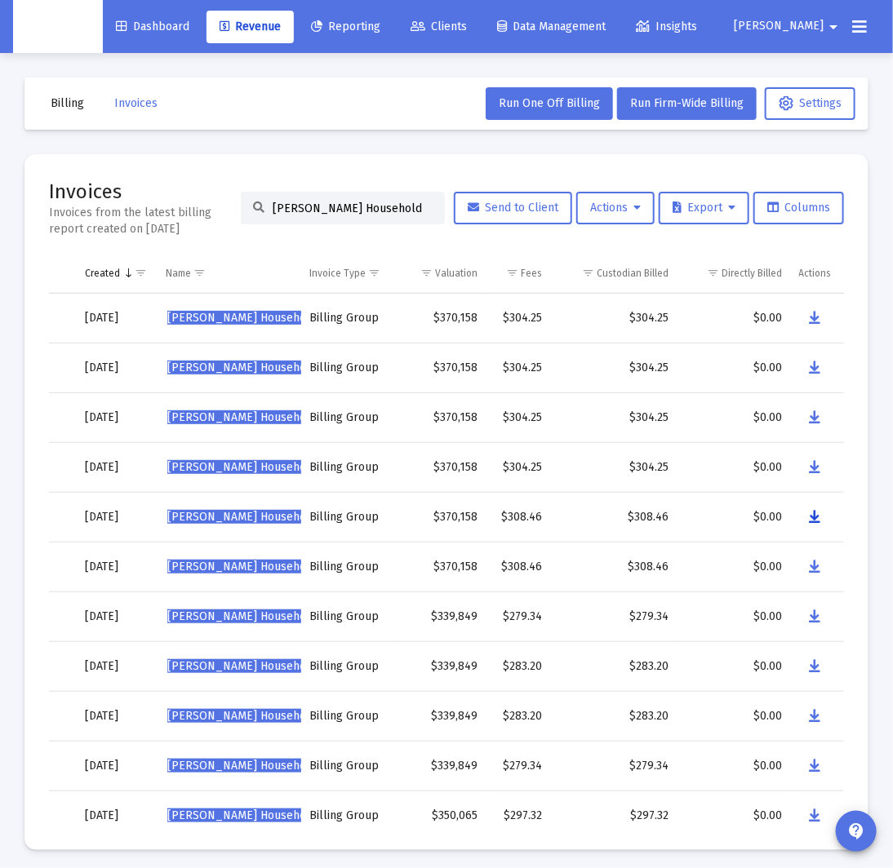
click at [820, 520] on button "Data grid" at bounding box center [815, 517] width 33 height 33
click at [355, 202] on input "[PERSON_NAME] Household" at bounding box center [353, 209] width 160 height 14
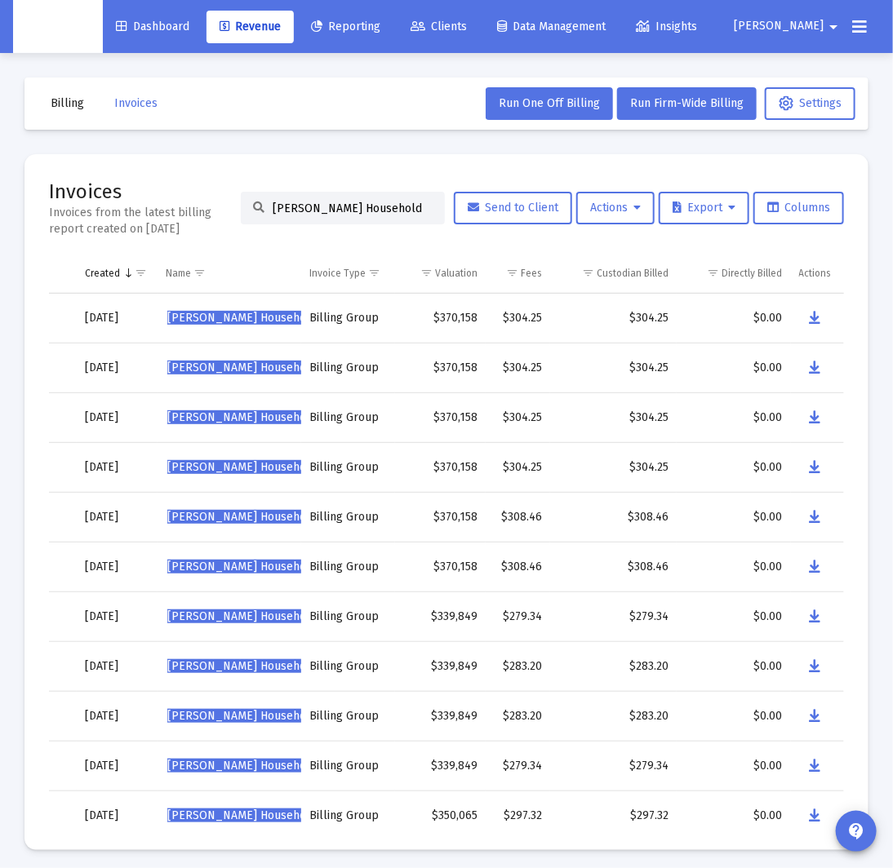
paste input "[PERSON_NAME]"
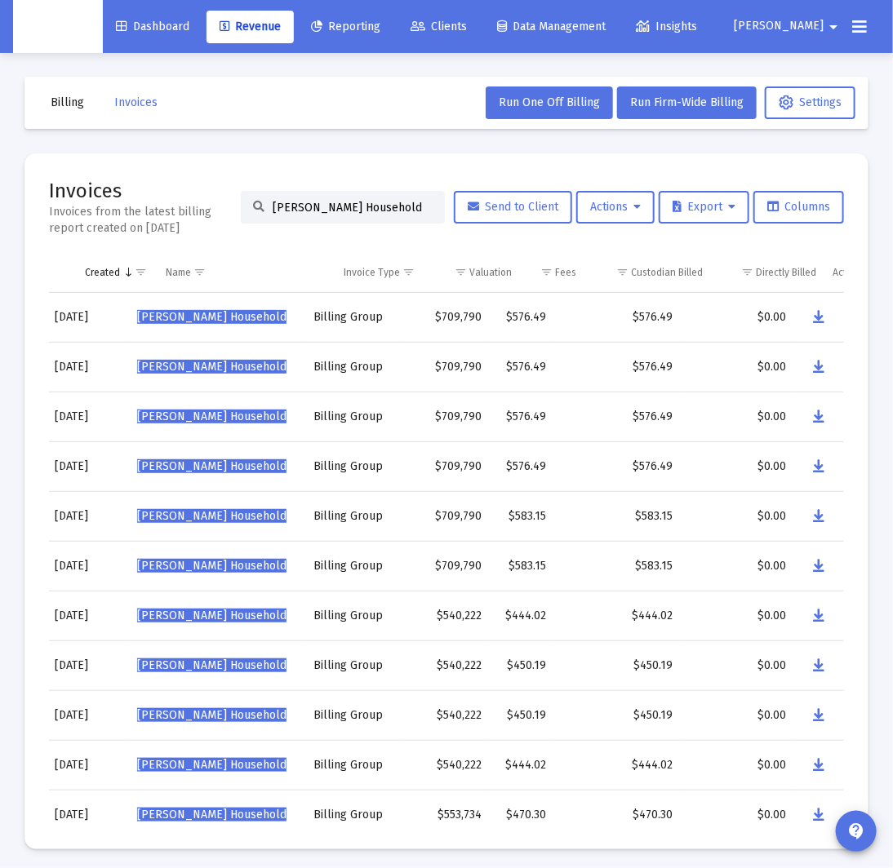
scroll to position [0, 153]
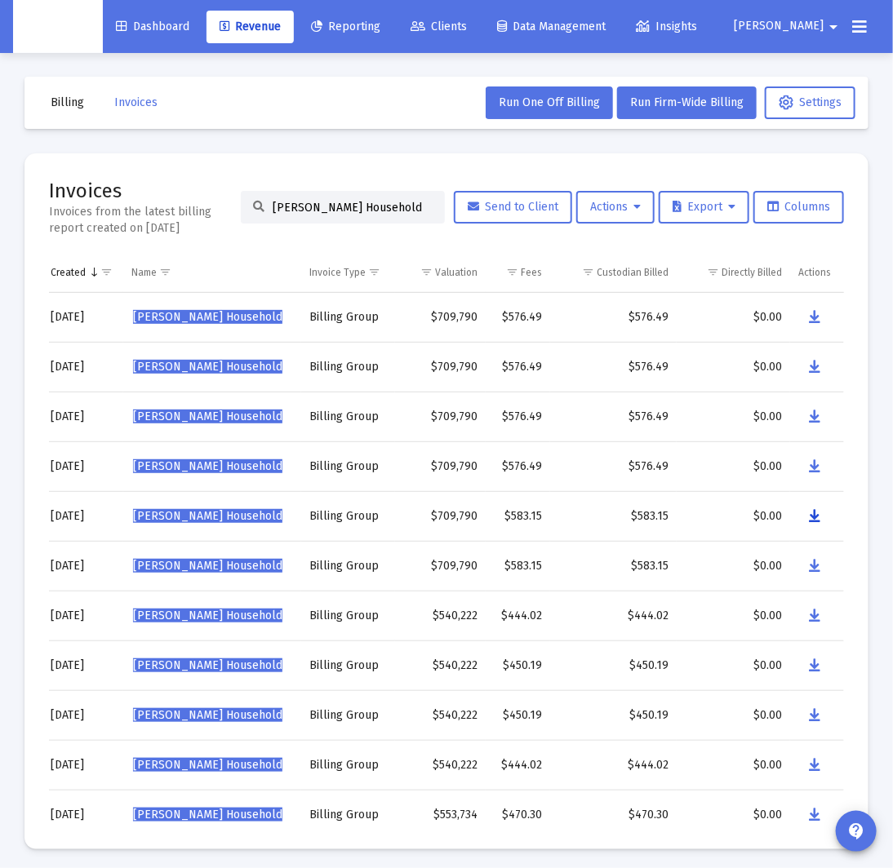
click at [814, 517] on icon "Data grid" at bounding box center [814, 517] width 11 height 20
click at [331, 207] on input "[PERSON_NAME] Household" at bounding box center [353, 208] width 160 height 14
paste input "[PERSON_NAME]"
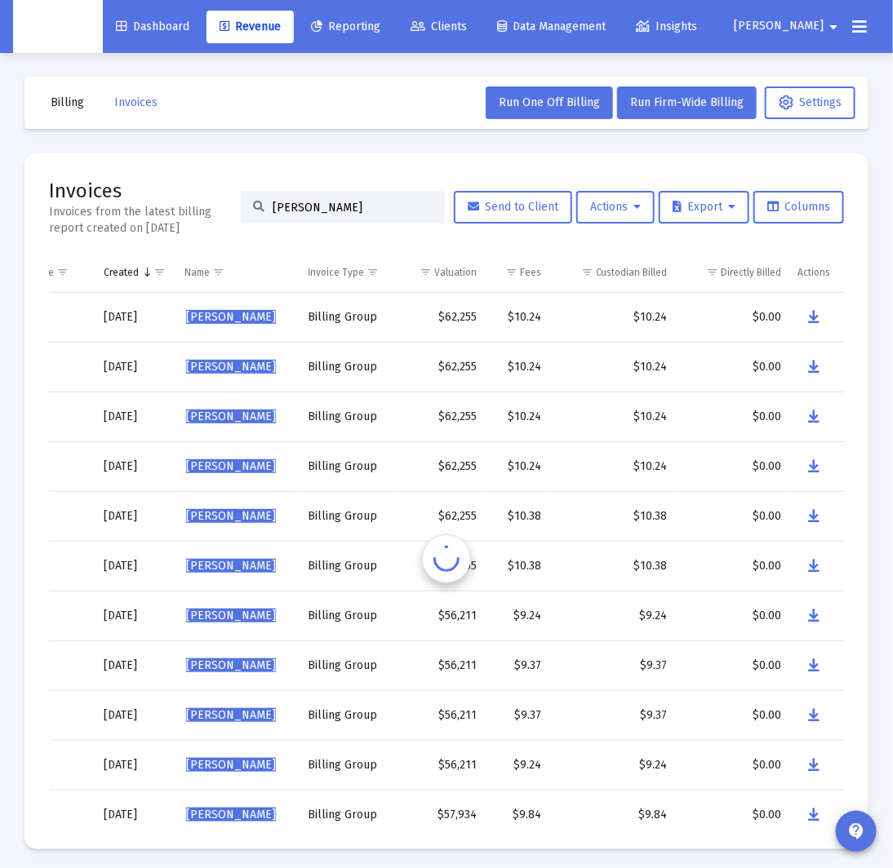
scroll to position [0, 99]
drag, startPoint x: 812, startPoint y: 516, endPoint x: 768, endPoint y: 515, distance: 44.1
click at [811, 516] on icon "Data grid" at bounding box center [814, 517] width 11 height 20
click at [328, 208] on input "[PERSON_NAME]" at bounding box center [353, 208] width 160 height 14
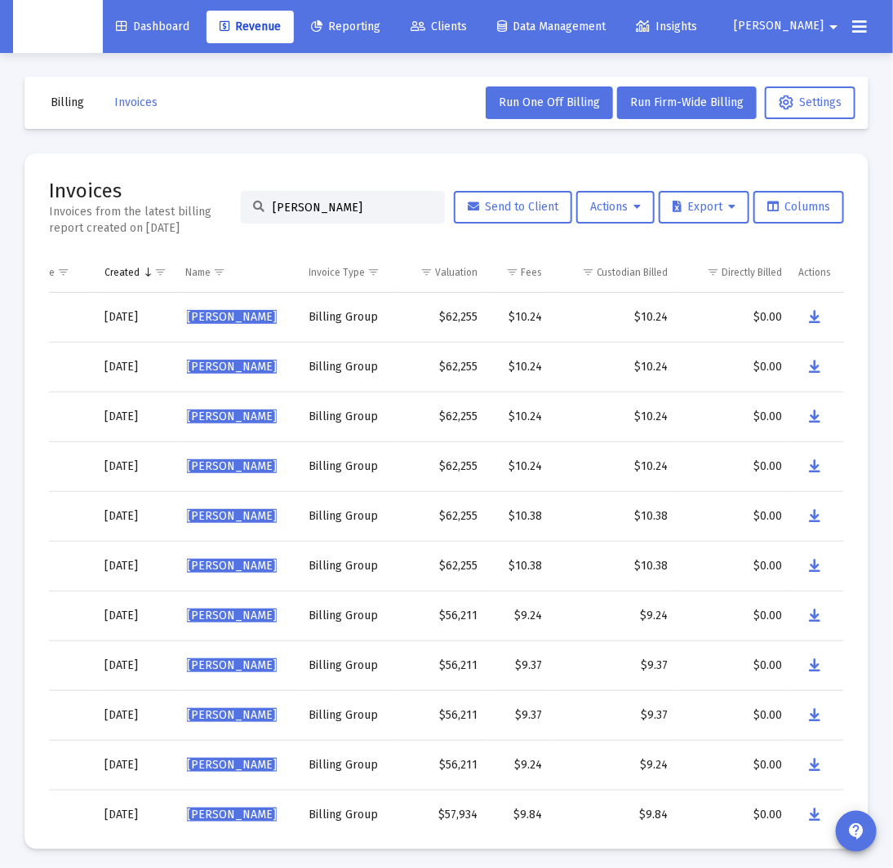
click at [328, 208] on input "[PERSON_NAME]" at bounding box center [353, 208] width 160 height 14
paste input "[PERSON_NAME]'"
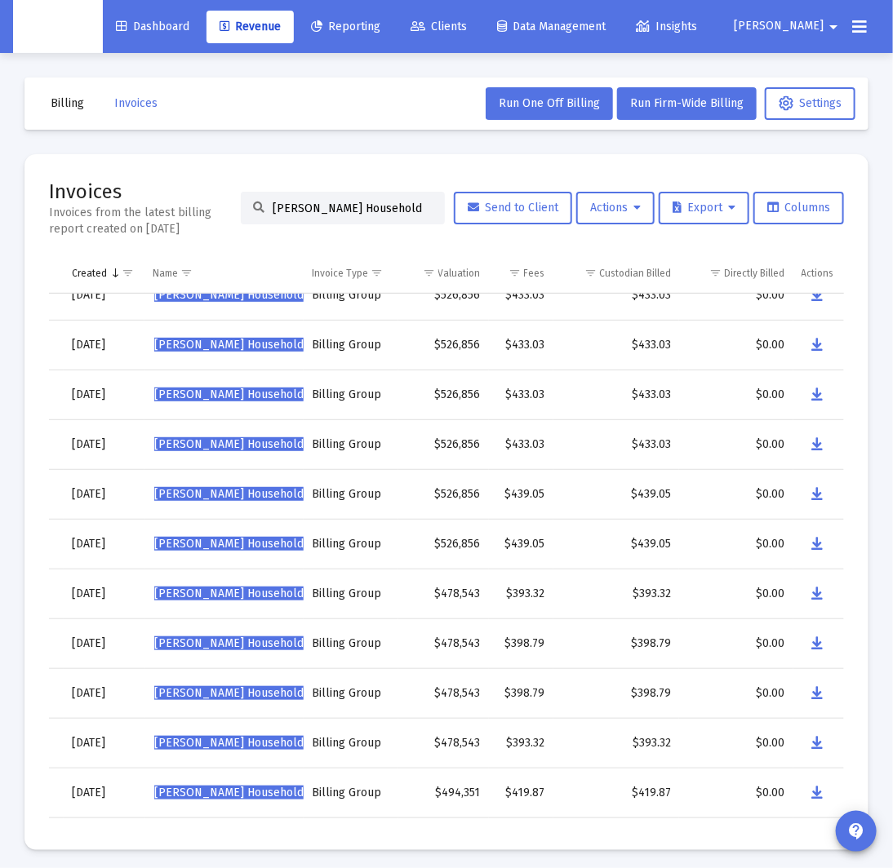
scroll to position [0, 131]
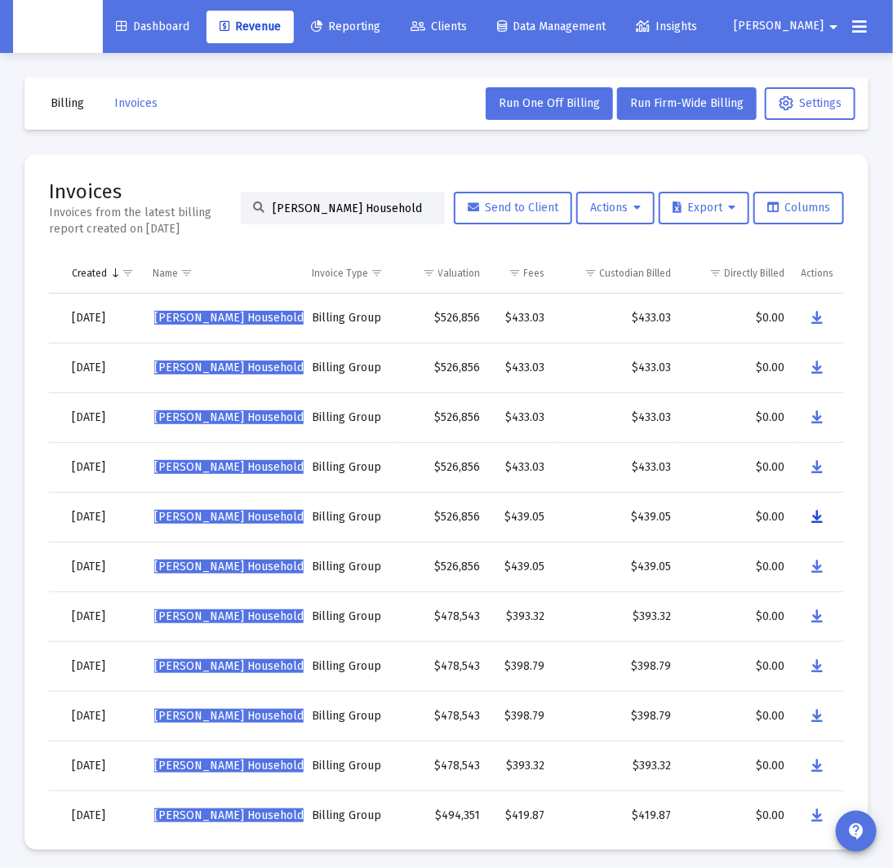
click at [819, 520] on icon "Data grid" at bounding box center [817, 518] width 11 height 20
click at [298, 202] on input "[PERSON_NAME] Household" at bounding box center [353, 209] width 160 height 14
click at [298, 205] on input "[PERSON_NAME] Household" at bounding box center [353, 209] width 160 height 14
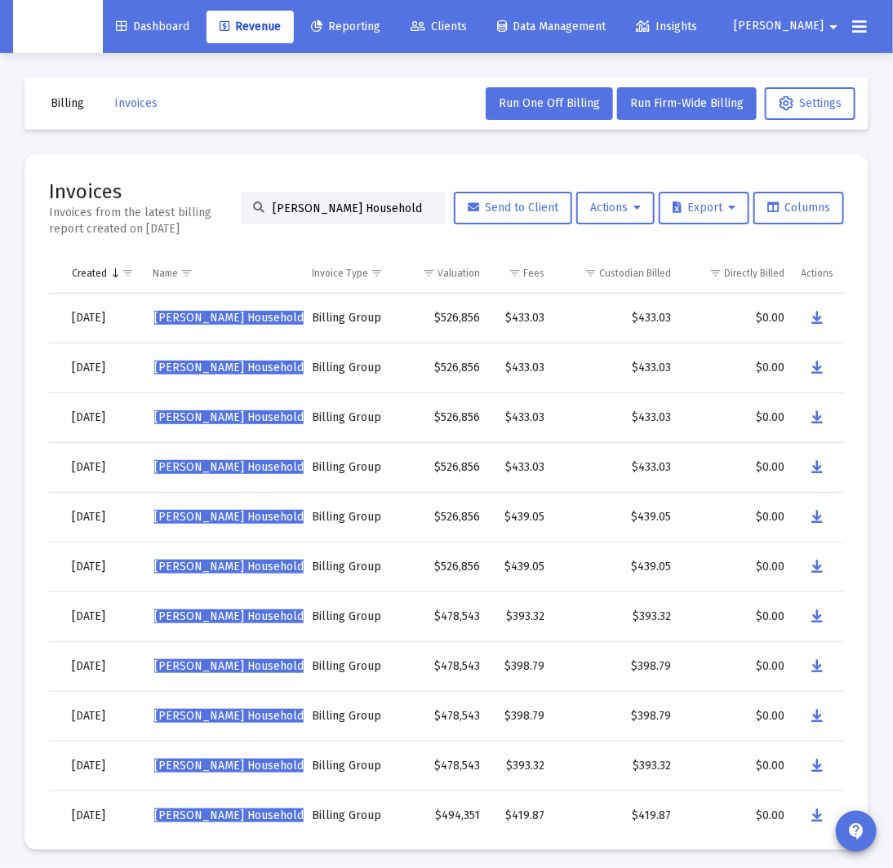
click at [298, 205] on input "[PERSON_NAME] Household" at bounding box center [353, 209] width 160 height 14
paste input "[PERSON_NAME]"
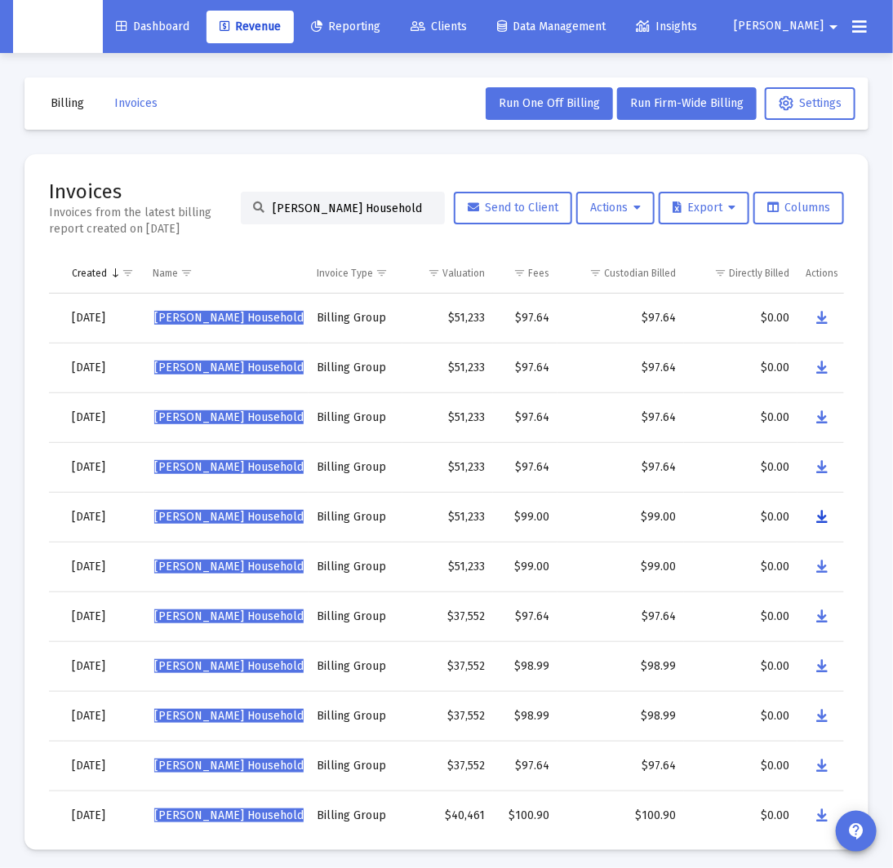
click at [821, 516] on icon "Data grid" at bounding box center [821, 518] width 11 height 20
click at [286, 210] on input "[PERSON_NAME] Household" at bounding box center [353, 209] width 160 height 14
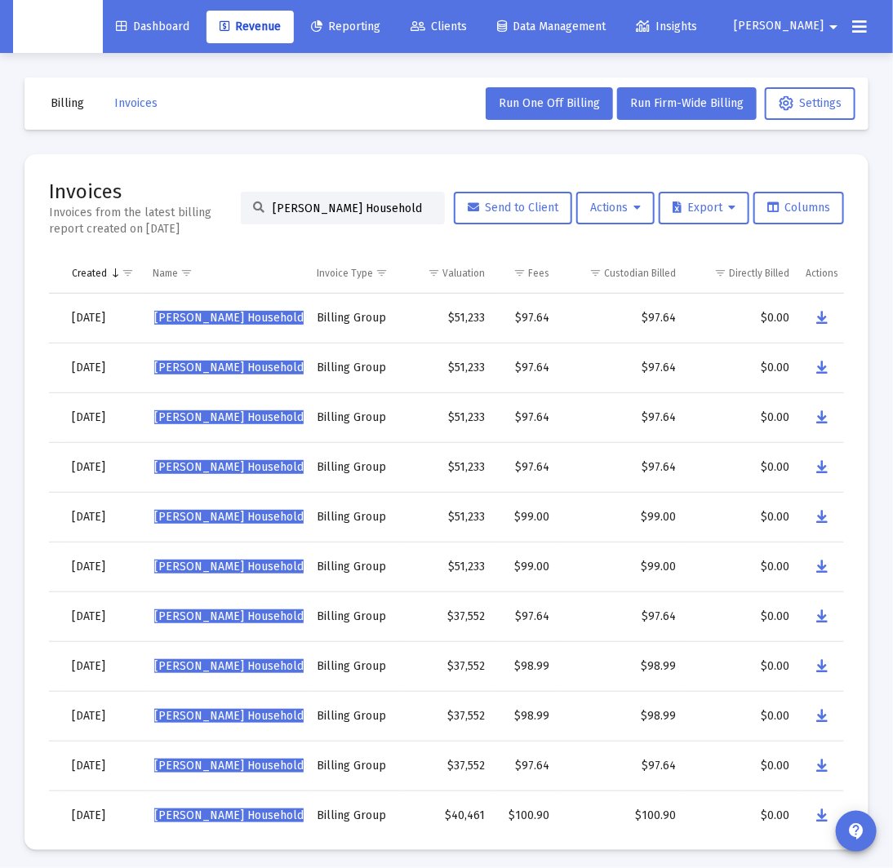
paste input "[PERSON_NAME]"
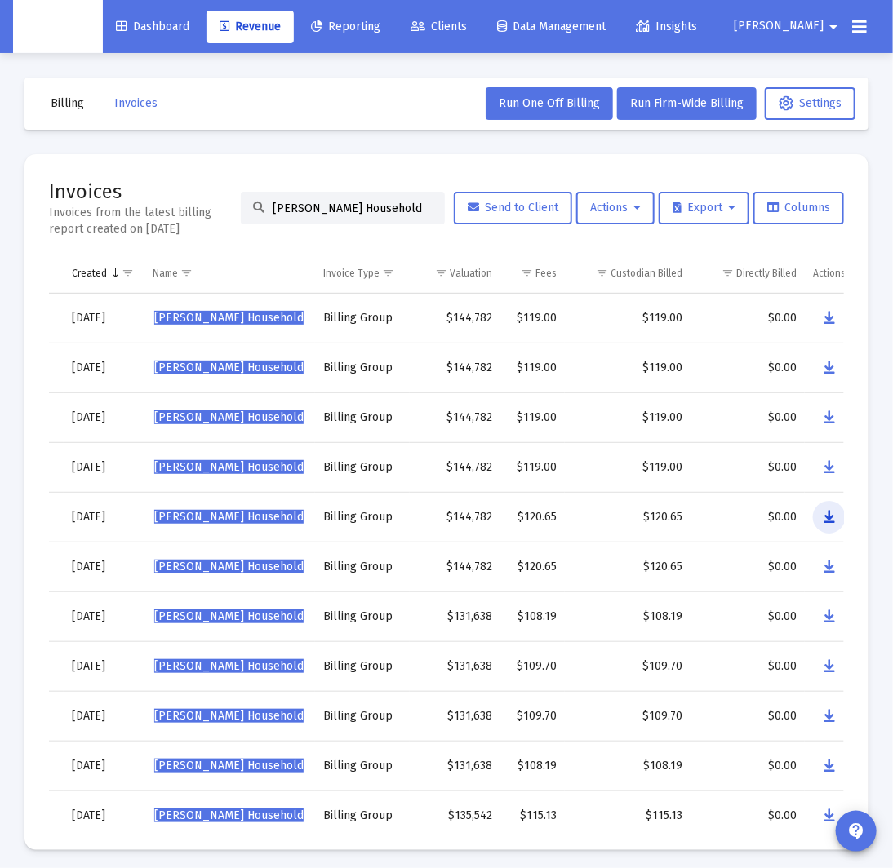
click at [829, 519] on icon "Data grid" at bounding box center [828, 518] width 11 height 20
click at [313, 210] on input "[PERSON_NAME] Household" at bounding box center [353, 209] width 160 height 14
paste input "[PERSON_NAME]"
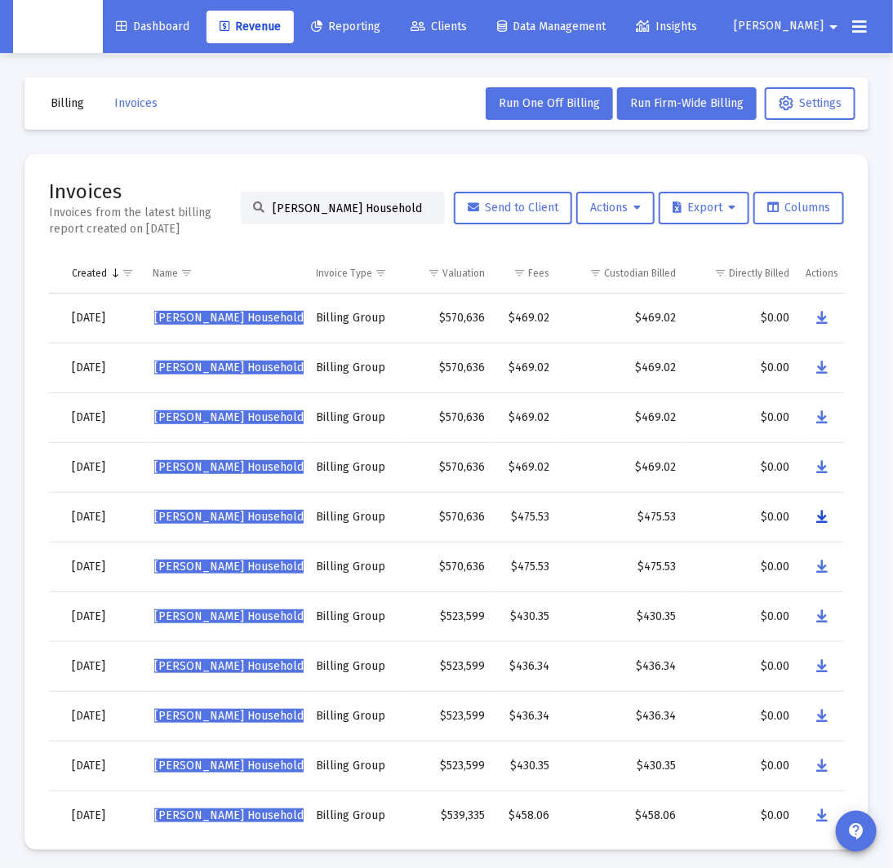
click at [822, 522] on icon "Data grid" at bounding box center [821, 518] width 11 height 20
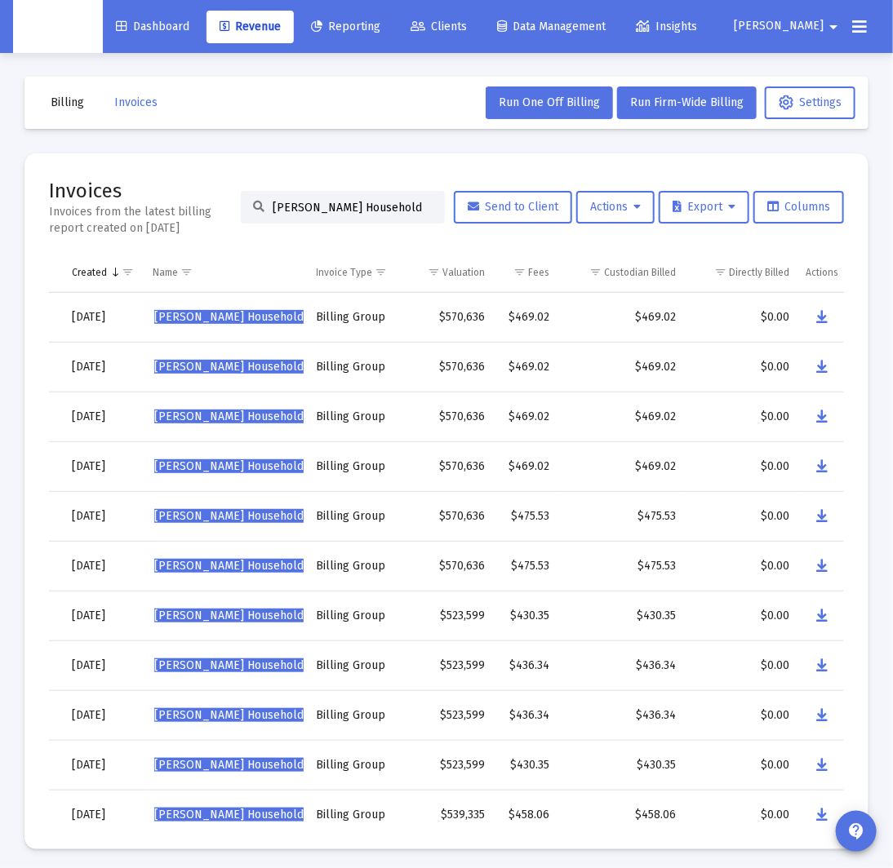
click at [325, 207] on input "[PERSON_NAME] Household" at bounding box center [353, 208] width 160 height 14
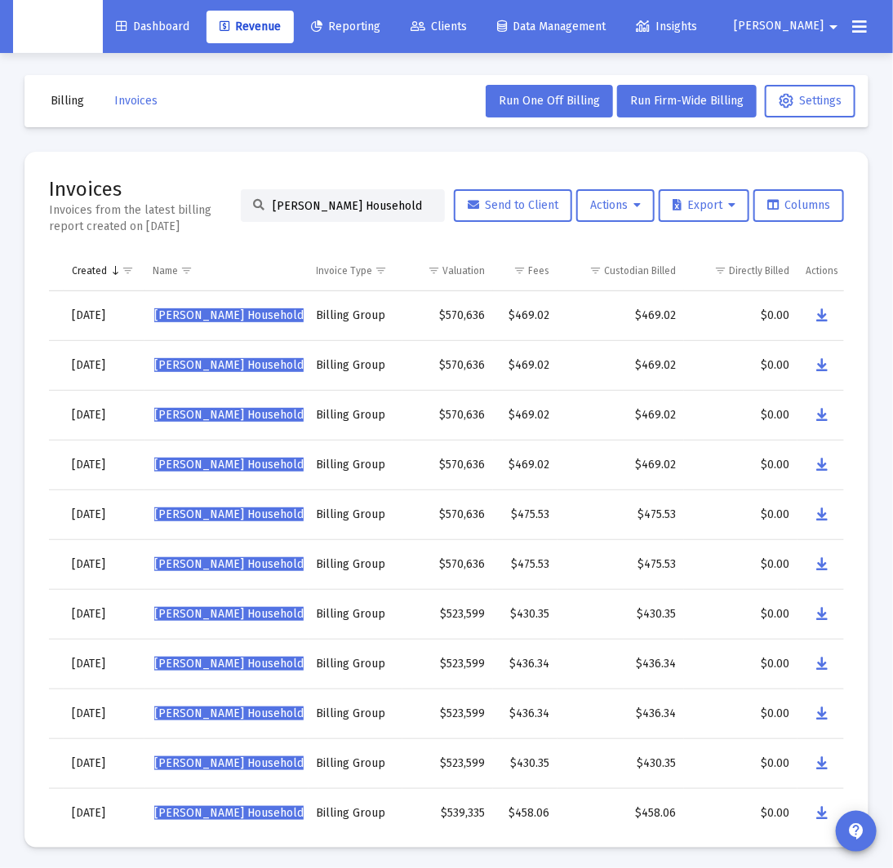
click at [325, 207] on input "[PERSON_NAME] Household" at bounding box center [353, 206] width 160 height 14
paste input "plov [PERSON_NAME]"
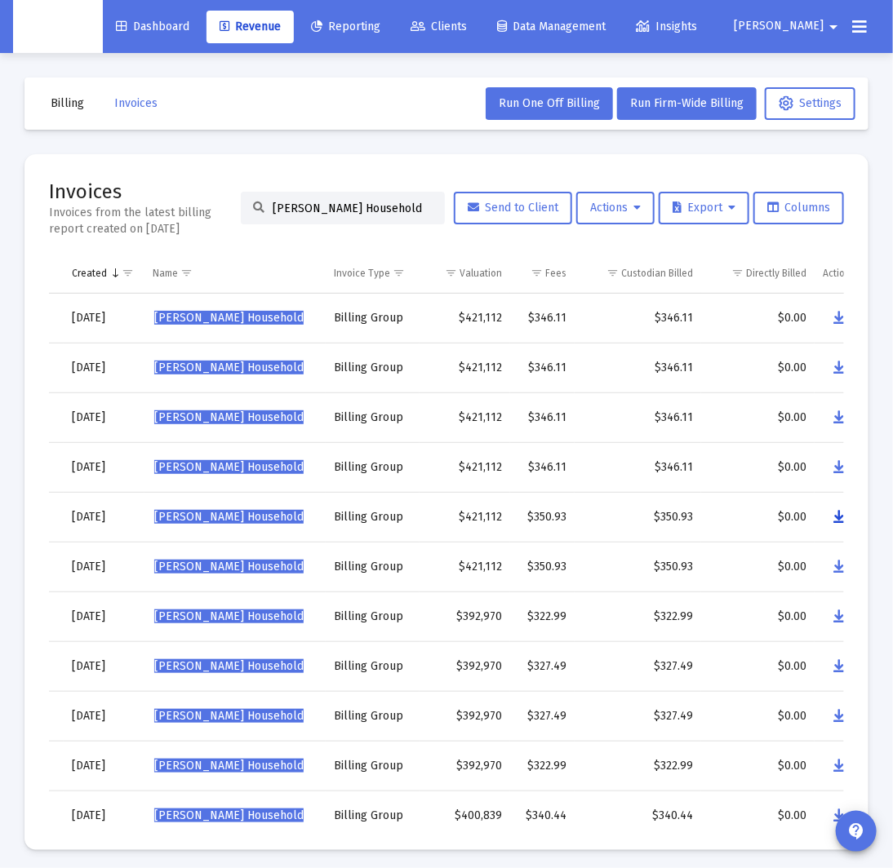
click at [841, 517] on icon "Data grid" at bounding box center [838, 518] width 11 height 20
click at [357, 210] on input "[PERSON_NAME] Household" at bounding box center [353, 209] width 160 height 14
paste input "[PERSON_NAME]"
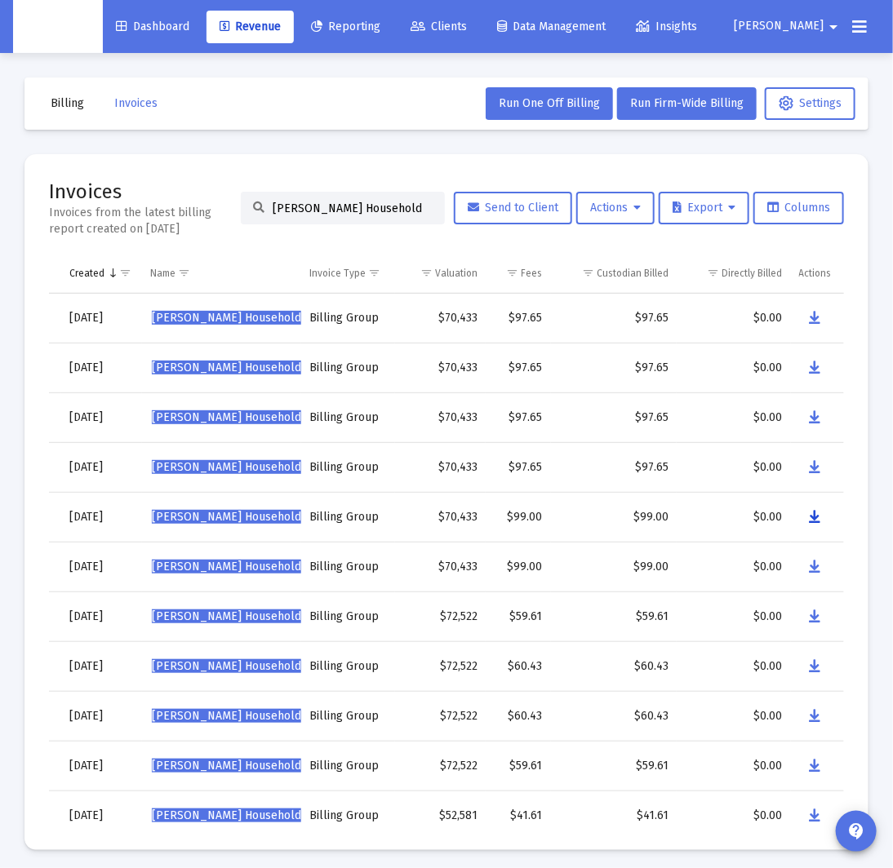
scroll to position [1, 134]
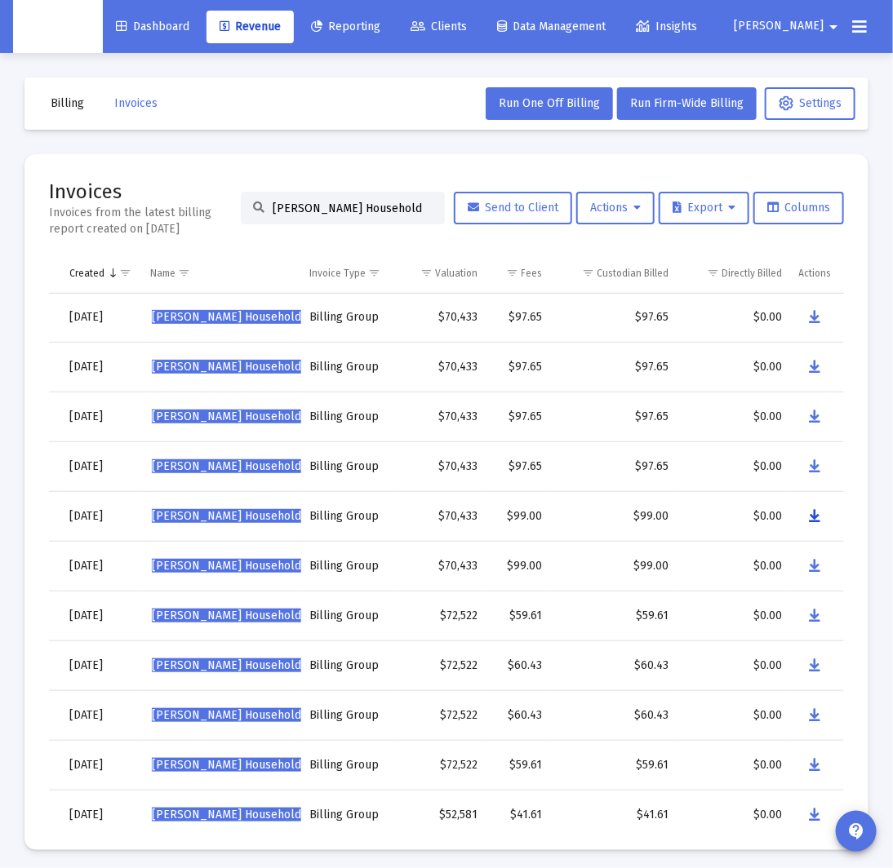
click at [816, 518] on icon "Data grid" at bounding box center [815, 517] width 11 height 20
click at [299, 202] on input "[PERSON_NAME] Household" at bounding box center [353, 209] width 160 height 14
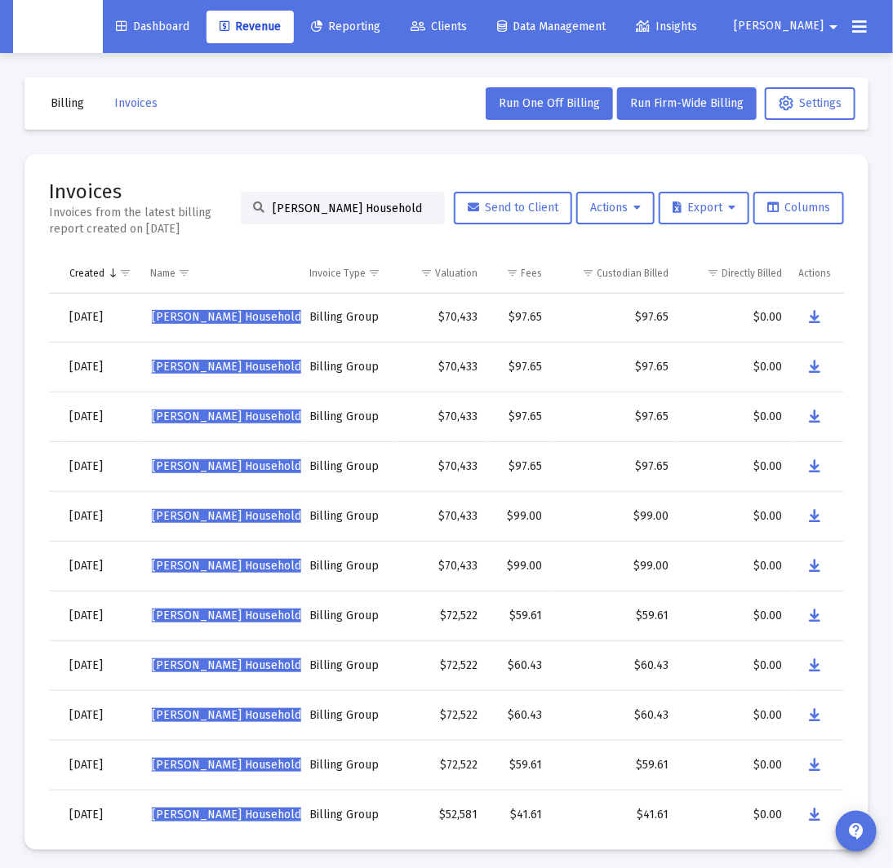
paste input "Westerland"
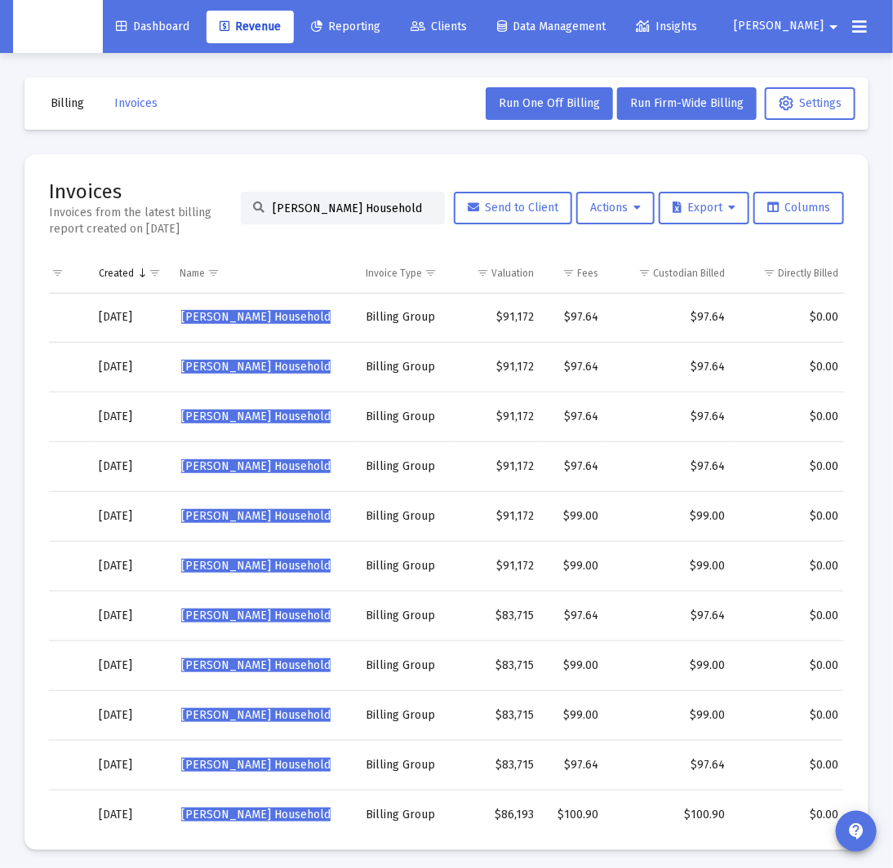
scroll to position [0, 161]
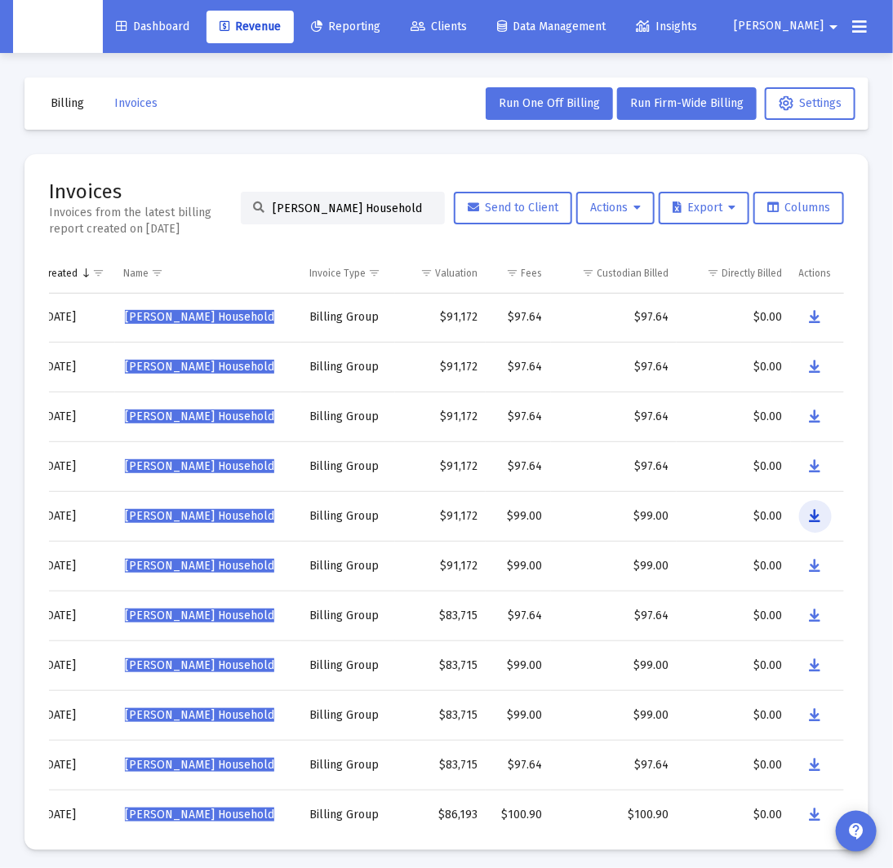
click at [812, 517] on icon "Data grid" at bounding box center [815, 517] width 11 height 20
click at [374, 205] on input "[PERSON_NAME] Household" at bounding box center [353, 209] width 160 height 14
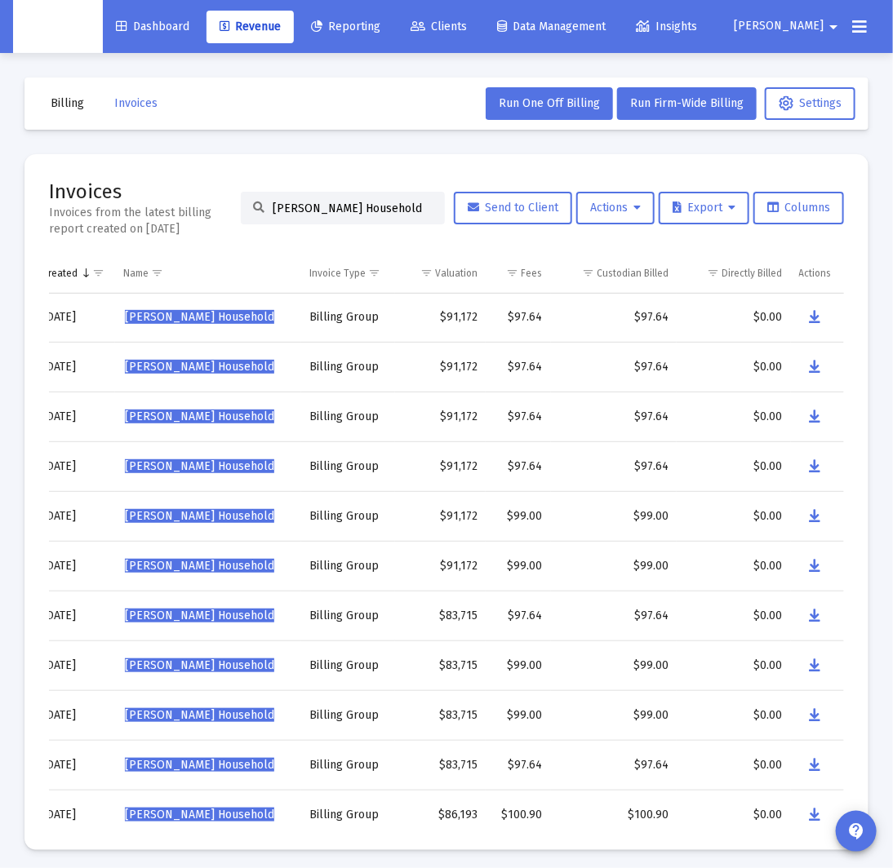
paste input "[PERSON_NAME]"
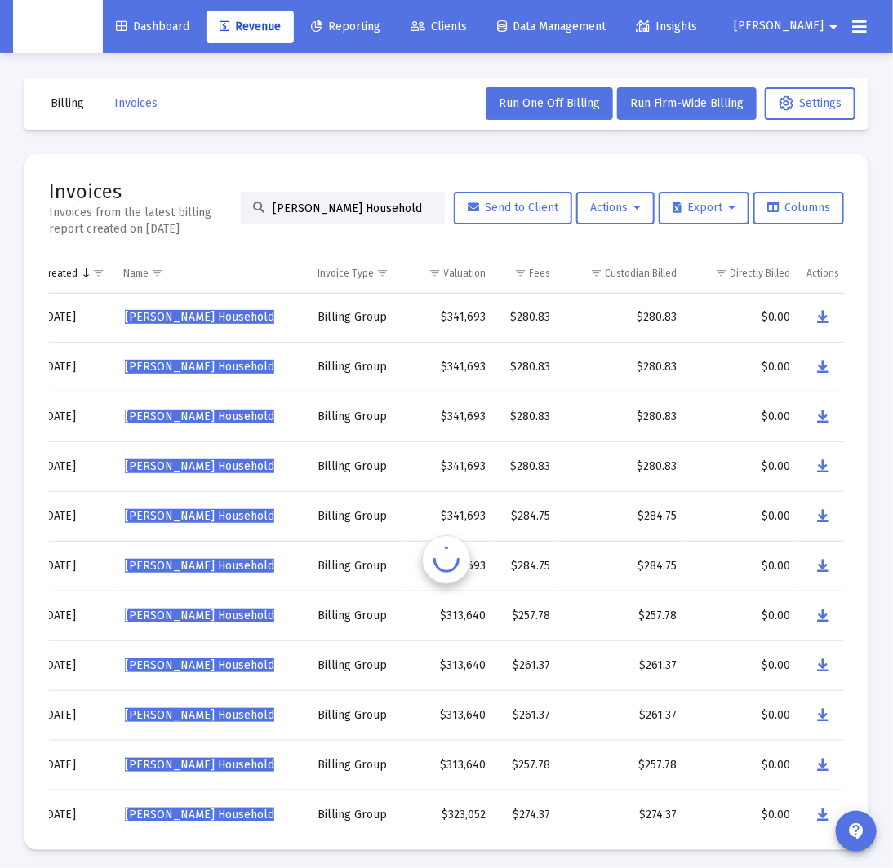
scroll to position [0, 161]
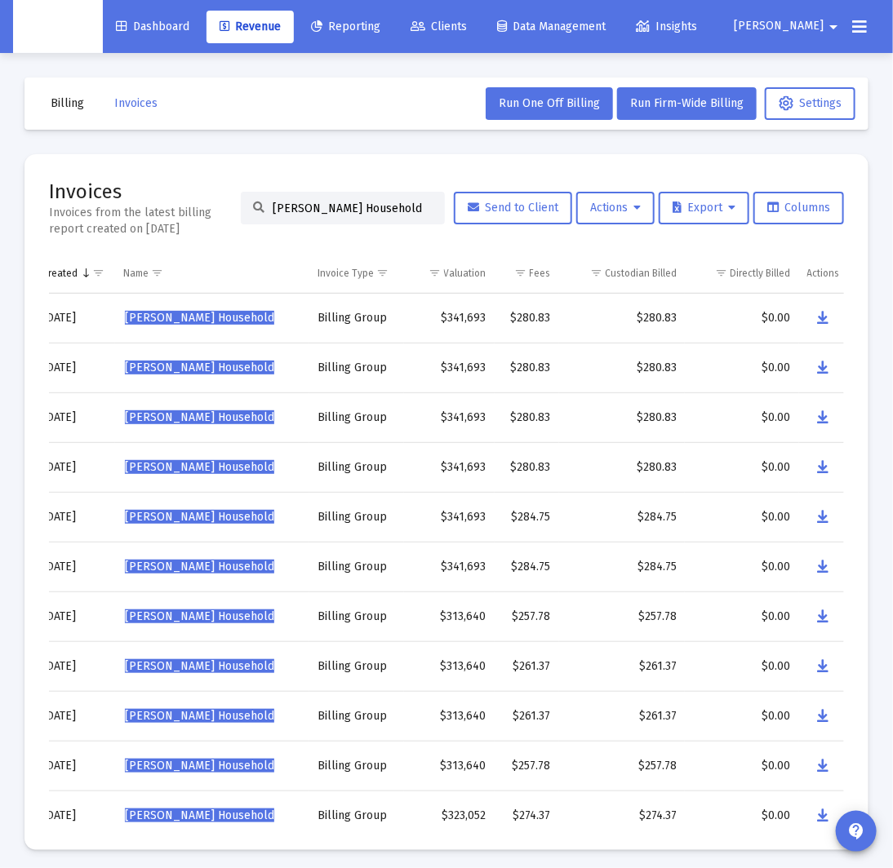
type input "[PERSON_NAME] Household"
click at [821, 517] on icon "Data grid" at bounding box center [823, 518] width 11 height 20
